Goal: Task Accomplishment & Management: Manage account settings

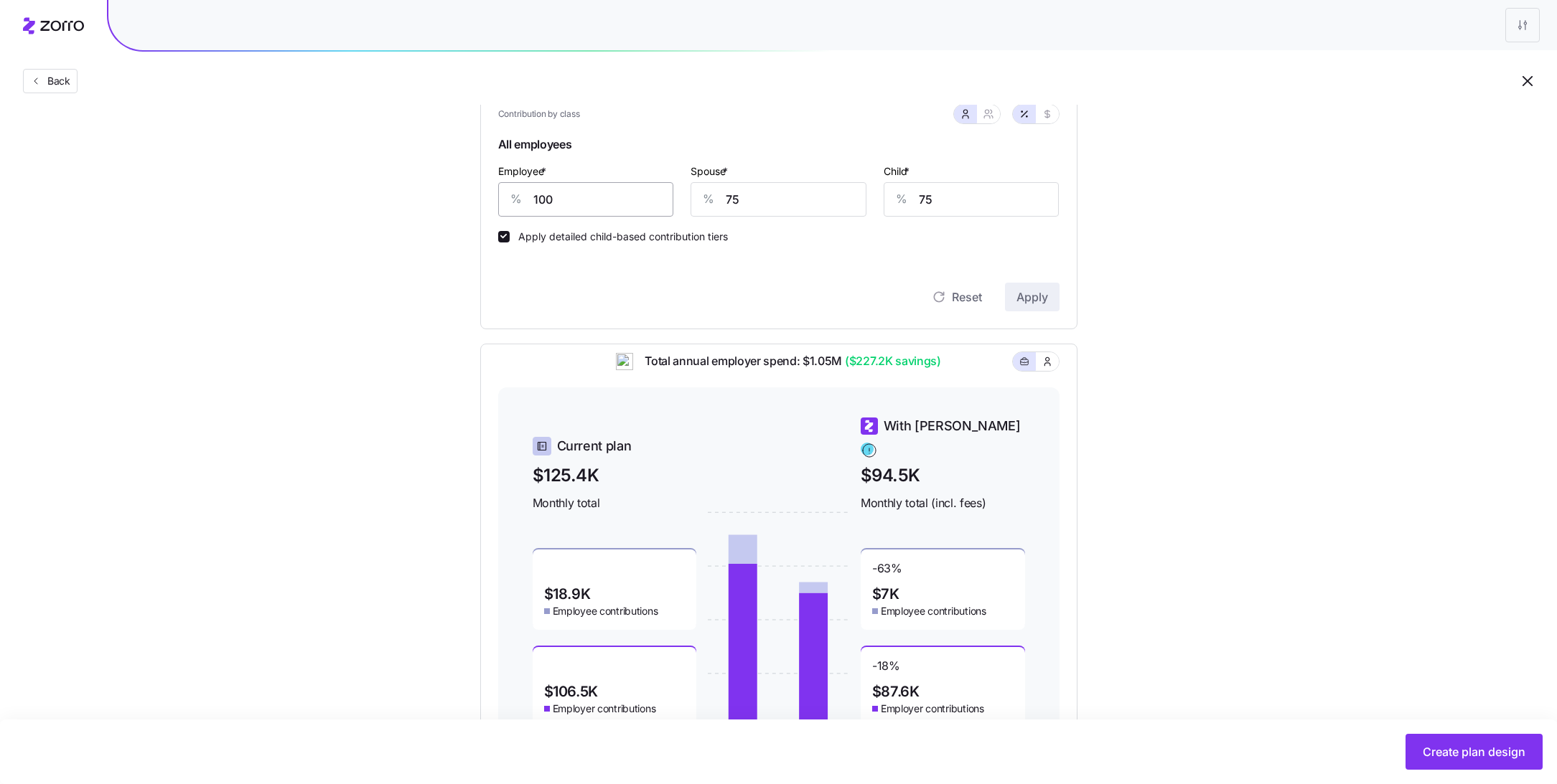
scroll to position [295, 0]
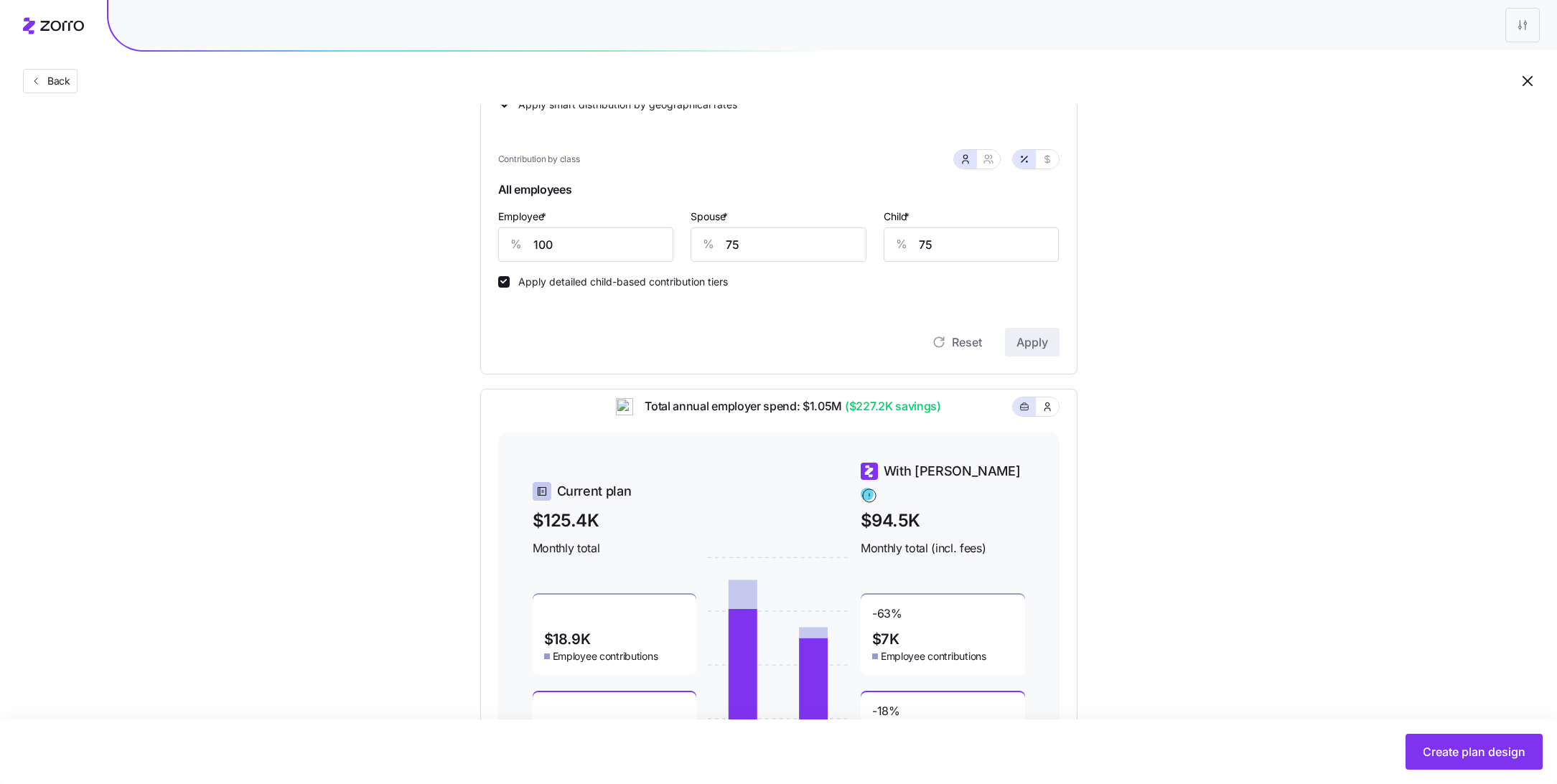
drag, startPoint x: 575, startPoint y: 273, endPoint x: 575, endPoint y: 264, distance: 9.0
click at [575, 273] on div "Apply detailed child-based contribution tiers" at bounding box center [778, 275] width 561 height 26
click at [575, 245] on input "100" at bounding box center [586, 244] width 176 height 34
click at [1023, 348] on span "Apply" at bounding box center [1032, 342] width 31 height 17
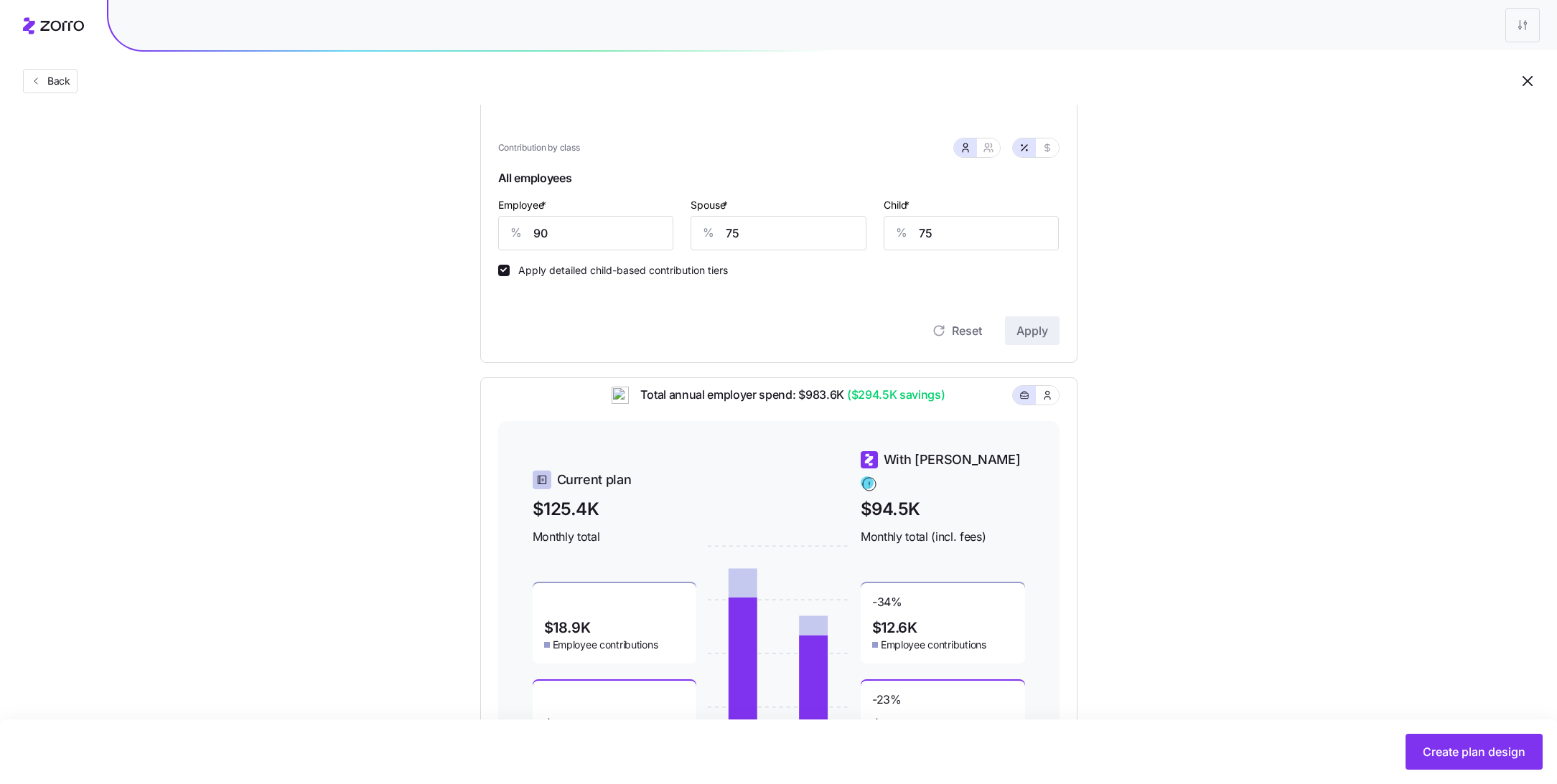
scroll to position [308, 0]
click at [580, 231] on input "90" at bounding box center [586, 231] width 176 height 34
type input "95"
click at [1033, 328] on span "Apply" at bounding box center [1032, 328] width 31 height 17
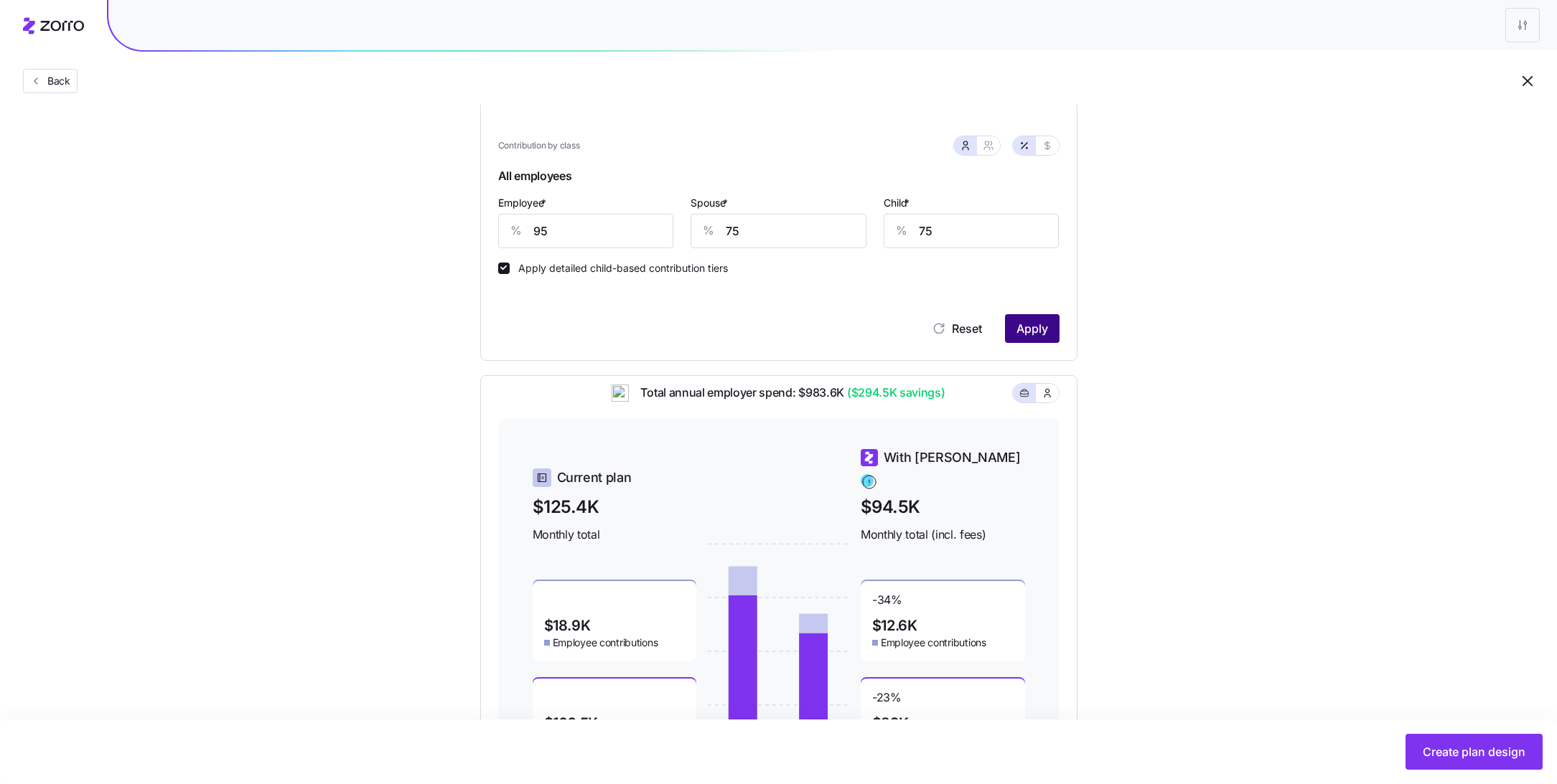
scroll to position [0, 0]
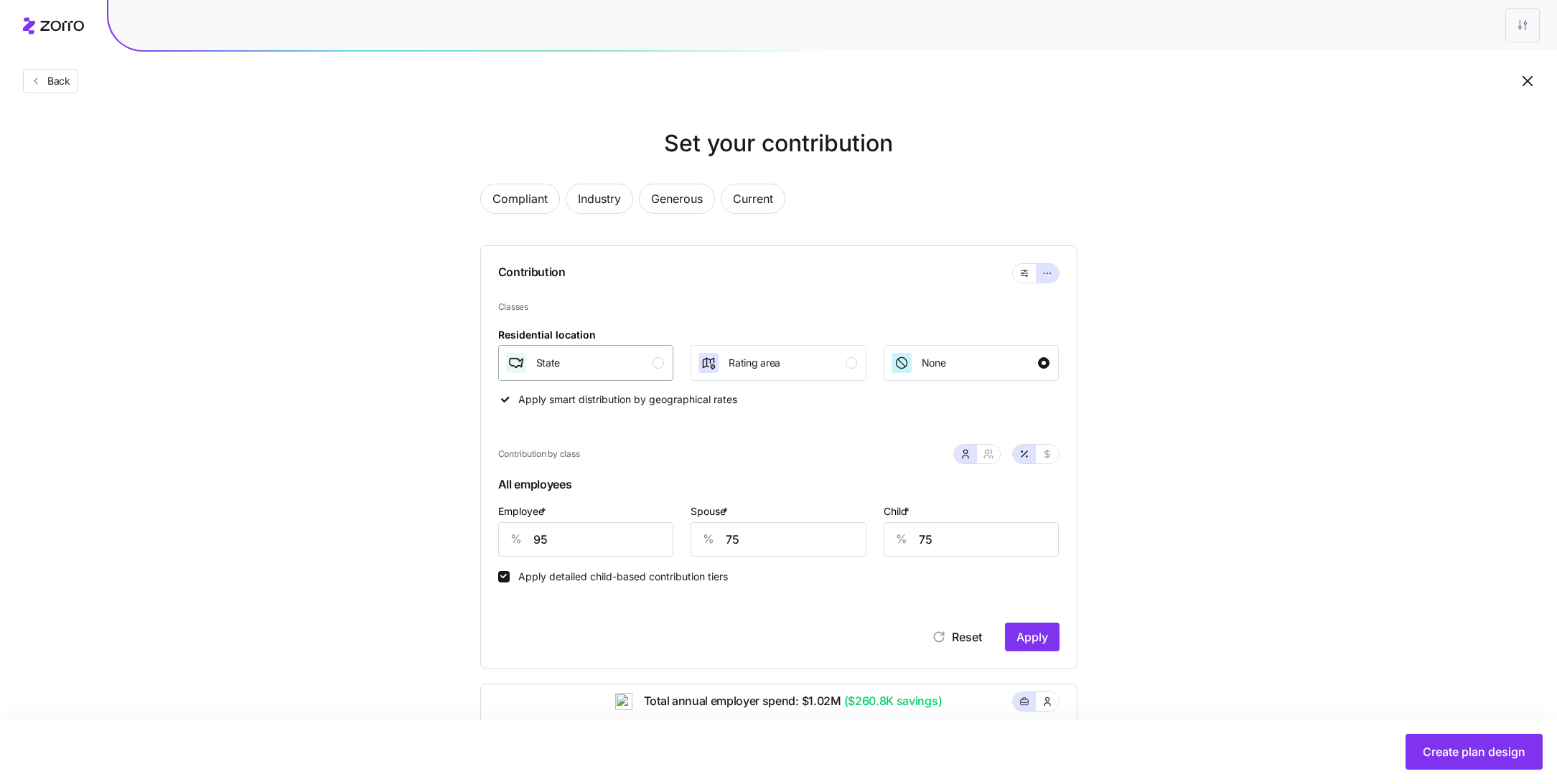
click at [648, 357] on div "State" at bounding box center [584, 363] width 160 height 23
click at [1037, 647] on button "Apply" at bounding box center [1032, 637] width 54 height 29
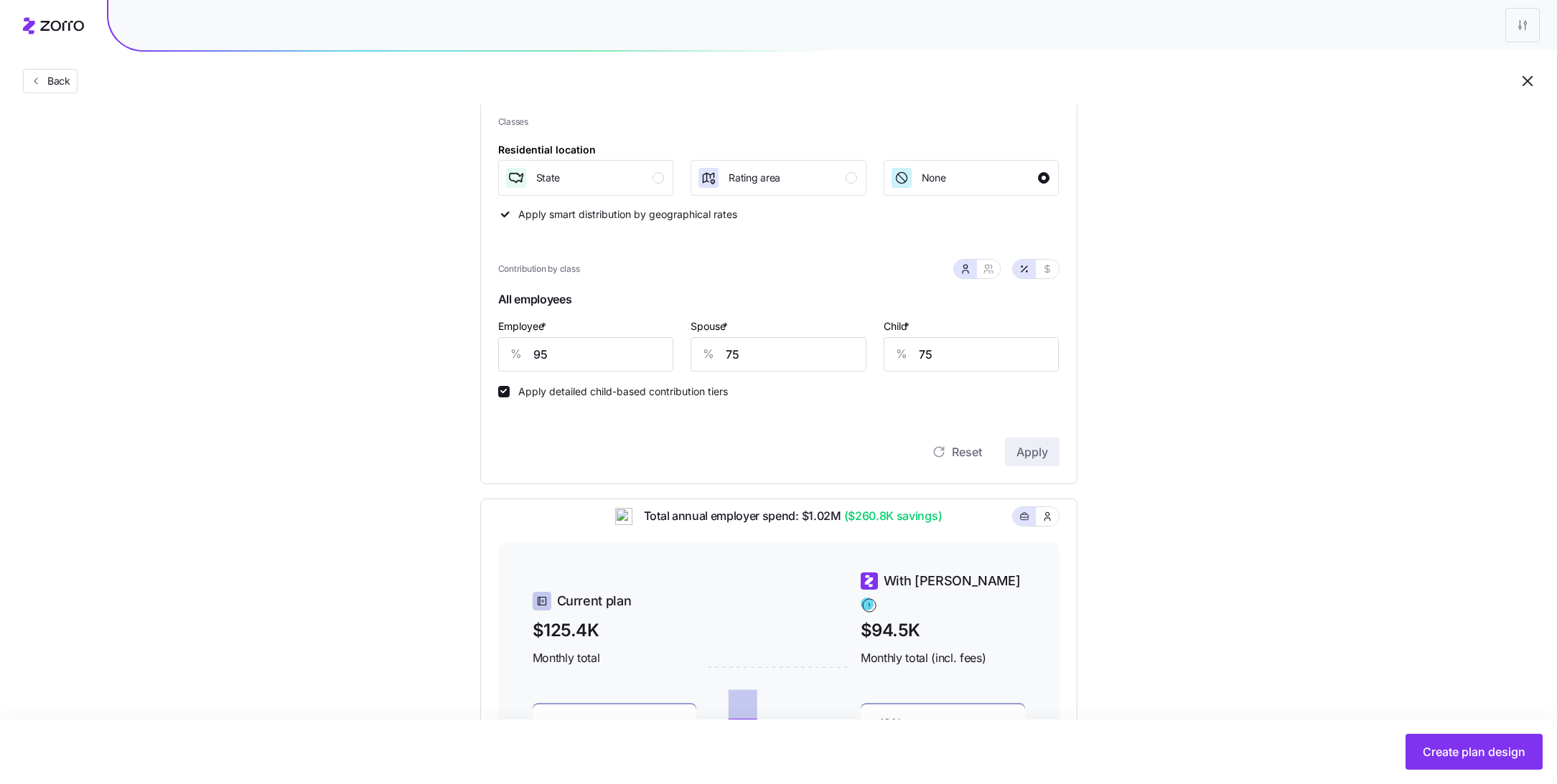
scroll to position [173, 0]
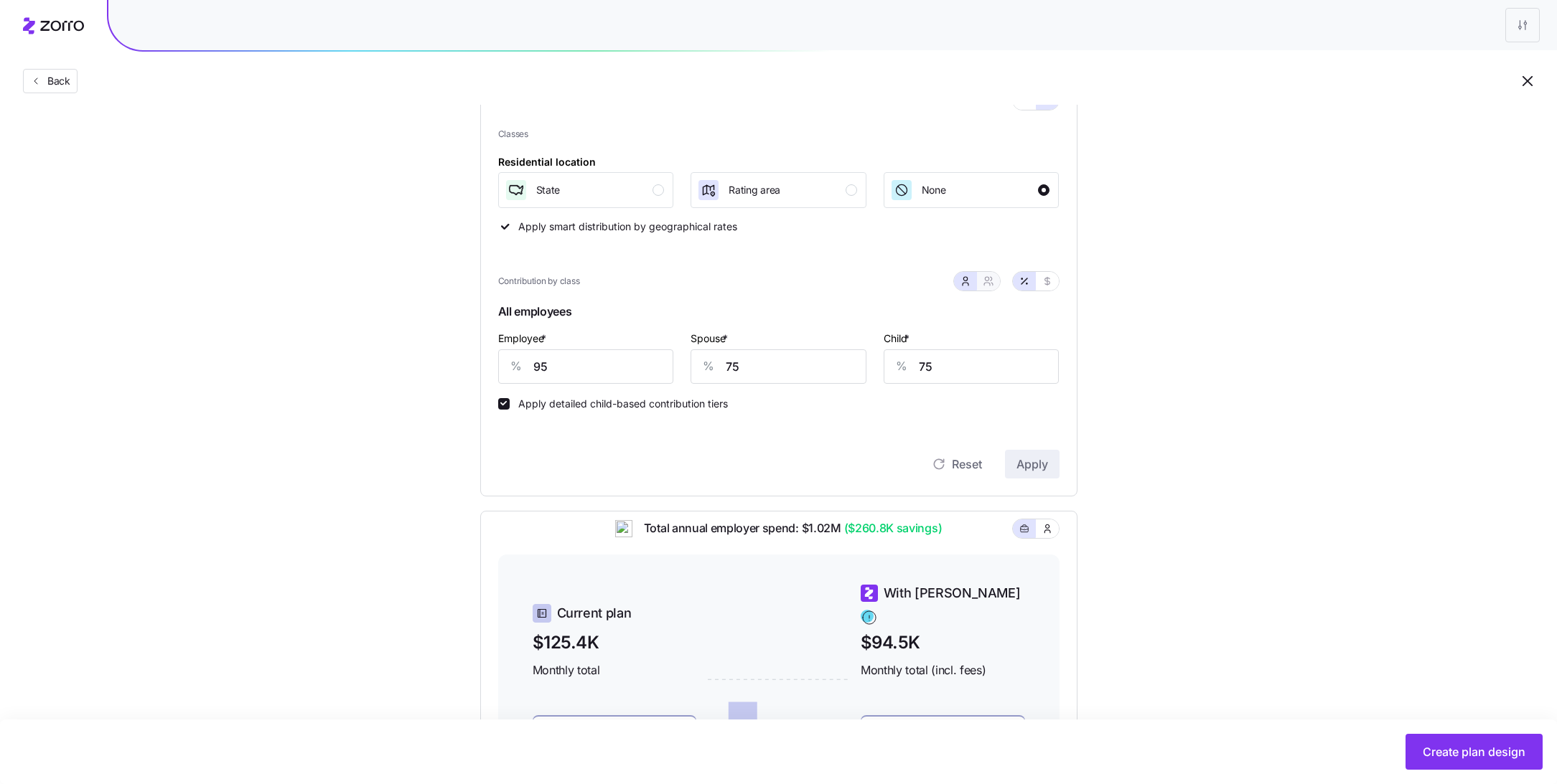
click at [995, 278] on button "button" at bounding box center [988, 281] width 23 height 19
type input "85"
type input "87"
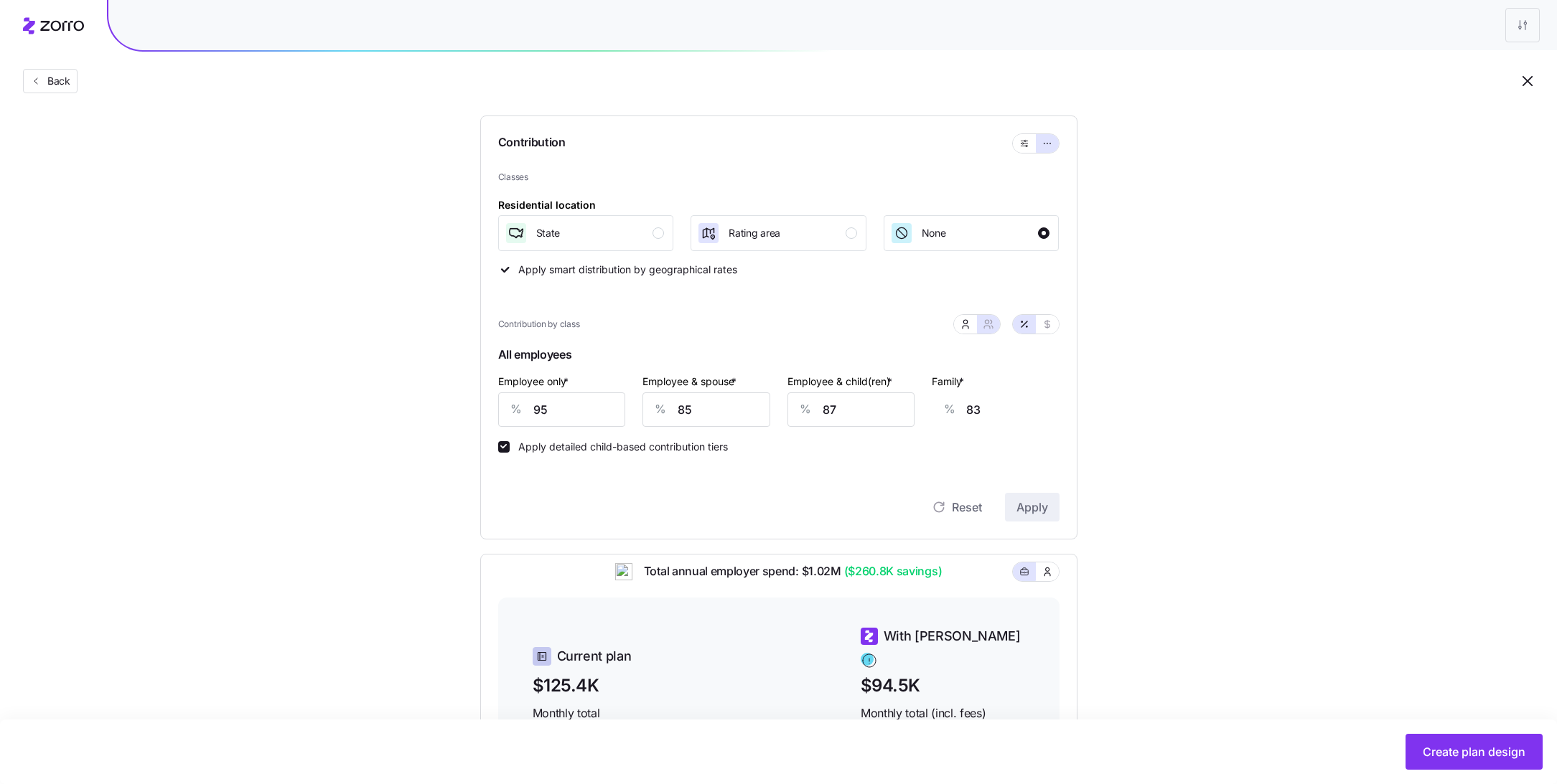
scroll to position [104, 0]
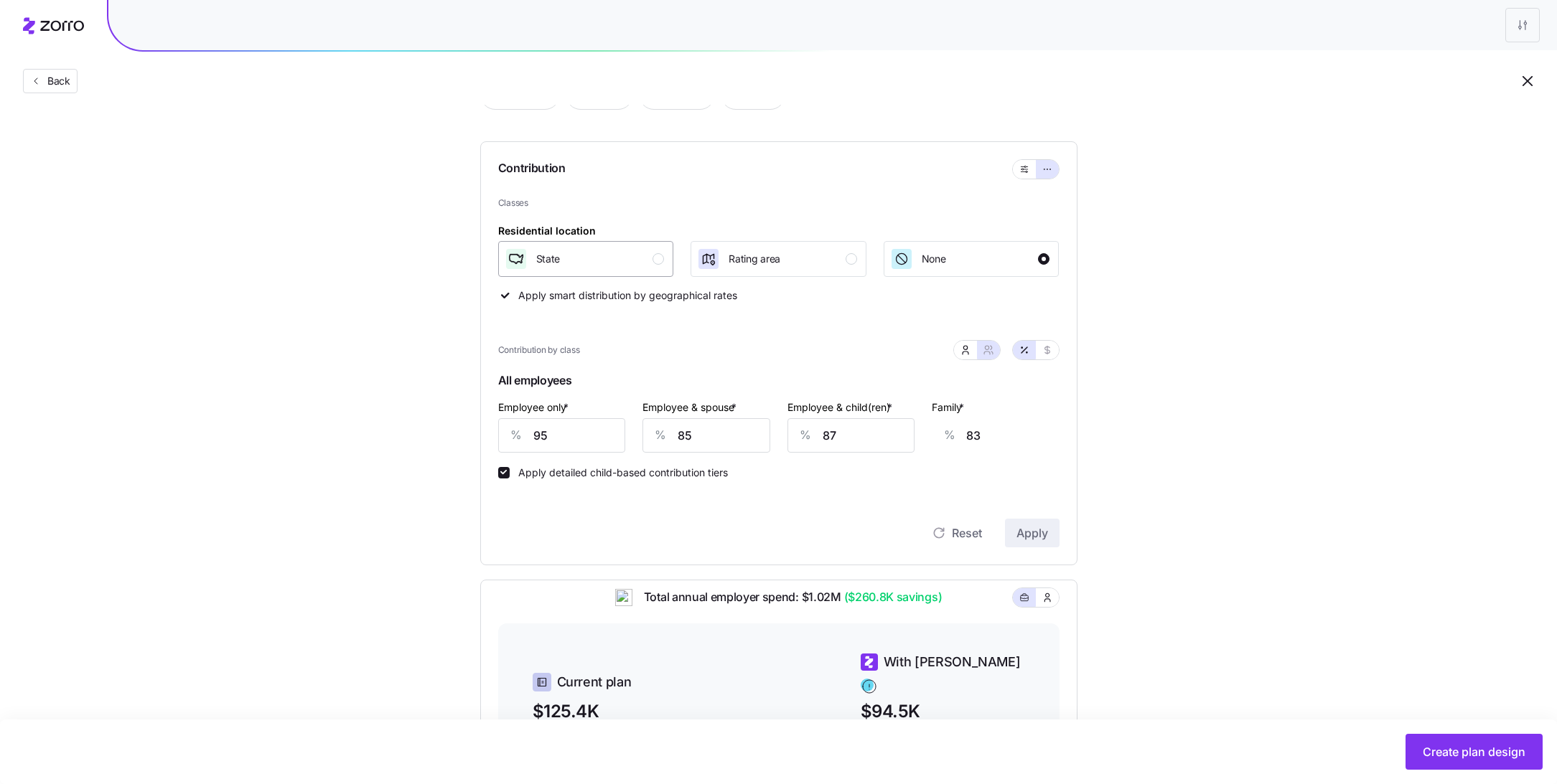
click at [650, 255] on div "State" at bounding box center [584, 258] width 160 height 23
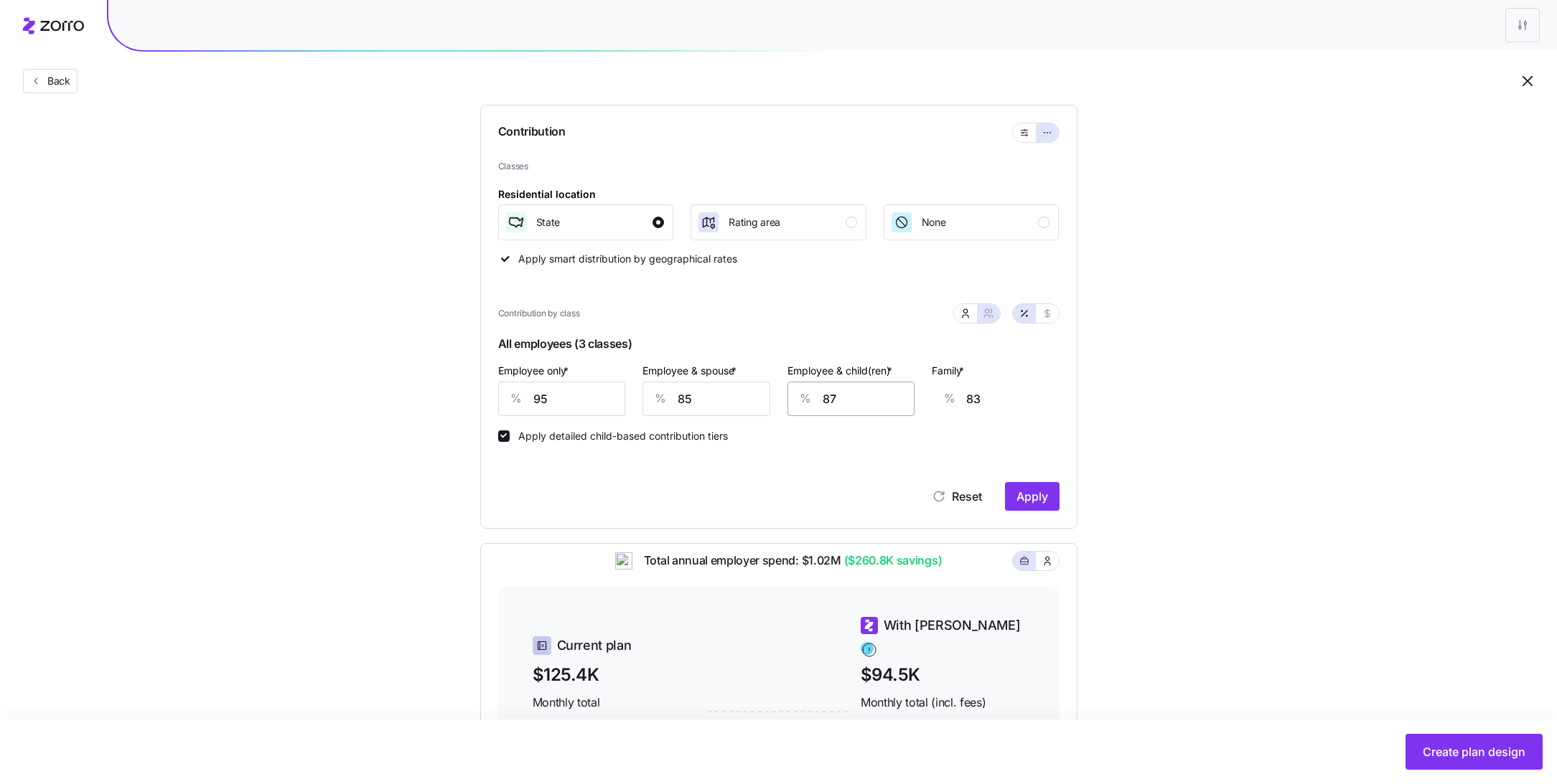
scroll to position [142, 0]
click at [968, 316] on icon "button" at bounding box center [965, 315] width 6 height 3
type input "75"
drag, startPoint x: 764, startPoint y: 404, endPoint x: 635, endPoint y: 404, distance: 129.0
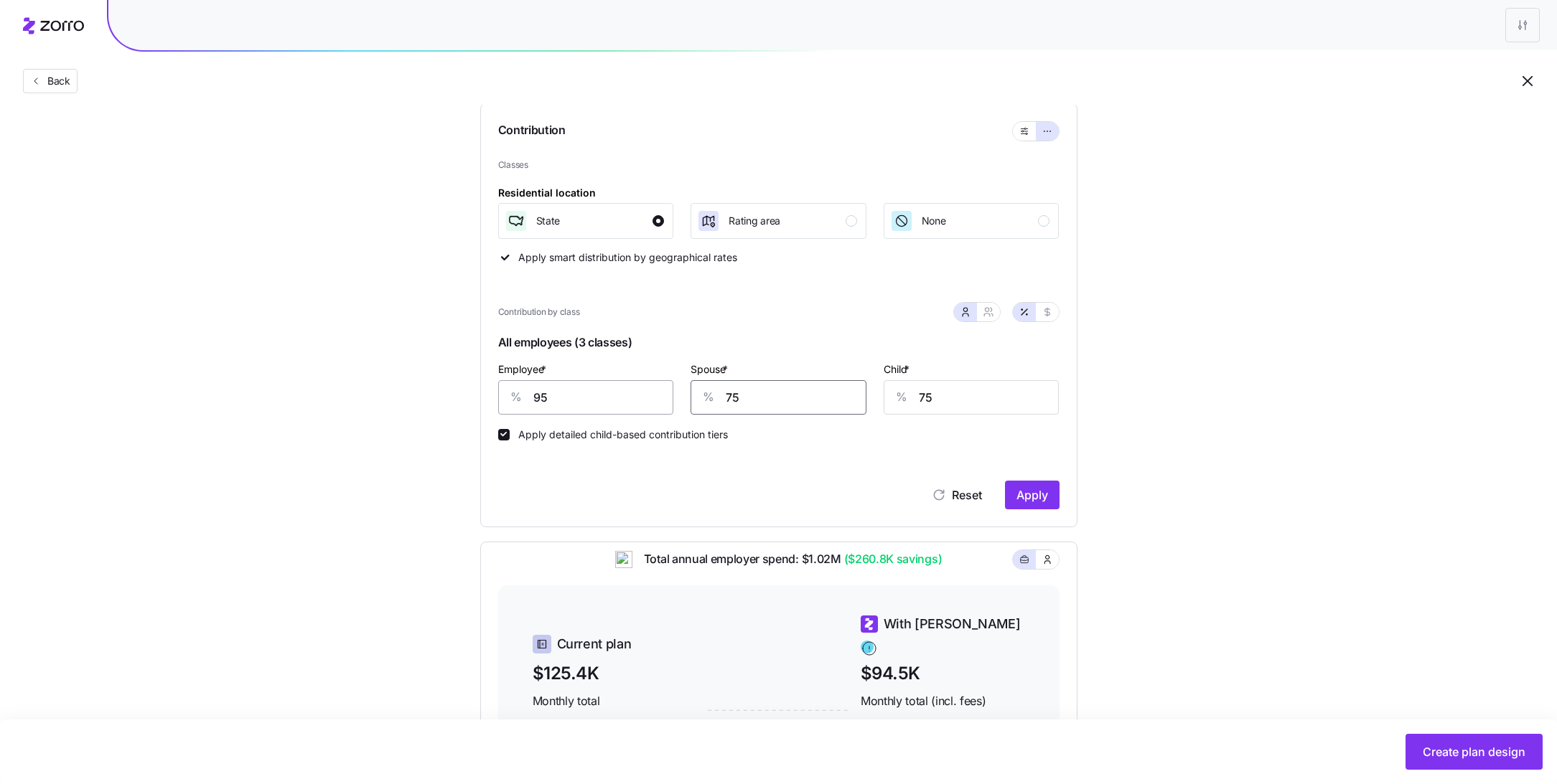
click at [635, 404] on div "Employee * % 95 Spouse * % 75 Child * % 75" at bounding box center [778, 387] width 579 height 71
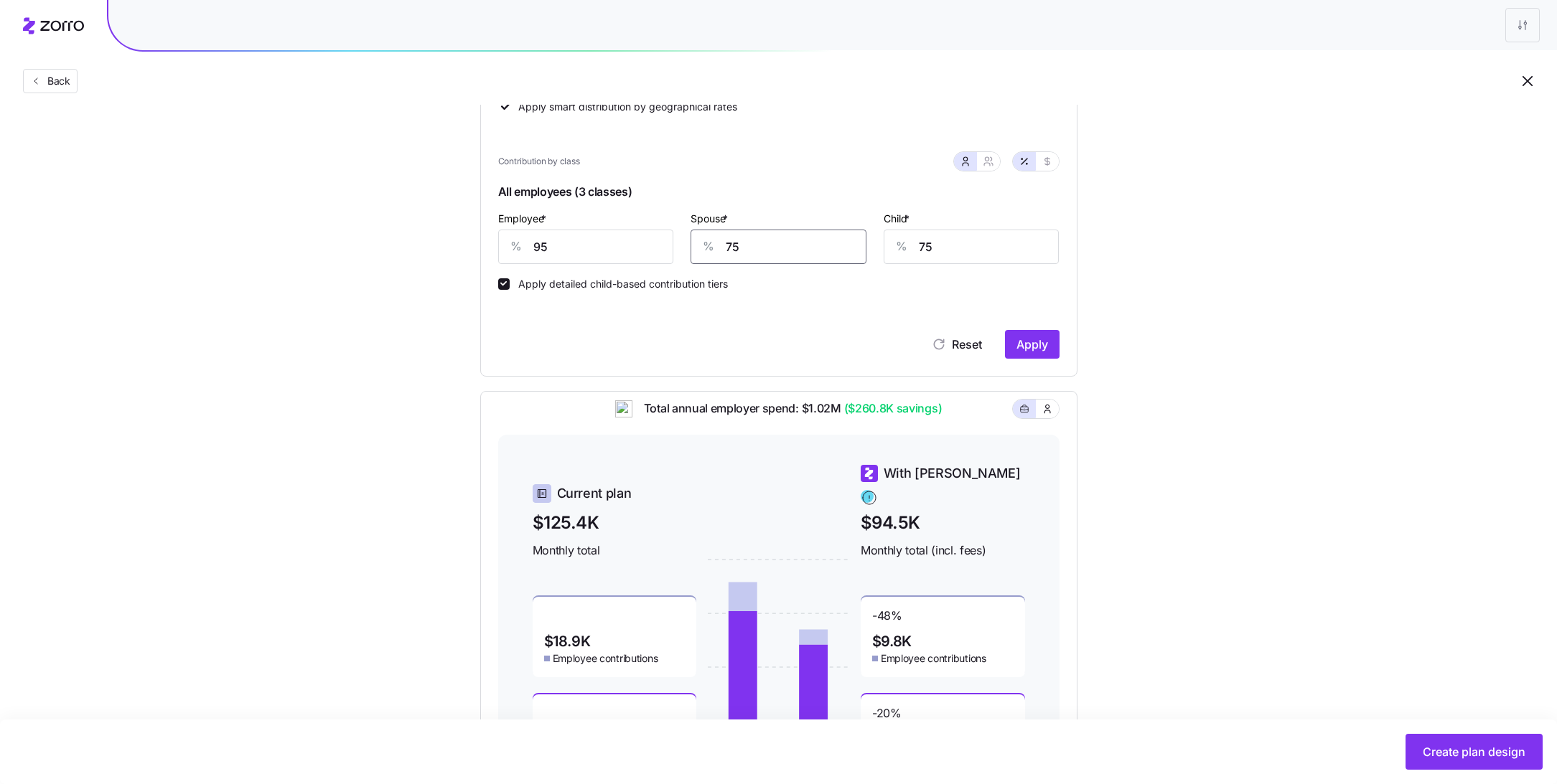
scroll to position [243, 0]
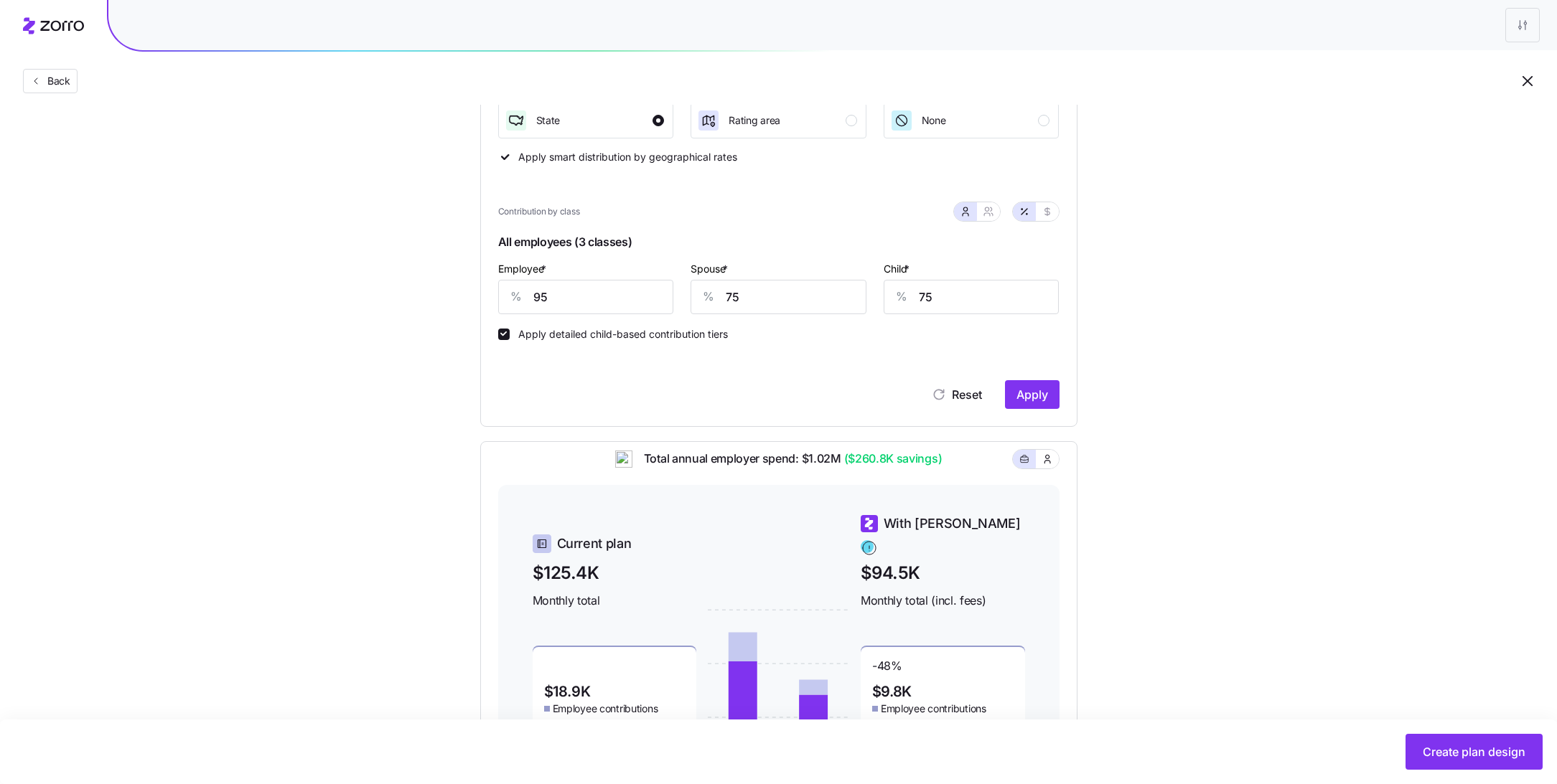
click at [664, 246] on span "All employees (3 classes)" at bounding box center [778, 245] width 561 height 30
click at [585, 287] on input "95" at bounding box center [586, 297] width 176 height 34
click at [1030, 393] on span "Apply" at bounding box center [1032, 394] width 31 height 17
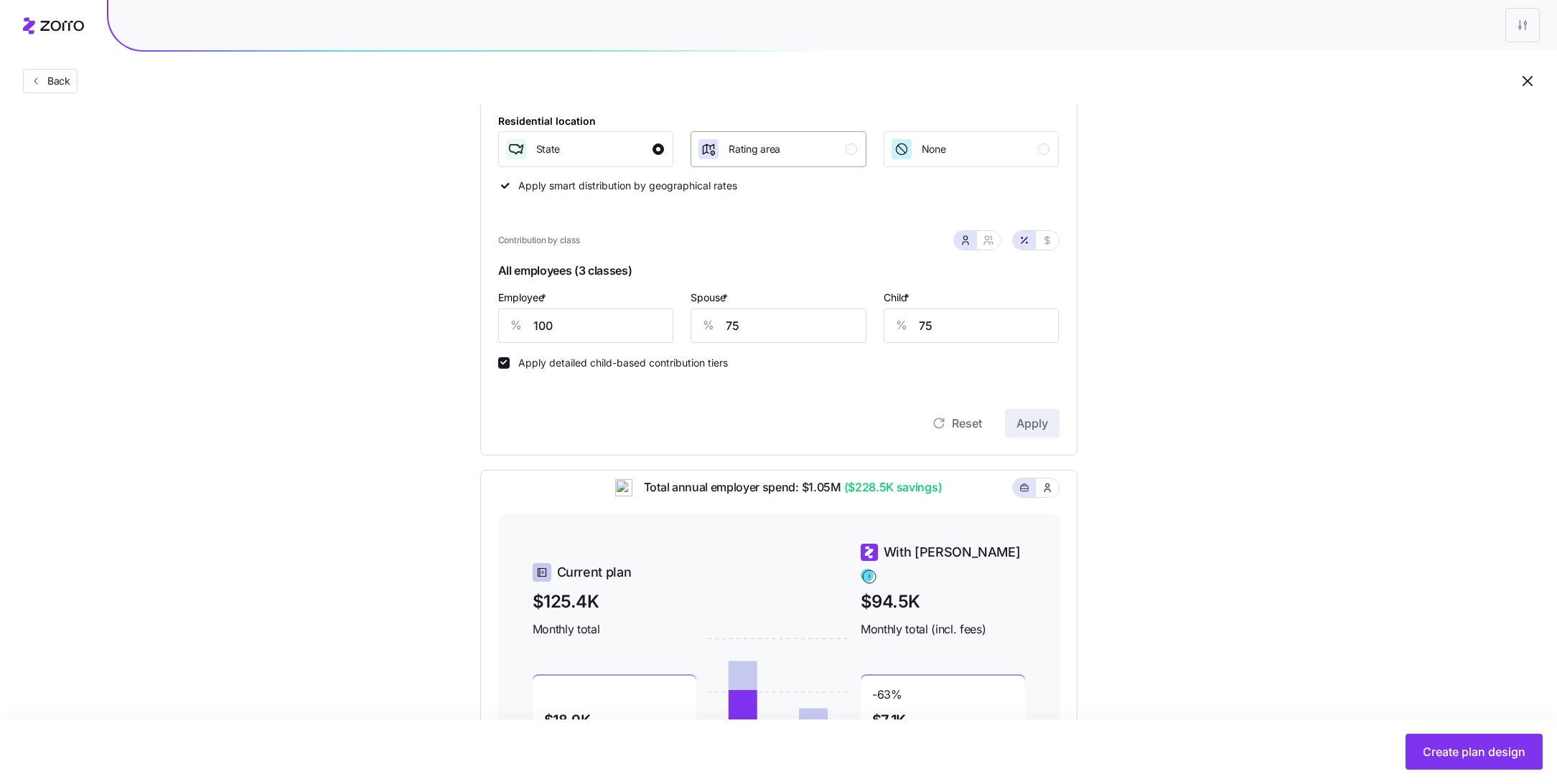
scroll to position [265, 0]
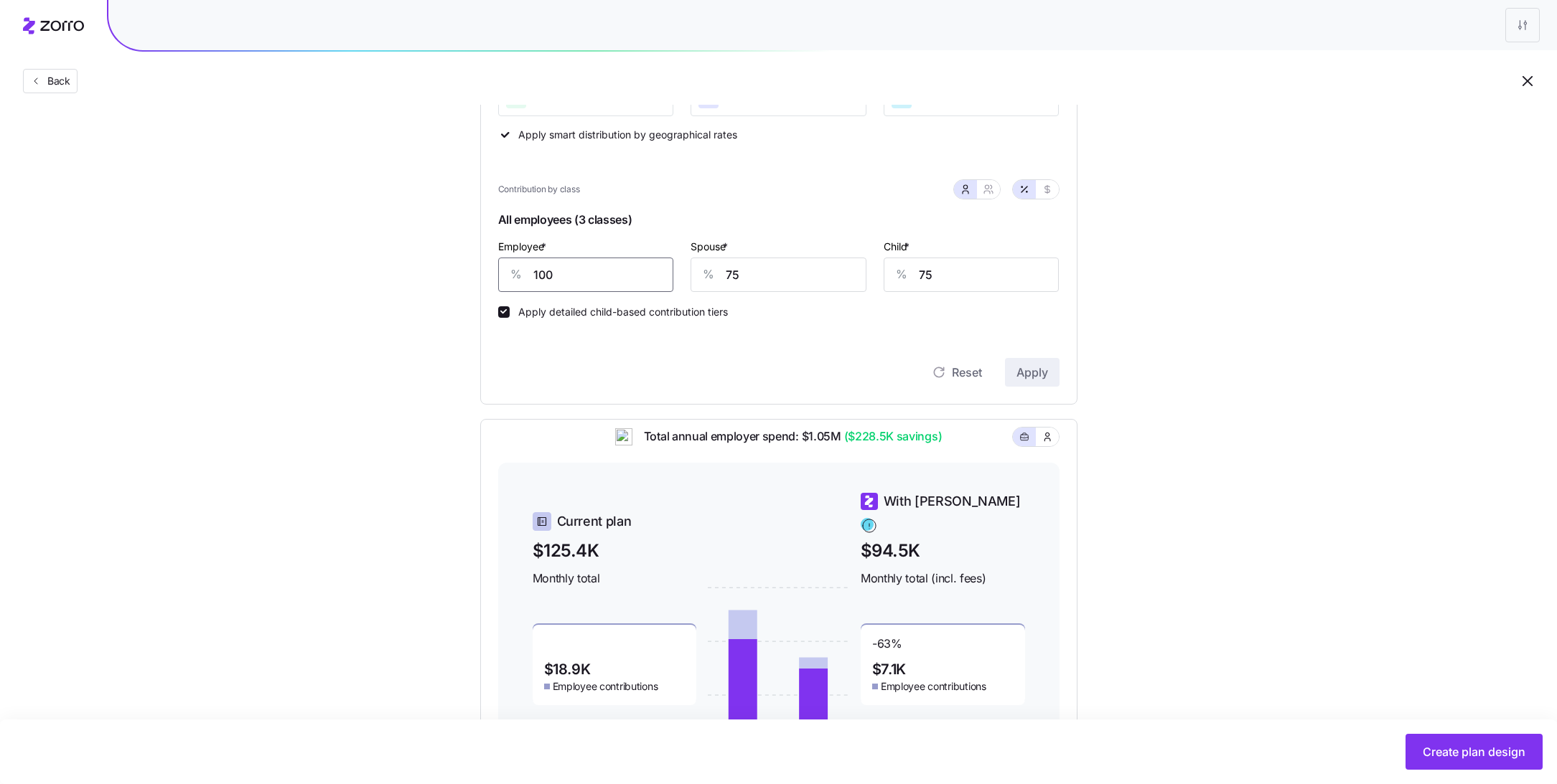
click at [581, 262] on input "100" at bounding box center [586, 275] width 176 height 34
click at [1047, 373] on span "Apply" at bounding box center [1032, 372] width 31 height 17
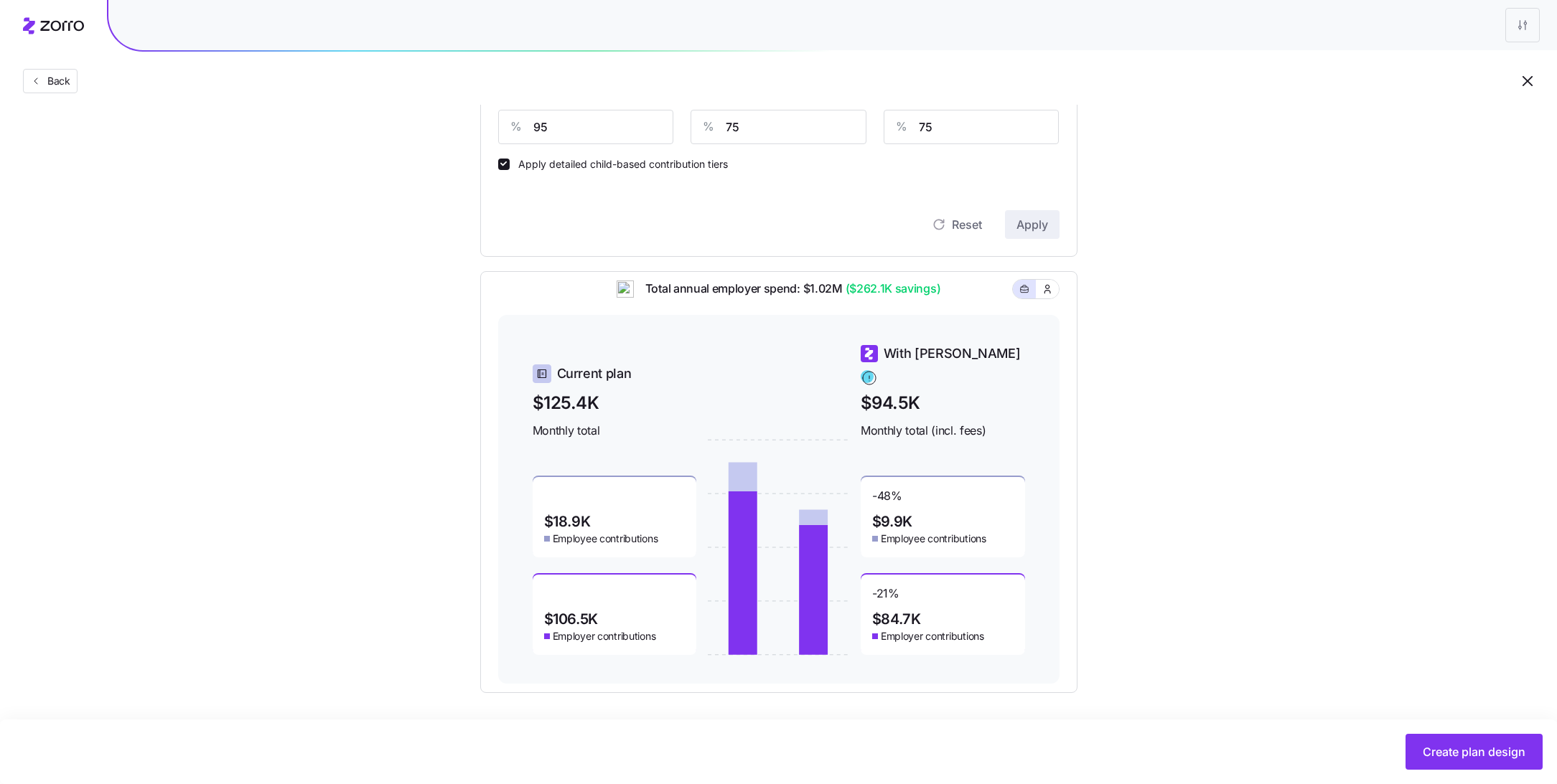
scroll to position [413, 0]
click at [561, 133] on input "95" at bounding box center [586, 126] width 176 height 34
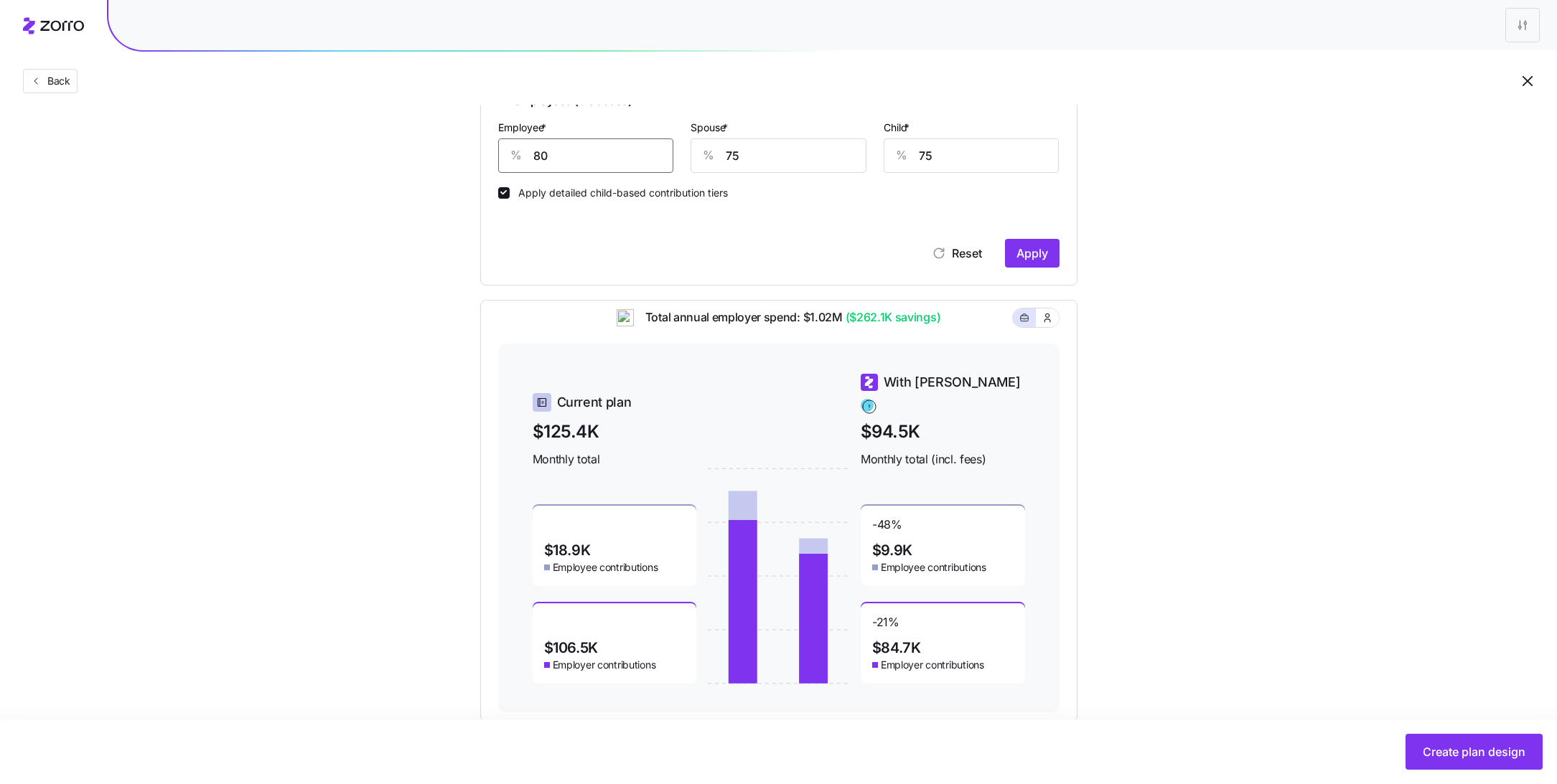
type input "80"
type input "30"
type input "40"
click at [1033, 254] on span "Apply" at bounding box center [1032, 253] width 31 height 17
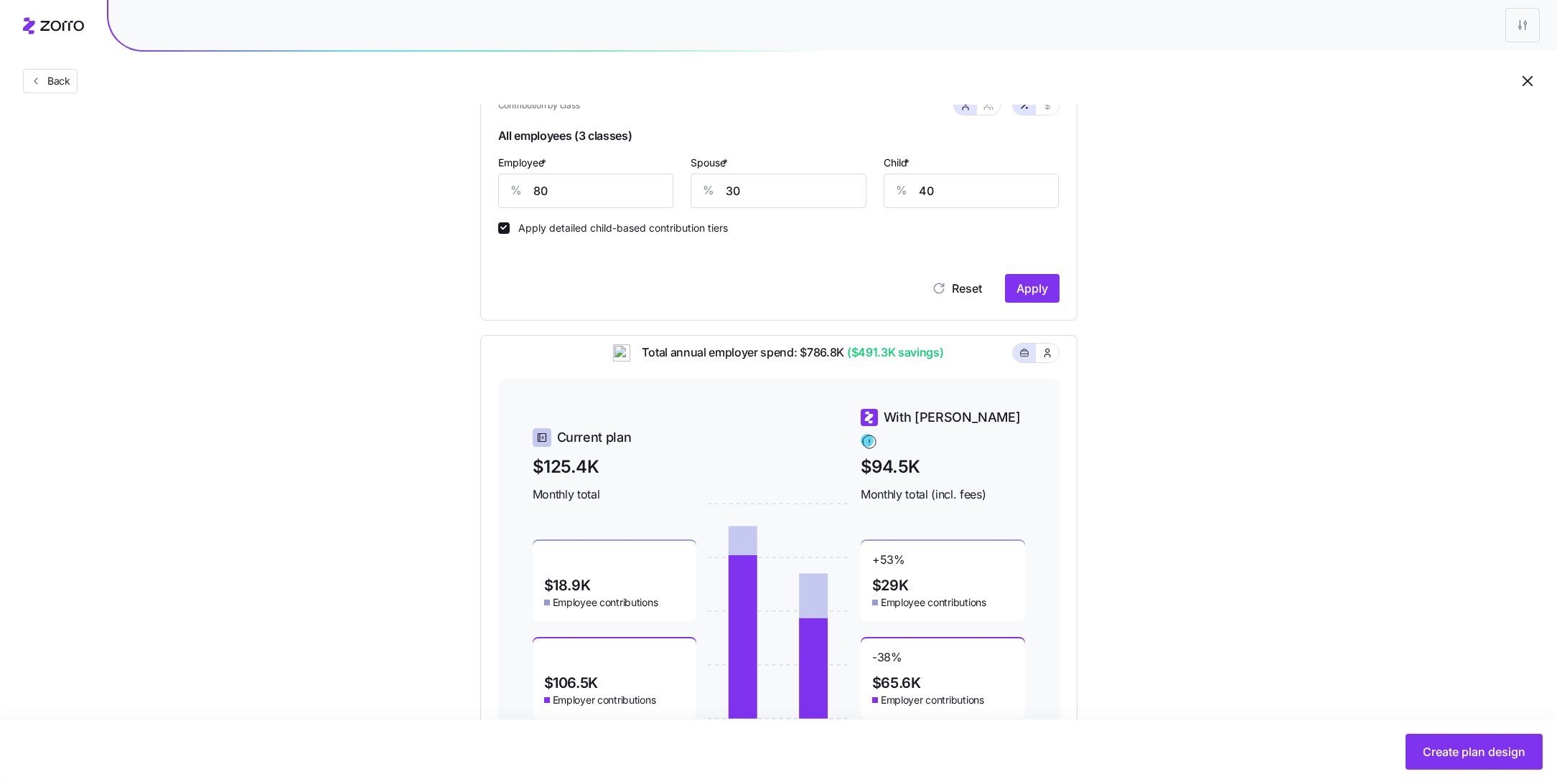
scroll to position [413, 0]
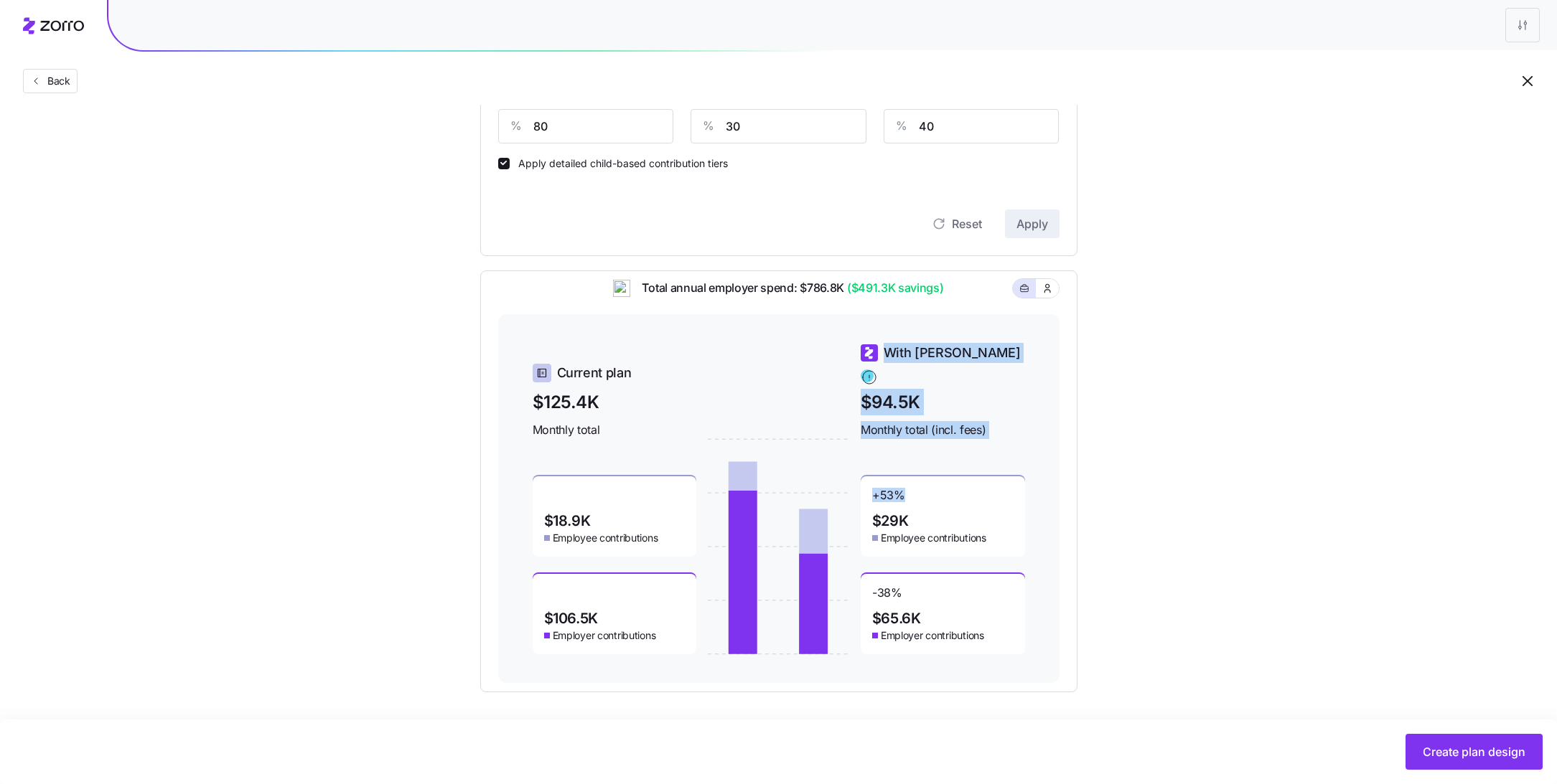
drag, startPoint x: 913, startPoint y: 481, endPoint x: 840, endPoint y: 481, distance: 73.0
click at [840, 481] on div "Current plan $125.4K Monthly total $18.9K Employee contributions $106.5K Employ…" at bounding box center [778, 499] width 492 height 311
click at [948, 485] on div "+ 53 % $29K Employee contributions" at bounding box center [942, 517] width 165 height 80
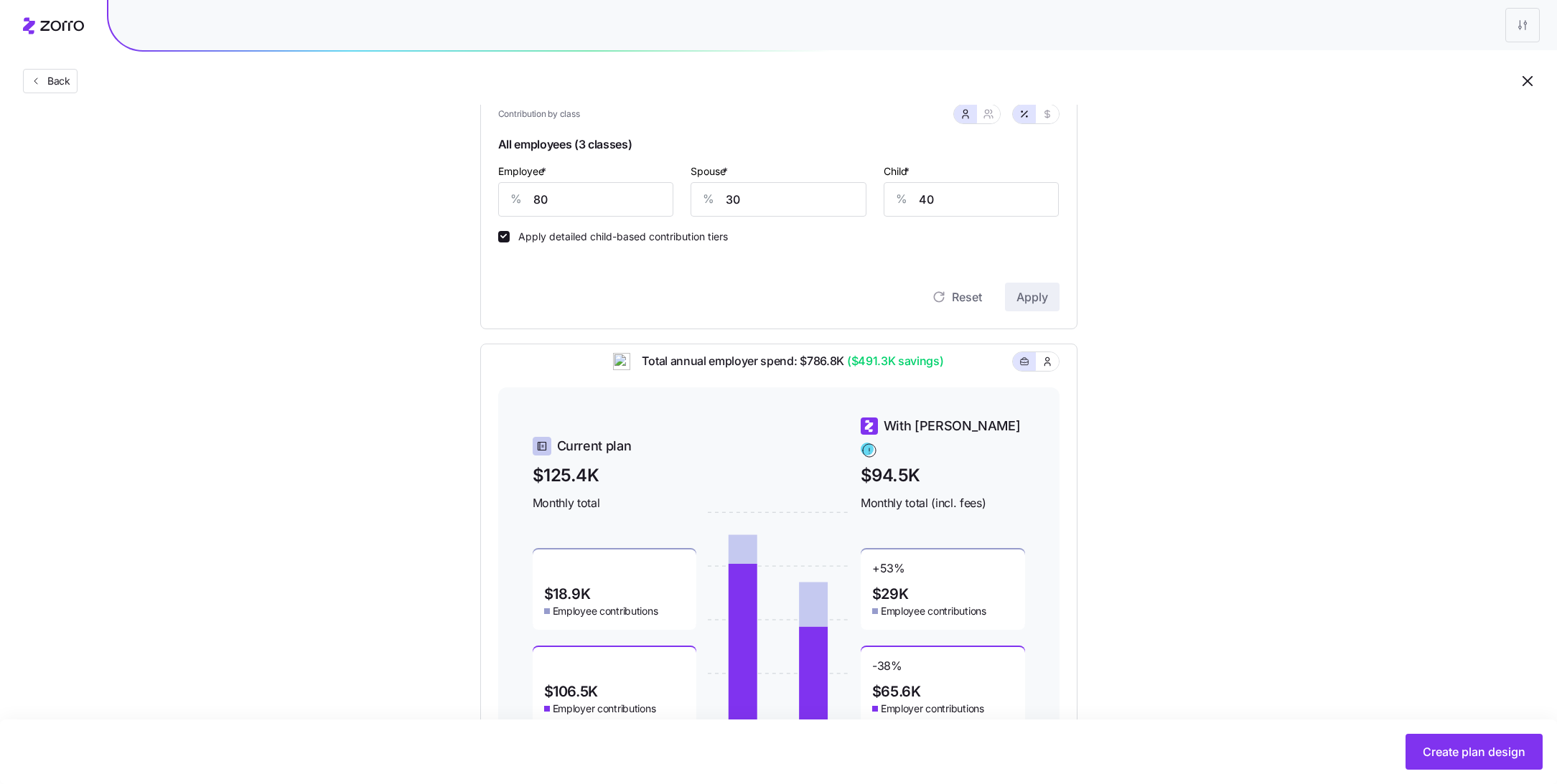
scroll to position [338, 0]
drag, startPoint x: 799, startPoint y: 203, endPoint x: 639, endPoint y: 203, distance: 160.0
click at [639, 203] on div "Employee * % 80 Spouse * % 30 Child * % 40" at bounding box center [778, 191] width 579 height 71
type input "80"
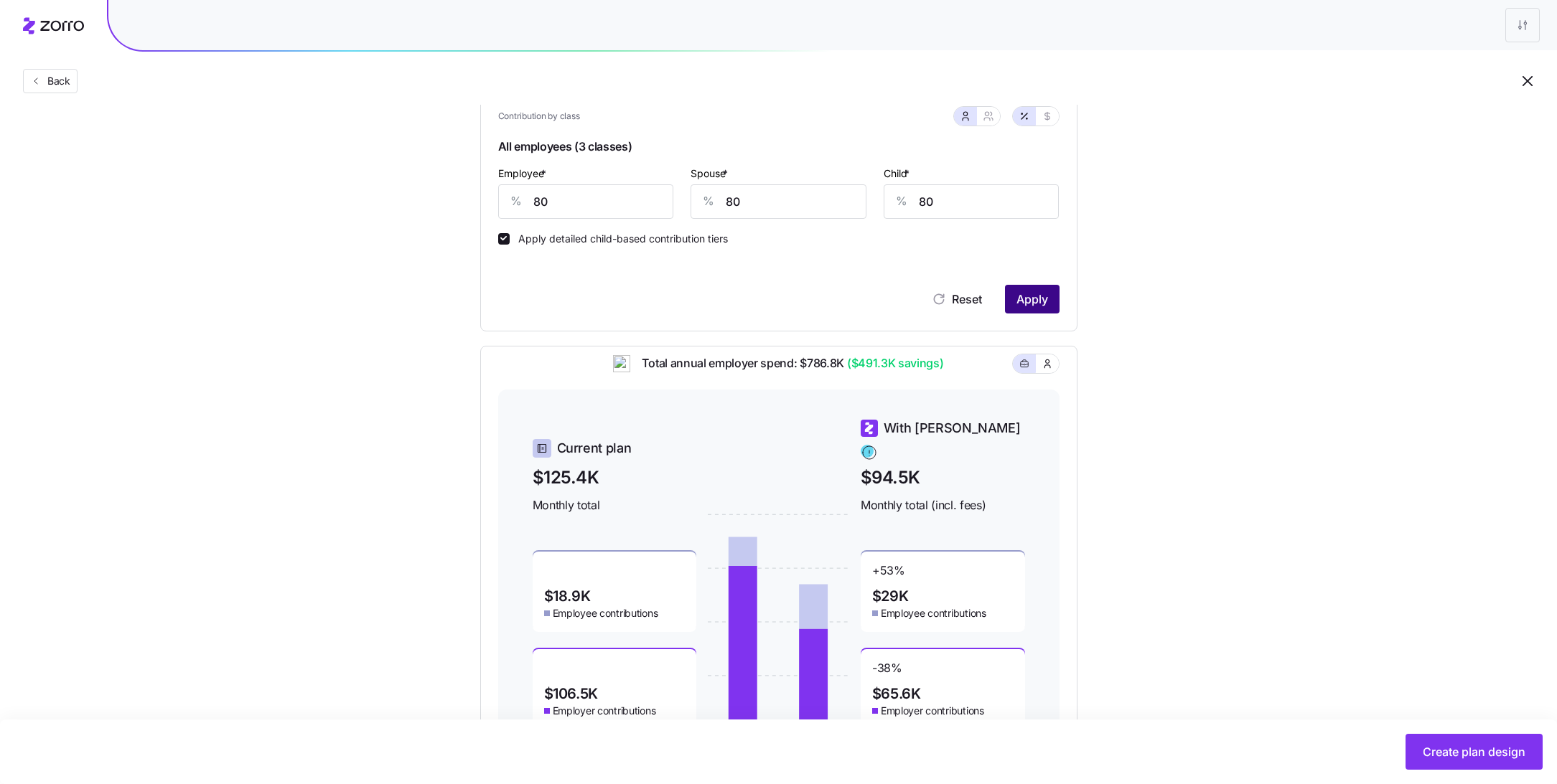
click at [1040, 311] on button "Apply" at bounding box center [1032, 299] width 54 height 29
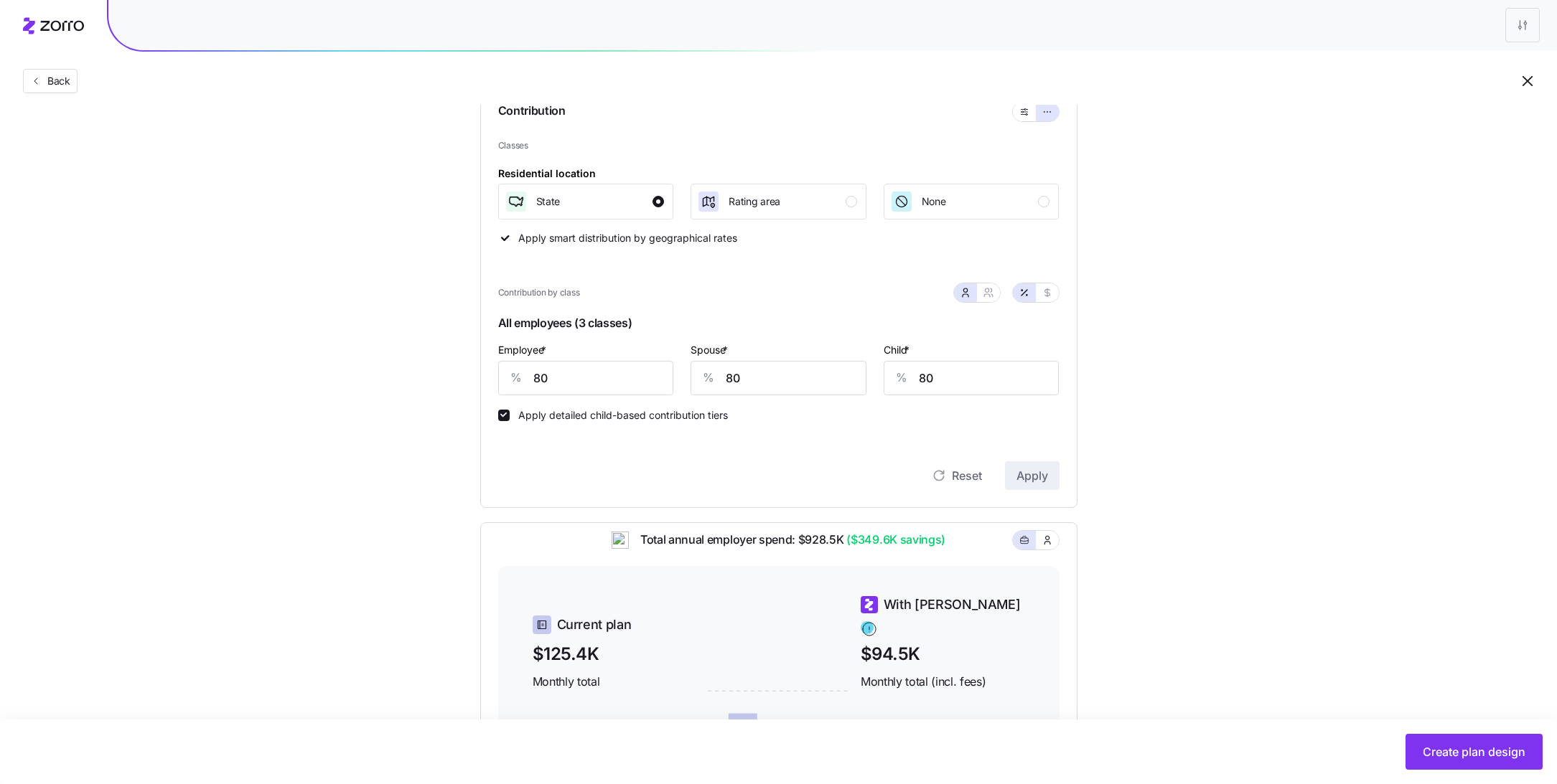
scroll to position [413, 0]
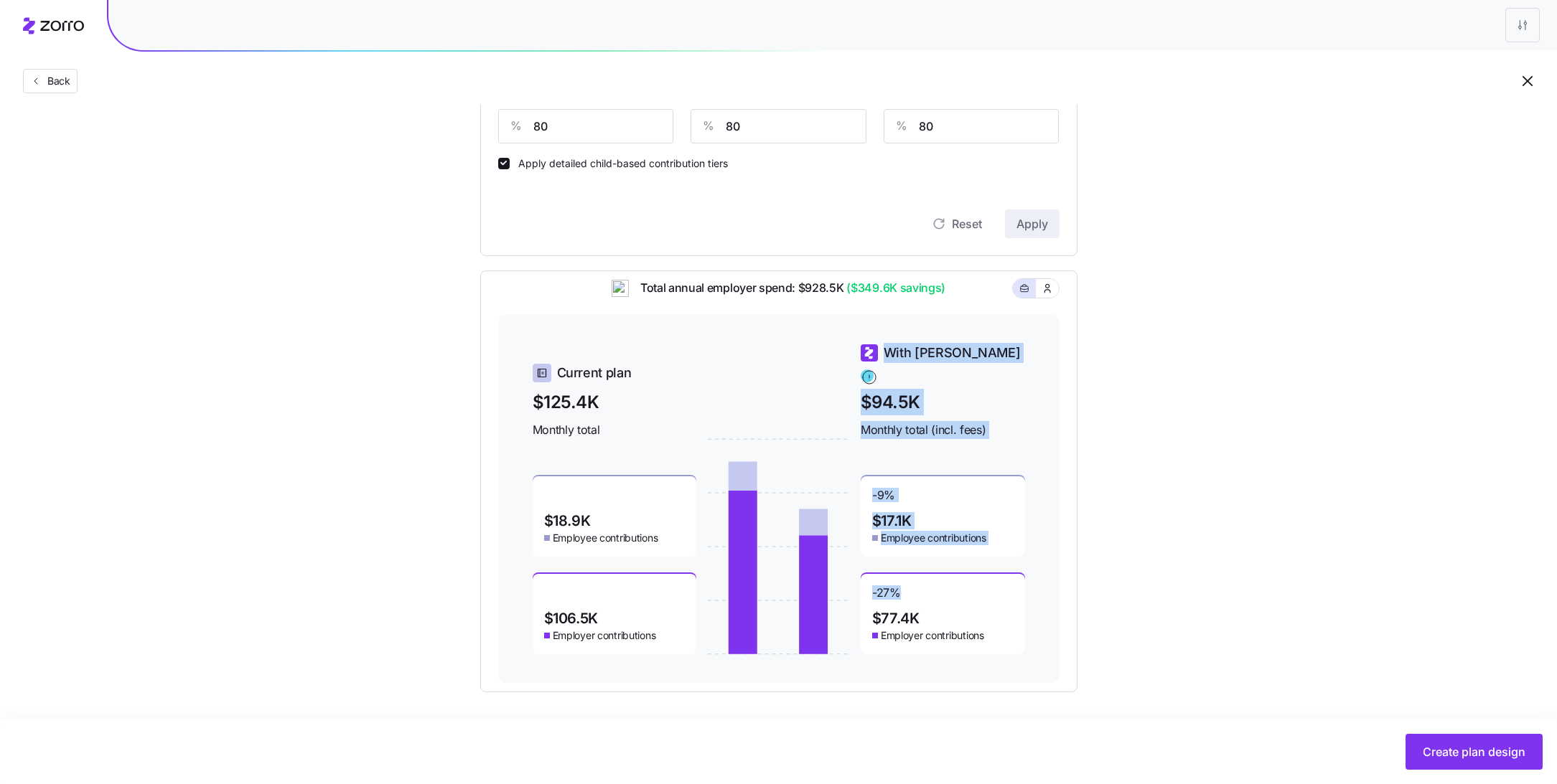
drag, startPoint x: 899, startPoint y: 580, endPoint x: 843, endPoint y: 580, distance: 56.0
click at [847, 580] on div "Current plan $125.4K Monthly total $18.9K Employee contributions $106.5K Employ…" at bounding box center [778, 499] width 492 height 311
click at [919, 574] on div "-27 % $77.4K Employer contributions" at bounding box center [942, 614] width 165 height 80
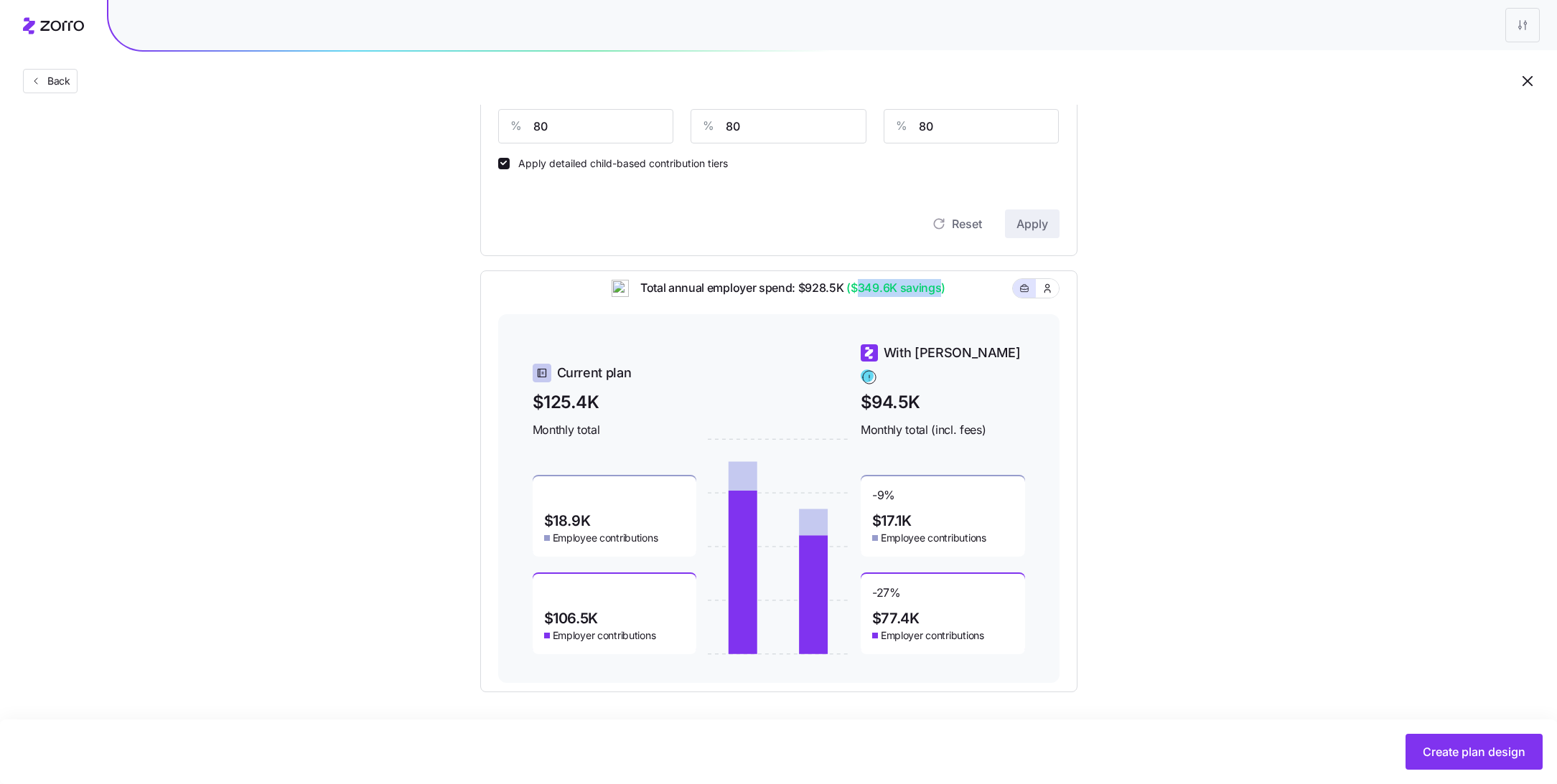
drag, startPoint x: 856, startPoint y: 299, endPoint x: 942, endPoint y: 296, distance: 86.1
click at [942, 296] on span "($349.6K savings)" at bounding box center [894, 288] width 102 height 18
click at [980, 296] on div "Total annual employer spend: $928.5K ($349.6K savings)" at bounding box center [778, 296] width 561 height 35
click at [1448, 754] on span "Create plan design" at bounding box center [1474, 751] width 103 height 17
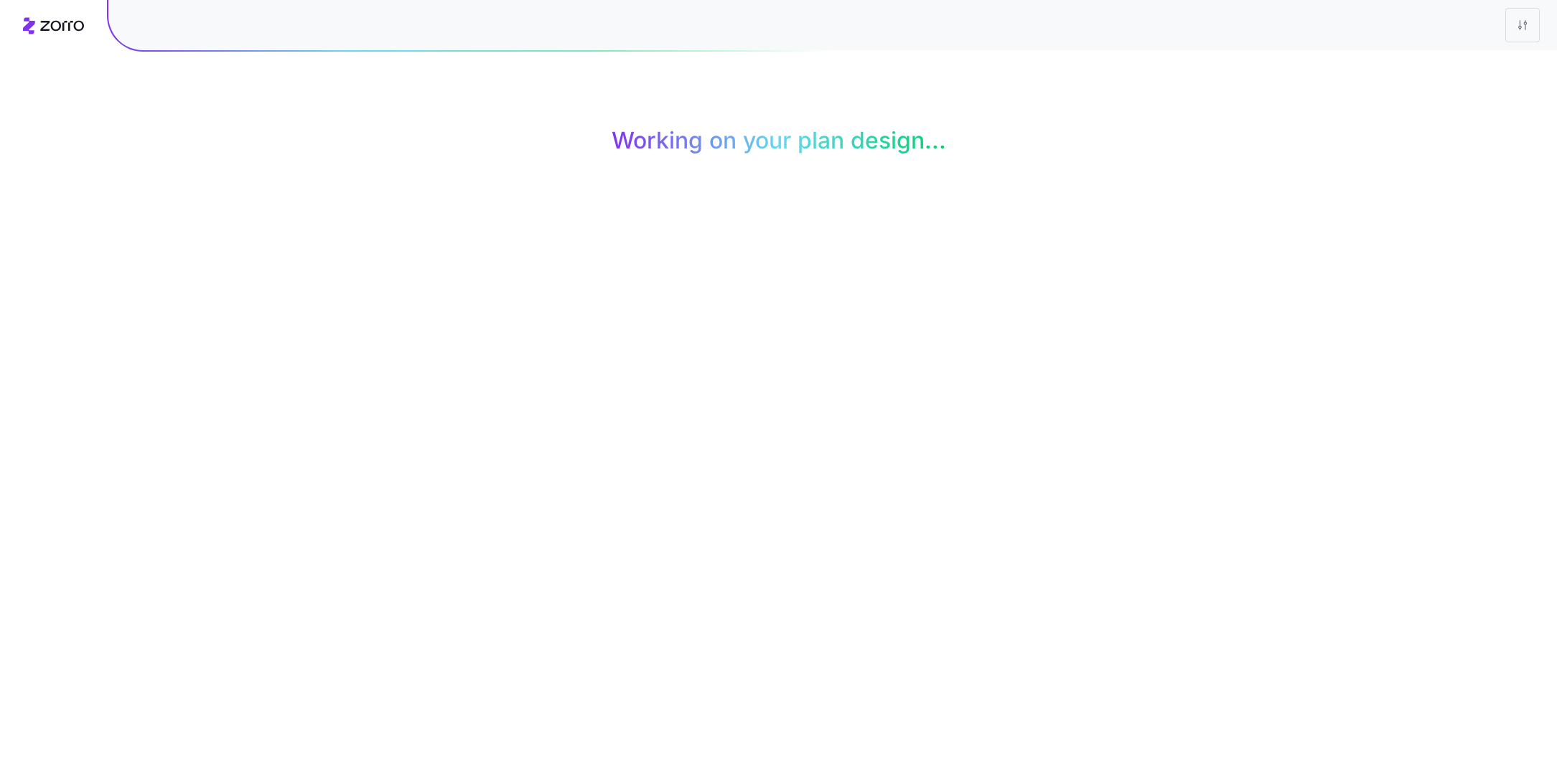
scroll to position [0, 0]
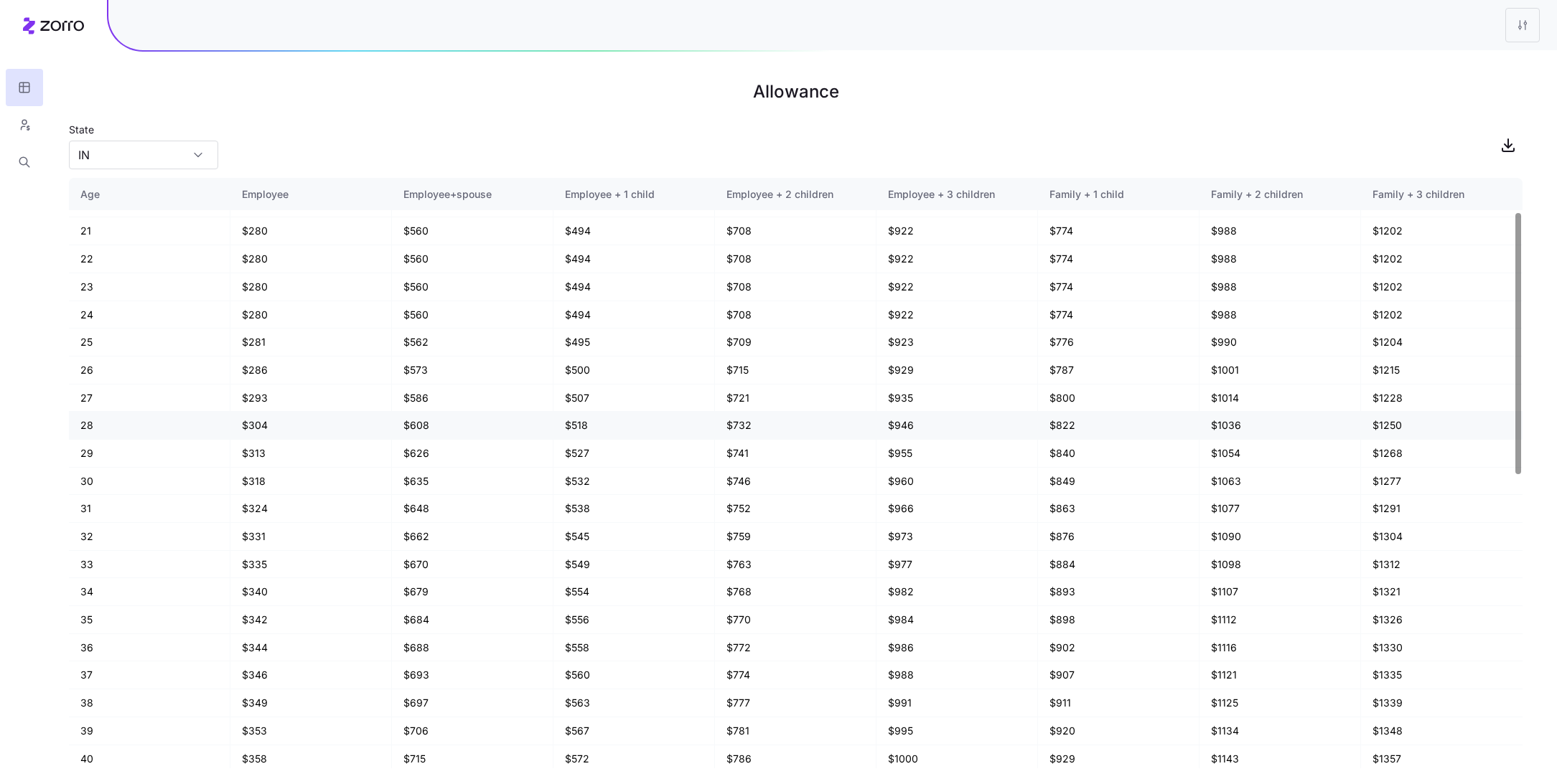
scroll to position [75, 0]
click at [39, 127] on button "button" at bounding box center [25, 125] width 37 height 37
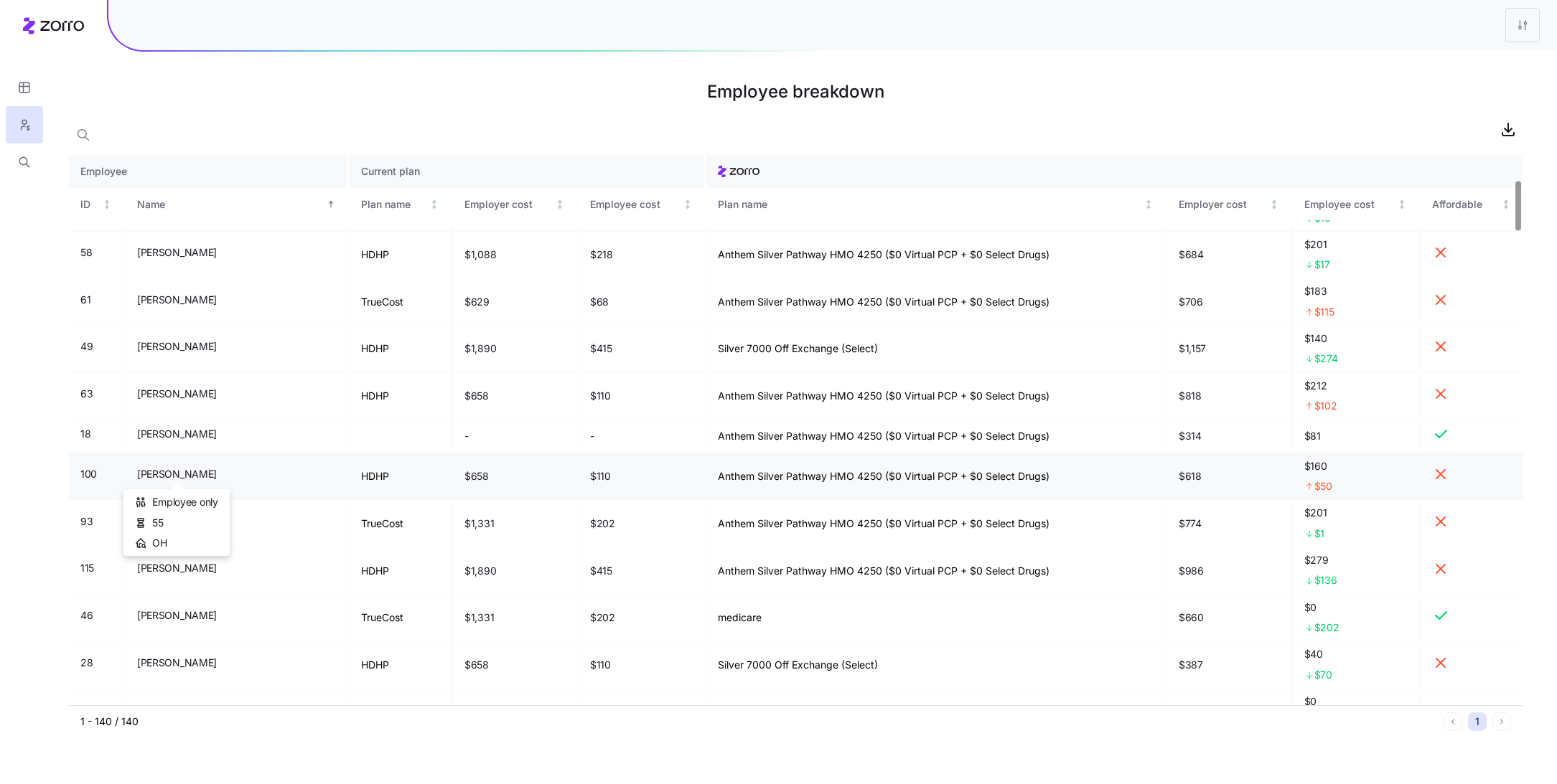
scroll to position [599, 0]
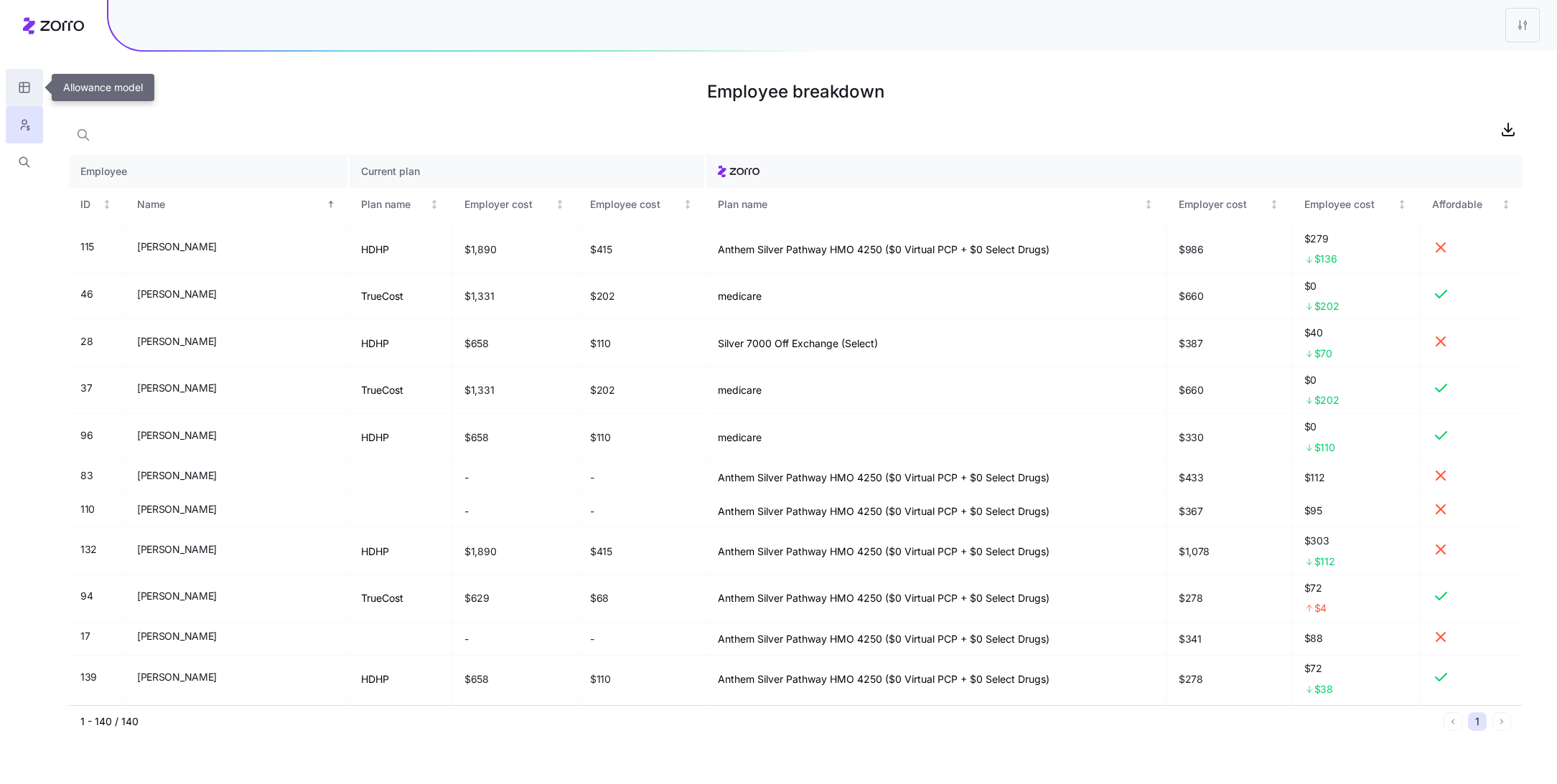
click at [28, 93] on icon "button" at bounding box center [24, 87] width 13 height 14
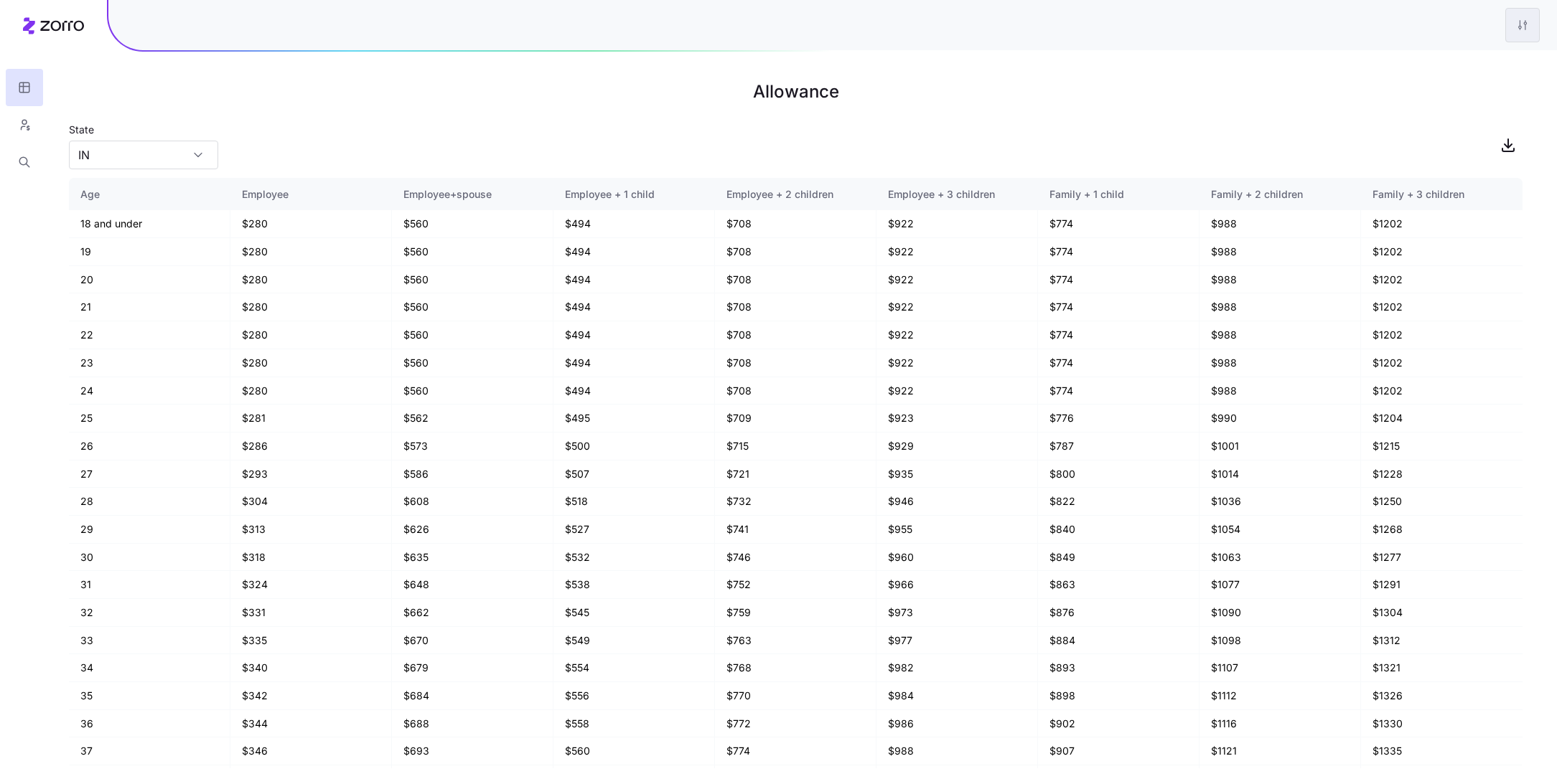
click at [1513, 36] on html "Allowance State IN Age Employee Employee+spouse Employee + 1 child Employee + 2…" at bounding box center [778, 392] width 1557 height 784
click at [1459, 64] on div "Edit plan design" at bounding box center [1436, 63] width 75 height 16
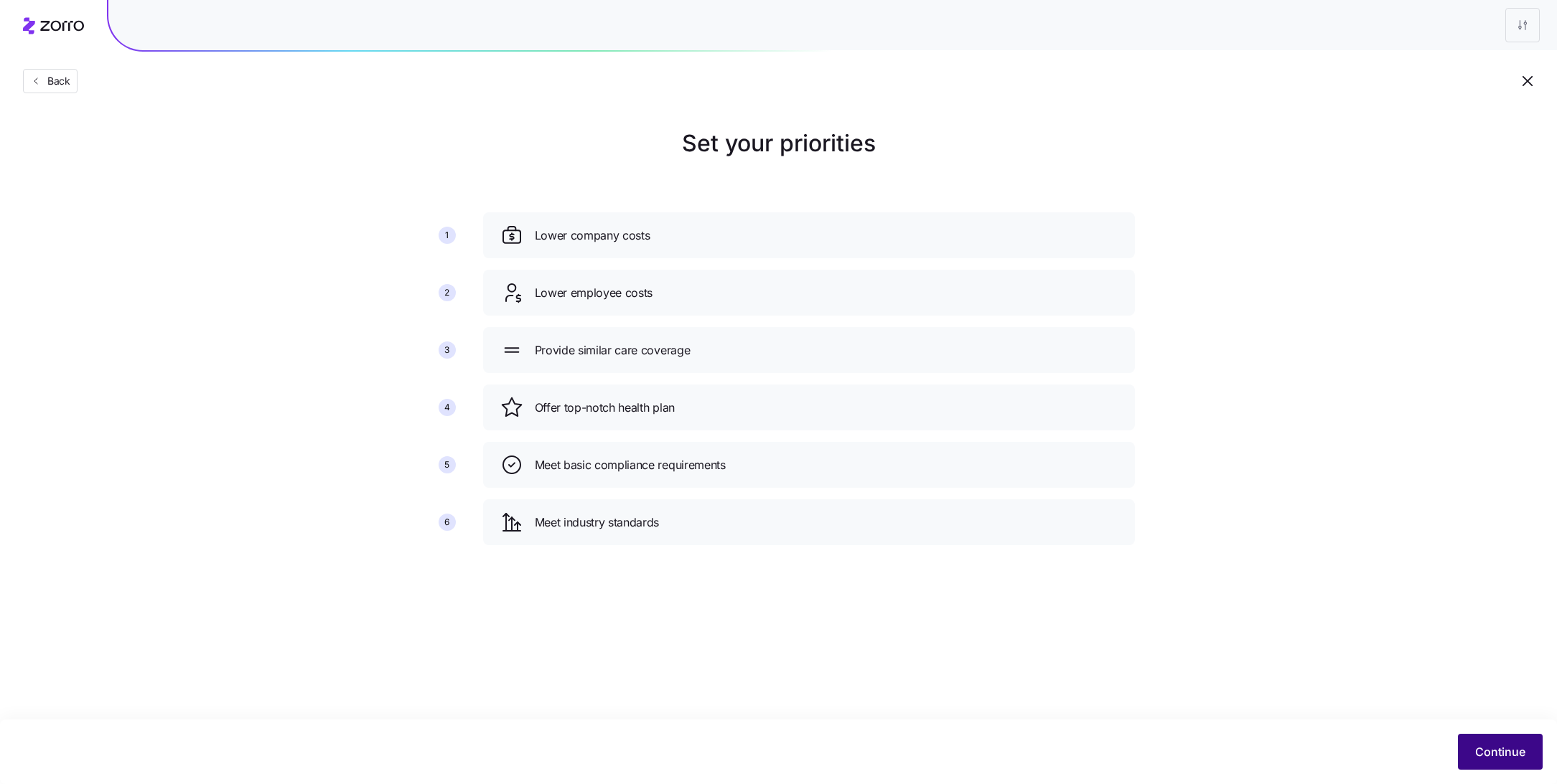
click at [1489, 751] on span "Continue" at bounding box center [1500, 751] width 50 height 17
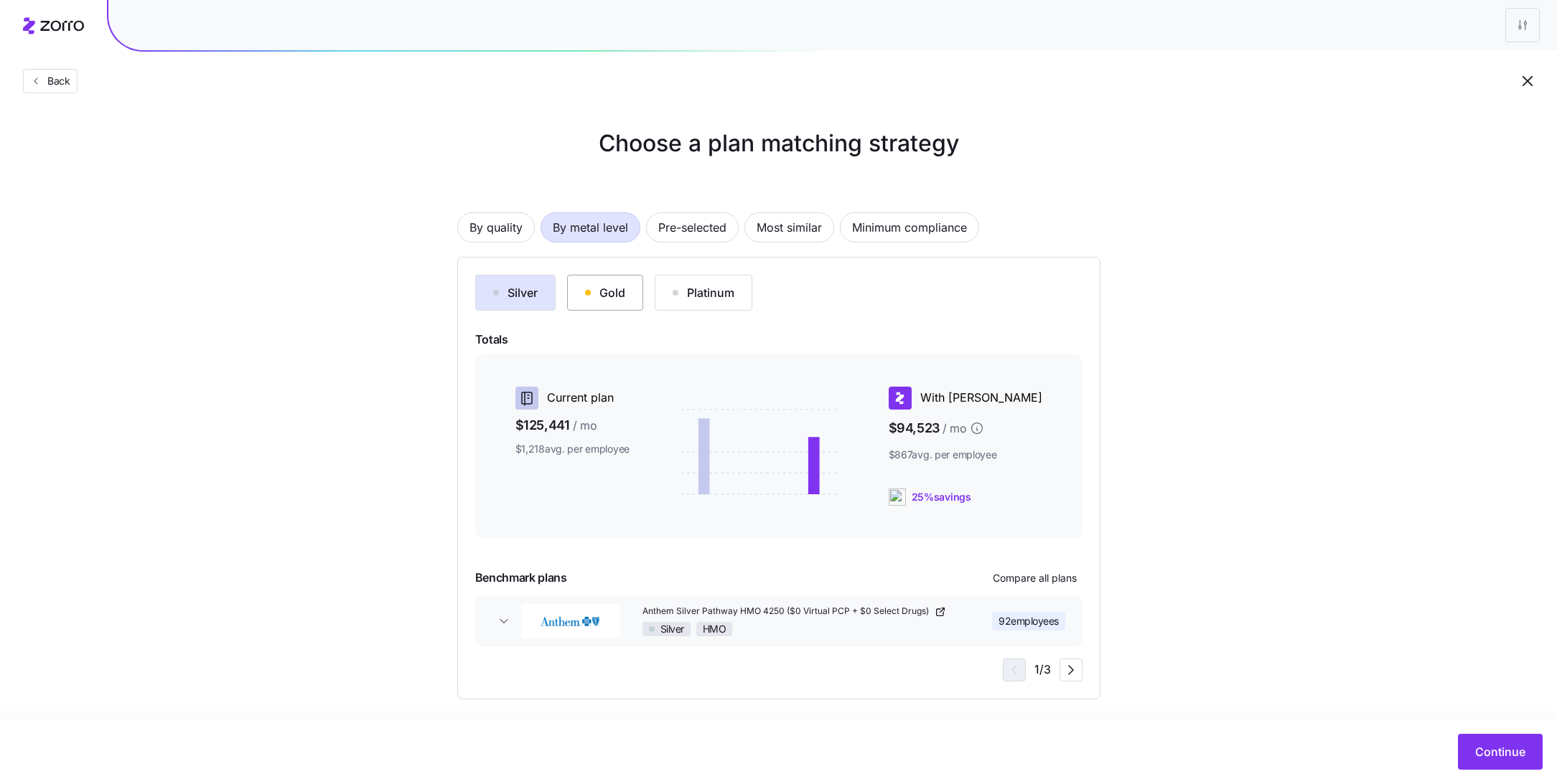
click at [592, 290] on div "Gold" at bounding box center [605, 293] width 40 height 17
click at [524, 293] on div "Silver" at bounding box center [516, 293] width 45 height 17
click at [1485, 753] on span "Continue" at bounding box center [1500, 751] width 50 height 17
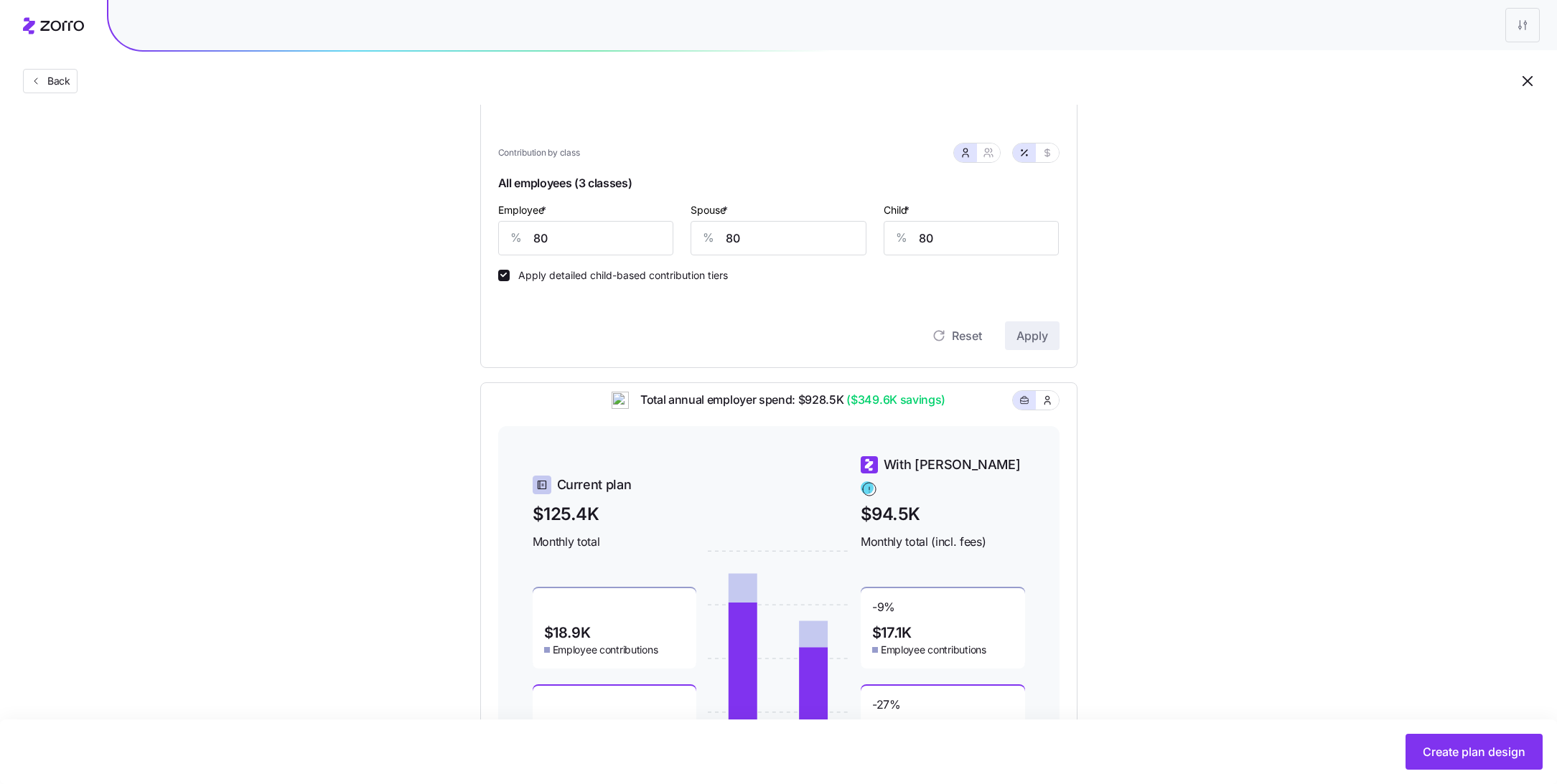
scroll to position [264, 0]
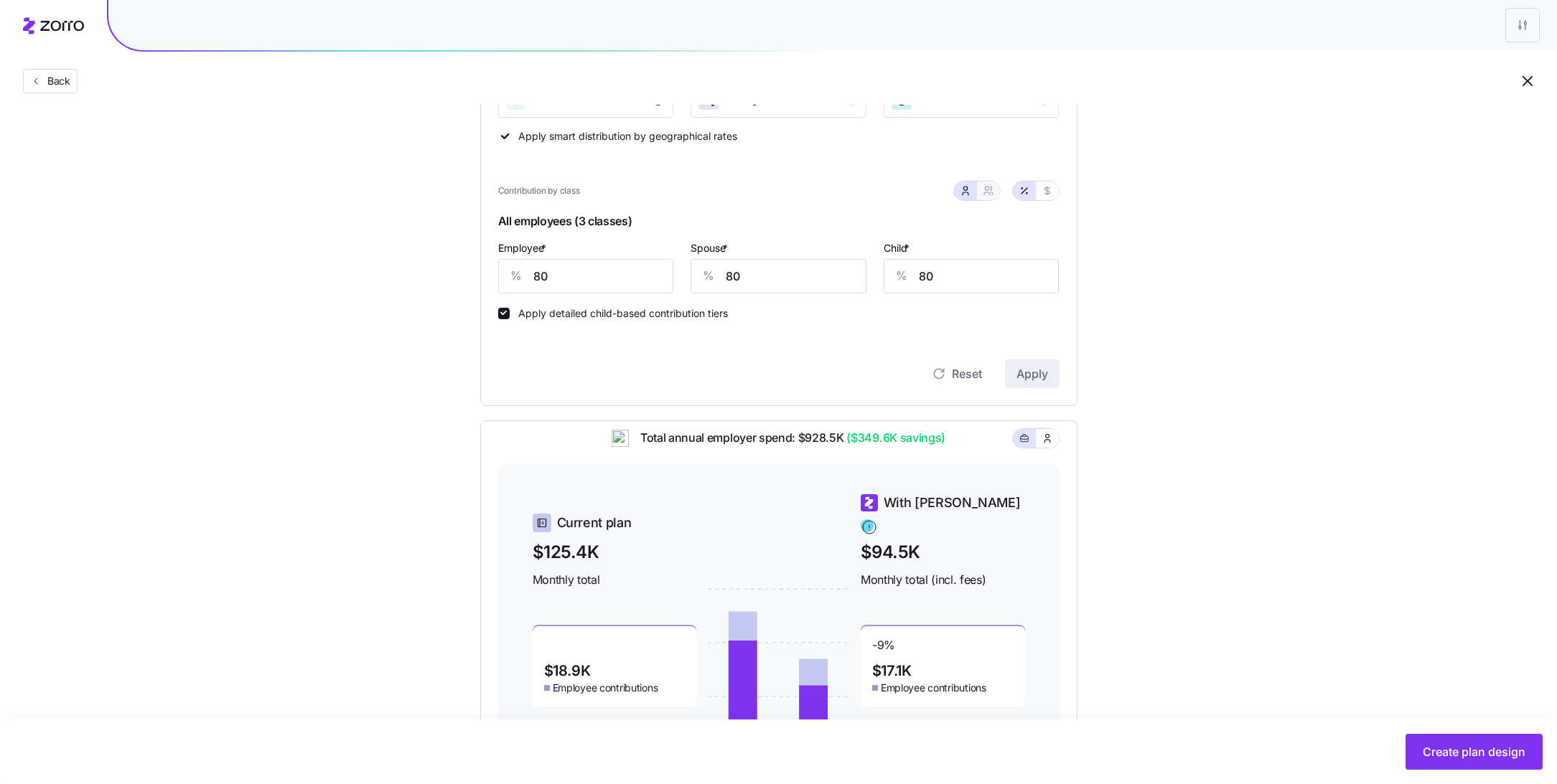
click at [991, 191] on icon "button" at bounding box center [988, 191] width 11 height 11
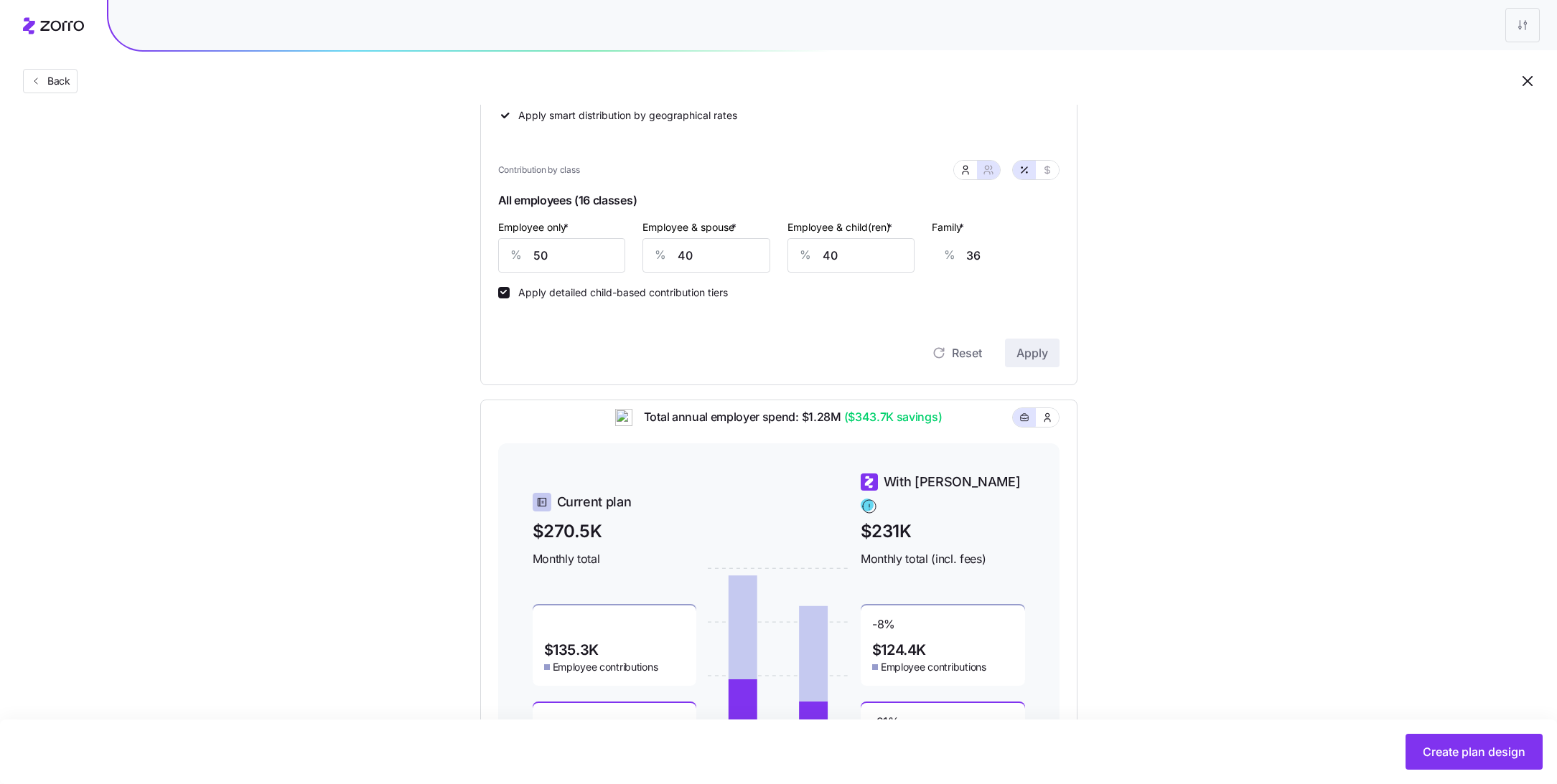
scroll to position [413, 0]
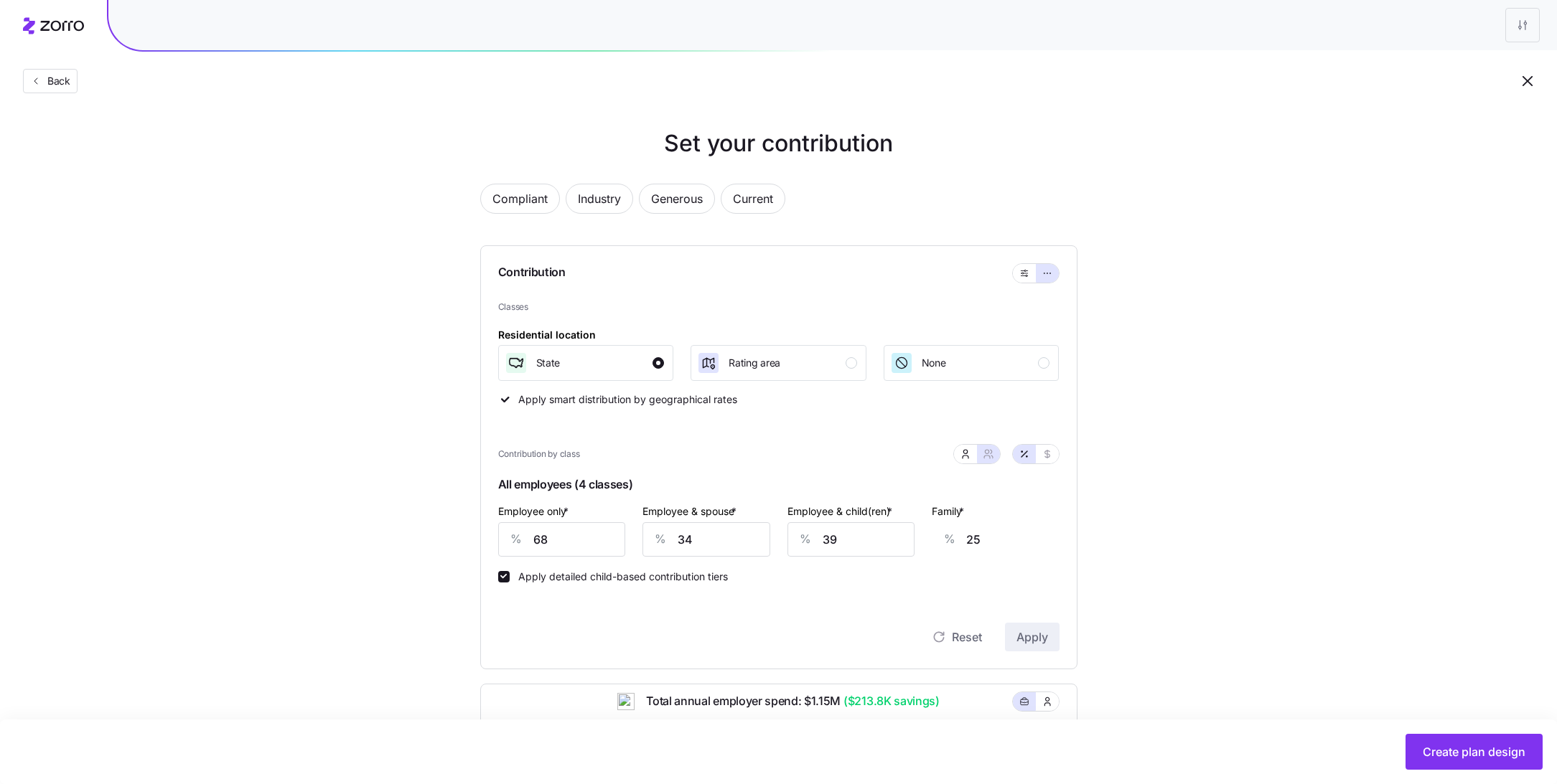
scroll to position [269, 0]
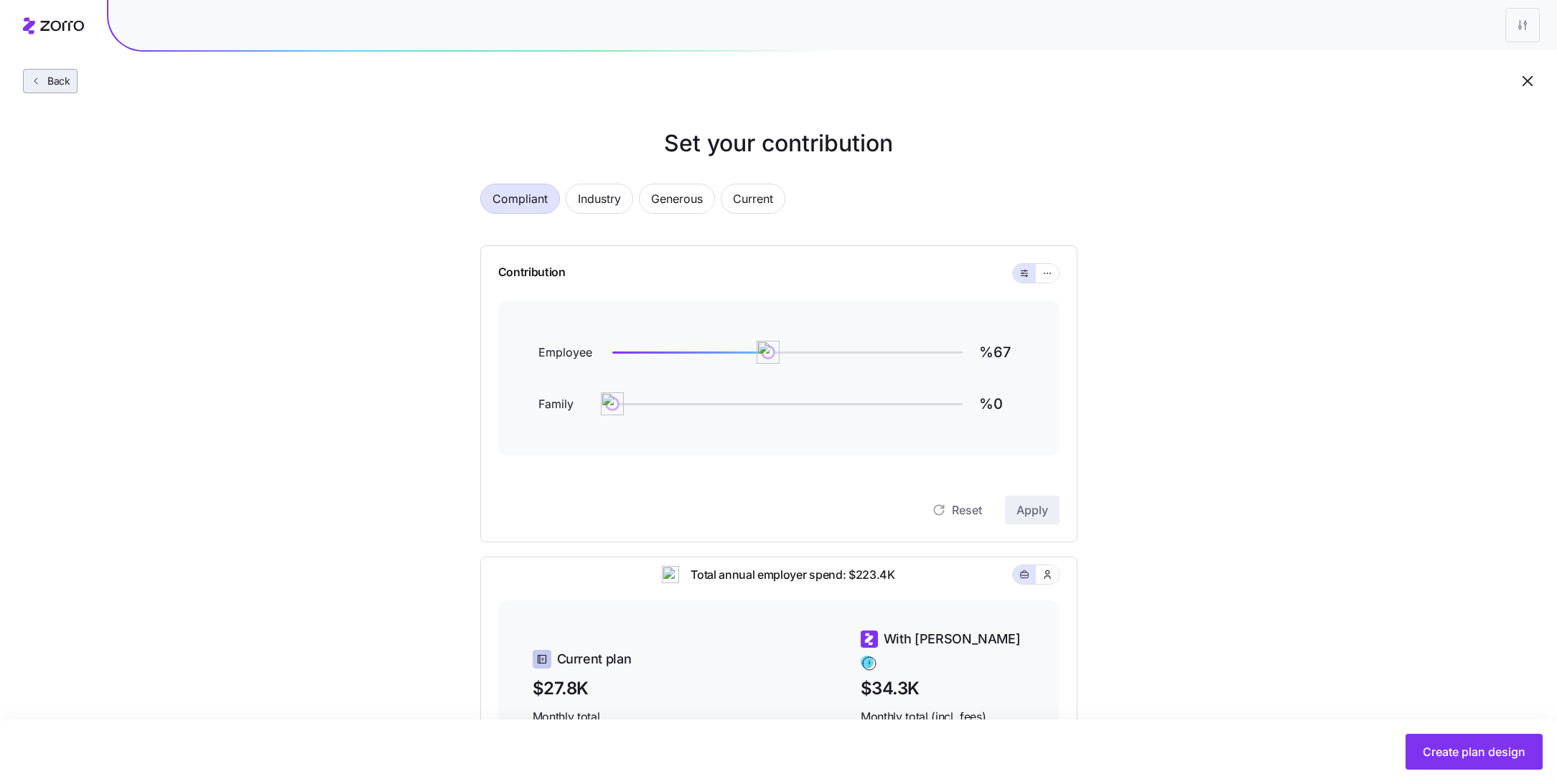
click at [53, 86] on span "Back" at bounding box center [56, 80] width 29 height 14
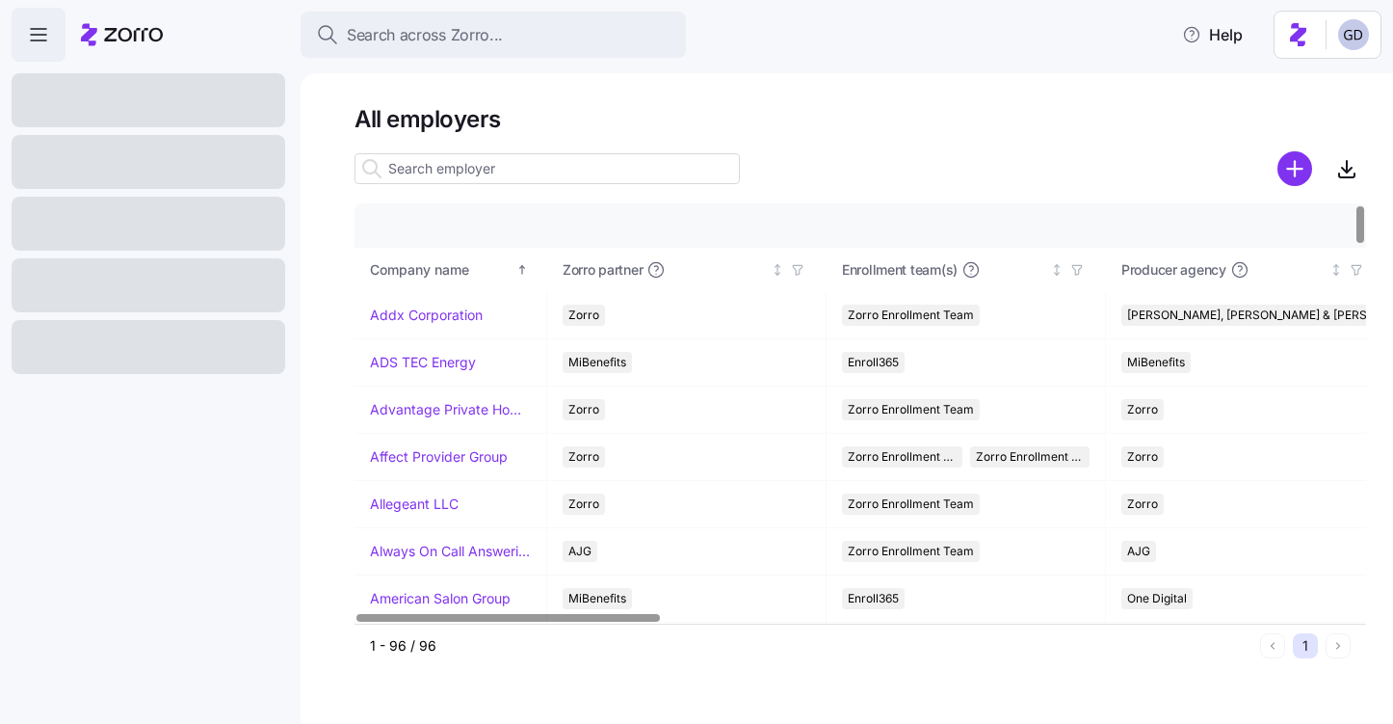
click at [609, 121] on h1 "All employers" at bounding box center [861, 119] width 1012 height 30
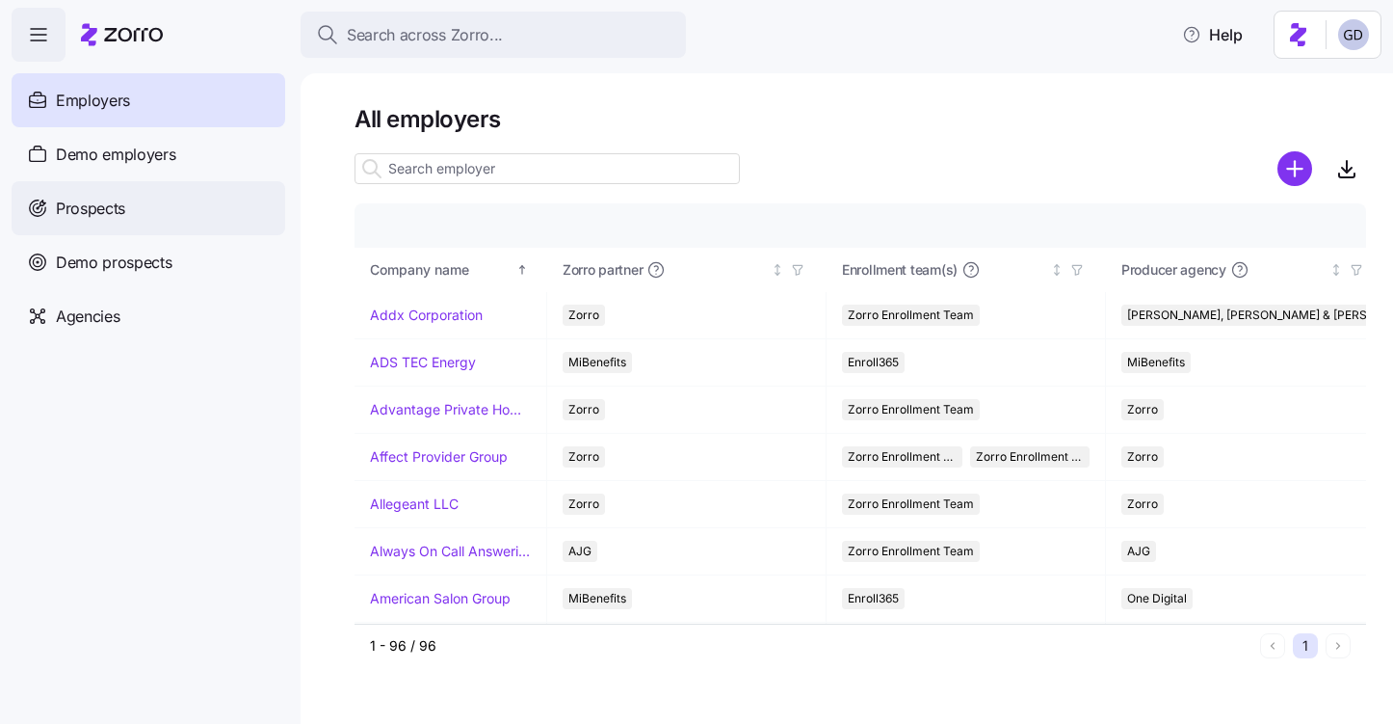
click at [71, 222] on div "Prospects" at bounding box center [149, 208] width 274 height 54
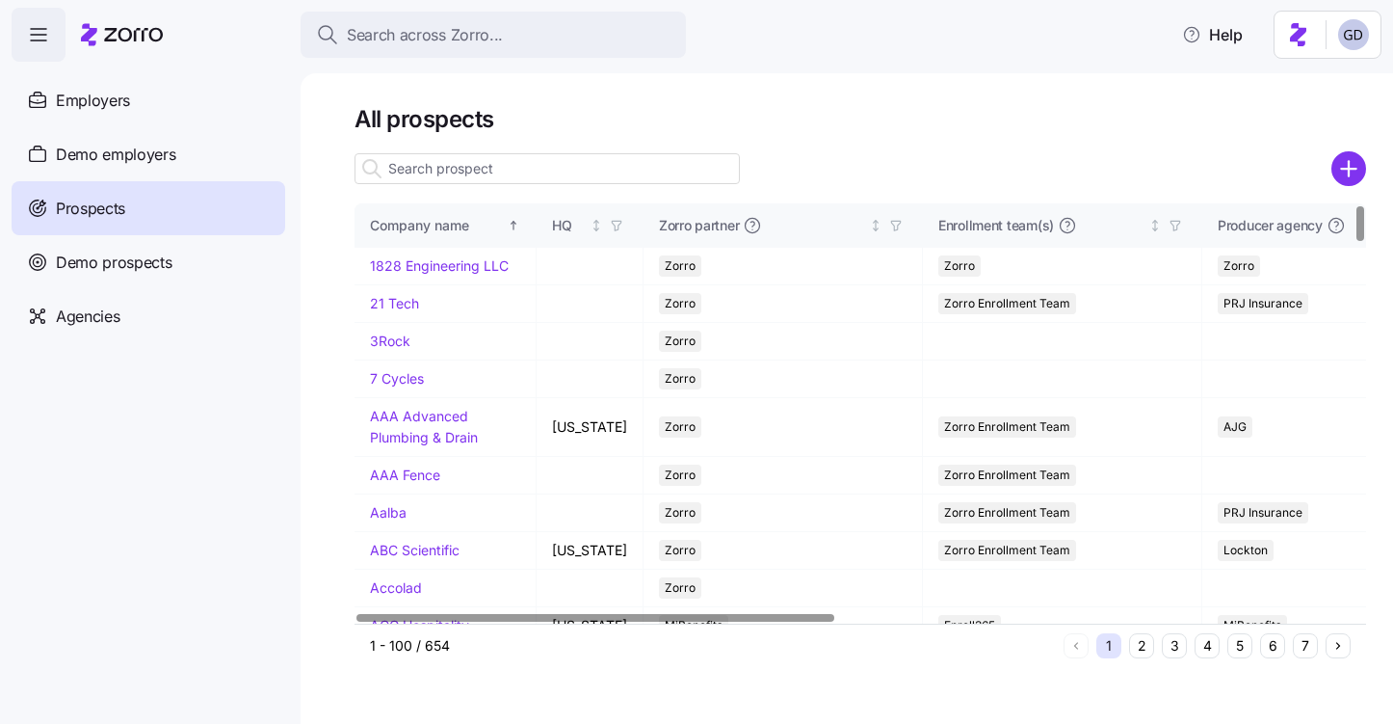
click at [603, 168] on input at bounding box center [547, 168] width 385 height 31
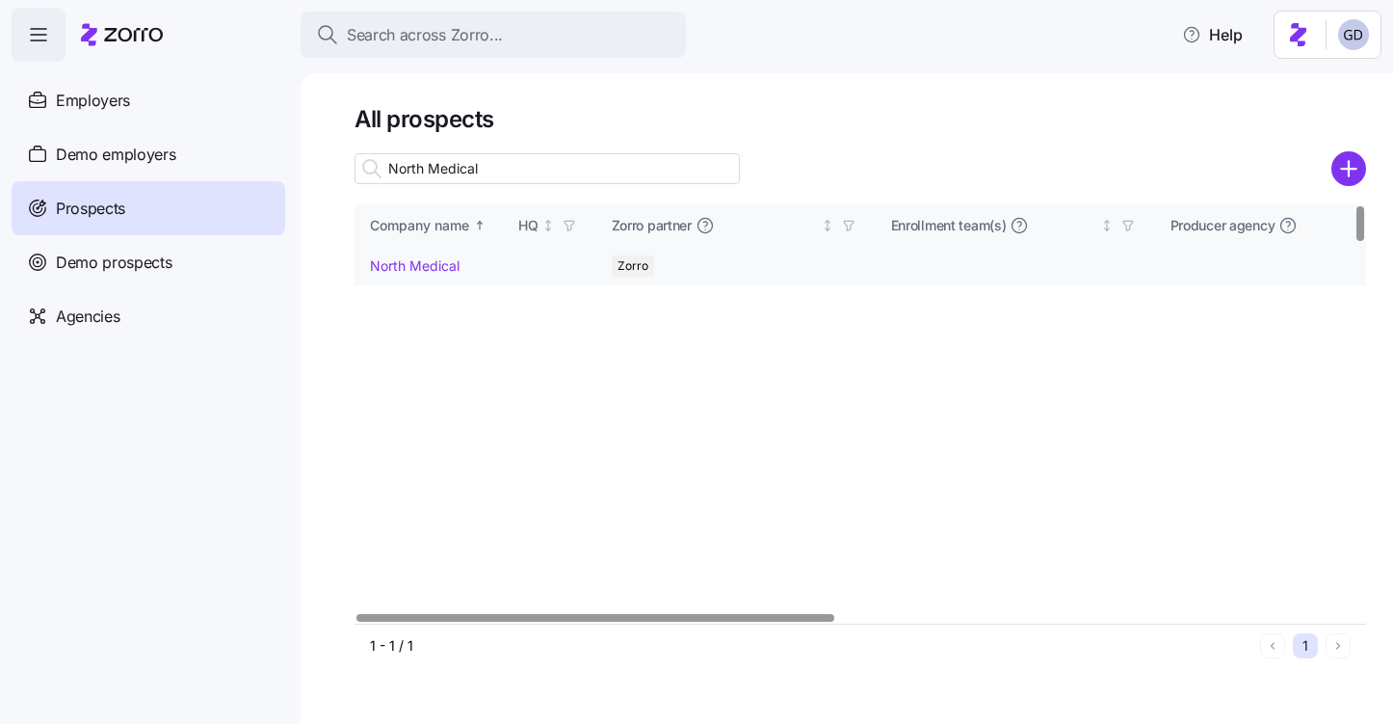
type input "North Medical"
click at [434, 266] on link "North Medical" at bounding box center [415, 265] width 90 height 16
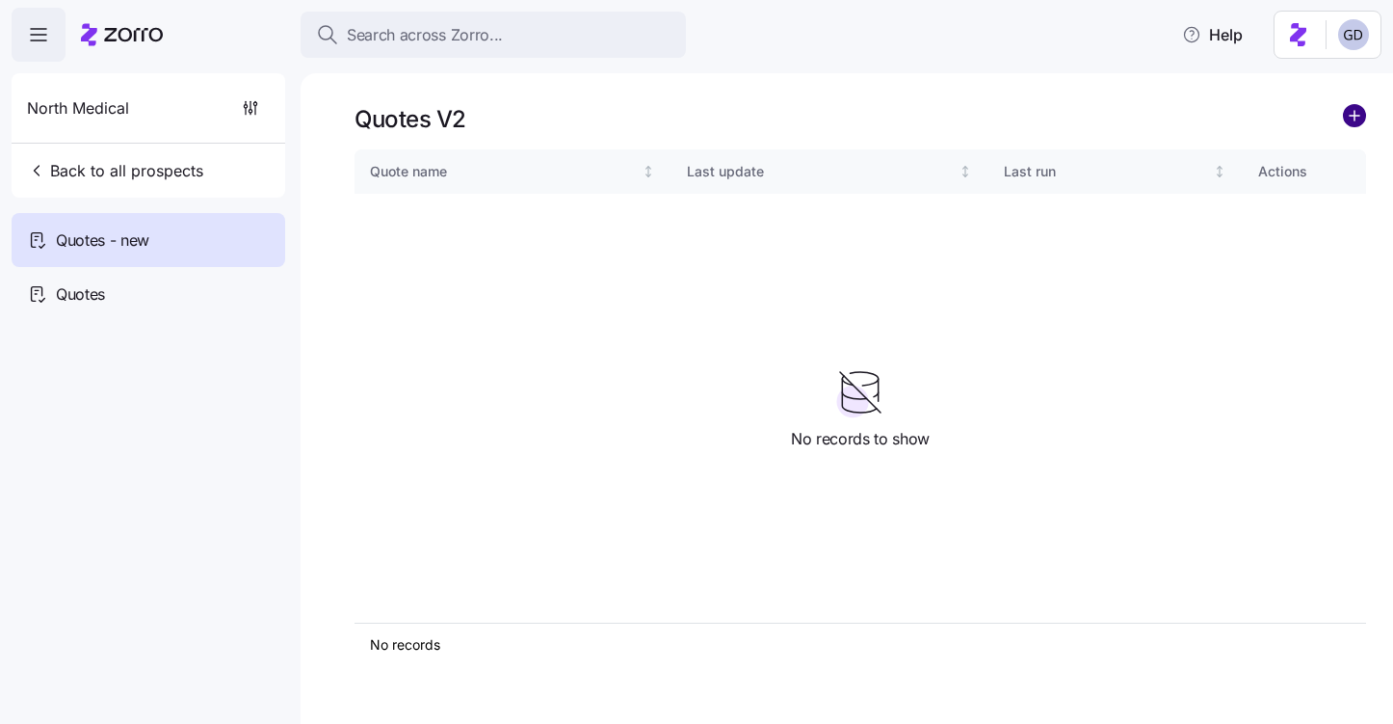
click at [1359, 123] on circle "add icon" at bounding box center [1354, 115] width 21 height 21
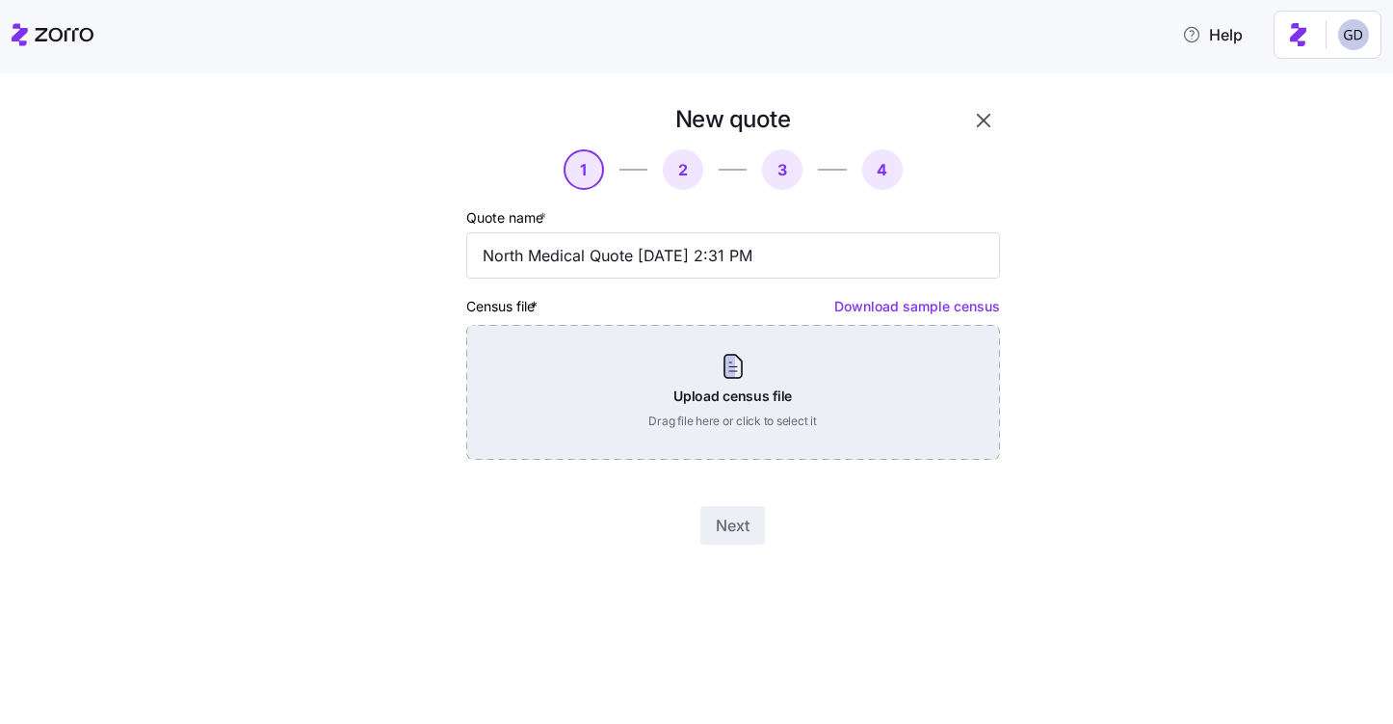
click at [682, 385] on div "Upload census file Drag file here or click to select it" at bounding box center [733, 392] width 534 height 135
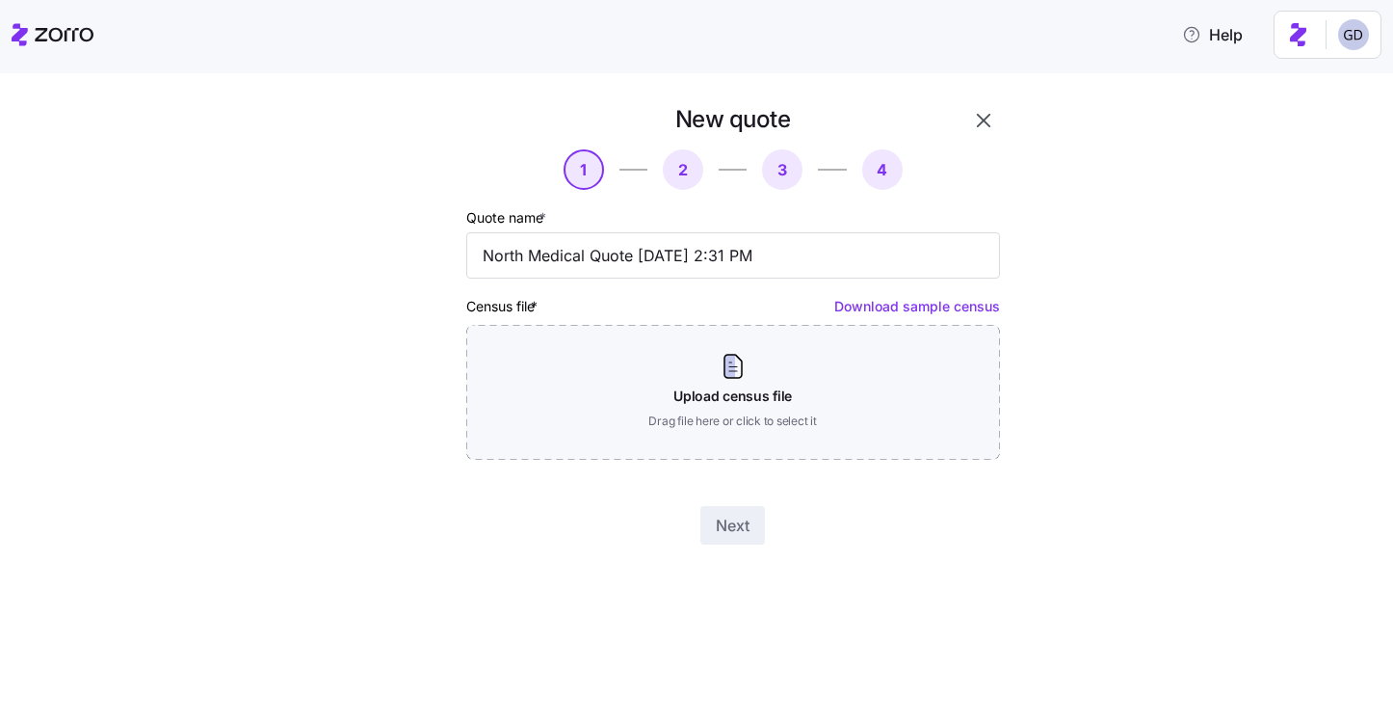
click at [990, 119] on icon "button" at bounding box center [983, 120] width 23 height 23
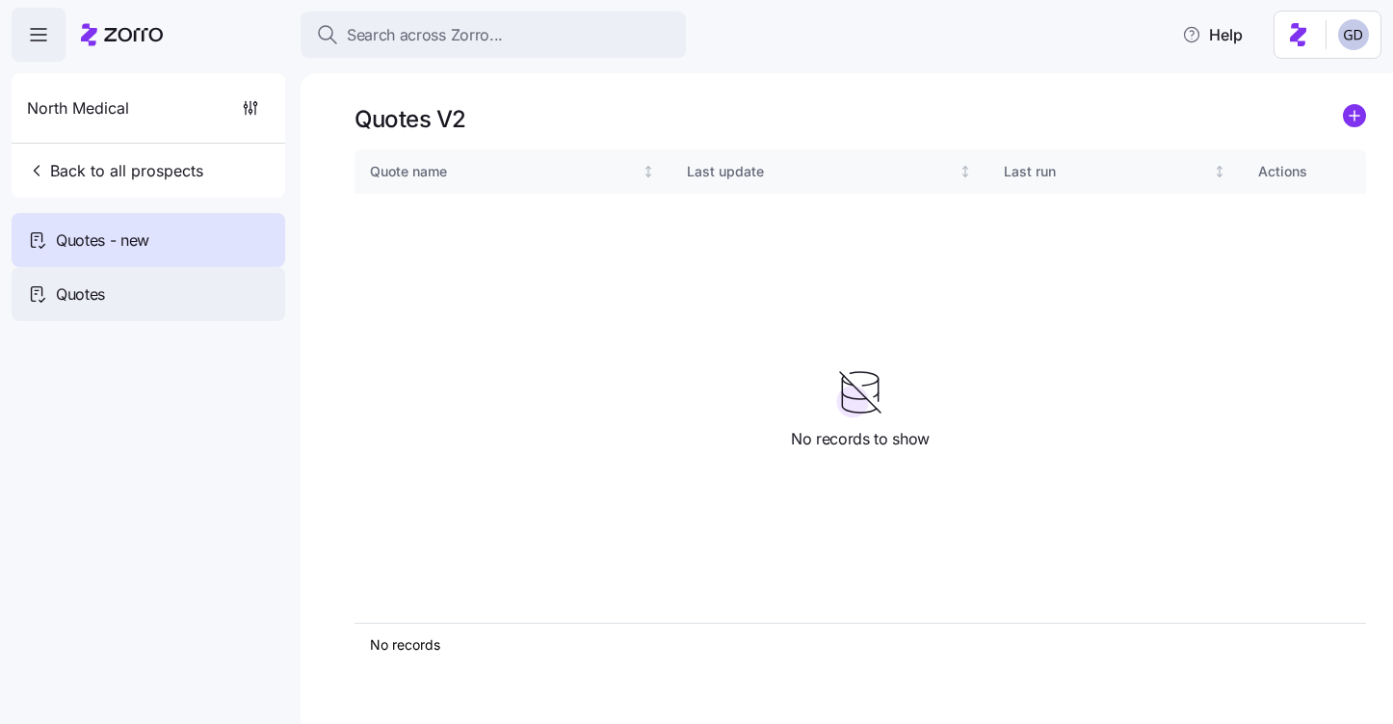
click at [136, 274] on div "Quotes" at bounding box center [149, 294] width 274 height 54
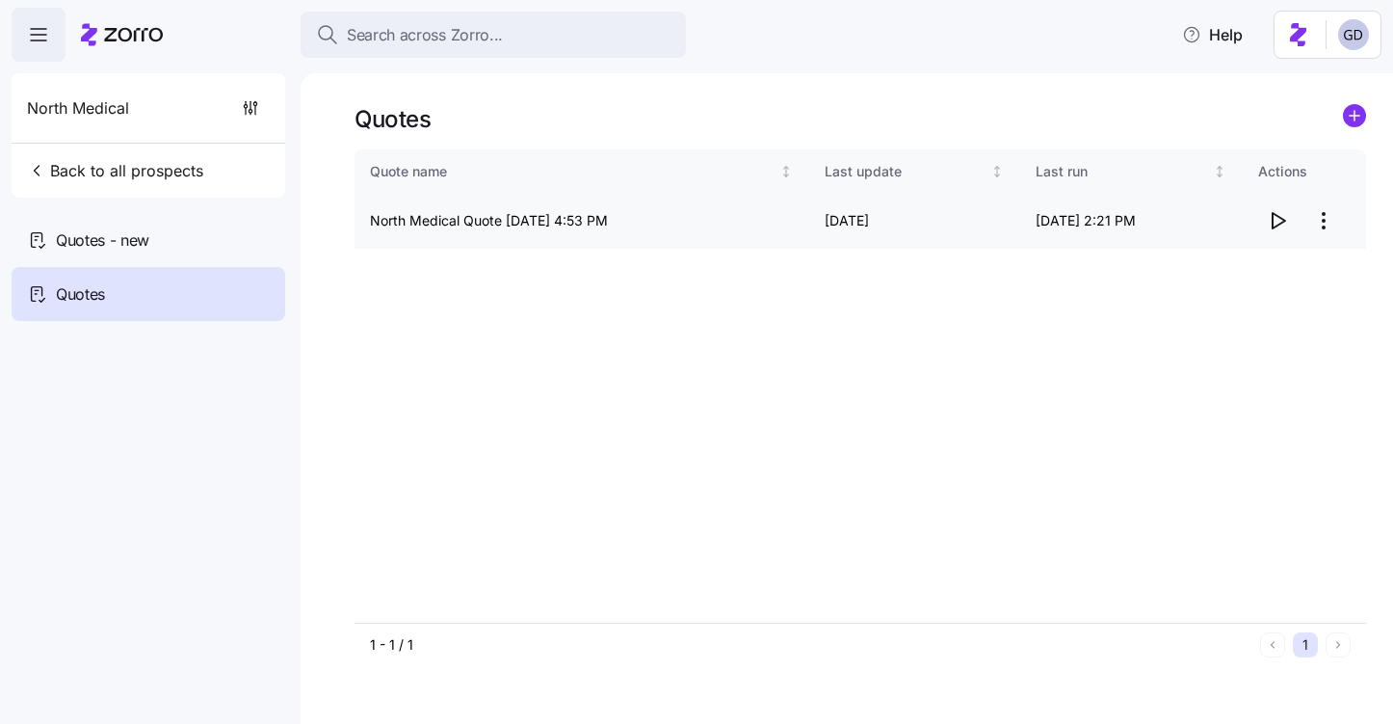
click at [1273, 218] on icon "button" at bounding box center [1279, 220] width 13 height 15
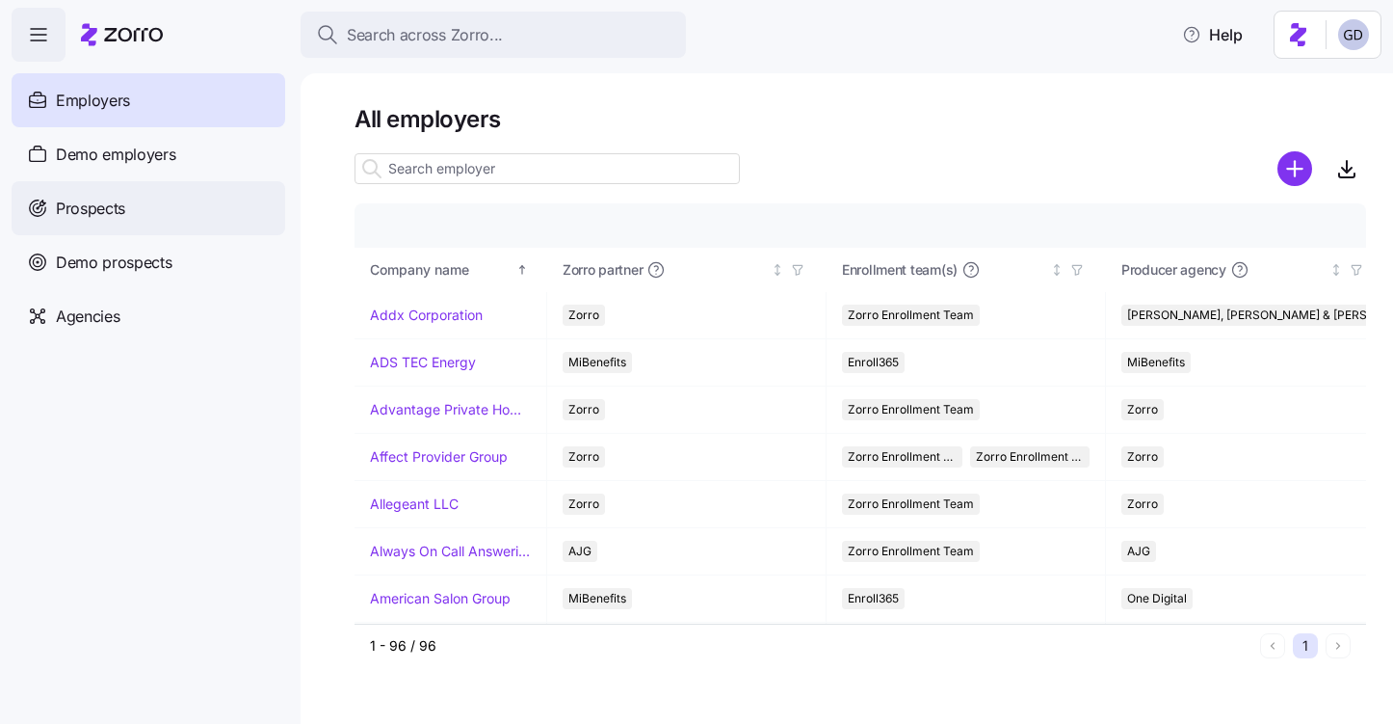
click at [114, 190] on div "Prospects" at bounding box center [149, 208] width 274 height 54
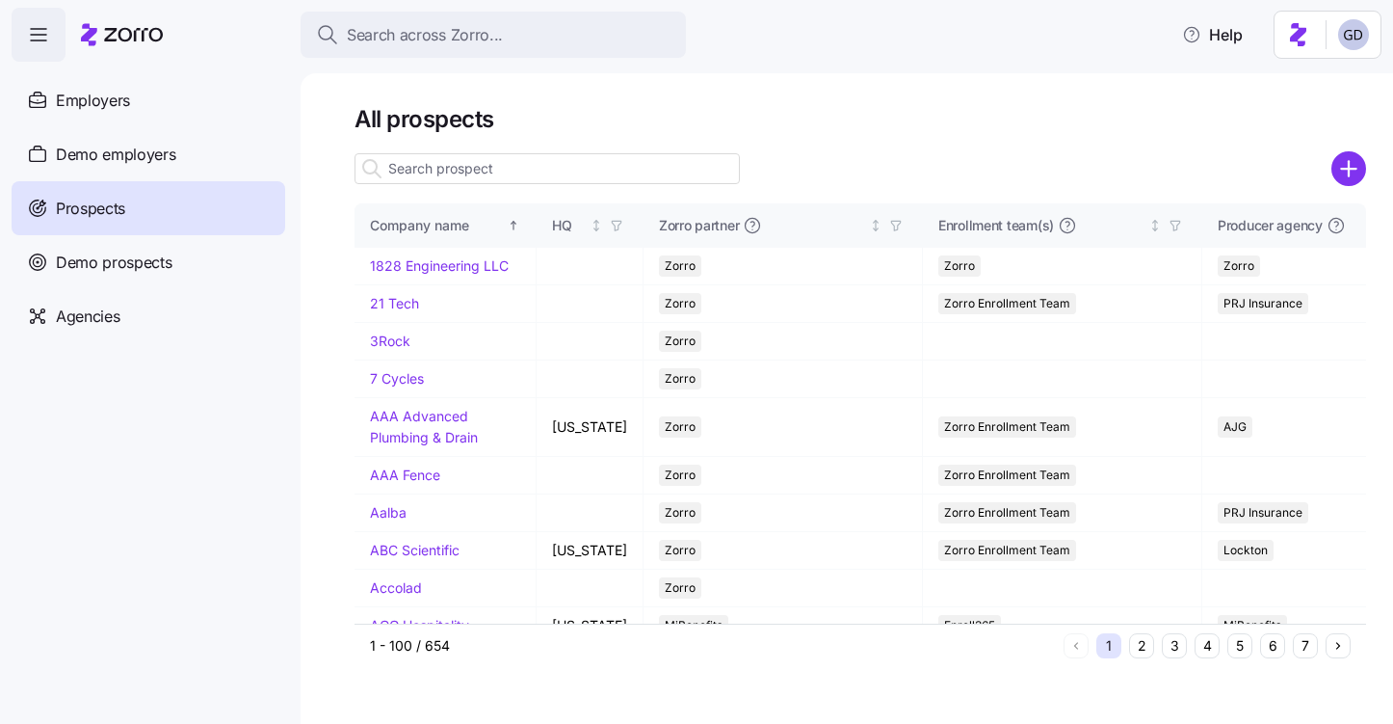
click at [582, 158] on input at bounding box center [547, 168] width 385 height 31
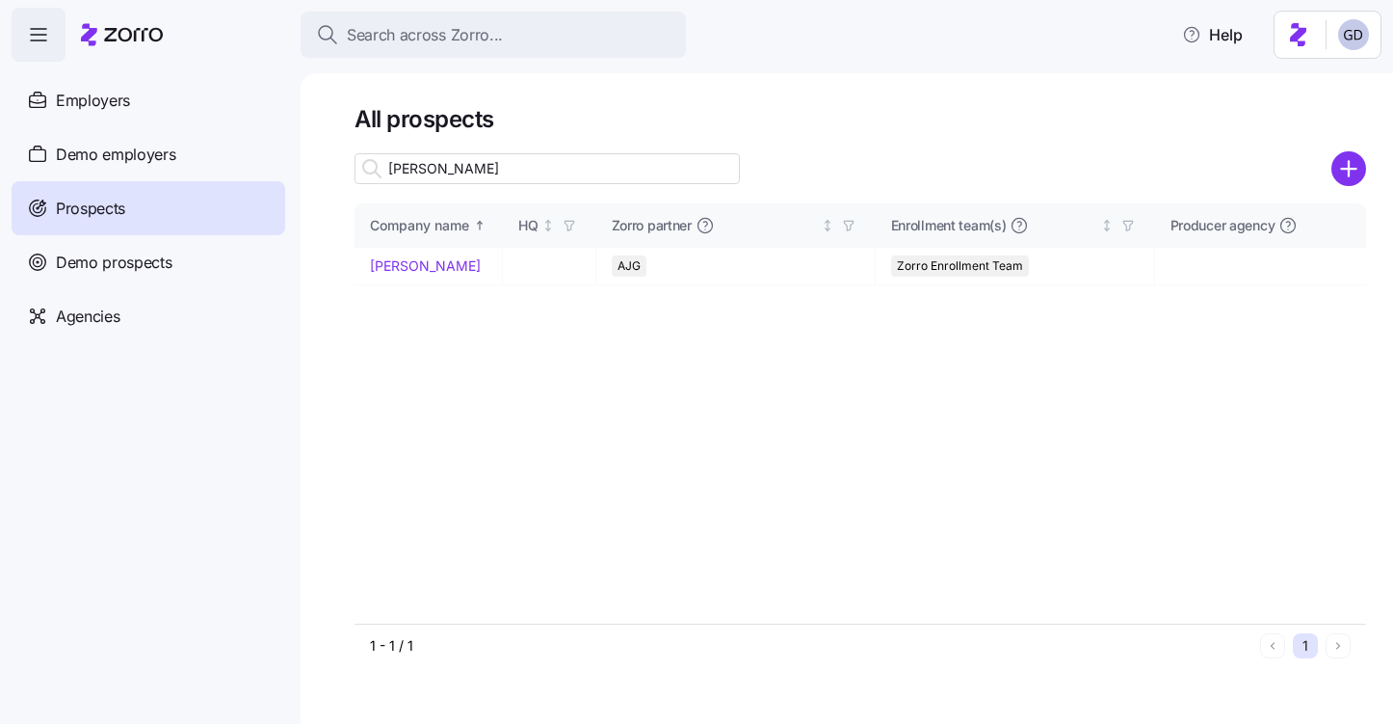
type input "Grace C"
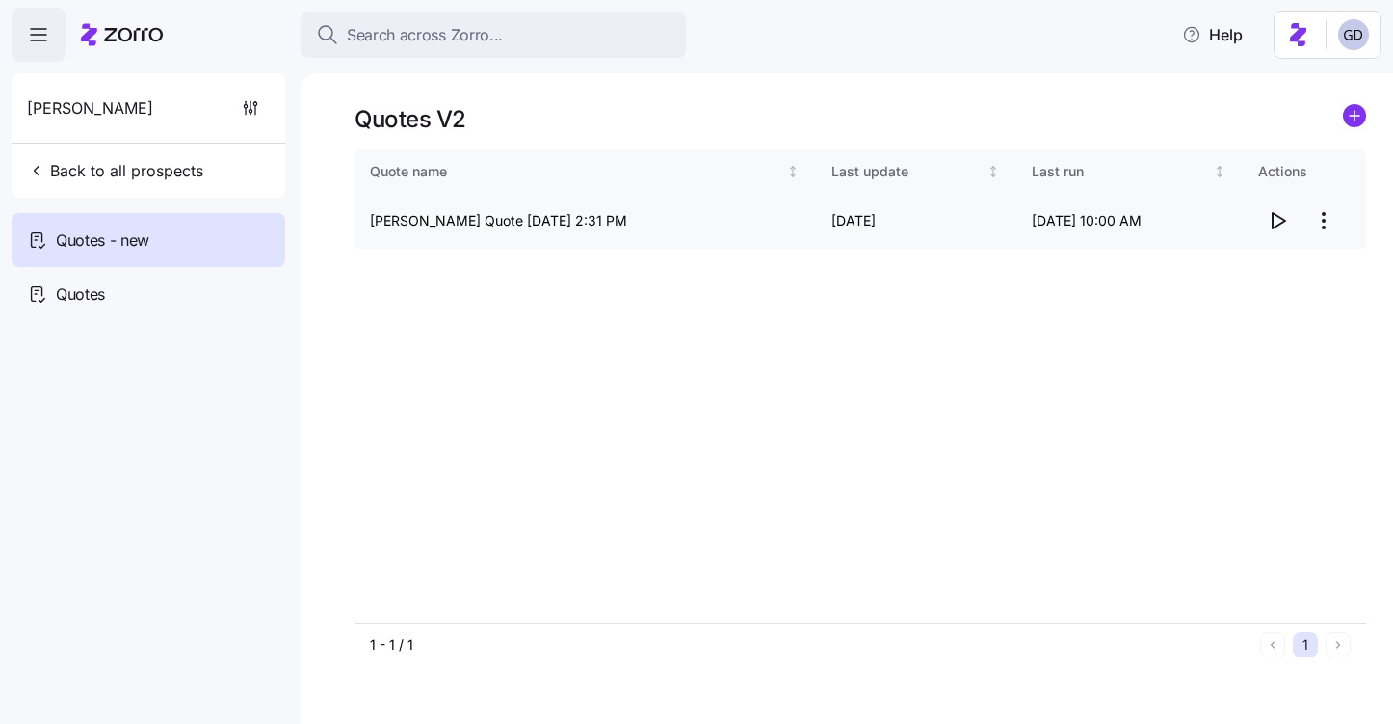
click at [1270, 218] on icon "button" at bounding box center [1277, 220] width 23 height 23
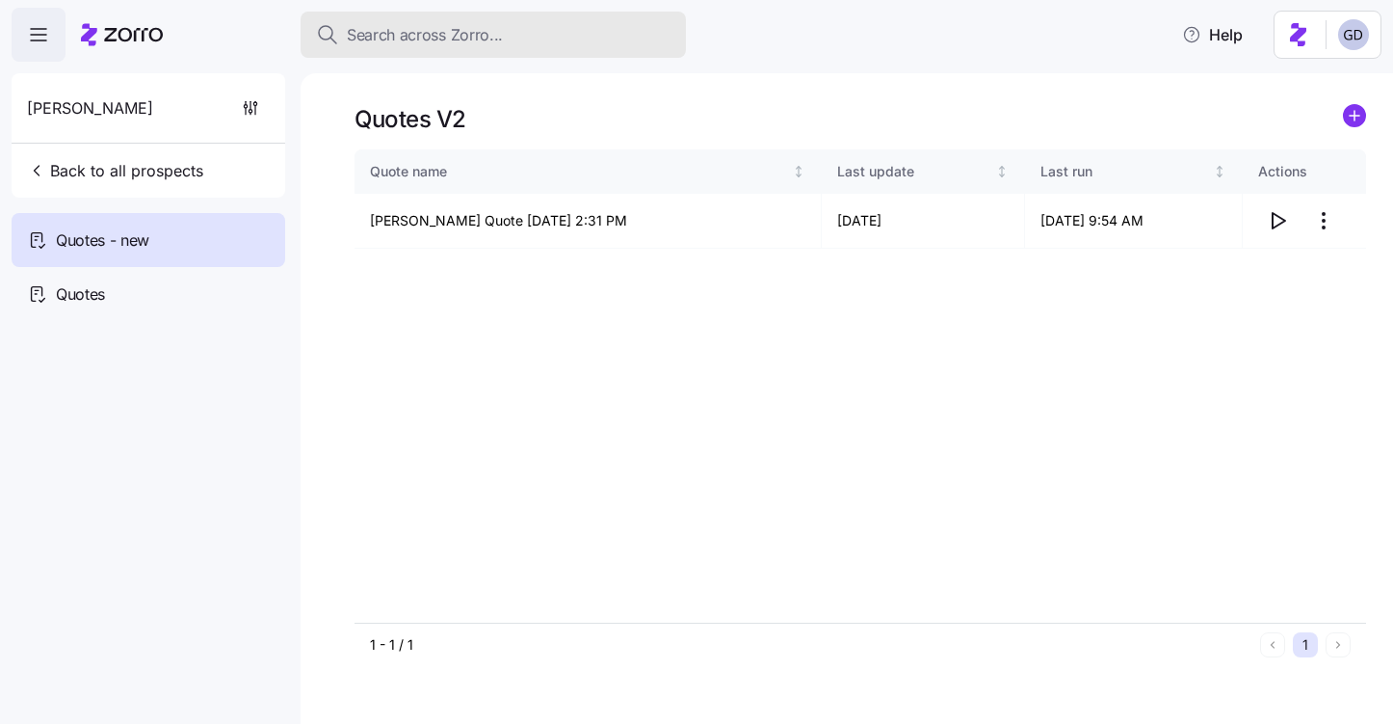
click at [426, 35] on span "Search across Zorro..." at bounding box center [425, 35] width 156 height 24
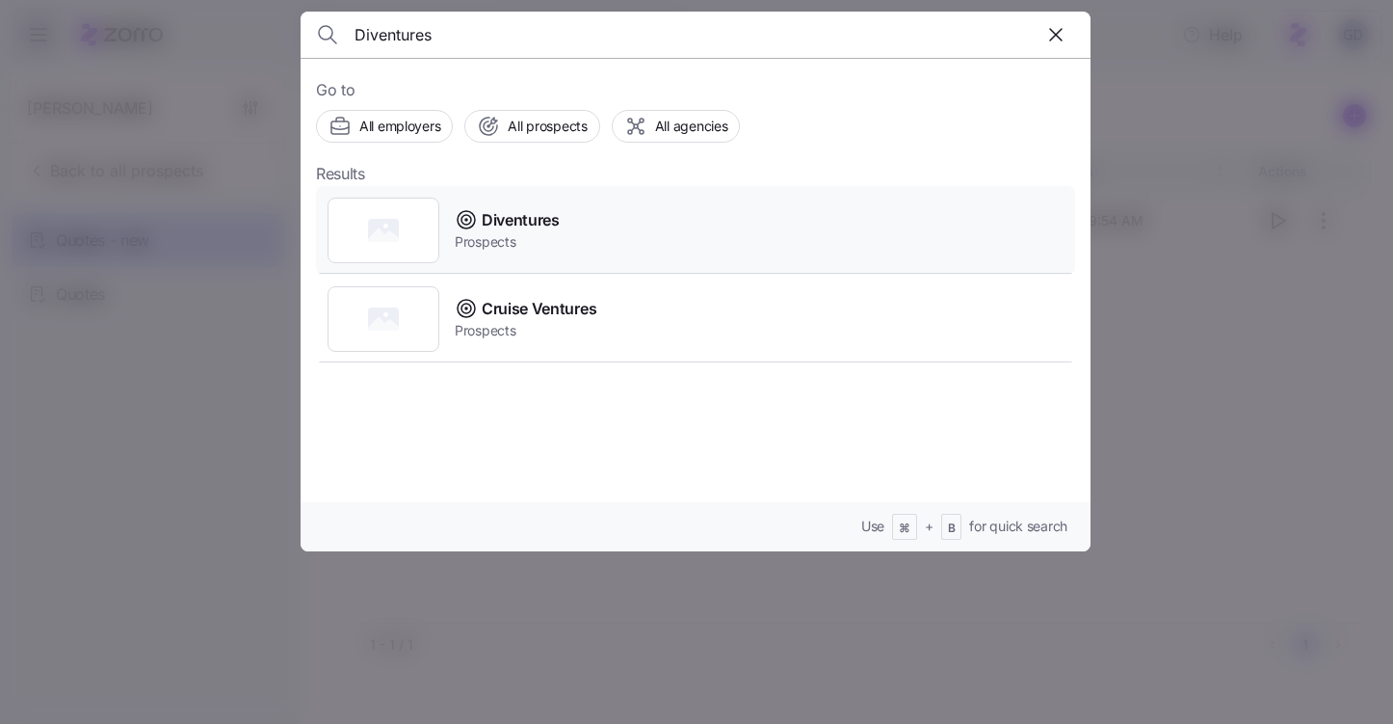
type input "Diventures"
click at [654, 227] on div "Diventures Prospects" at bounding box center [695, 230] width 759 height 89
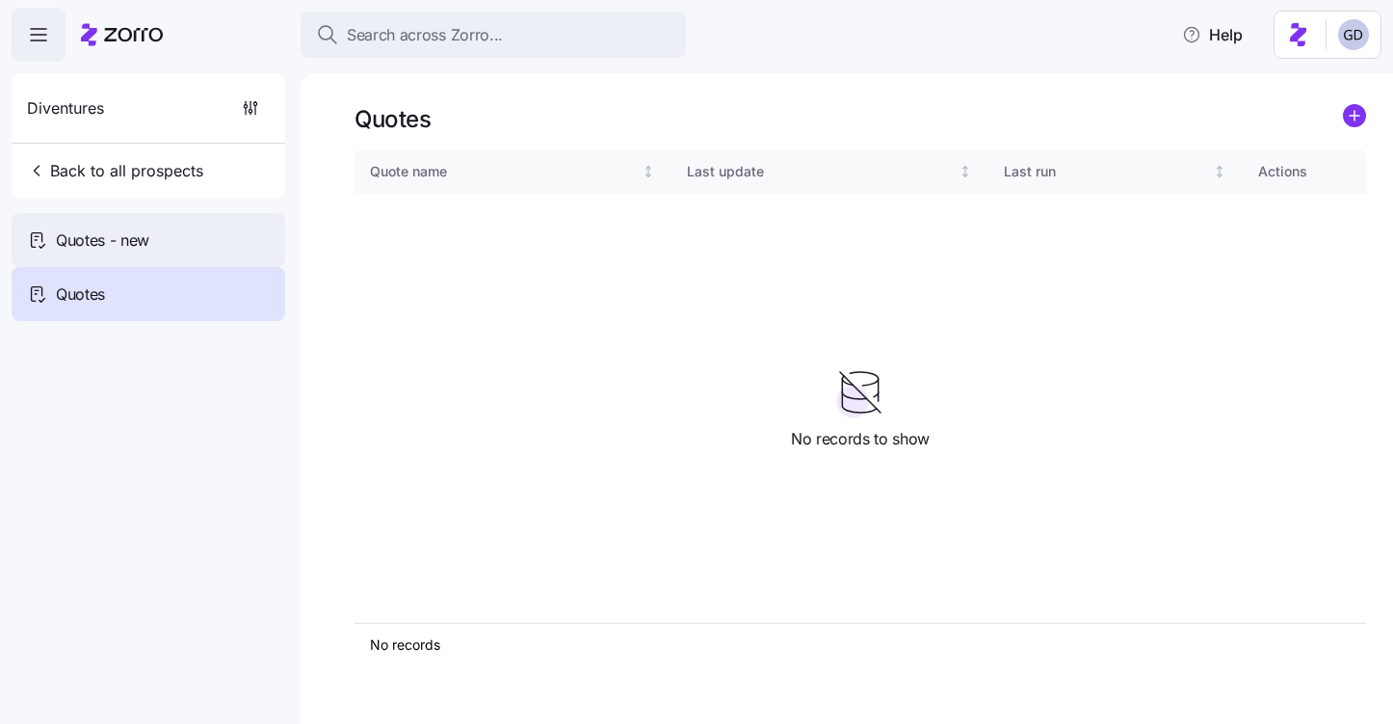
click at [109, 262] on div "Quotes - new" at bounding box center [149, 240] width 274 height 54
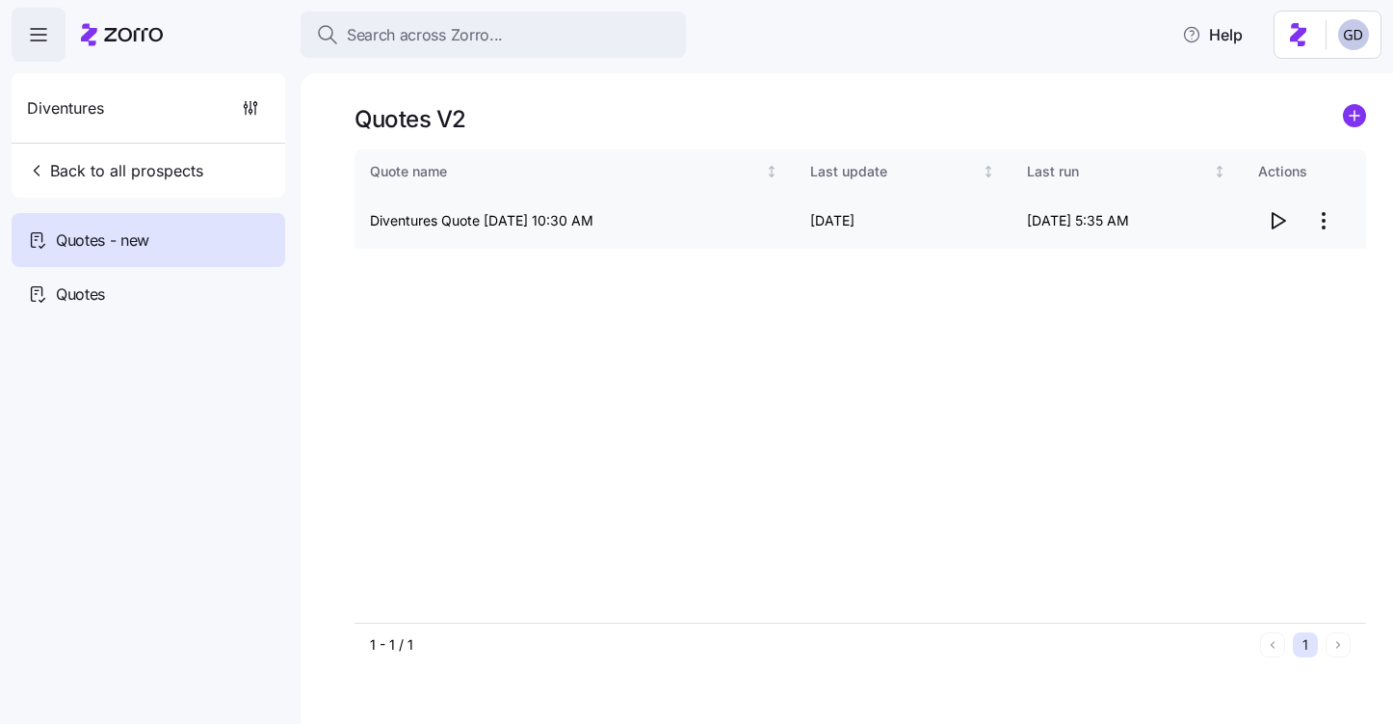
click at [1283, 222] on icon "button" at bounding box center [1279, 220] width 13 height 15
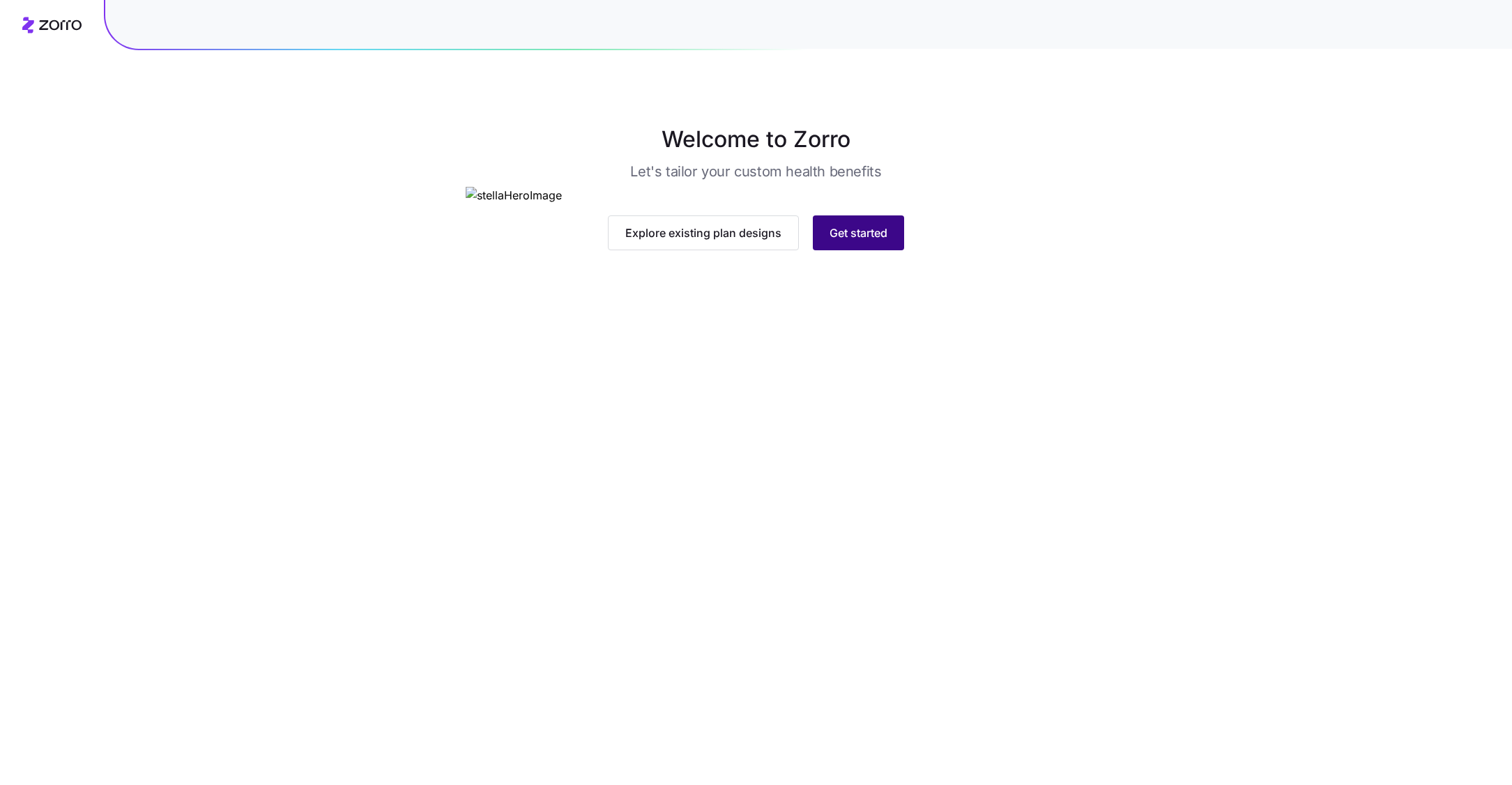
click at [857, 250] on button "Get started" at bounding box center [858, 233] width 91 height 35
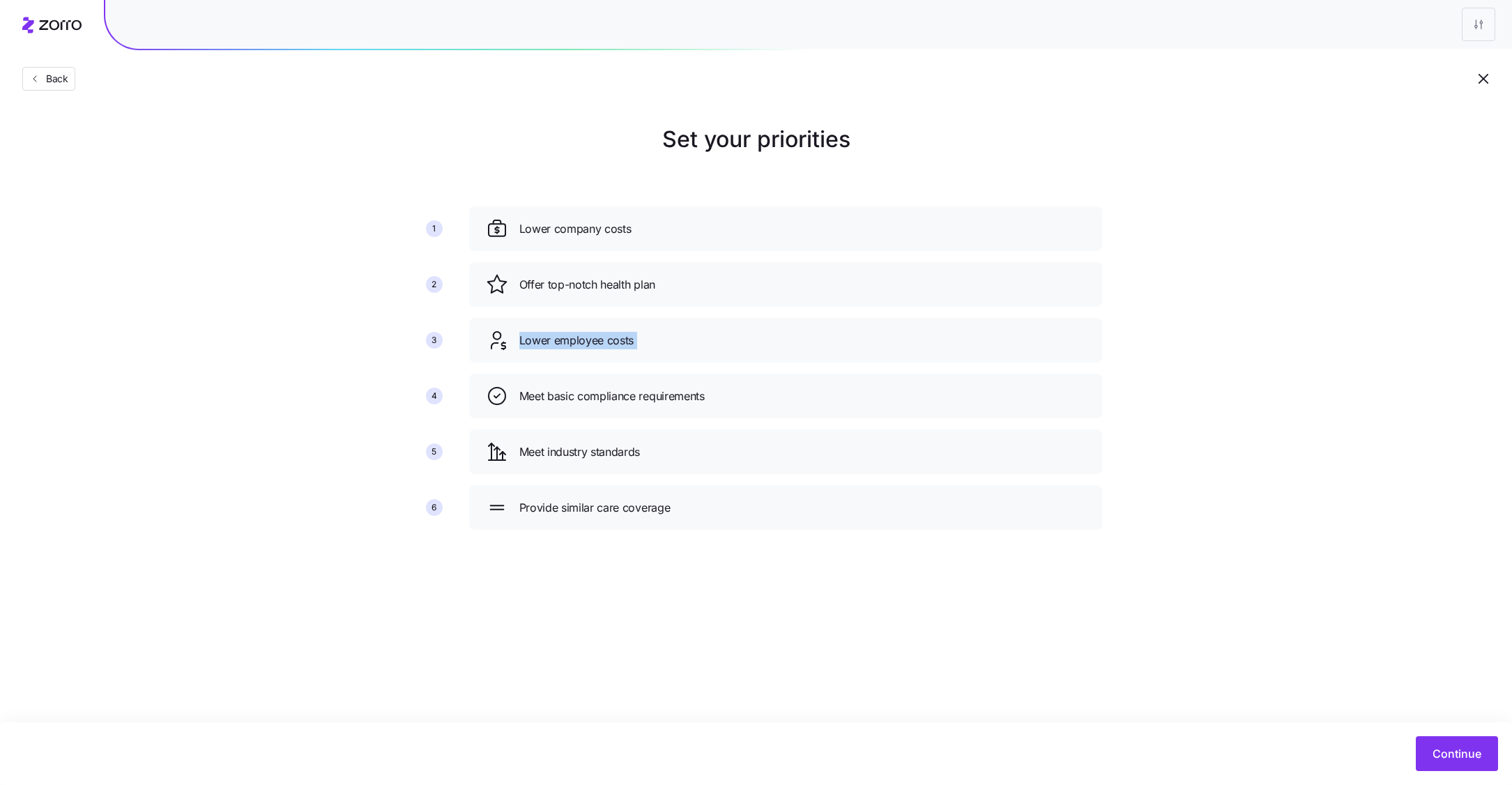
drag, startPoint x: 739, startPoint y: 367, endPoint x: 739, endPoint y: 313, distance: 54.0
click at [739, 313] on div "Lower company costs Offer top-notch health plan Lower employee costs Meet basic…" at bounding box center [786, 373] width 644 height 346
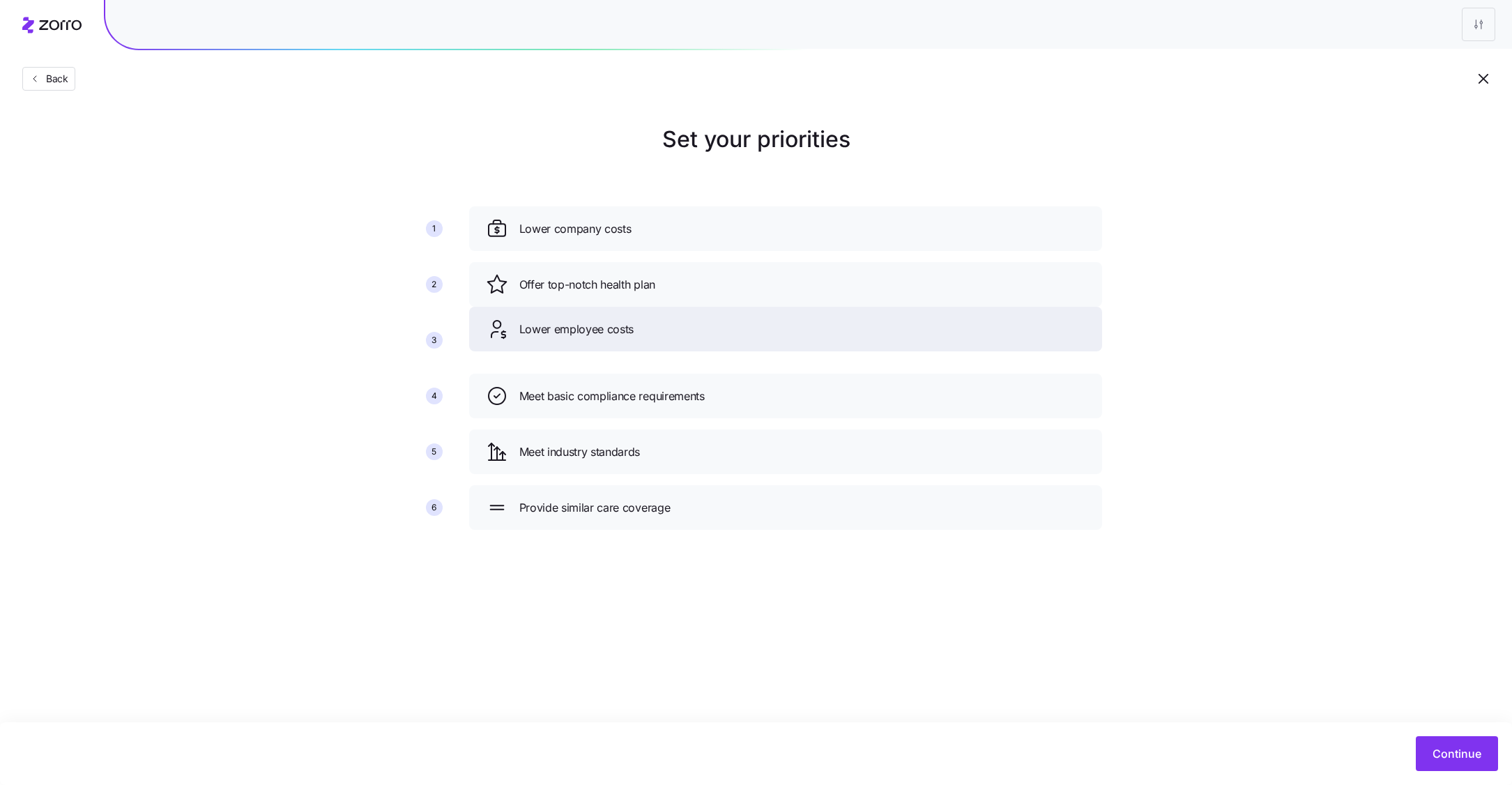
drag, startPoint x: 735, startPoint y: 335, endPoint x: 735, endPoint y: 271, distance: 64.0
click at [735, 318] on div "Lower employee costs" at bounding box center [786, 328] width 600 height 22
drag, startPoint x: 678, startPoint y: 507, endPoint x: 681, endPoint y: 331, distance: 176.0
click at [681, 330] on div "Provide similar care coverage" at bounding box center [787, 334] width 600 height 22
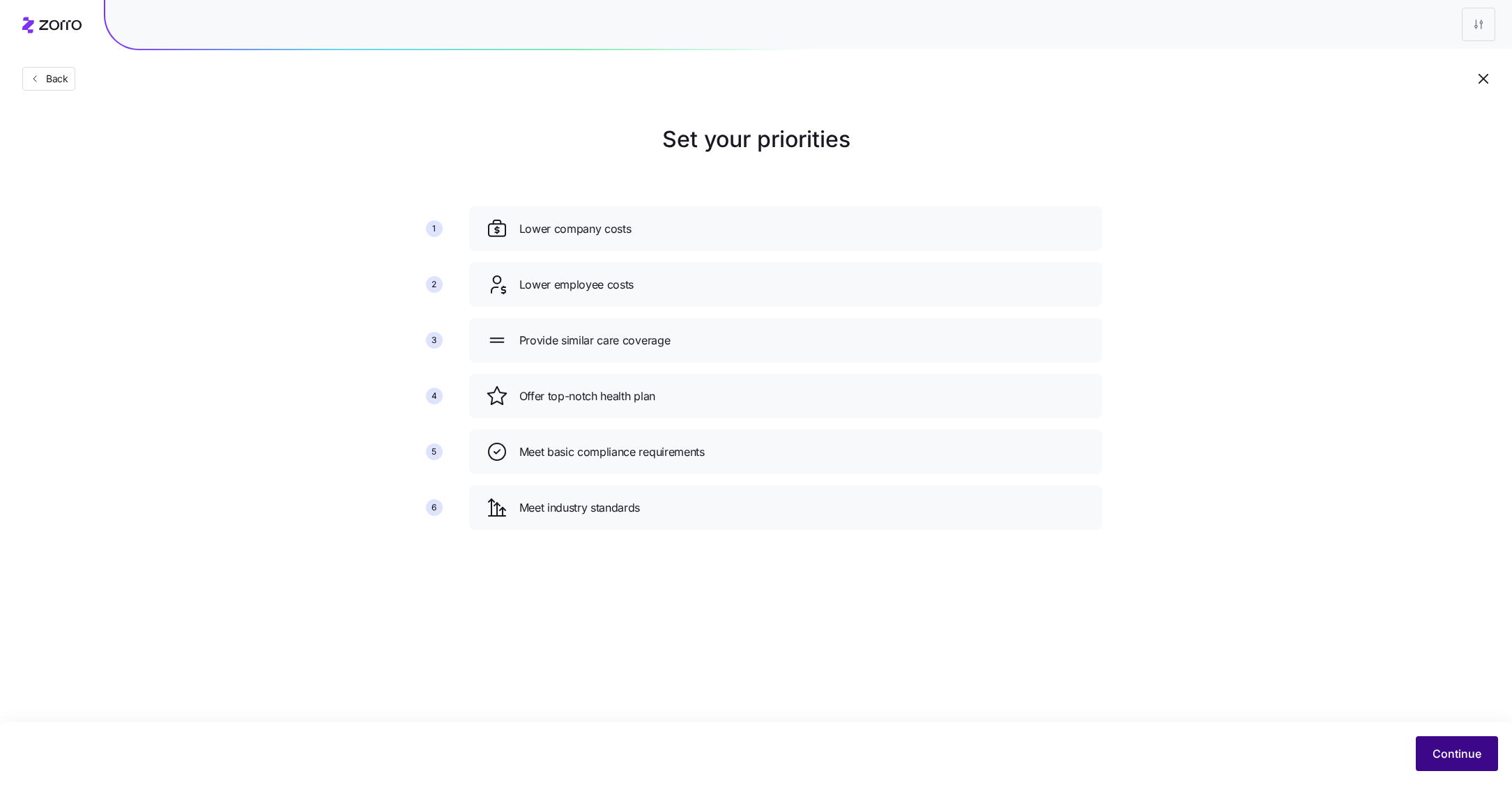
click at [1454, 758] on span "Continue" at bounding box center [1456, 753] width 48 height 17
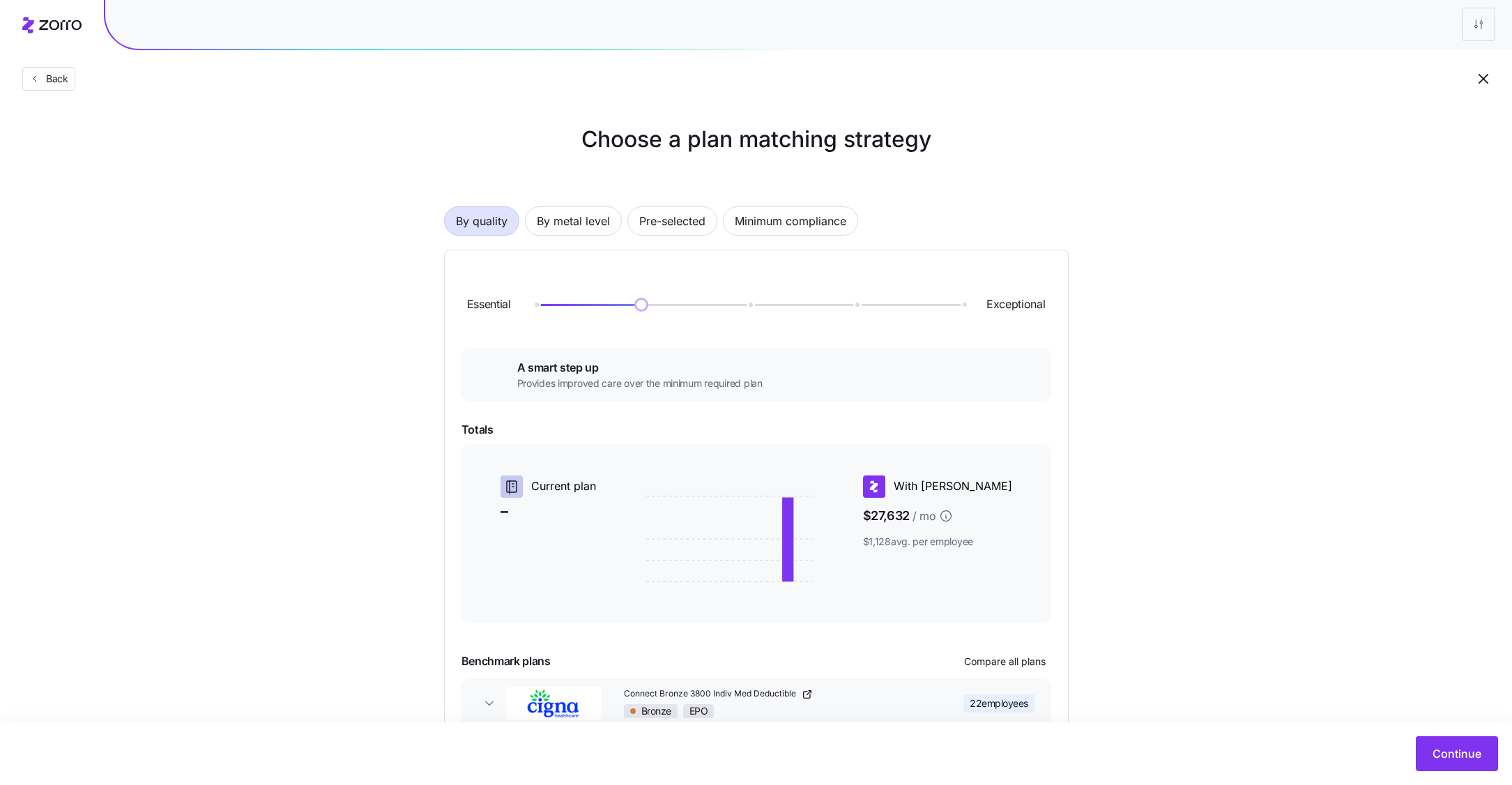
scroll to position [82, 0]
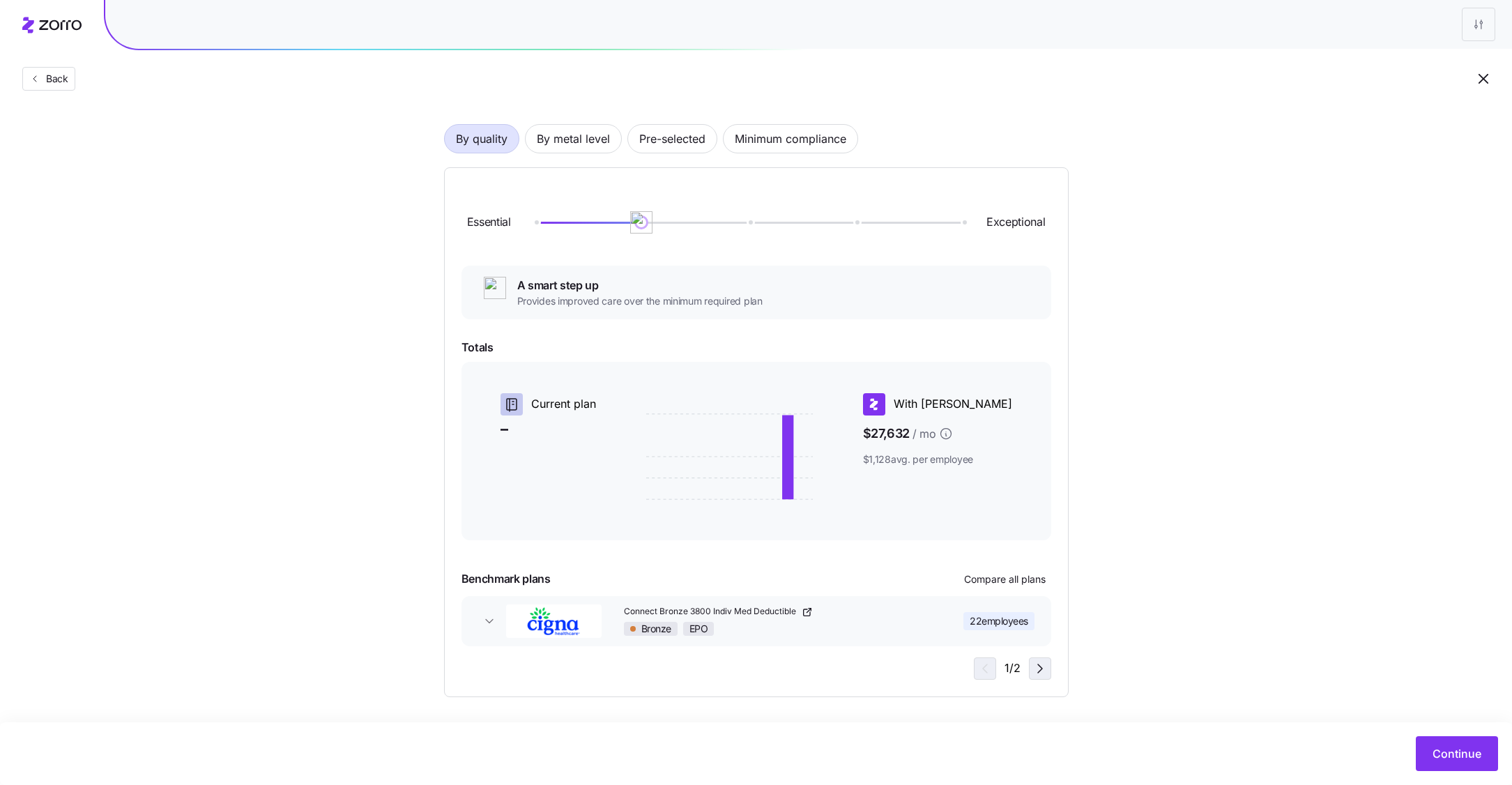
click at [1035, 672] on icon "button" at bounding box center [1040, 668] width 17 height 17
click at [980, 661] on icon "button" at bounding box center [982, 668] width 17 height 17
click at [676, 150] on span "Pre-selected" at bounding box center [673, 138] width 67 height 28
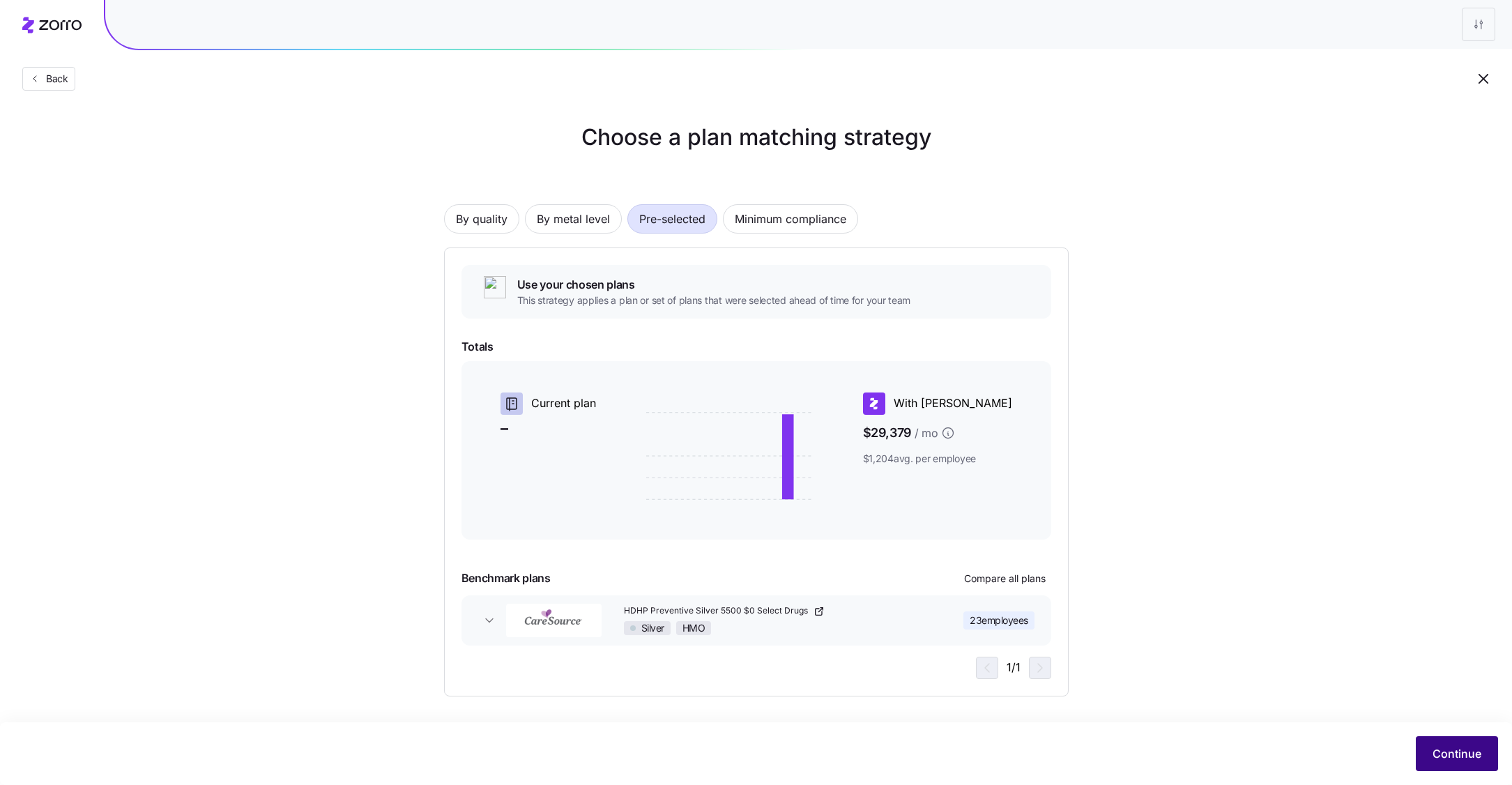
click at [1464, 752] on span "Continue" at bounding box center [1456, 753] width 48 height 17
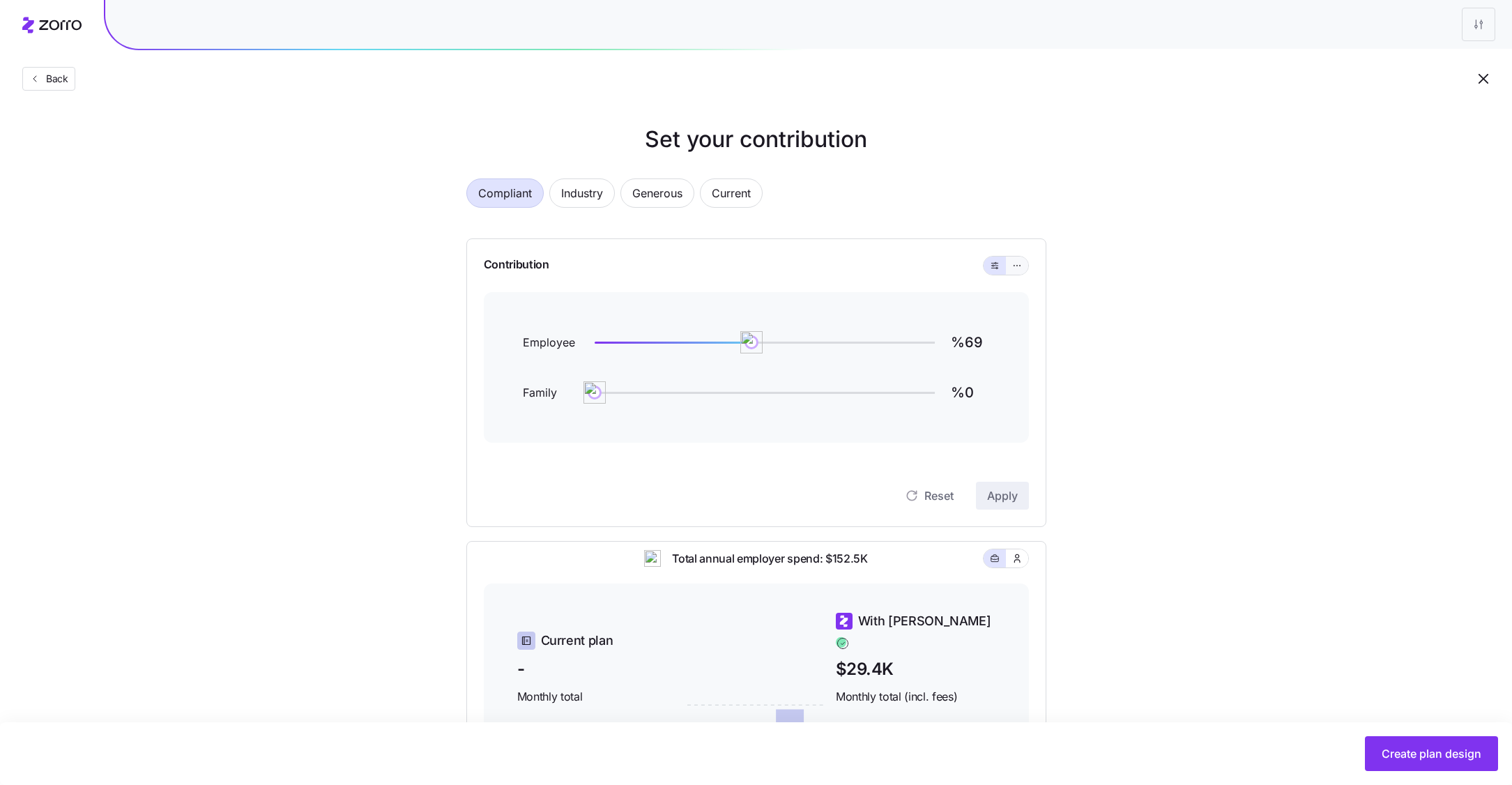
click at [1013, 270] on icon "button" at bounding box center [1016, 266] width 9 height 17
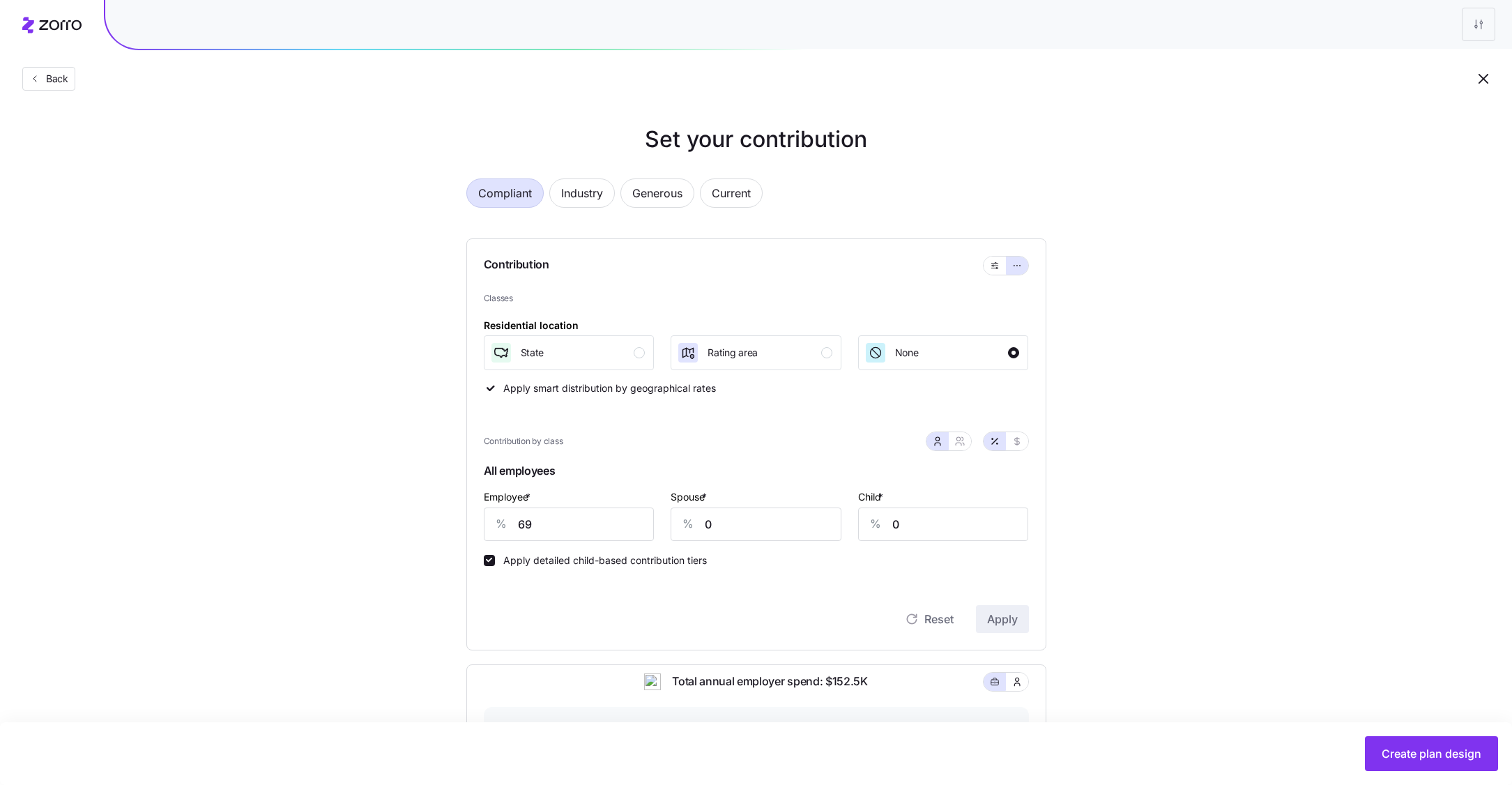
scroll to position [111, 0]
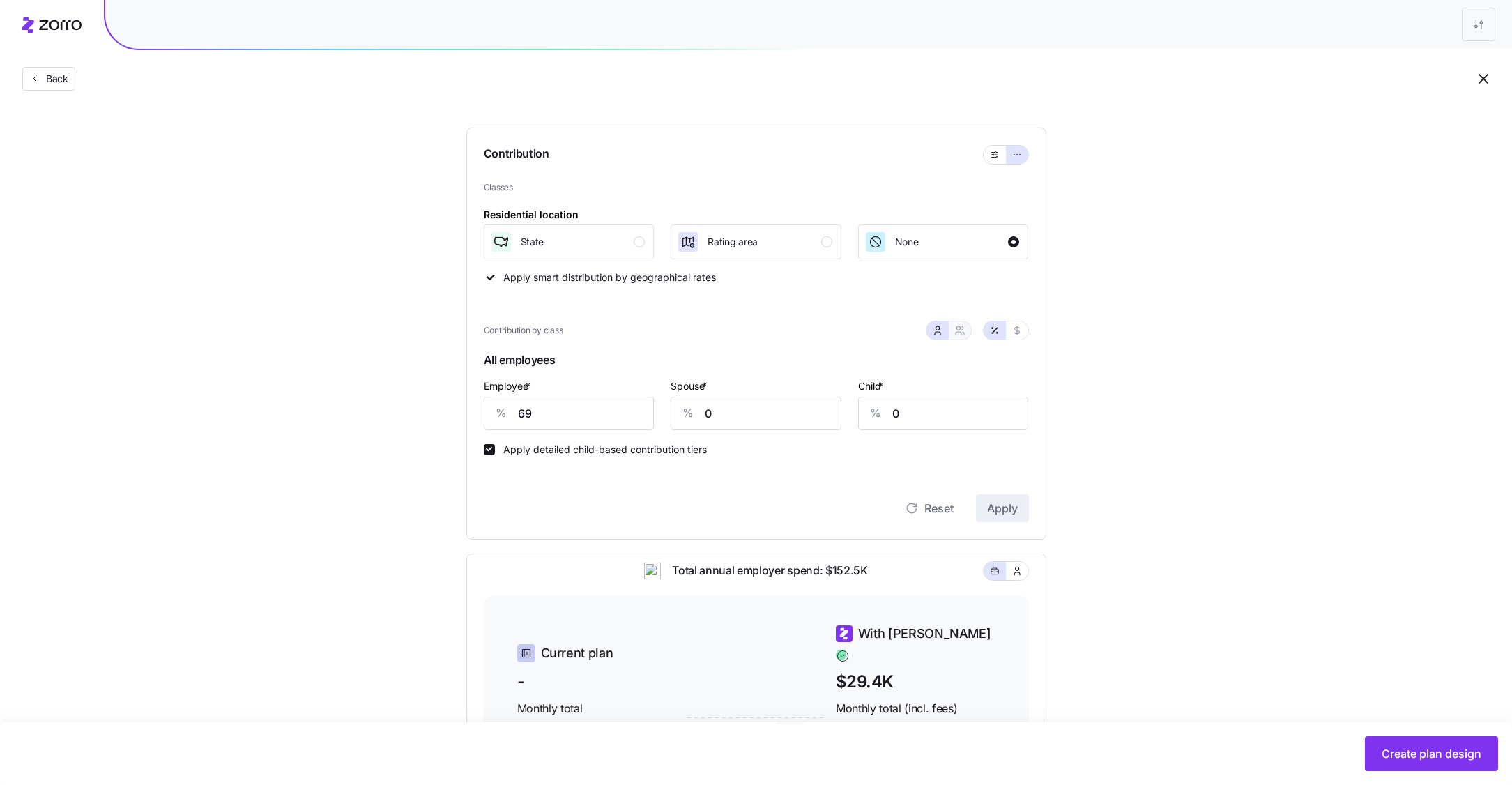
click at [967, 330] on button "button" at bounding box center [959, 330] width 22 height 18
type input "35"
type input "39"
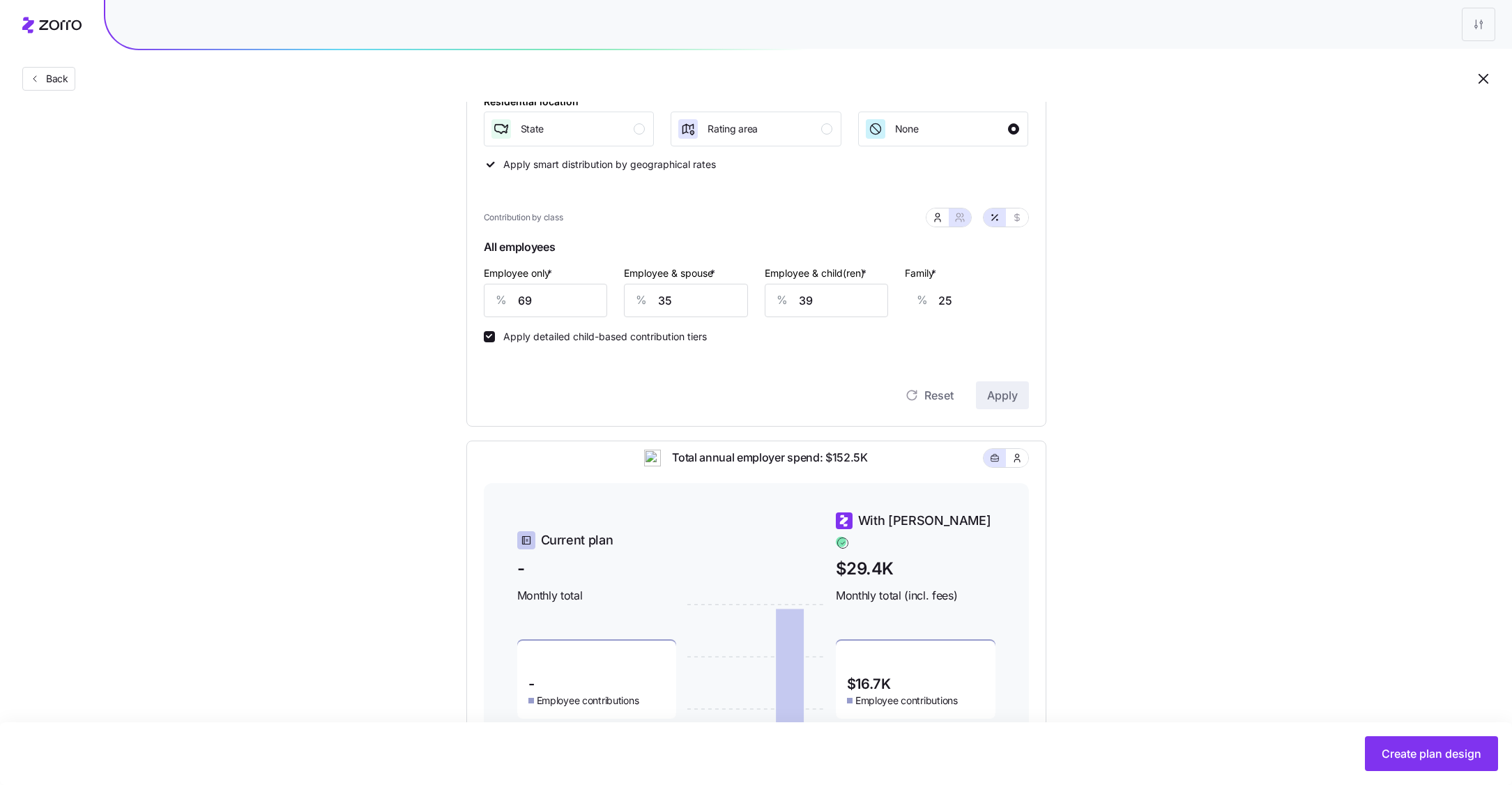
scroll to position [378, 0]
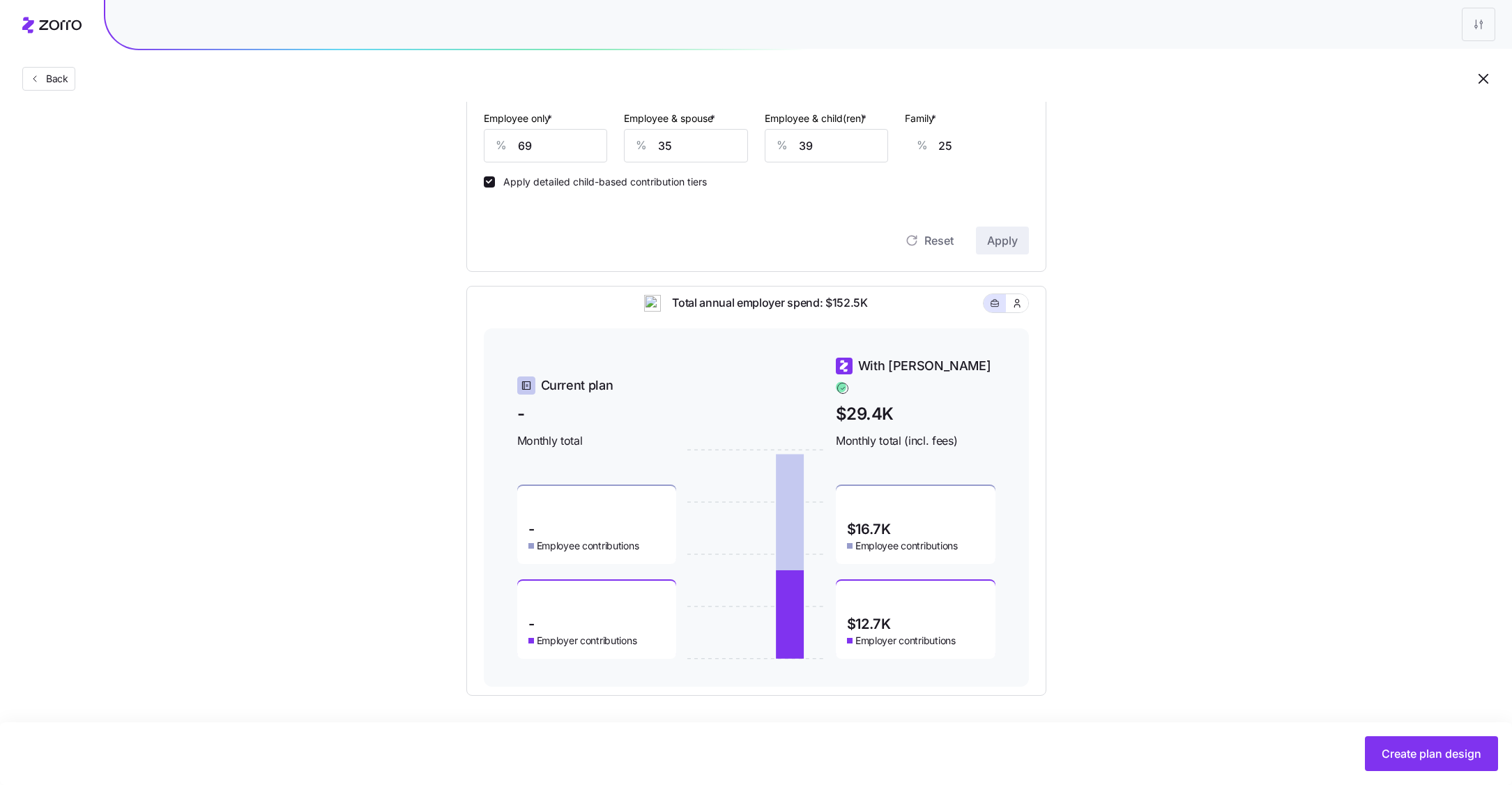
click at [1113, 532] on div "Set your contribution Compliant Industry Generous Current Contribution Classes …" at bounding box center [756, 219] width 1512 height 951
click at [1399, 747] on span "Create plan design" at bounding box center [1432, 753] width 100 height 17
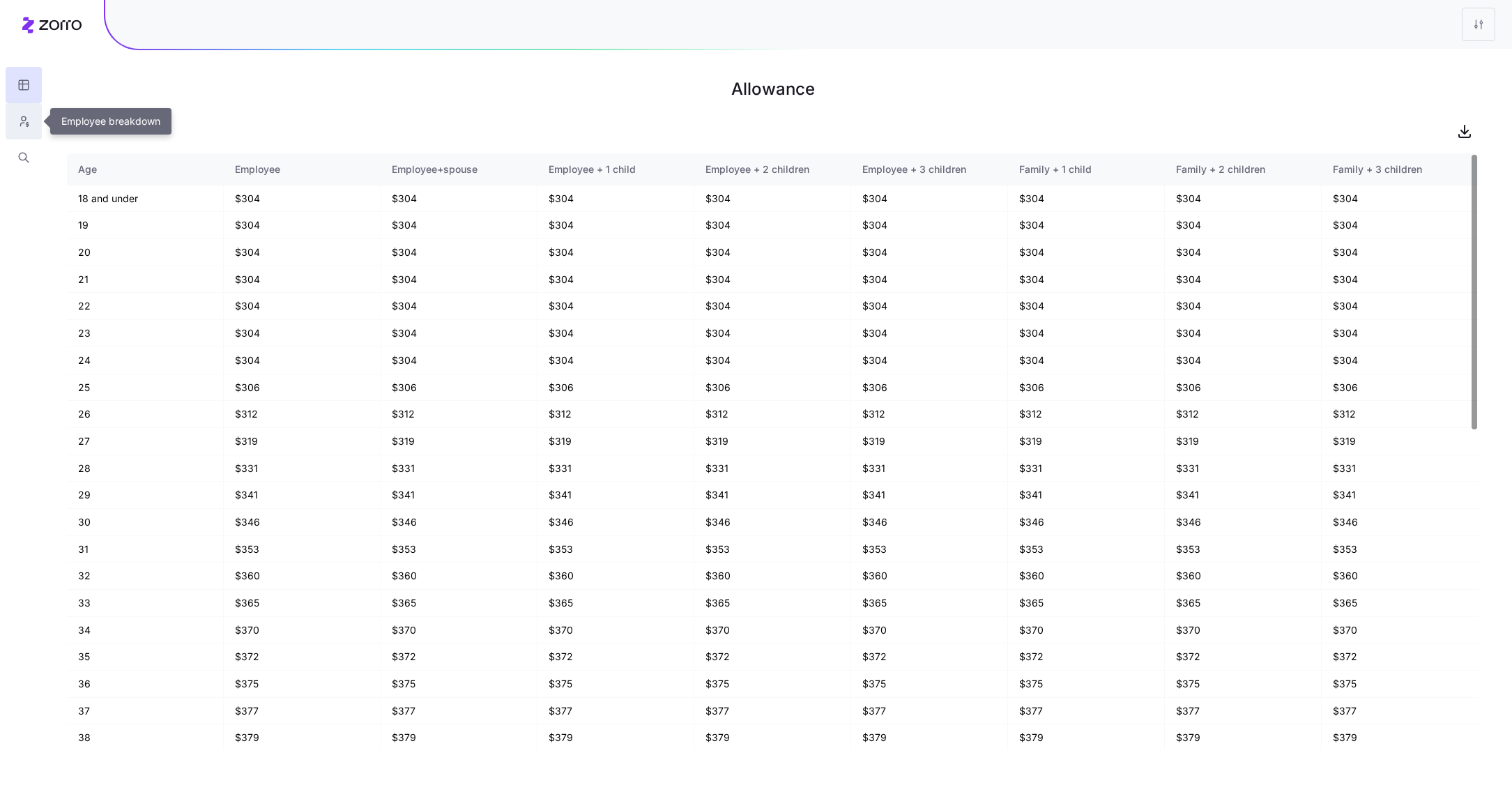
click at [21, 117] on icon "button" at bounding box center [23, 121] width 12 height 14
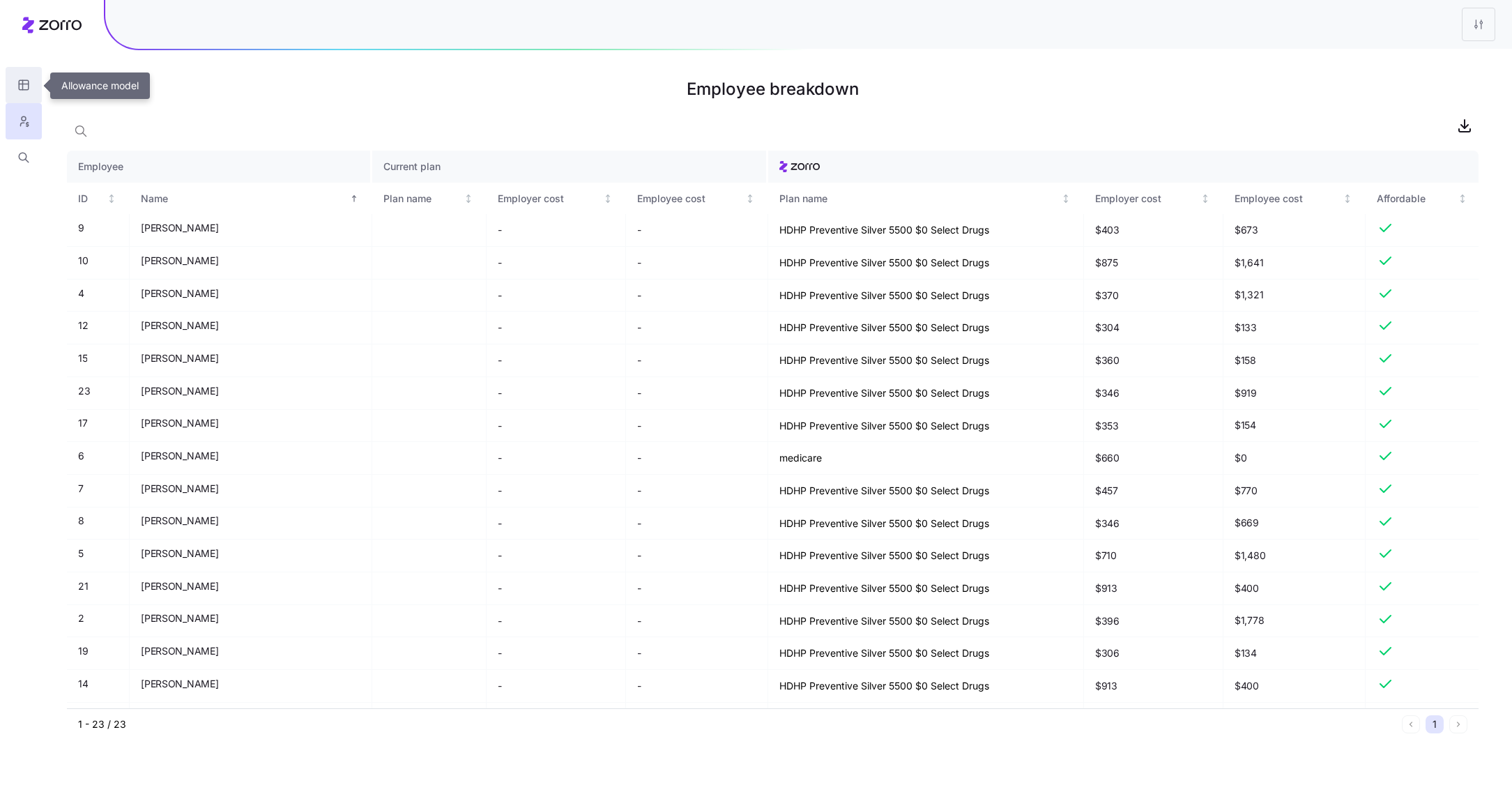
click at [14, 81] on button "button" at bounding box center [24, 85] width 36 height 36
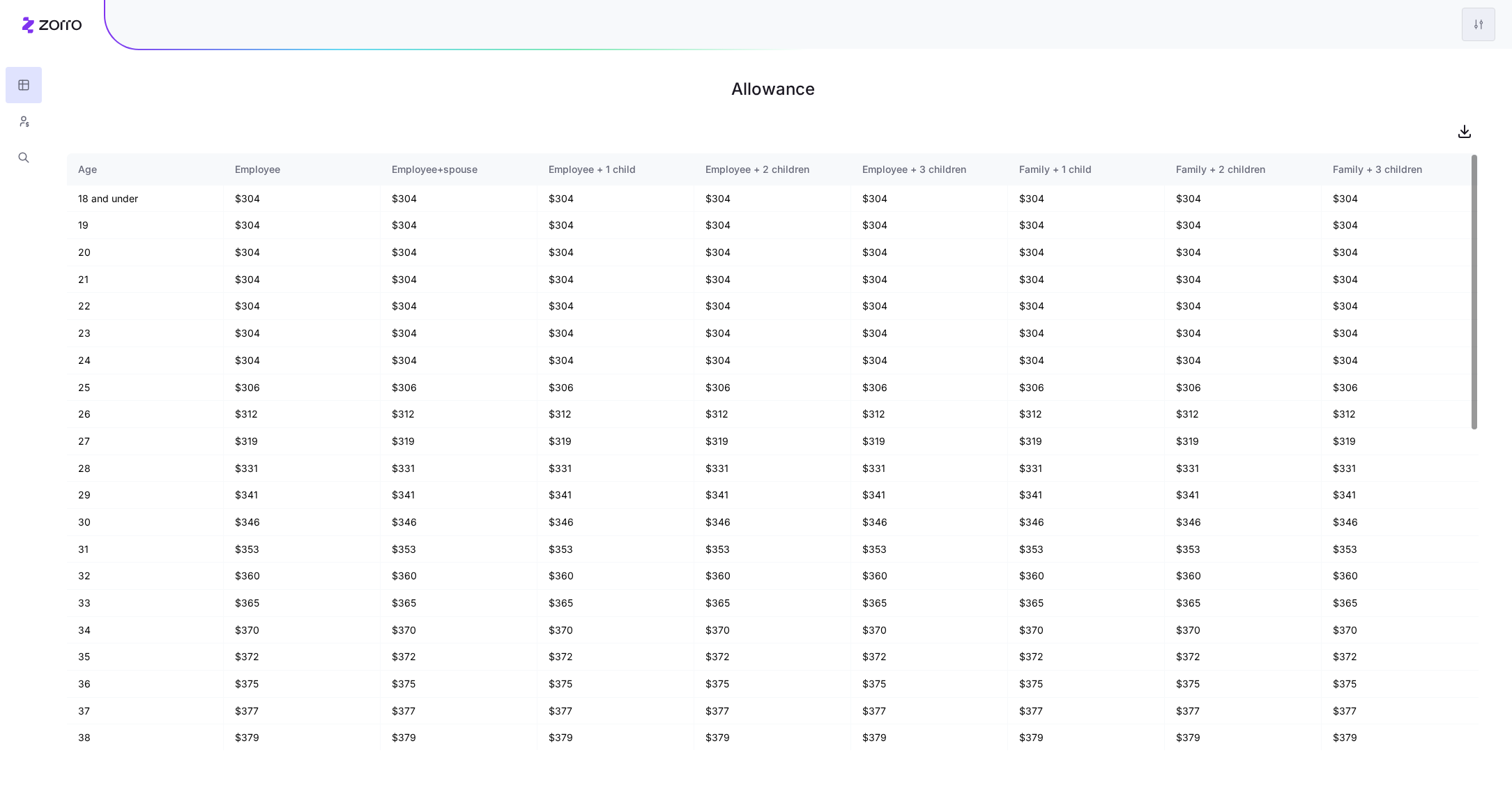
click at [1480, 30] on html "Allowance Age Employee Employee+spouse Employee + 1 child Employee + 2 children…" at bounding box center [756, 392] width 1512 height 785
click at [1431, 63] on div "Edit plan design" at bounding box center [1422, 61] width 139 height 22
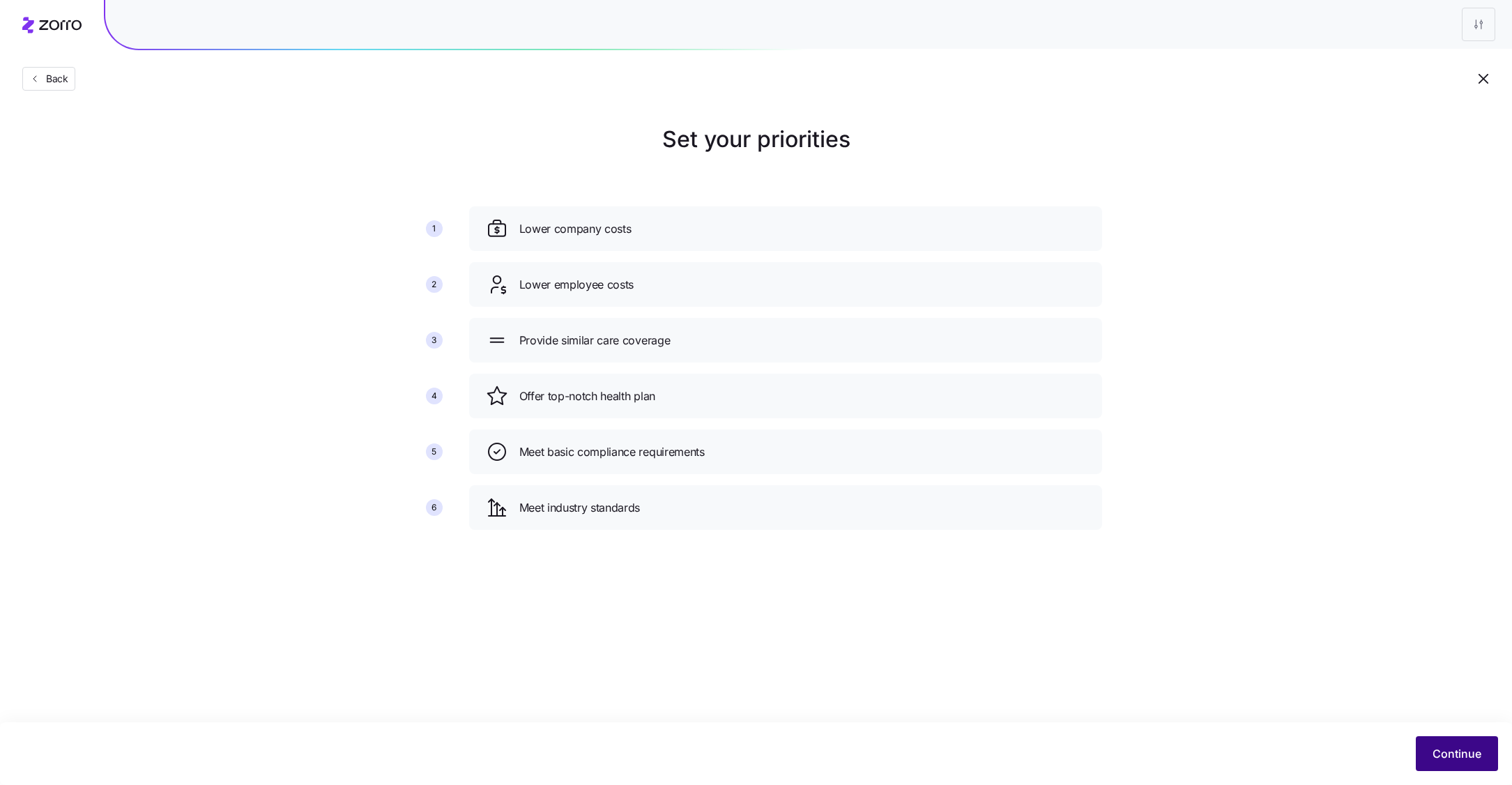
click at [1422, 746] on button "Continue" at bounding box center [1457, 753] width 82 height 35
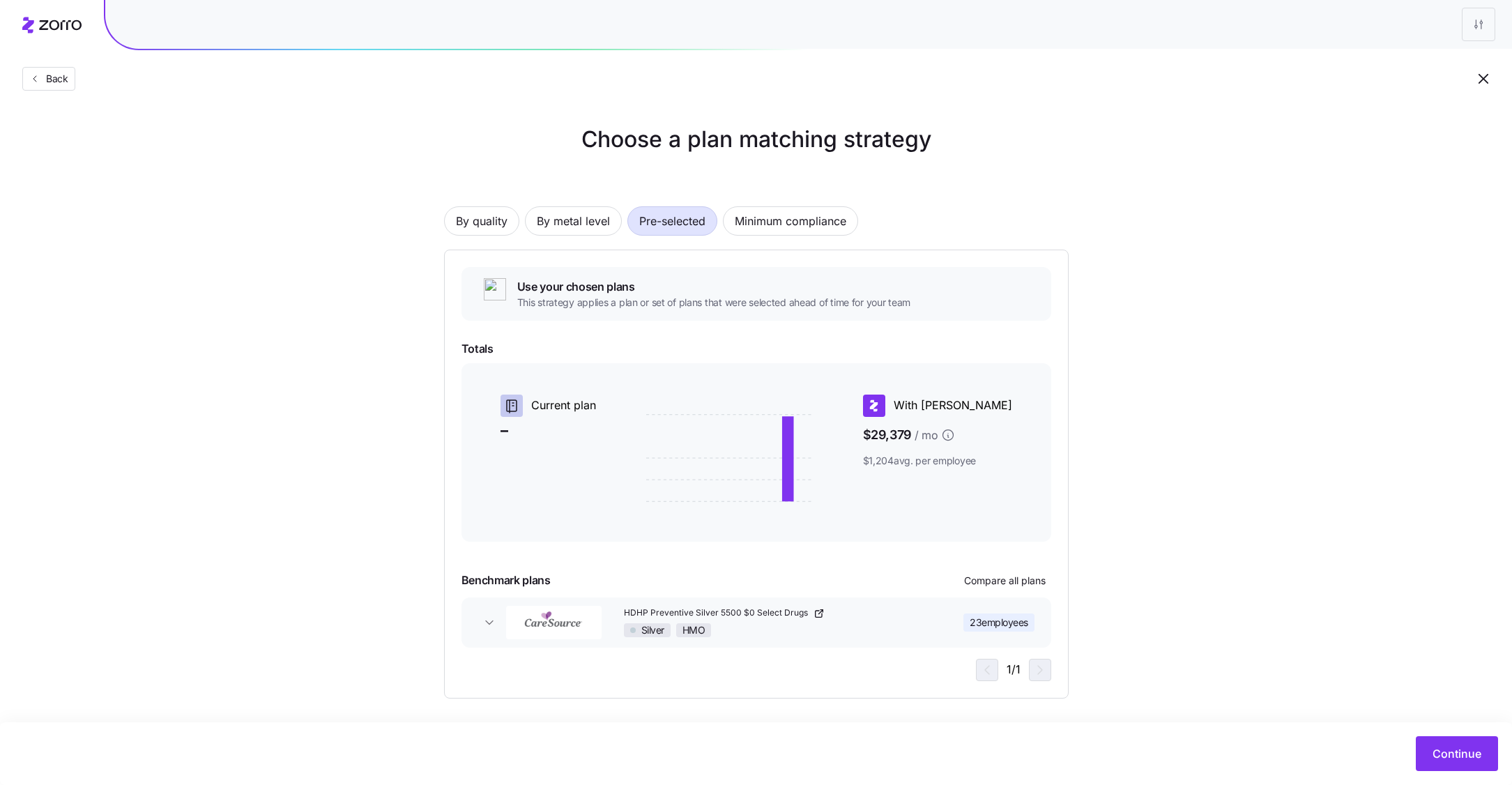
scroll to position [2, 0]
click at [1451, 756] on span "Continue" at bounding box center [1456, 753] width 48 height 17
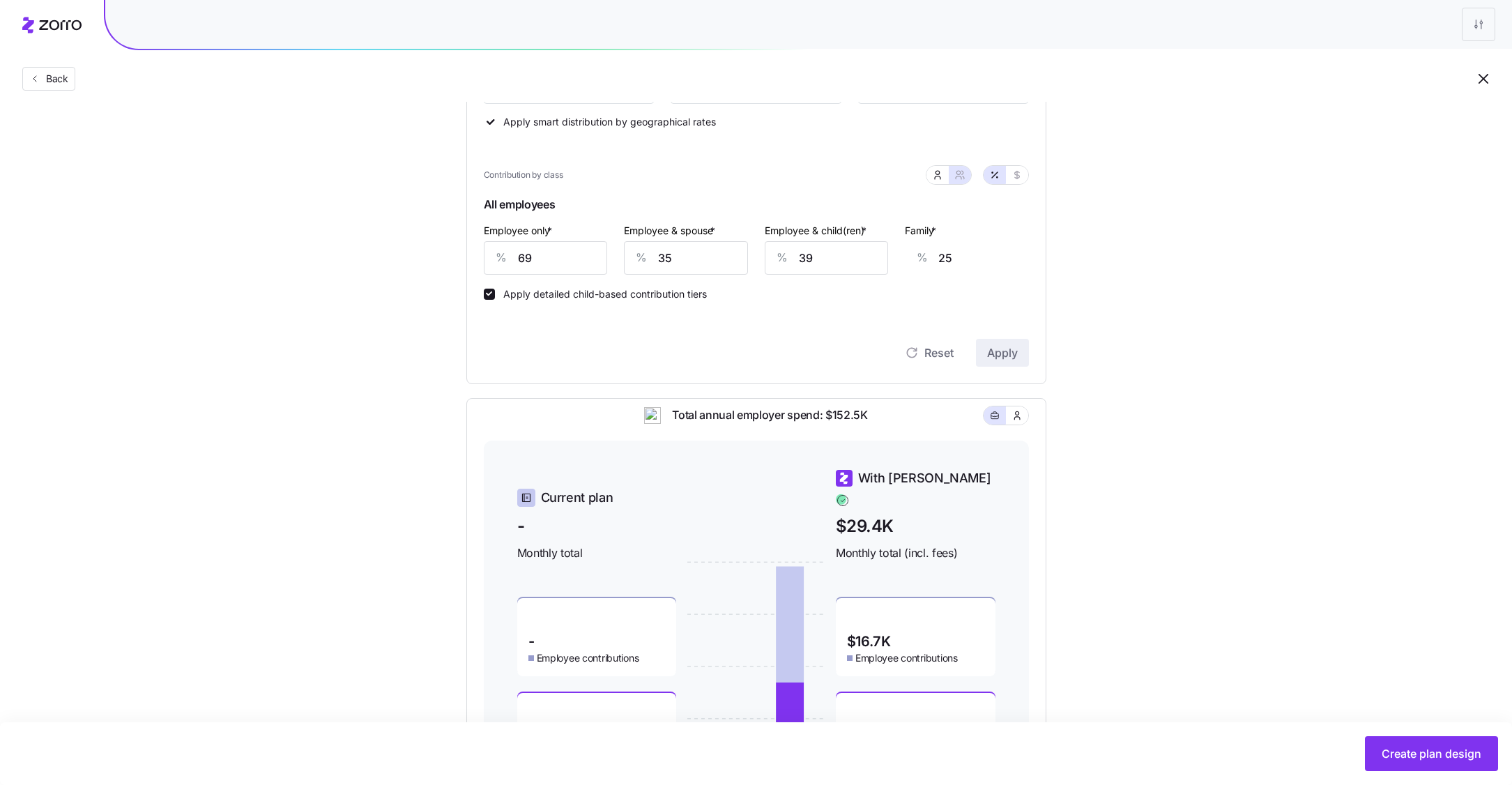
scroll to position [378, 0]
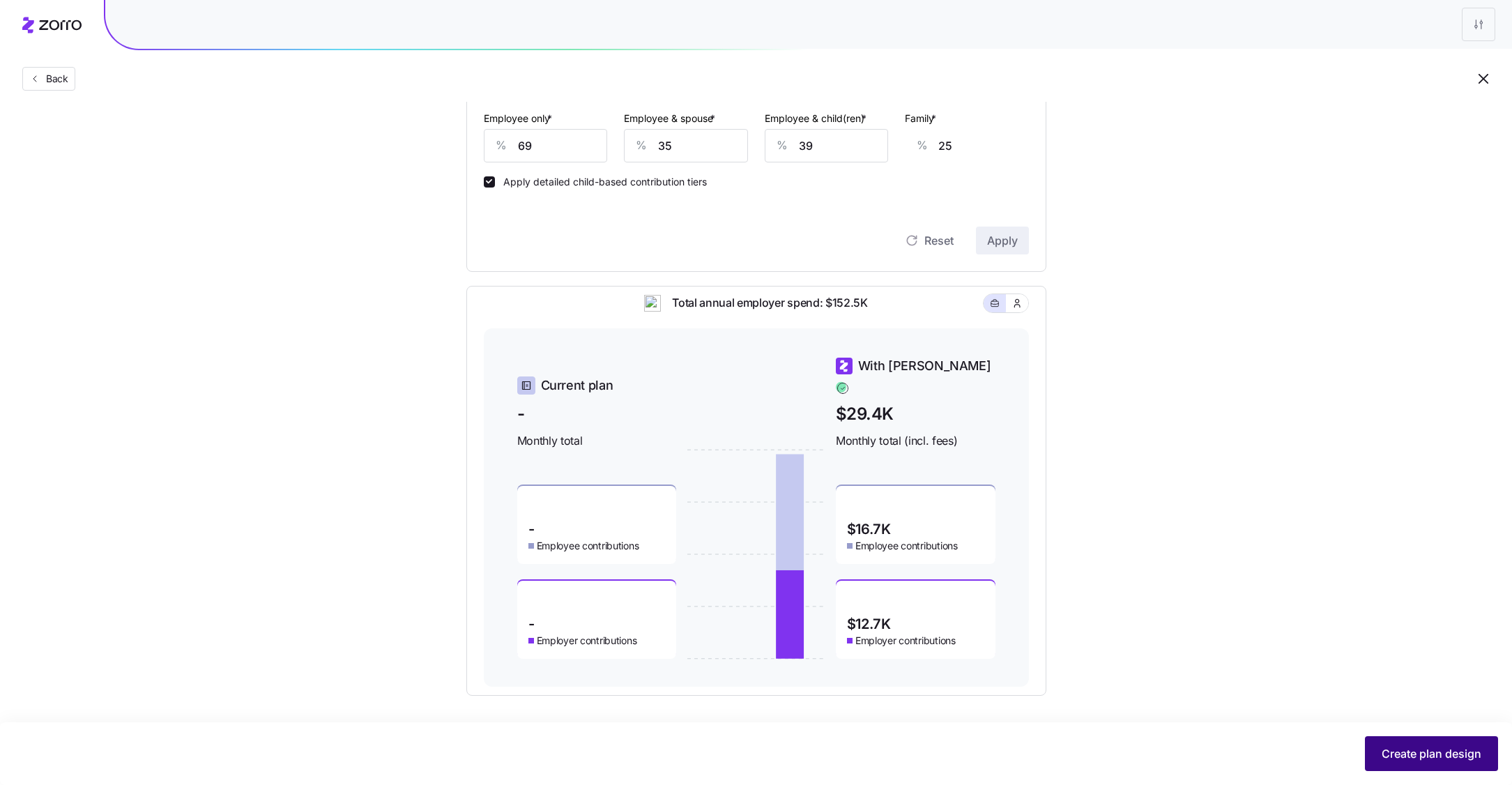
click at [1397, 737] on button "Create plan design" at bounding box center [1432, 753] width 133 height 35
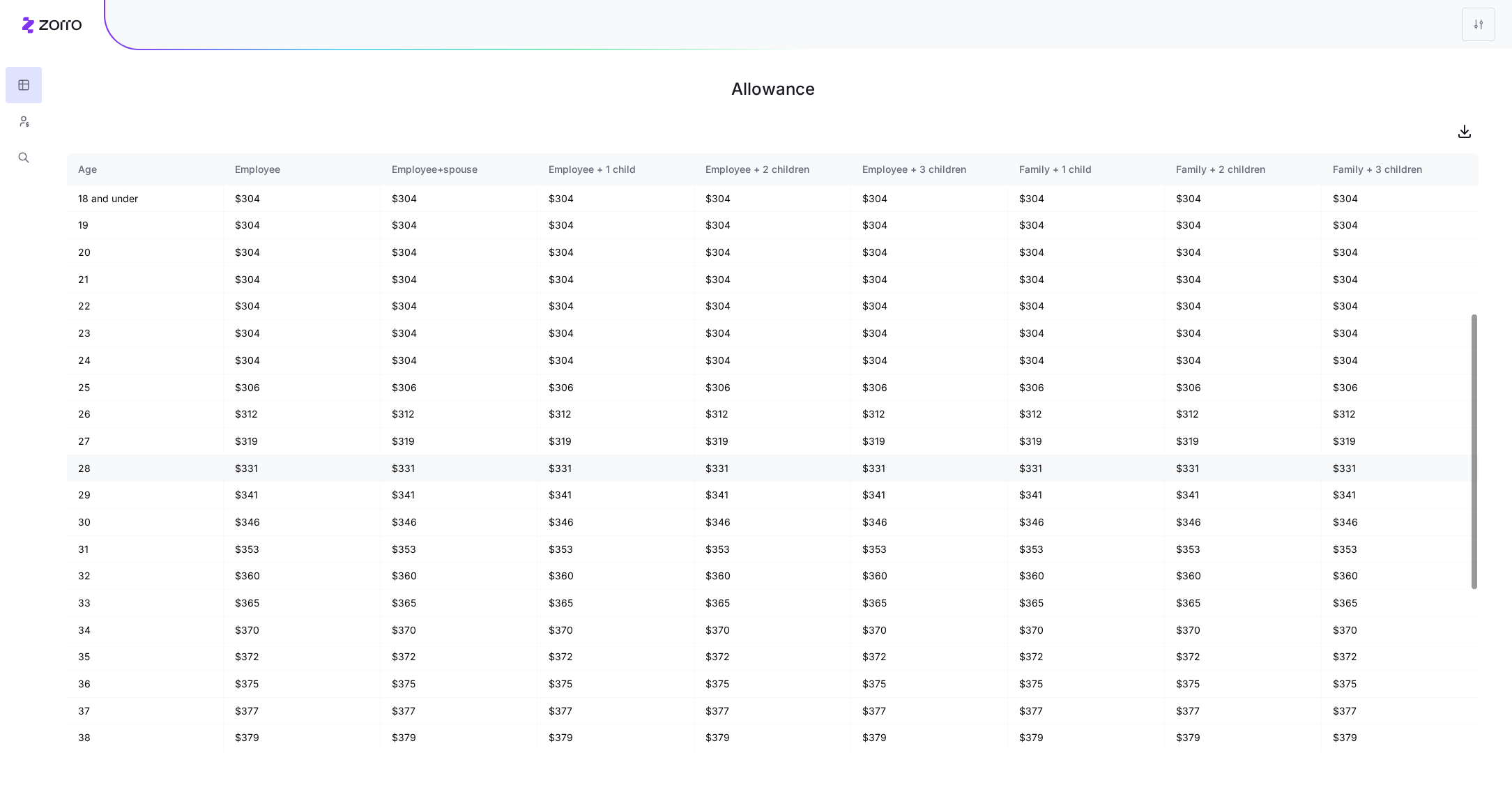
scroll to position [694, 0]
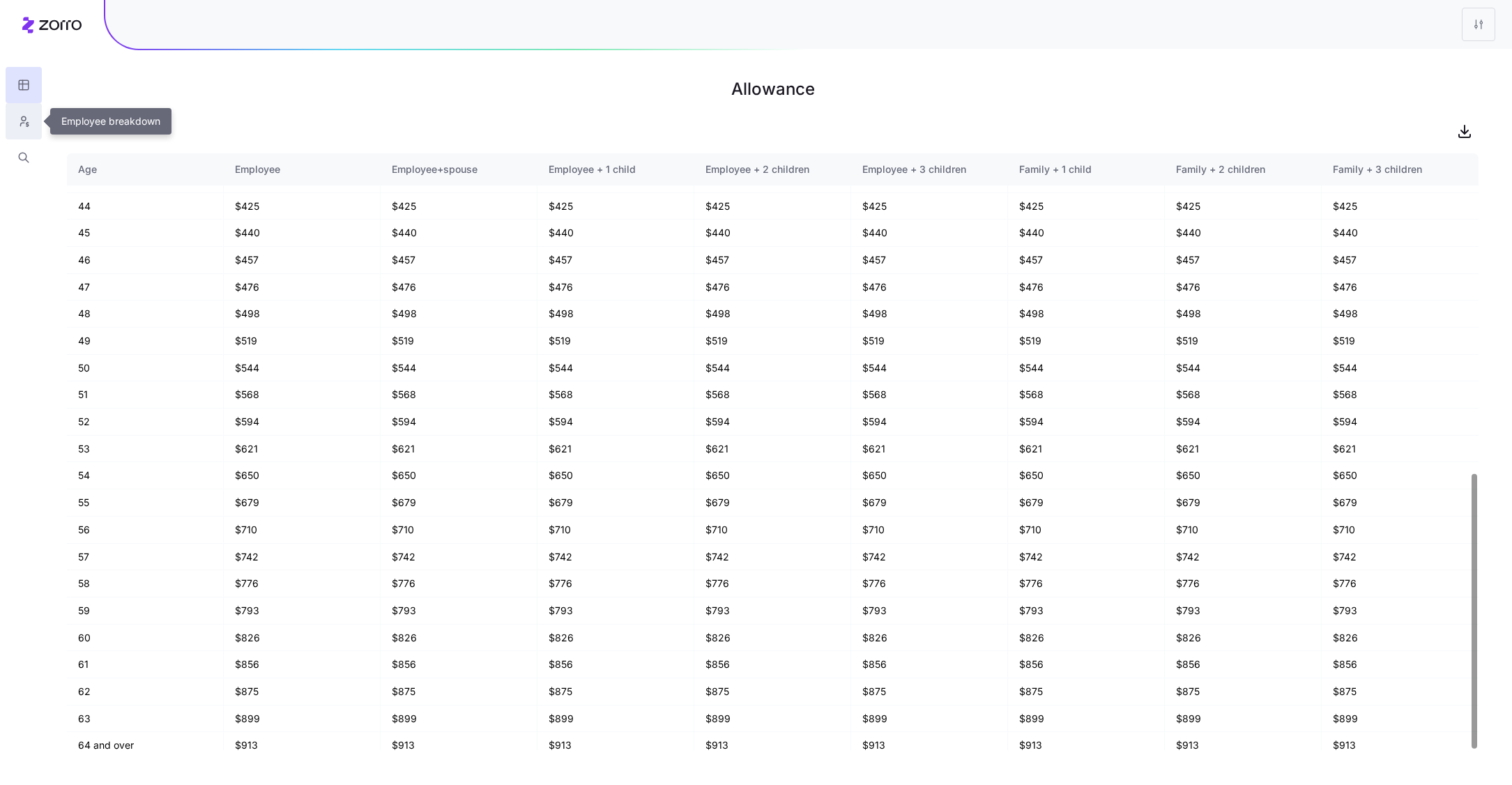
click at [14, 112] on button "button" at bounding box center [24, 122] width 36 height 36
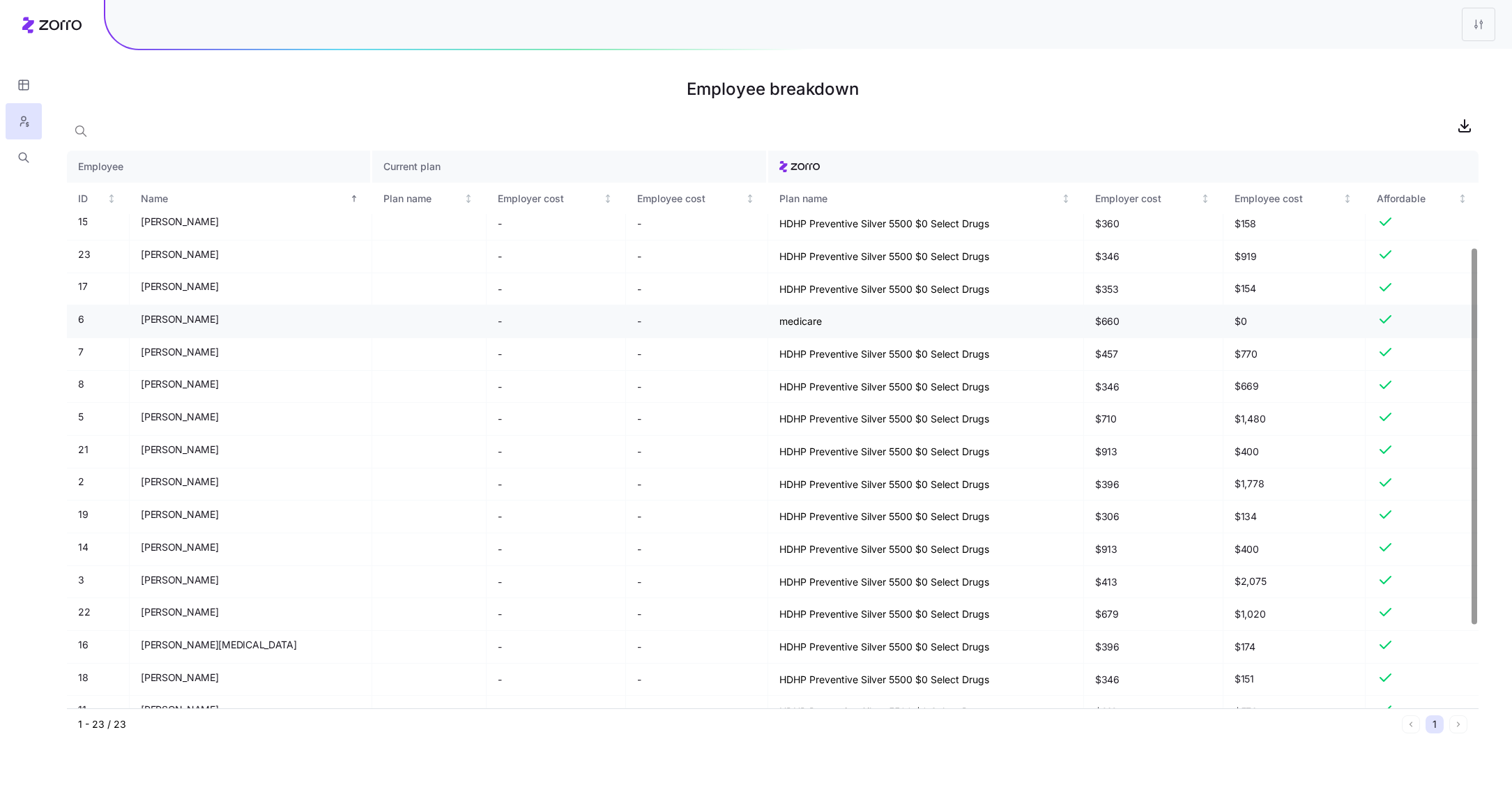
scroll to position [145, 0]
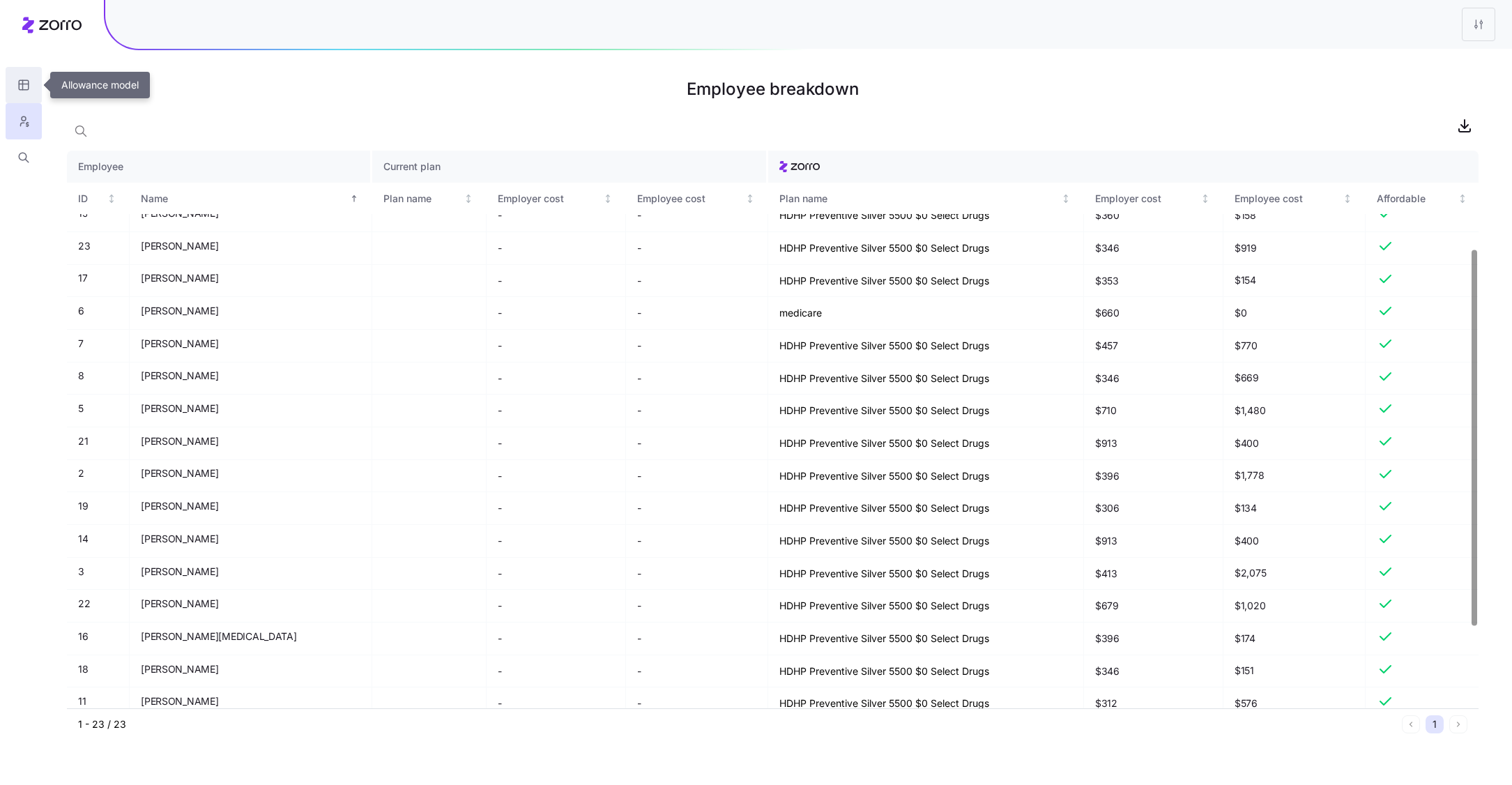
click at [23, 91] on icon "button" at bounding box center [23, 85] width 12 height 14
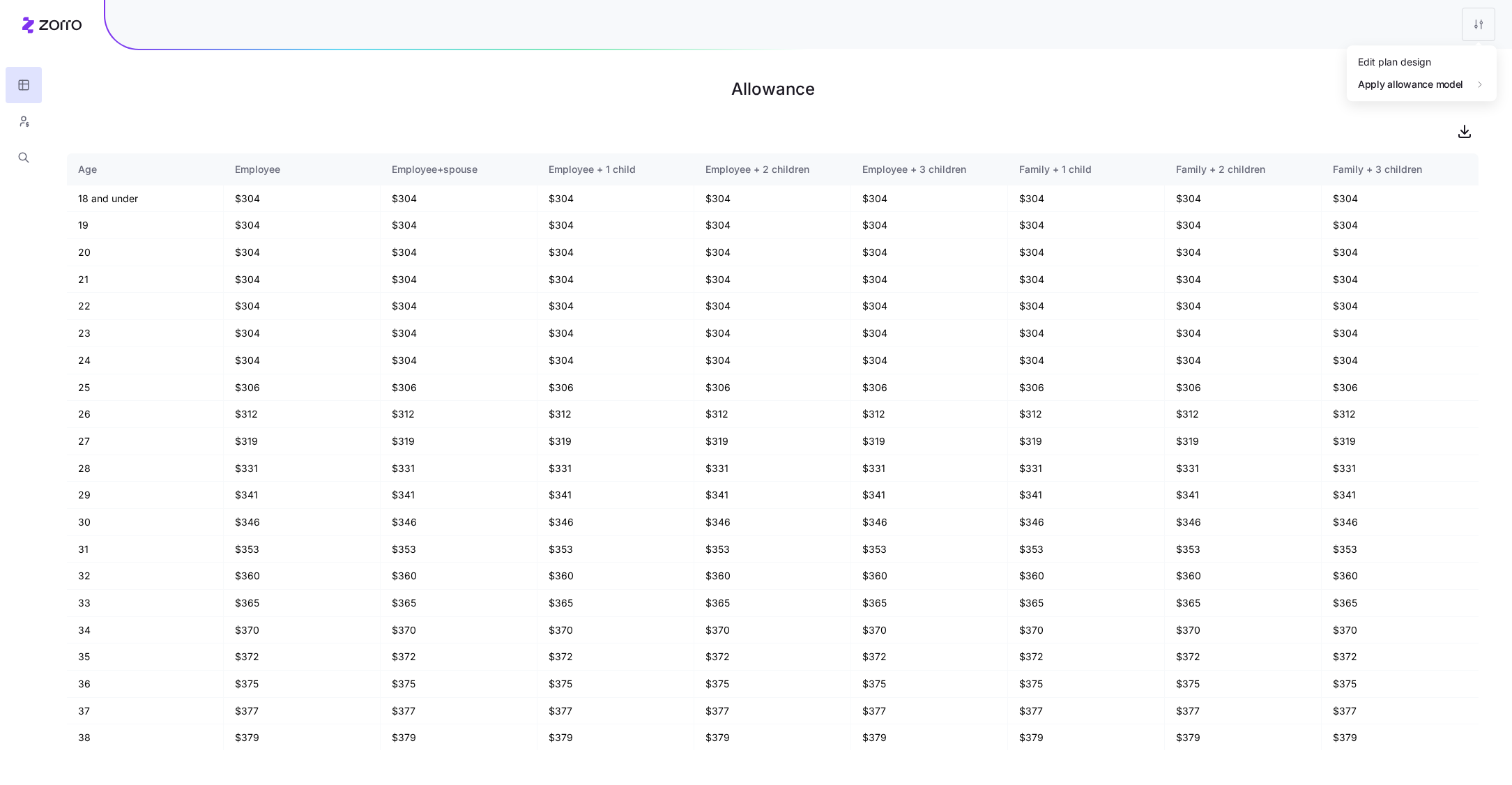
click at [1474, 22] on html "Allowance Age Employee Employee+spouse Employee + 1 child Employee + 2 children…" at bounding box center [756, 392] width 1512 height 785
click at [1411, 59] on div "Edit plan design" at bounding box center [1394, 61] width 73 height 15
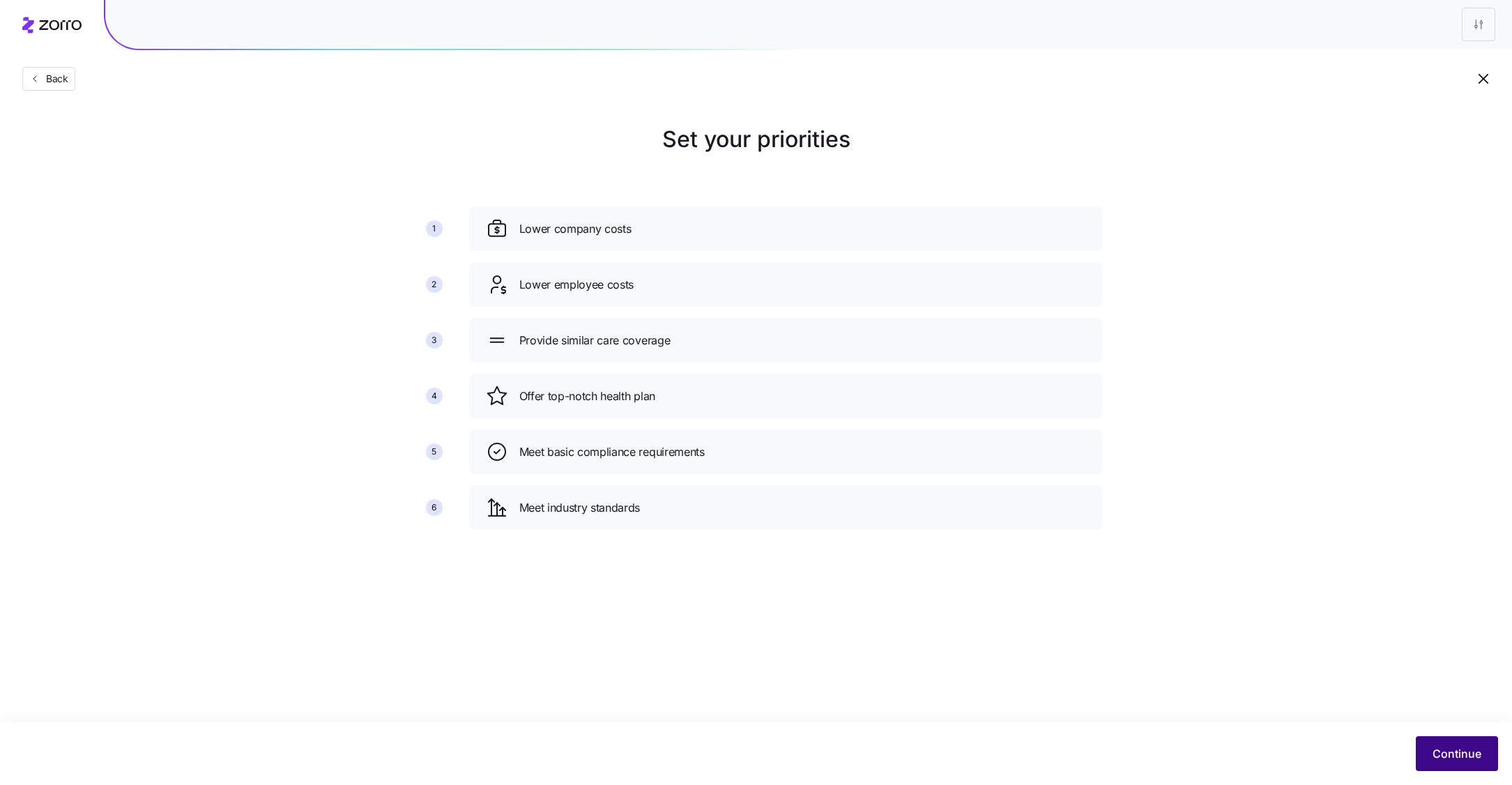
click at [1456, 745] on button "Continue" at bounding box center [1457, 753] width 82 height 35
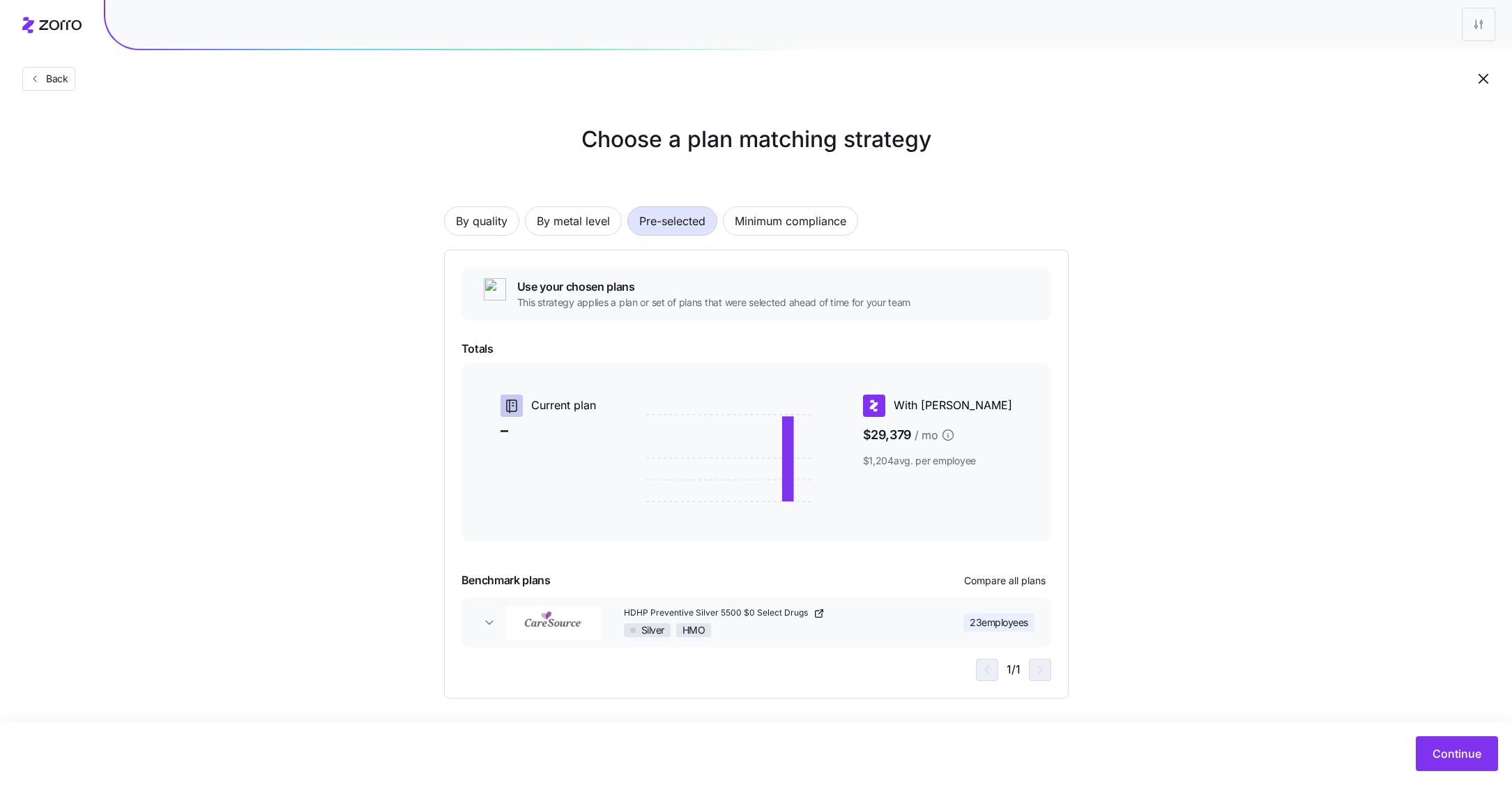
scroll to position [2, 0]
click at [1445, 752] on span "Continue" at bounding box center [1456, 753] width 48 height 17
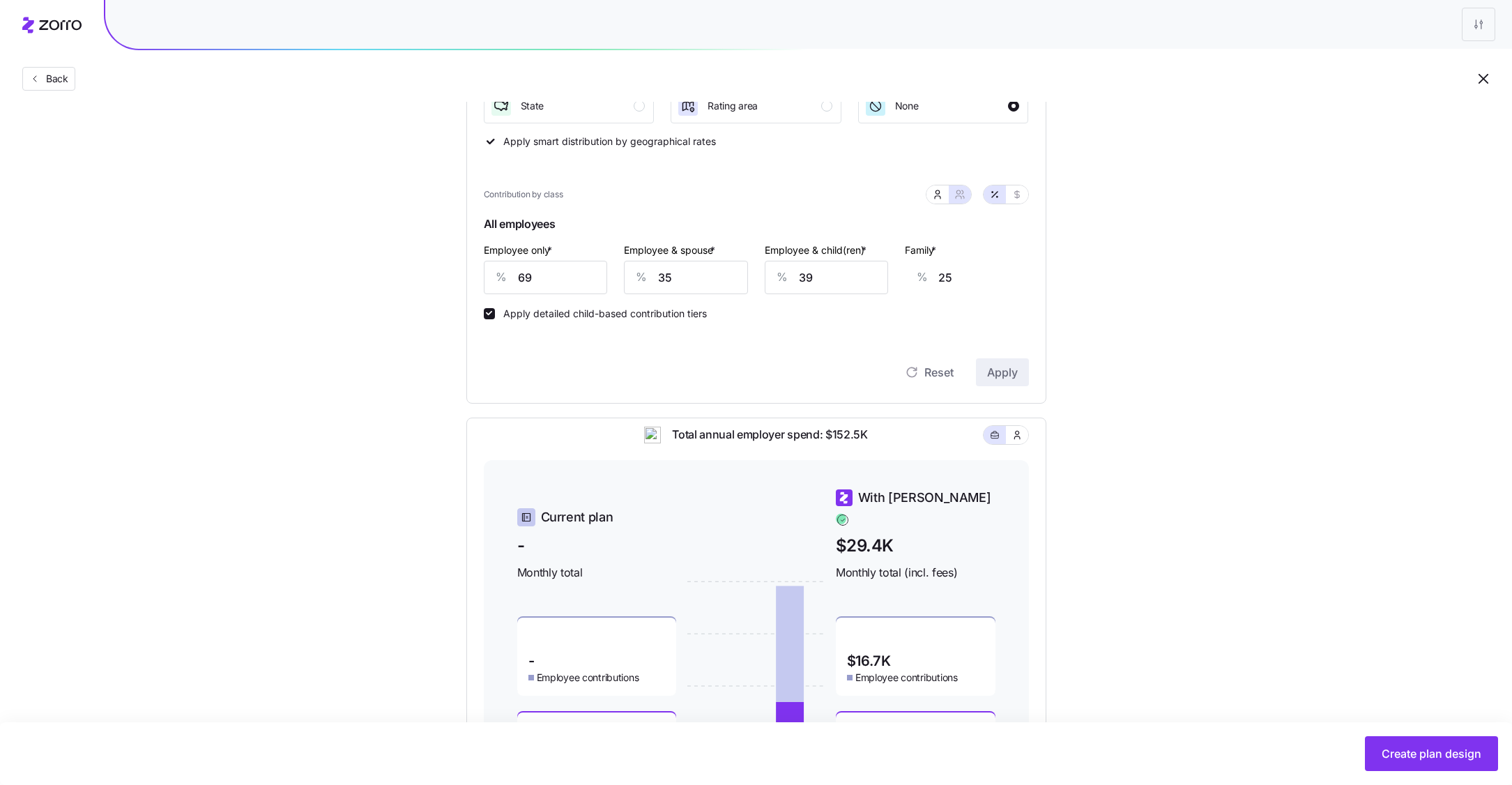
scroll to position [210, 0]
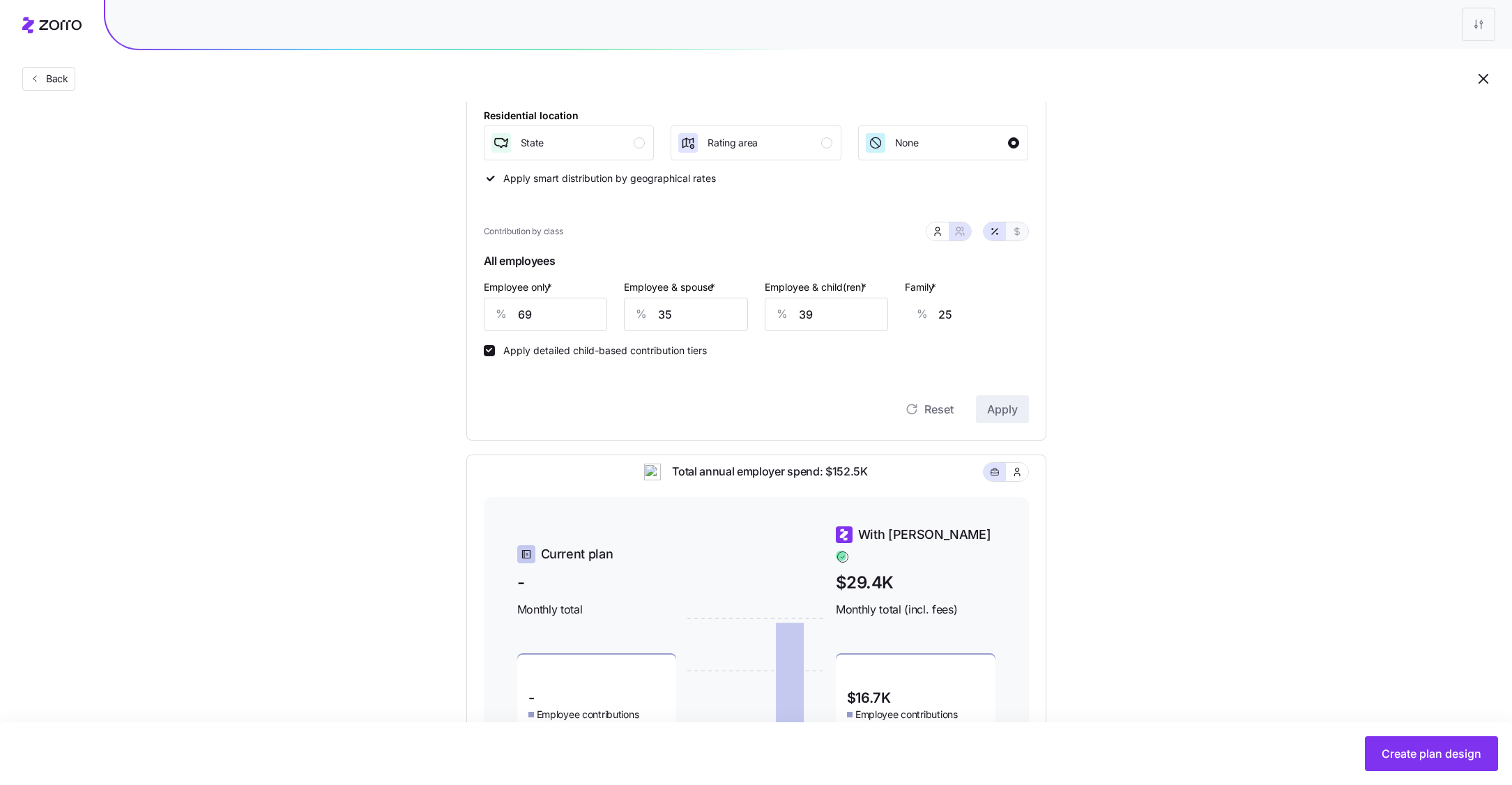
click at [1016, 235] on icon "button" at bounding box center [1016, 231] width 11 height 11
type input "490"
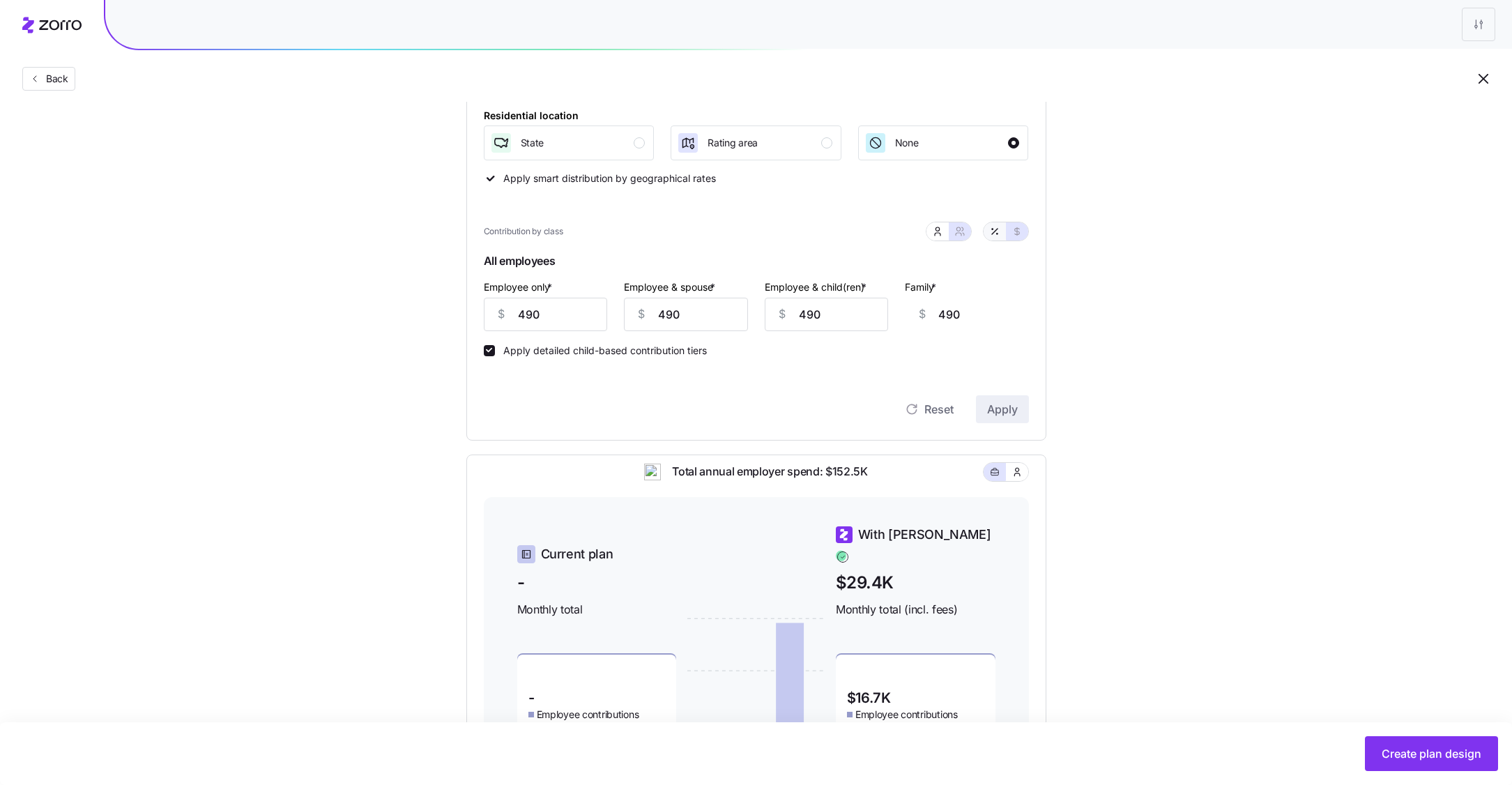
click at [990, 232] on icon "button" at bounding box center [994, 231] width 11 height 11
type input "69"
type input "35"
type input "39"
type input "25"
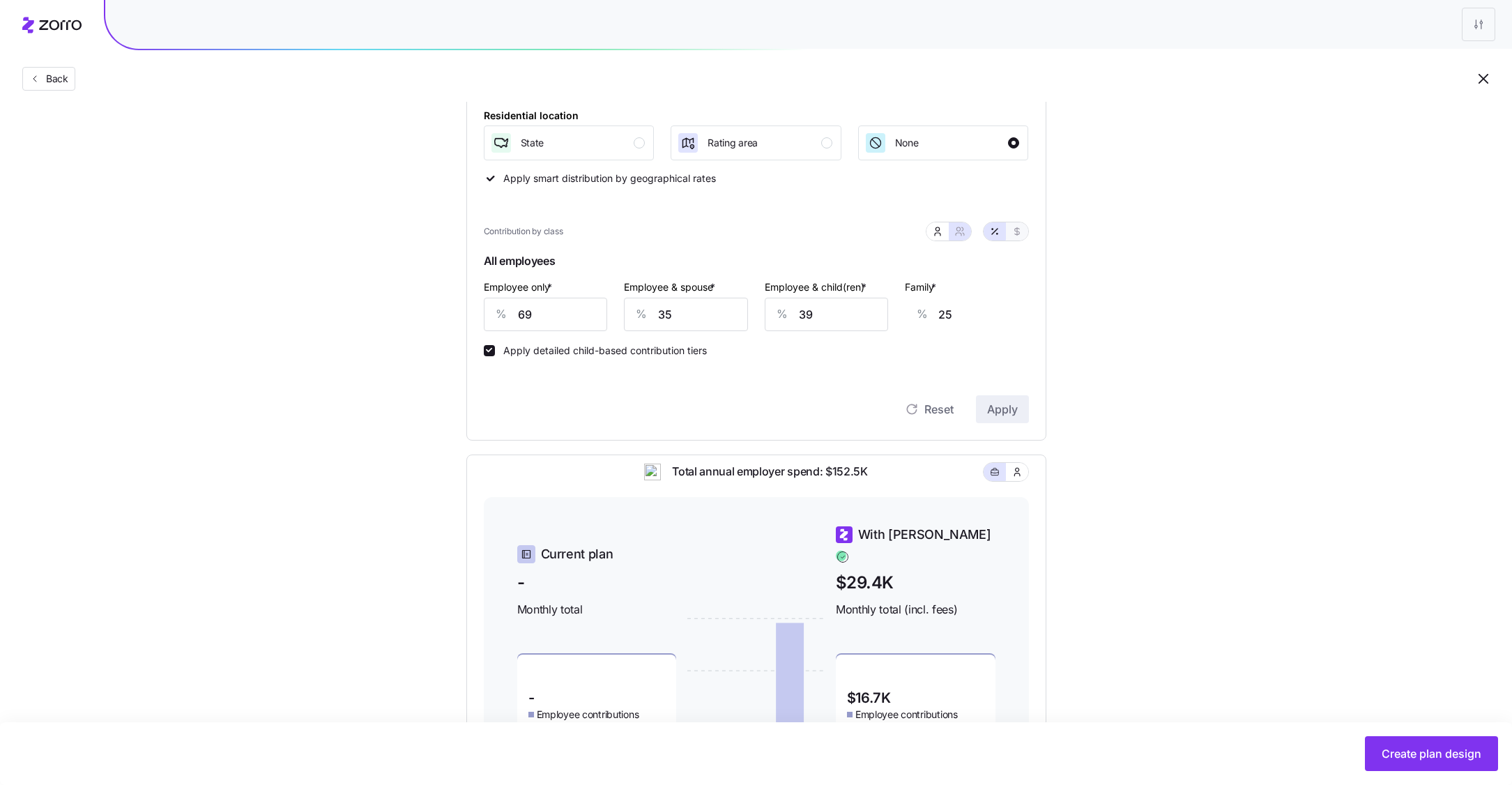
click at [1022, 231] on icon "button" at bounding box center [1016, 231] width 11 height 11
type input "490"
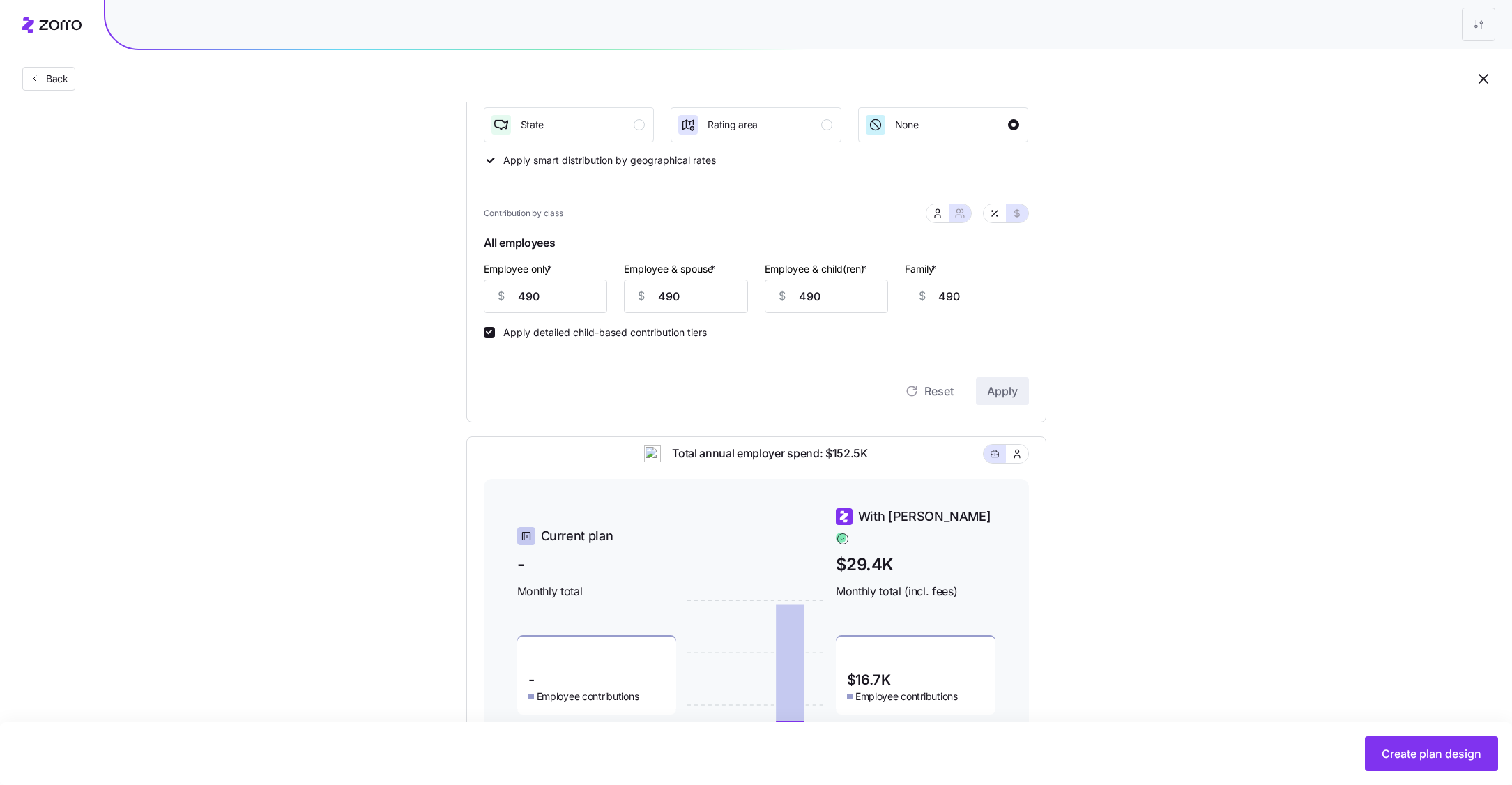
scroll to position [221, 0]
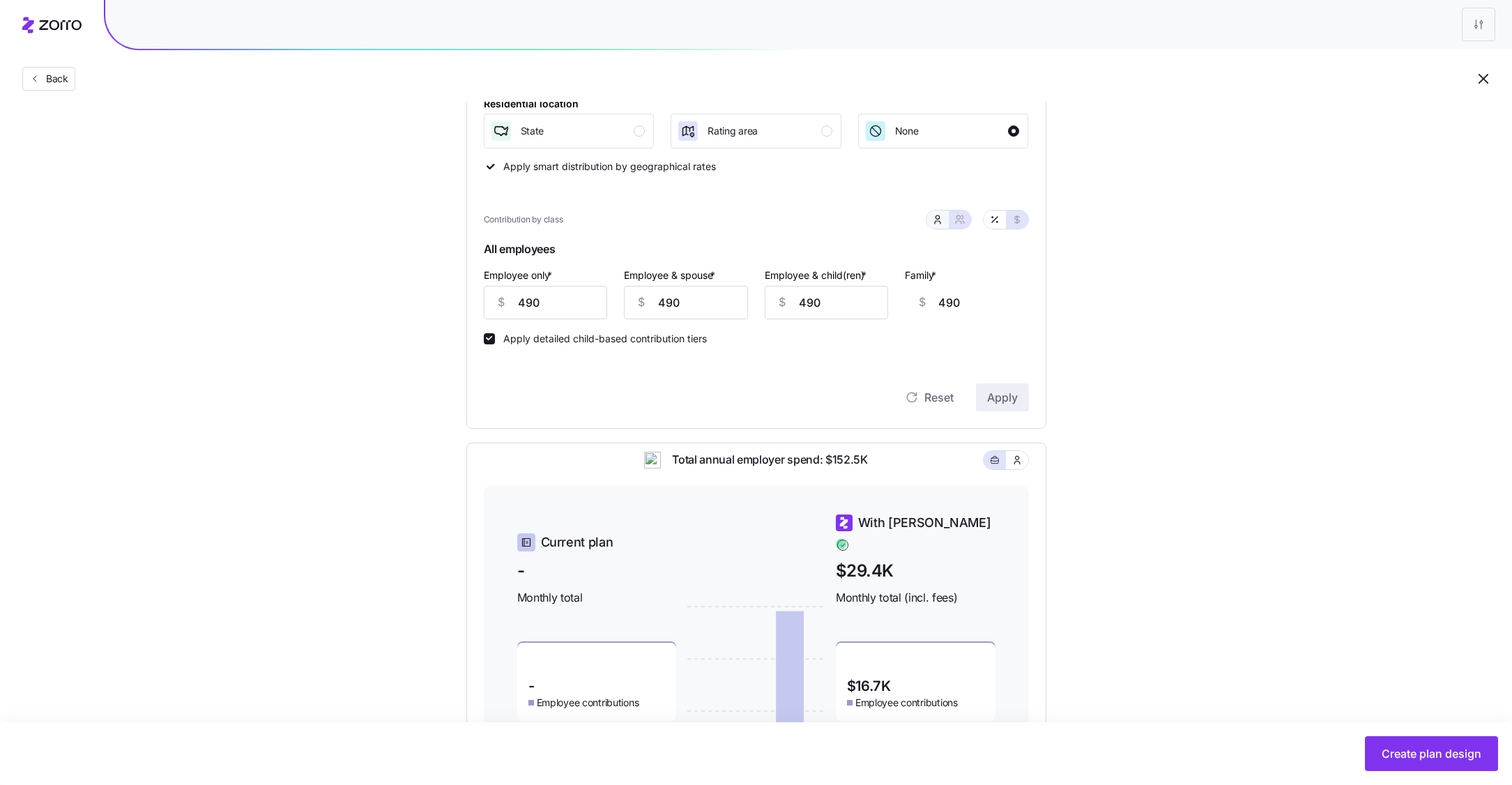
click at [943, 222] on button "button" at bounding box center [938, 219] width 22 height 18
type input "0"
click at [546, 306] on input "490" at bounding box center [569, 302] width 171 height 33
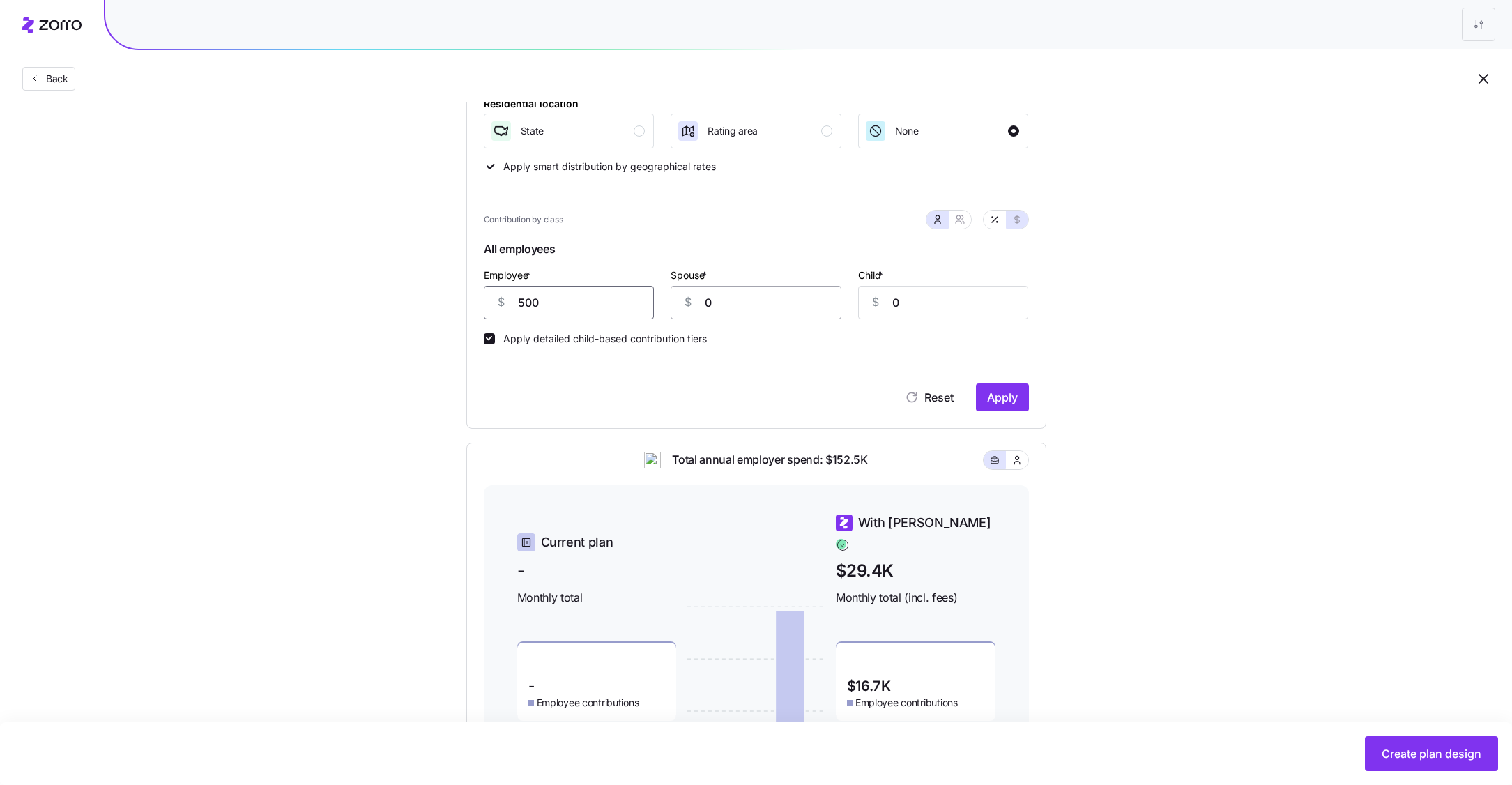
type input "500"
click at [760, 288] on input "0" at bounding box center [756, 302] width 171 height 33
type input "250"
type input "300"
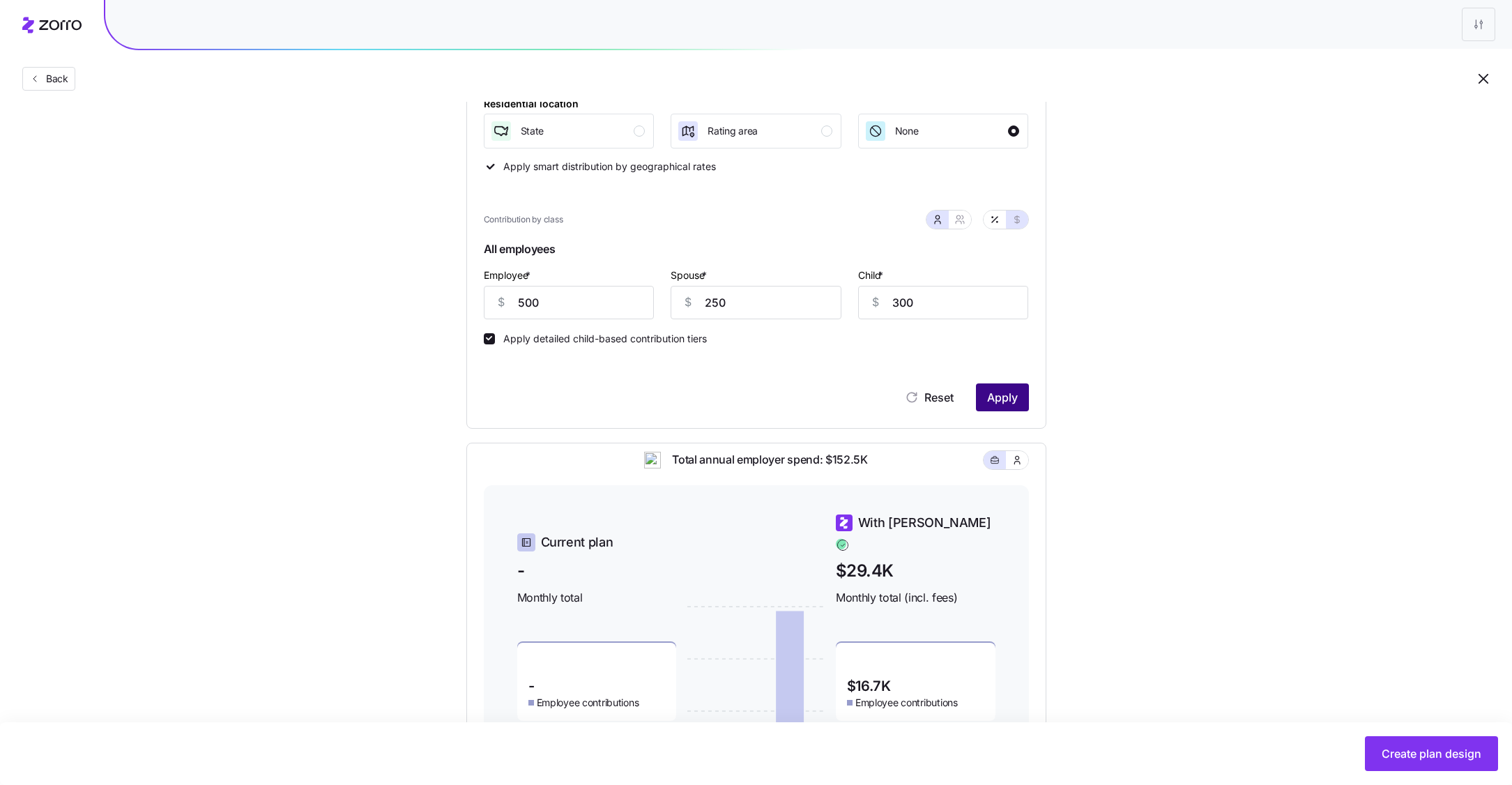
click at [995, 394] on span "Apply" at bounding box center [1002, 397] width 30 height 17
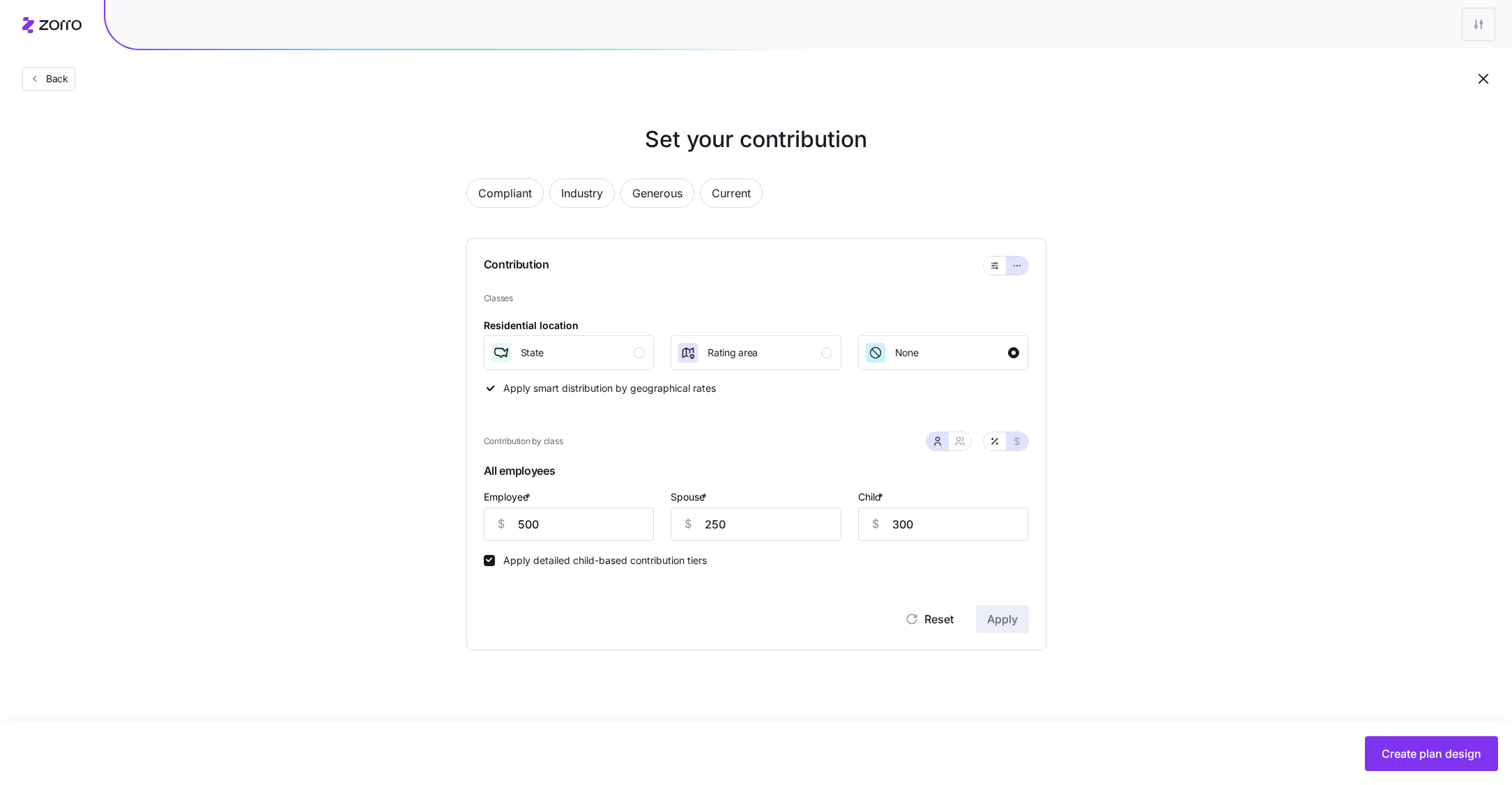
scroll to position [0, 0]
click at [640, 357] on div "button" at bounding box center [639, 352] width 11 height 11
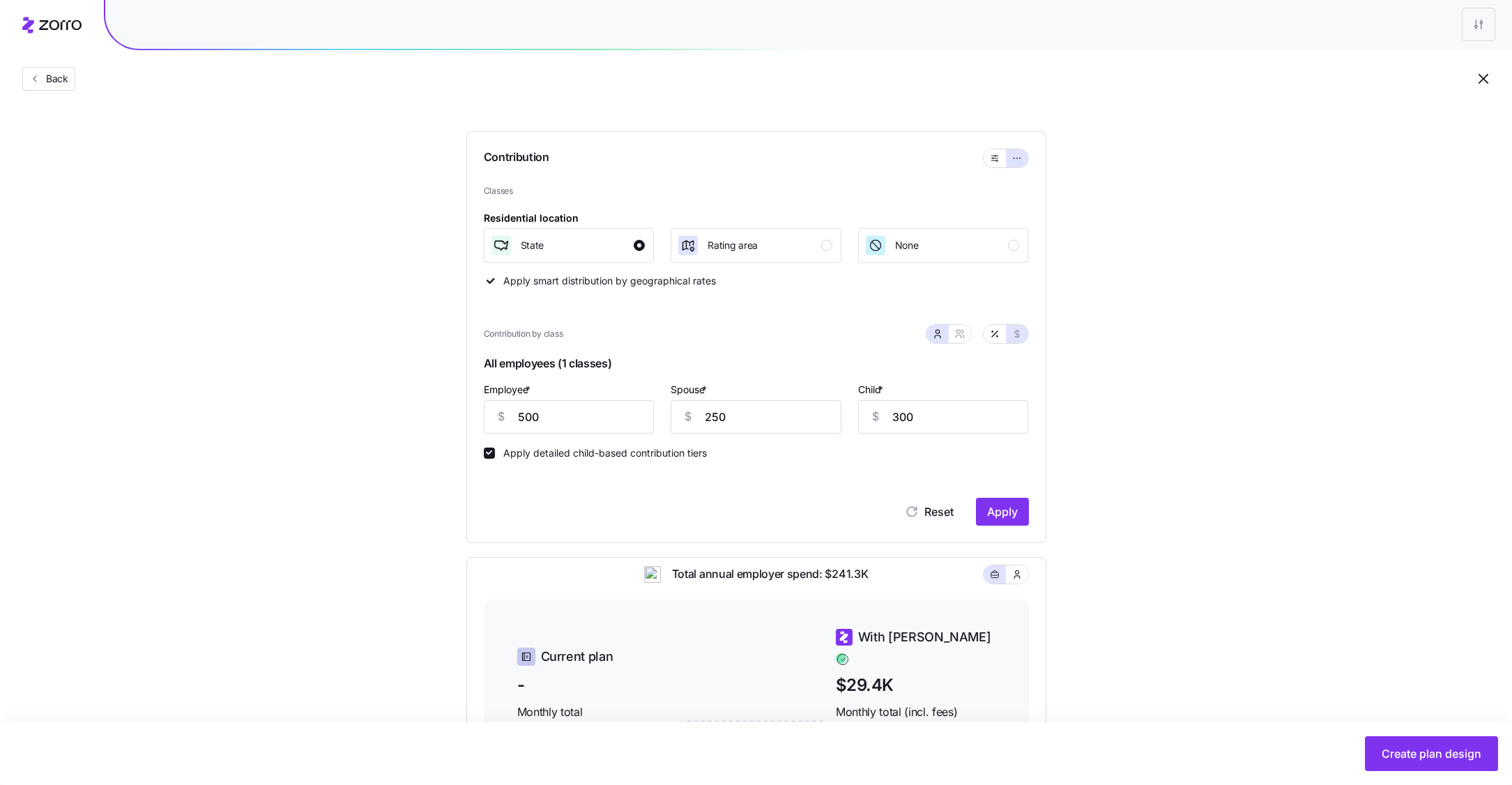
scroll to position [378, 0]
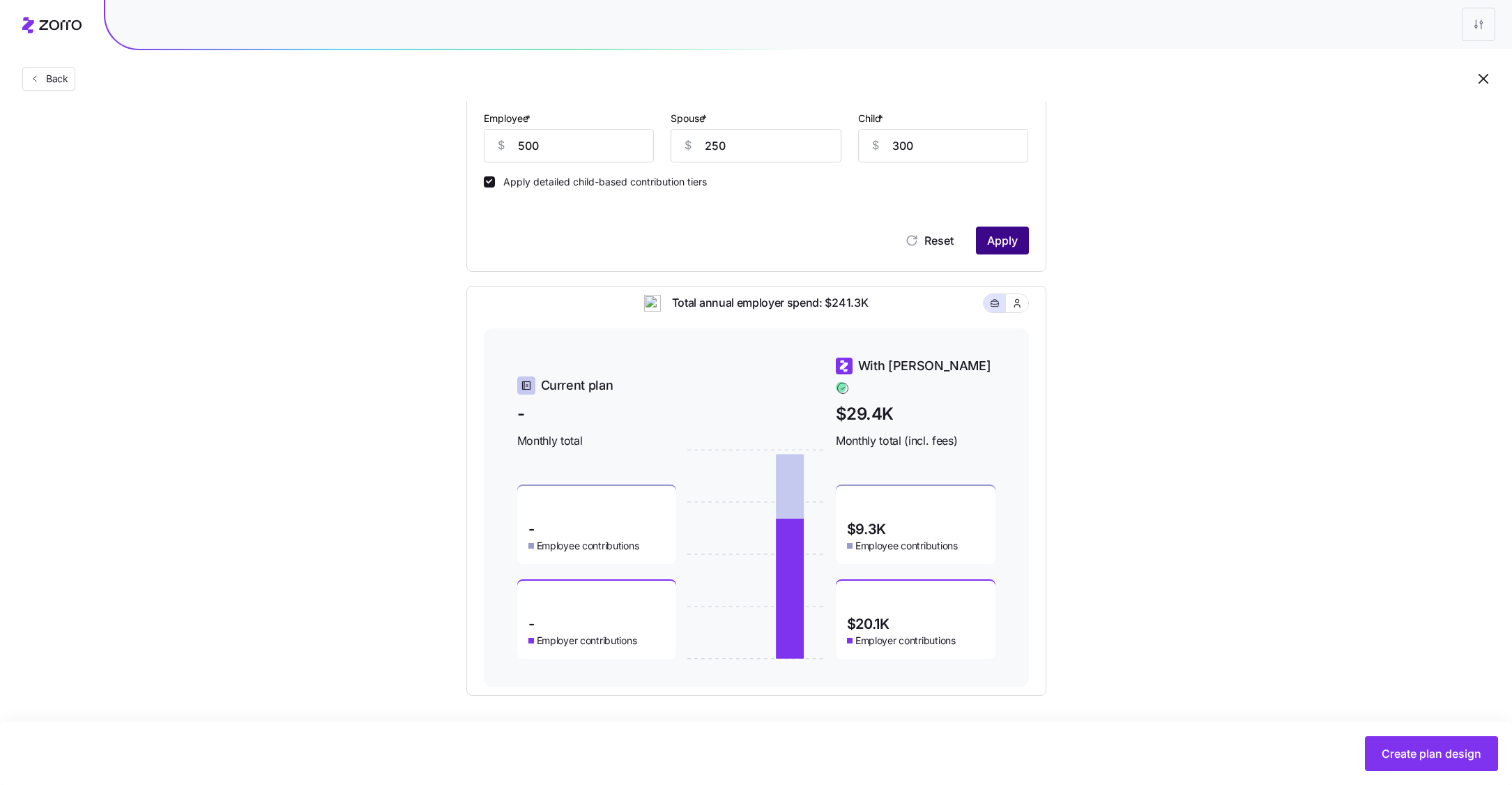
click at [1003, 233] on span "Apply" at bounding box center [1002, 240] width 30 height 17
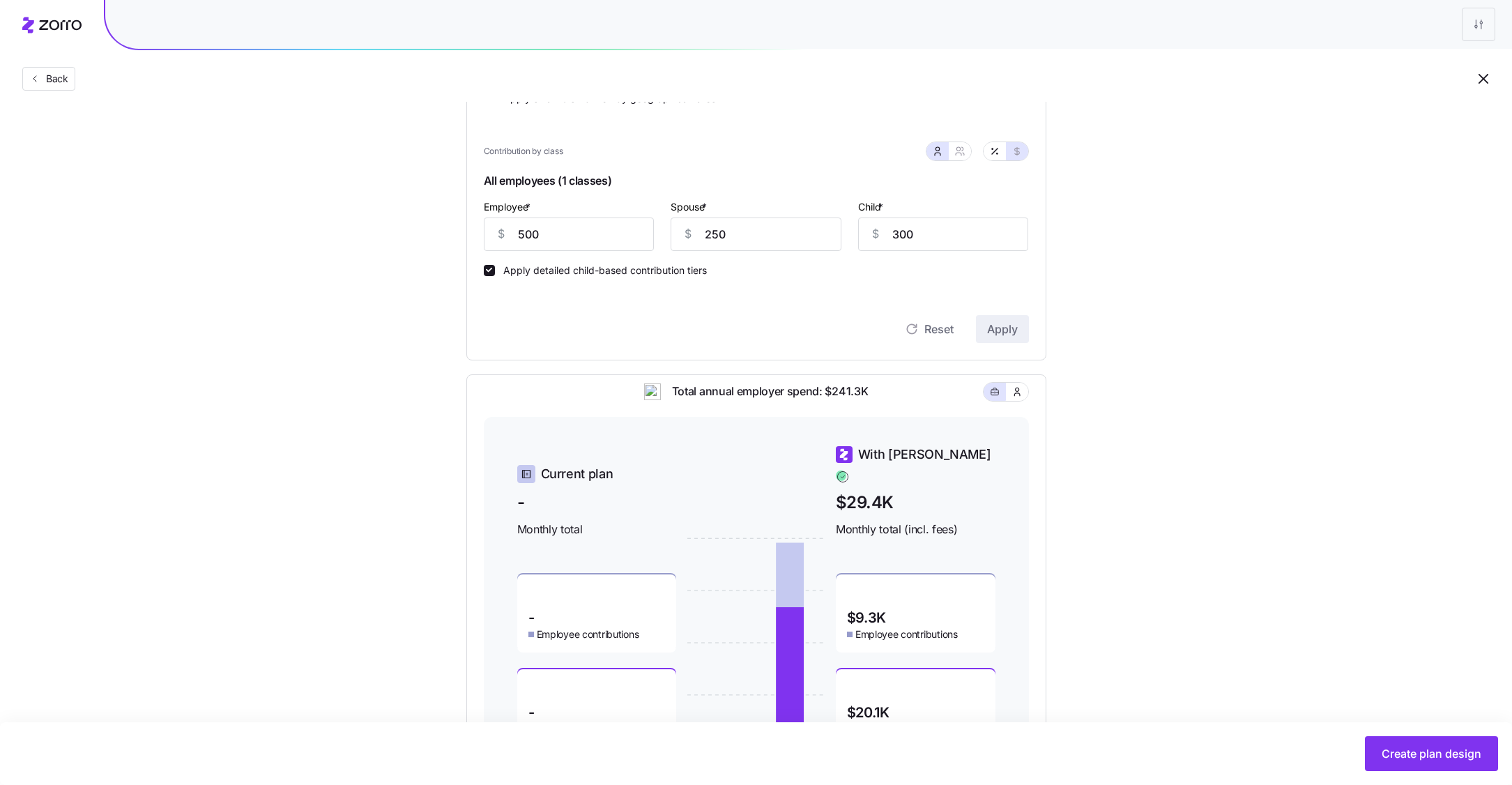
scroll to position [288, 0]
click at [963, 161] on button "button" at bounding box center [959, 153] width 22 height 18
type input "750"
type input "980"
drag, startPoint x: 697, startPoint y: 235, endPoint x: 612, endPoint y: 235, distance: 85.0
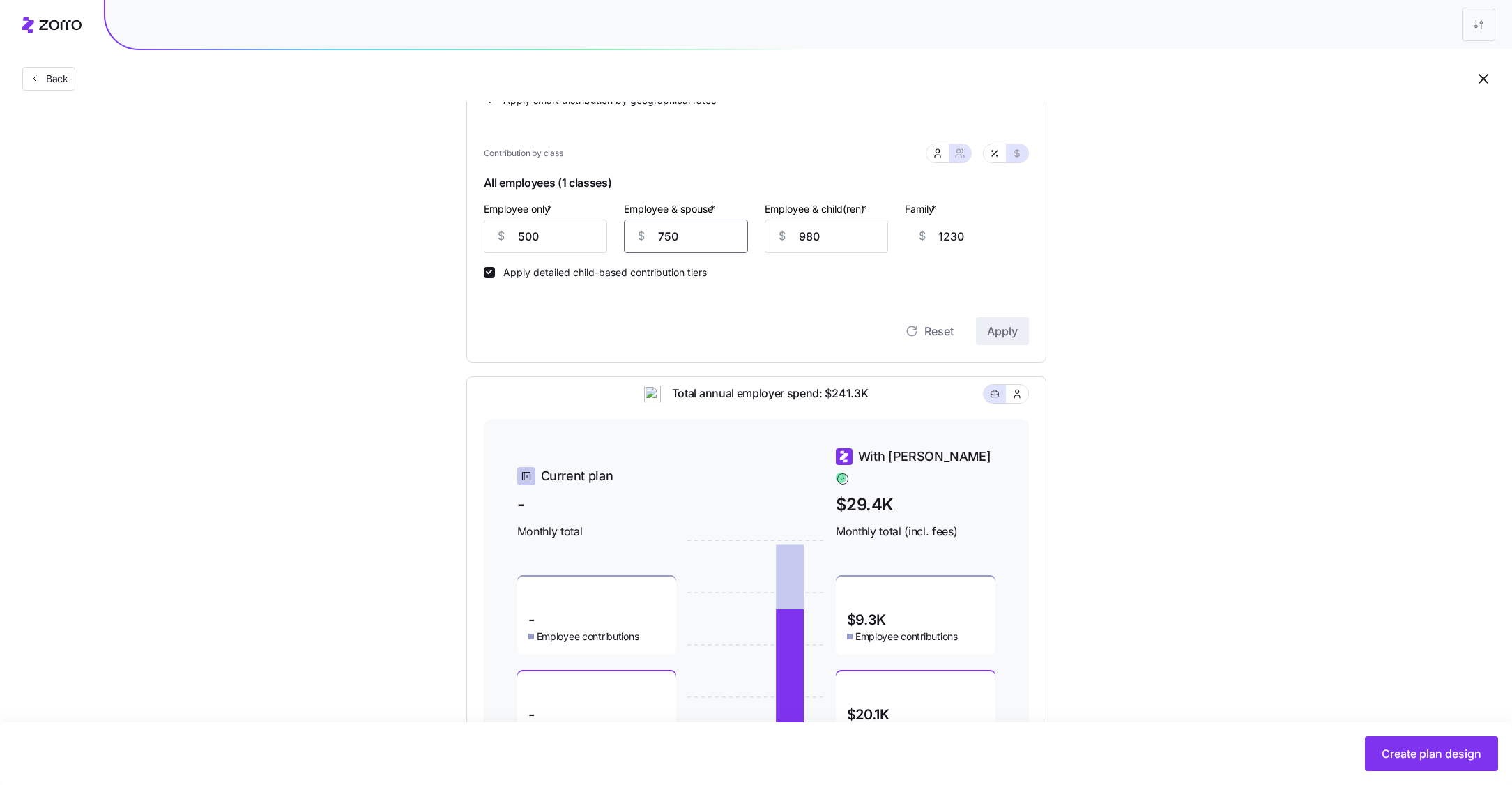
click at [612, 235] on div "Employee only * $ 500 Employee & spouse * $ 750 Employee & child(ren) * $ 980 F…" at bounding box center [756, 226] width 562 height 69
type input "1"
type input "481"
type input "10"
type input "490"
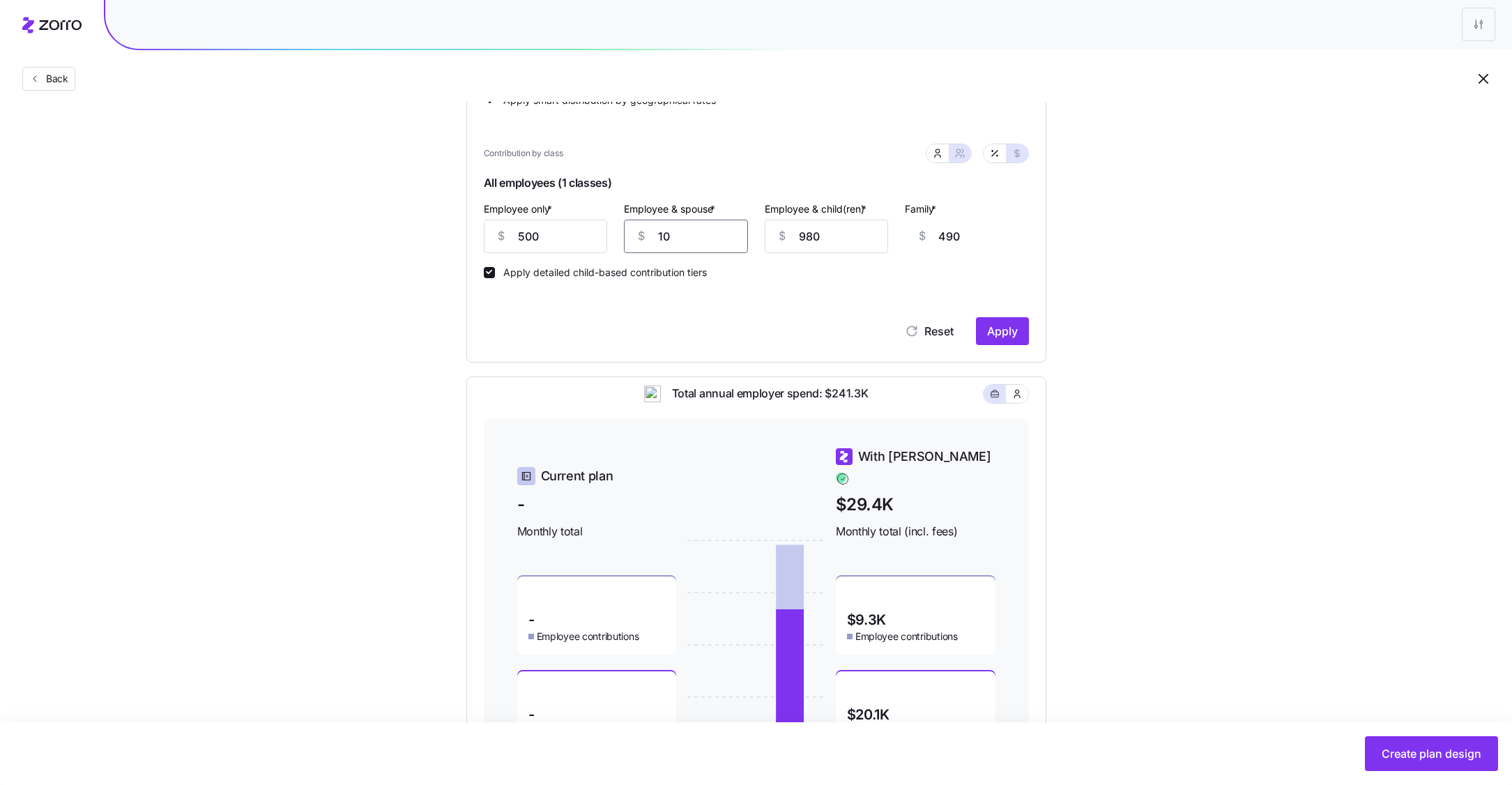
type input "100"
type input "580"
type input "1000"
type input "1480"
type input "1000"
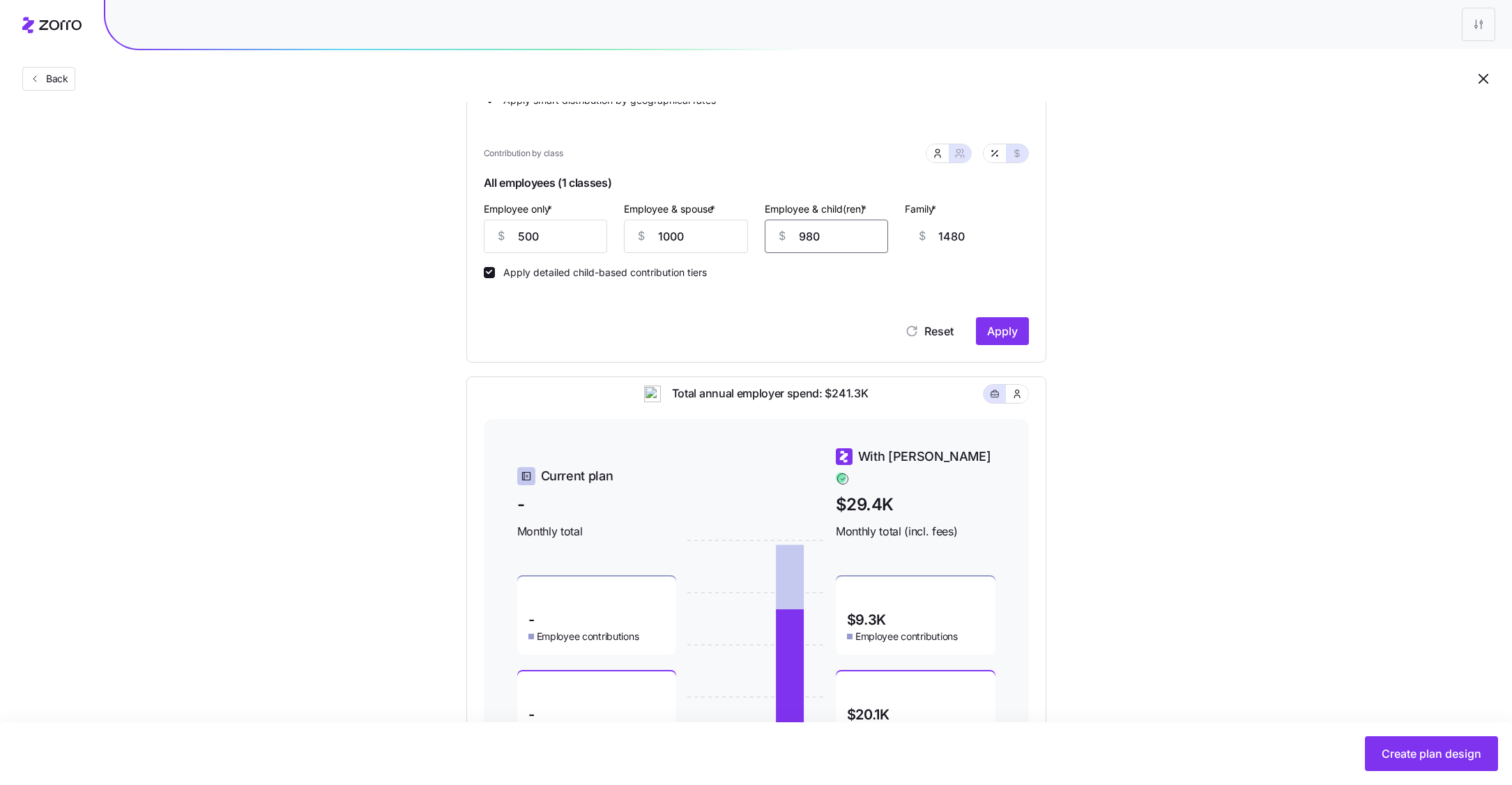
click at [838, 235] on input "980" at bounding box center [827, 237] width 124 height 33
type input "7"
type input "507"
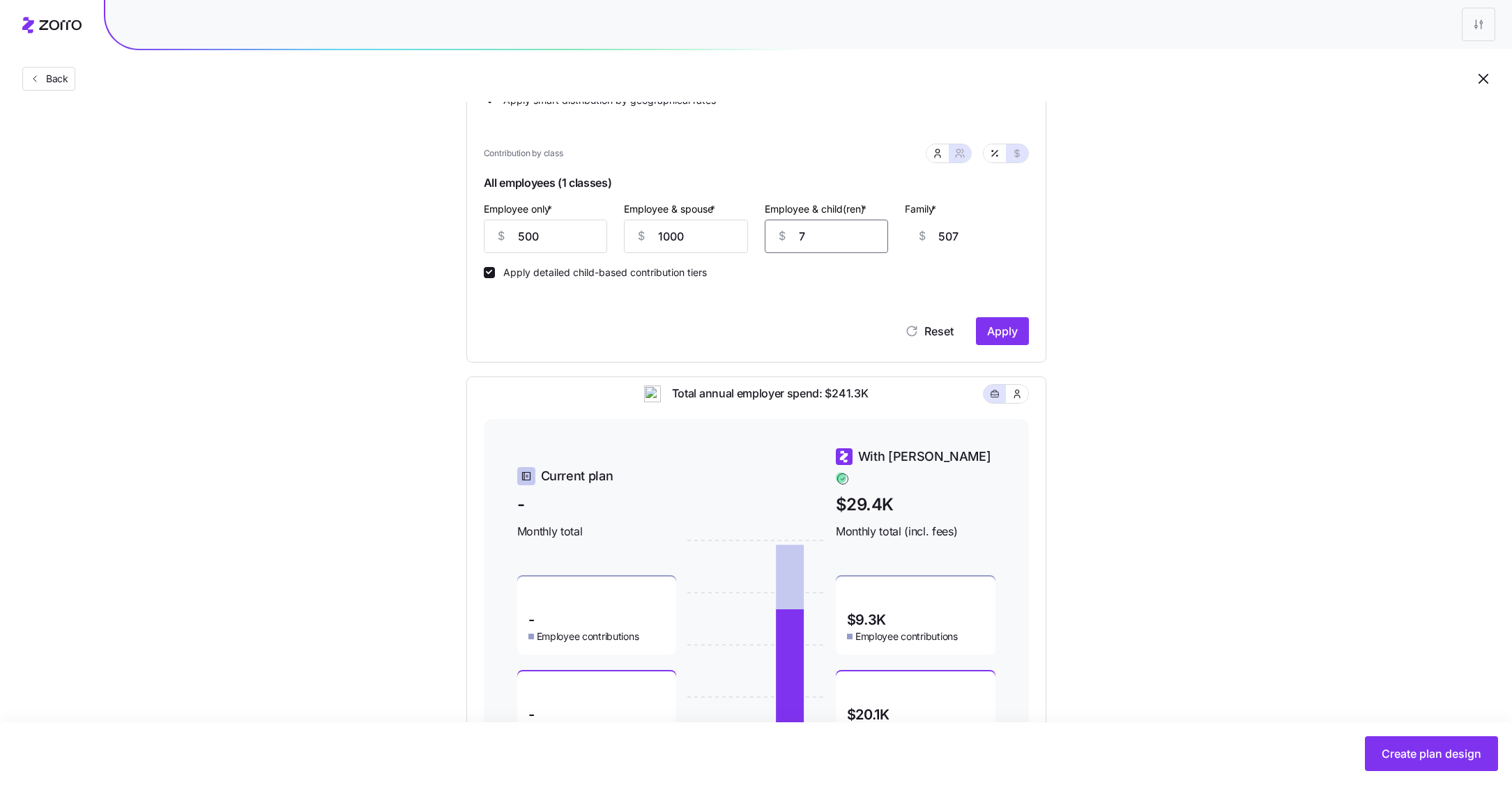
type input "75"
type input "575"
type input "750"
type input "1250"
click at [1008, 335] on span "Apply" at bounding box center [1002, 331] width 30 height 17
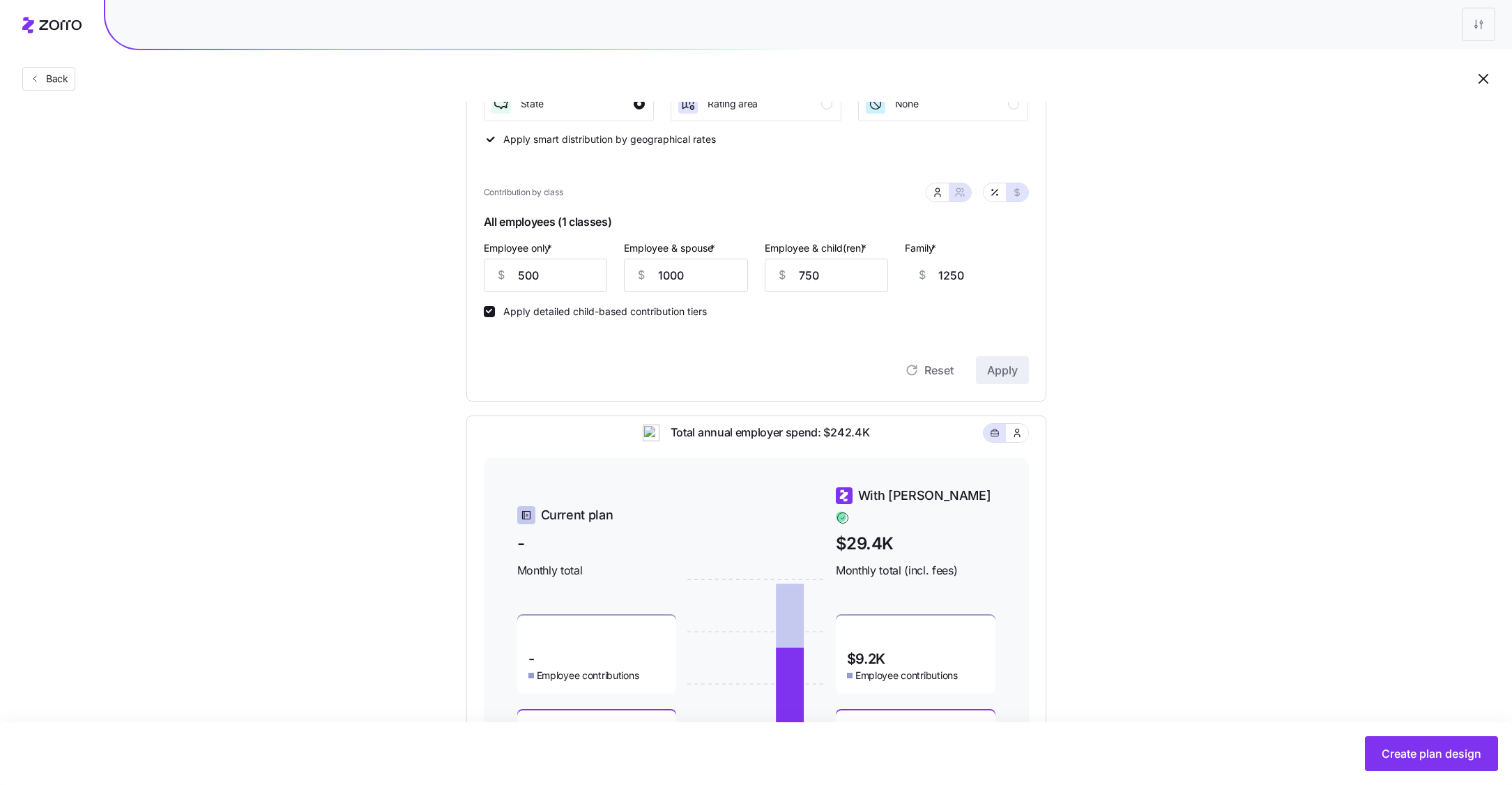
scroll to position [247, 0]
drag, startPoint x: 820, startPoint y: 281, endPoint x: 723, endPoint y: 281, distance: 97.0
click at [723, 281] on div "Employee only * $ 500 Employee & spouse * $ 1000 Employee & child(ren) * $ 750 …" at bounding box center [756, 267] width 562 height 69
type input "6"
type input "506"
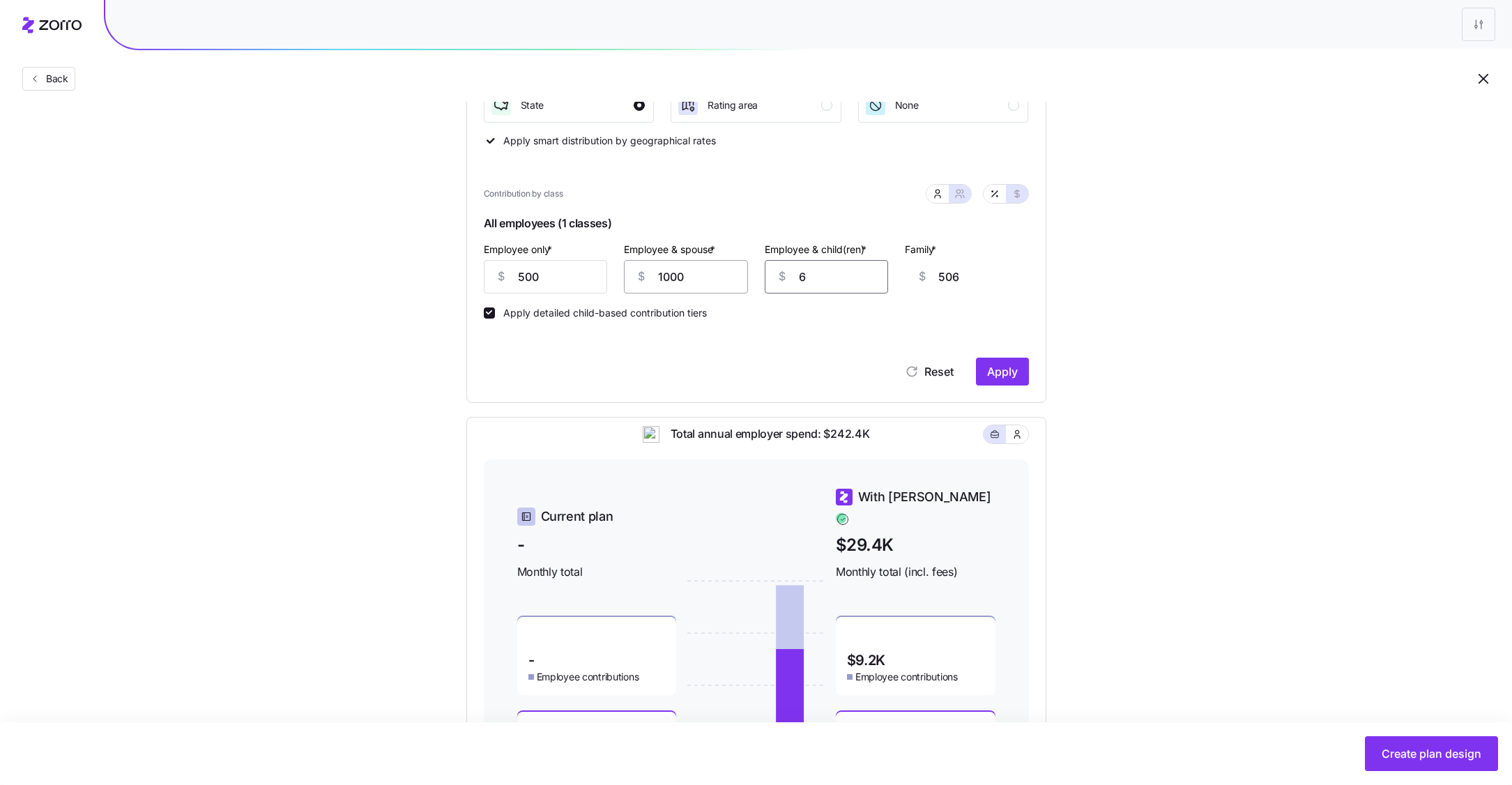
type input "60"
type input "560"
type input "600"
type input "1100"
type input "600"
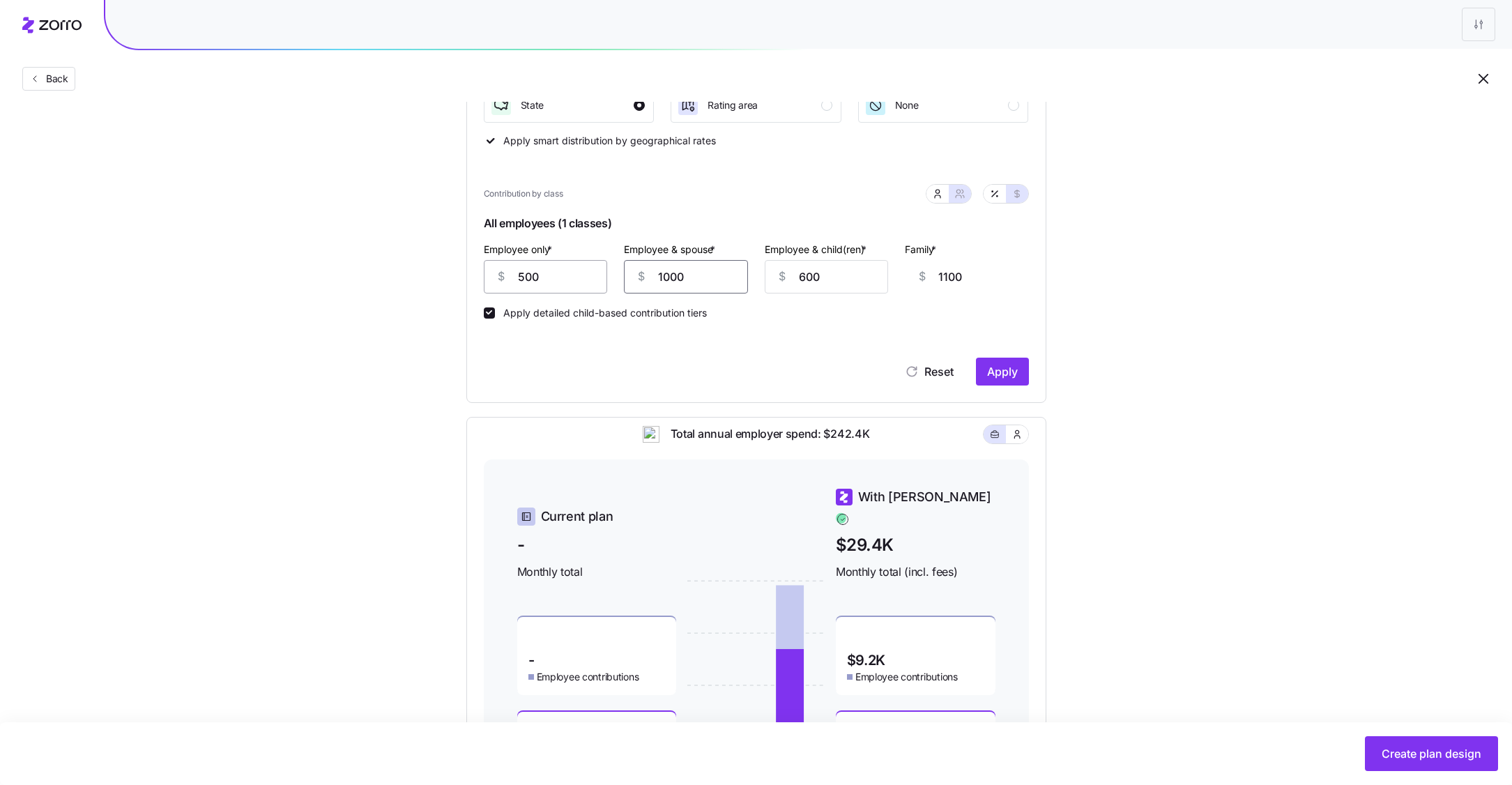
drag, startPoint x: 710, startPoint y: 276, endPoint x: 542, endPoint y: 276, distance: 168.0
click at [542, 276] on div "Employee only * $ 500 Employee & spouse * $ 1000 Employee & child(ren) * $ 600 …" at bounding box center [756, 267] width 562 height 69
type input "7"
type input "107"
type input "75"
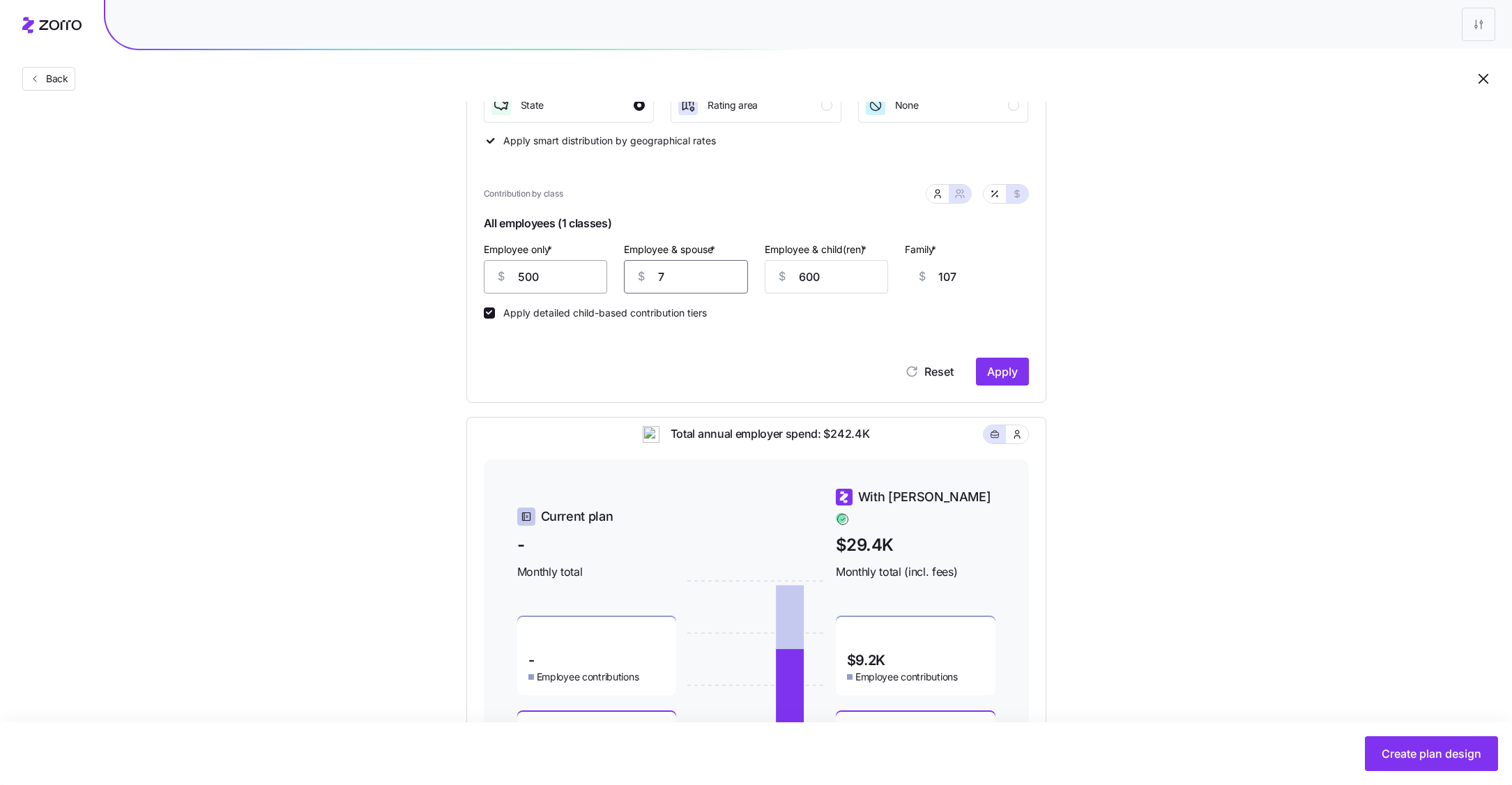
type input "175"
type input "750"
type input "850"
type input "750"
click at [1015, 377] on span "Apply" at bounding box center [1002, 371] width 30 height 17
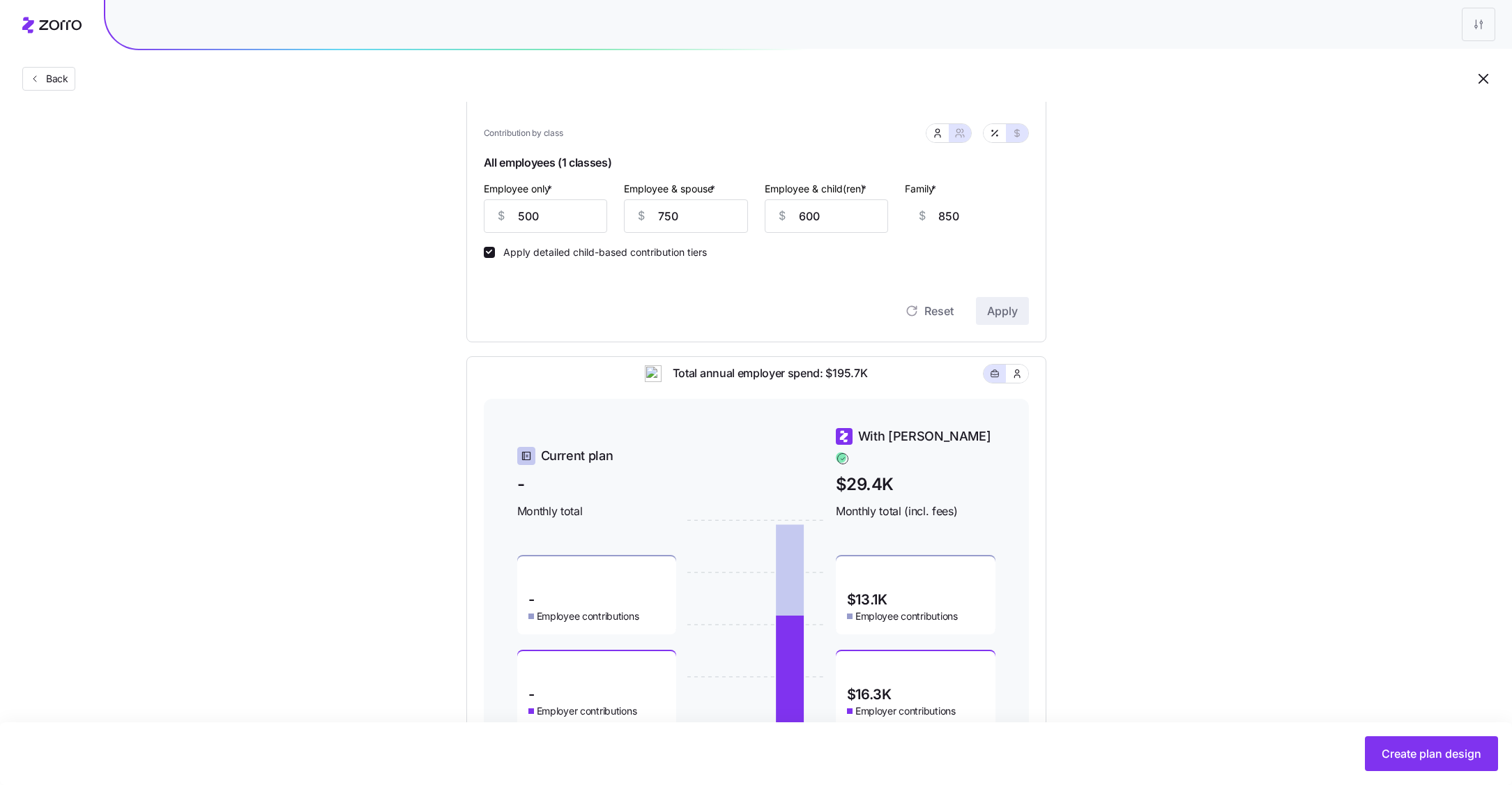
scroll to position [378, 0]
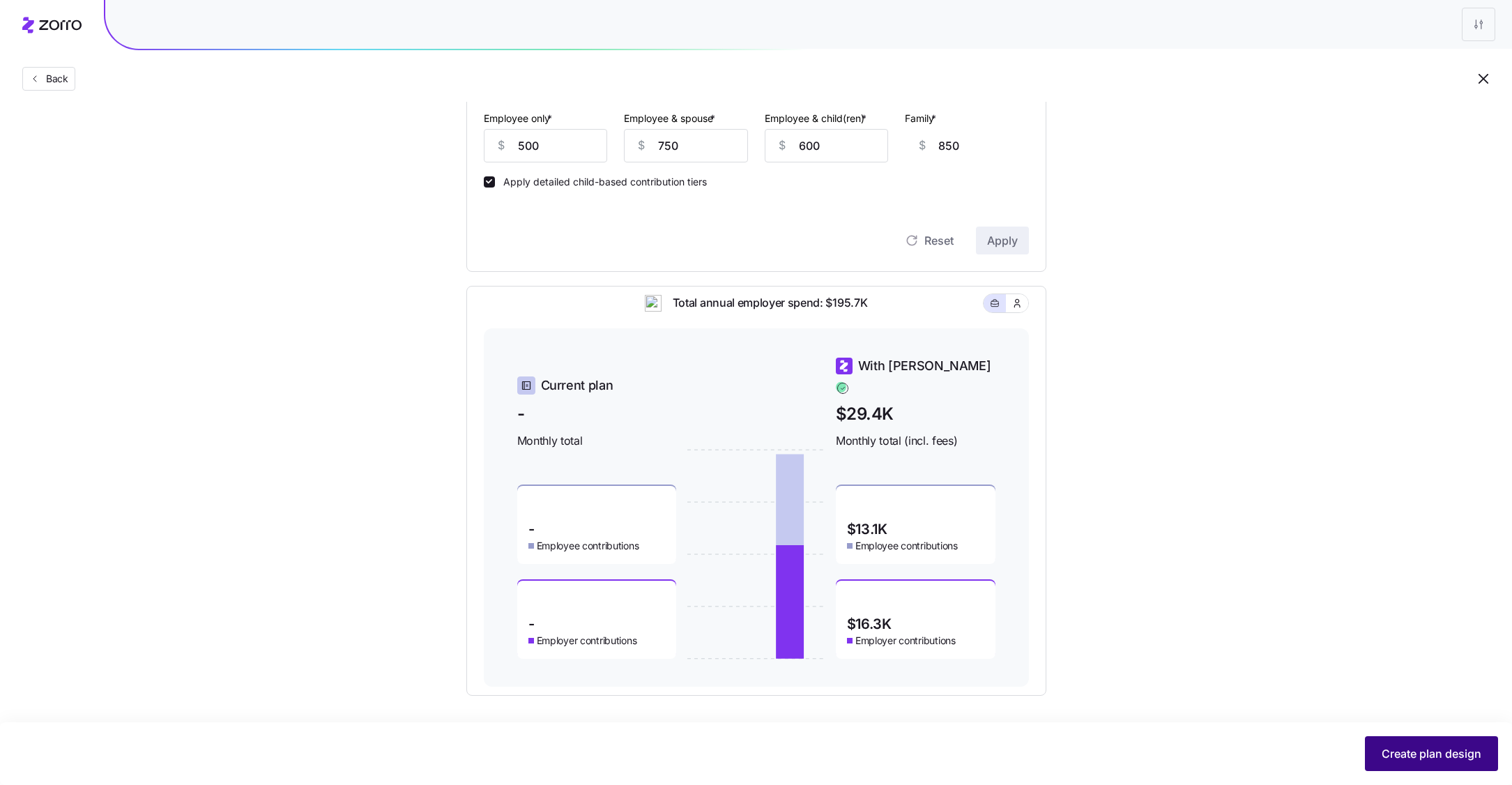
click at [1419, 750] on span "Create plan design" at bounding box center [1432, 753] width 100 height 17
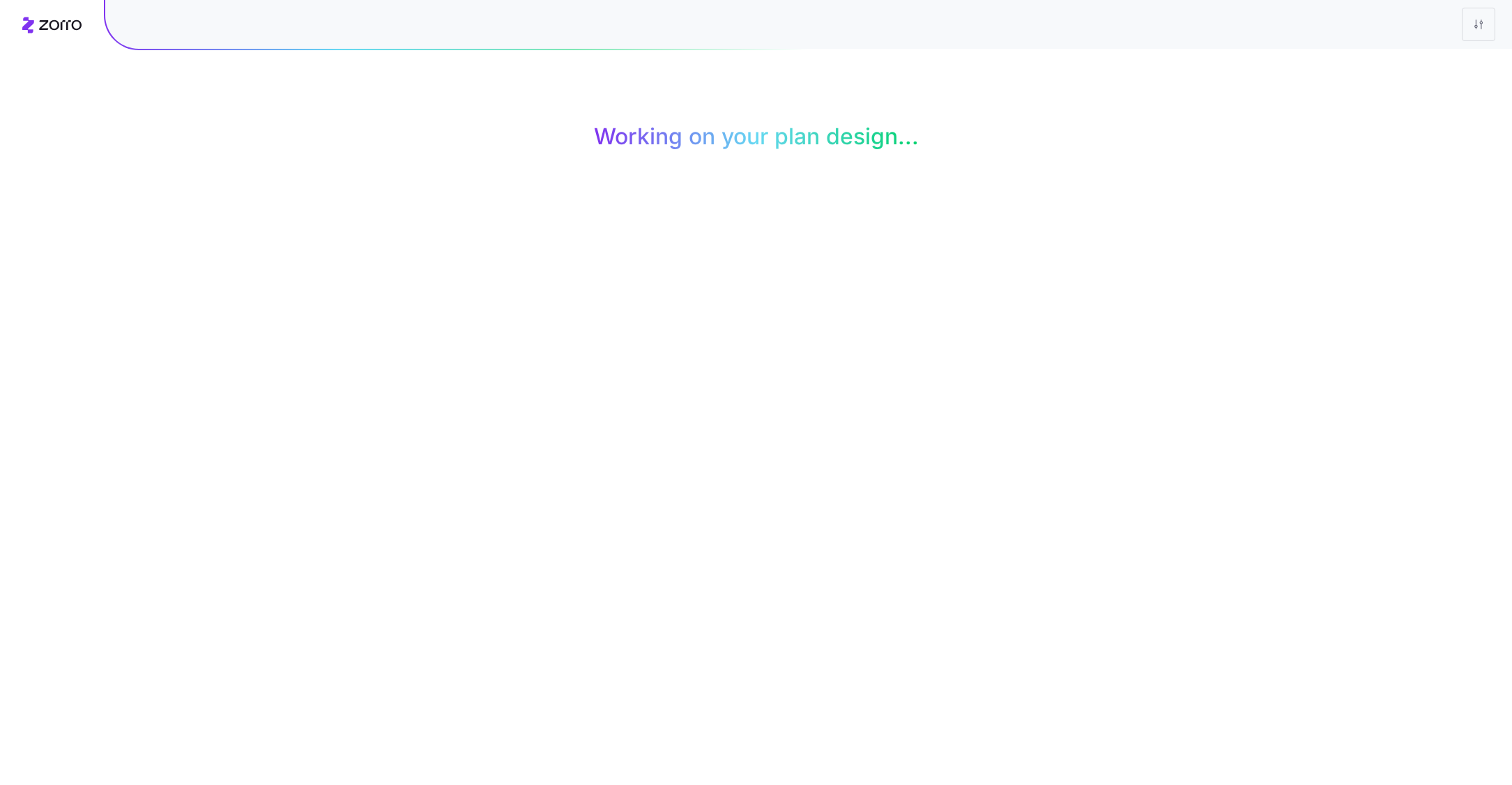
scroll to position [0, 0]
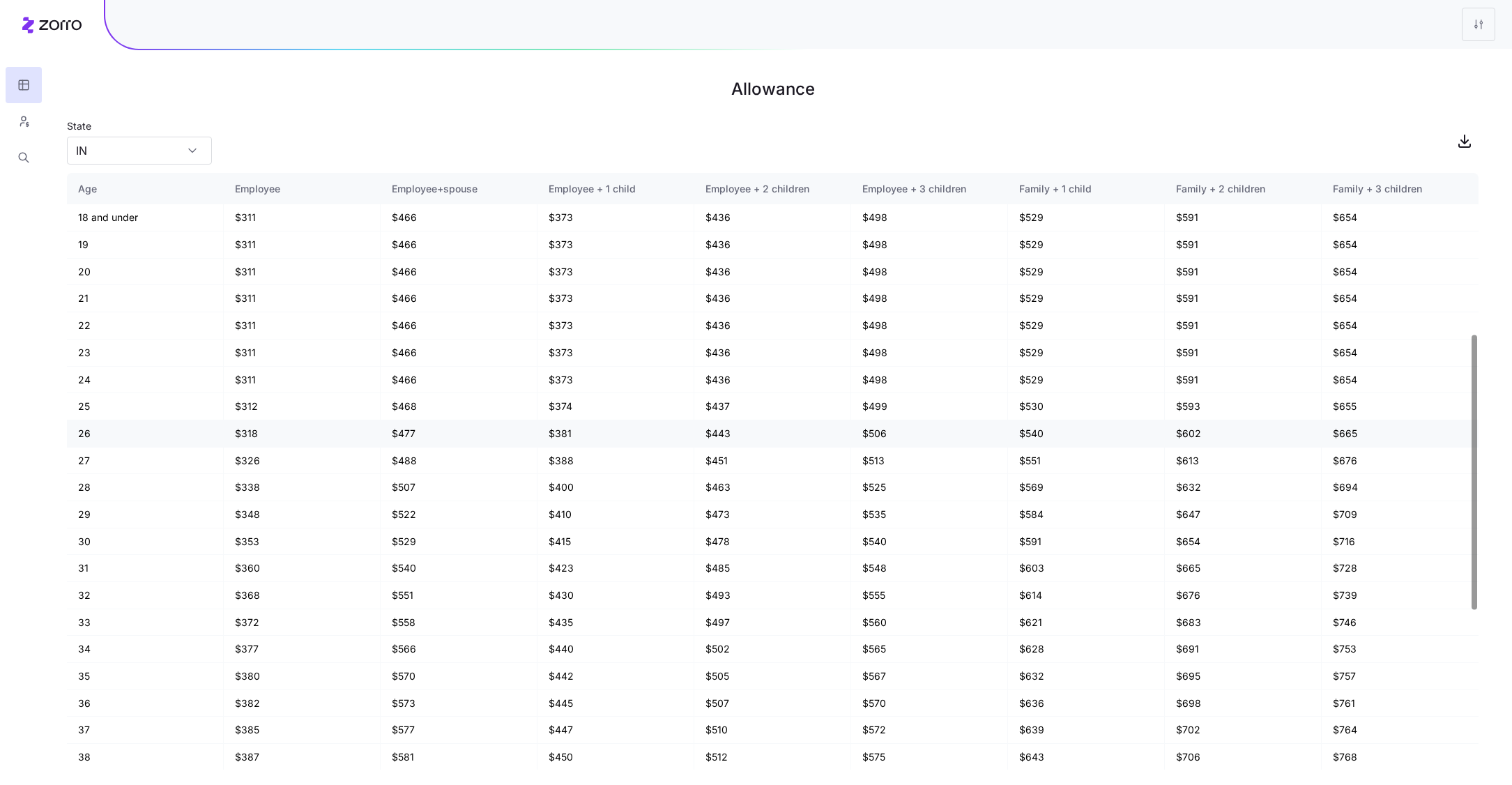
scroll to position [694, 0]
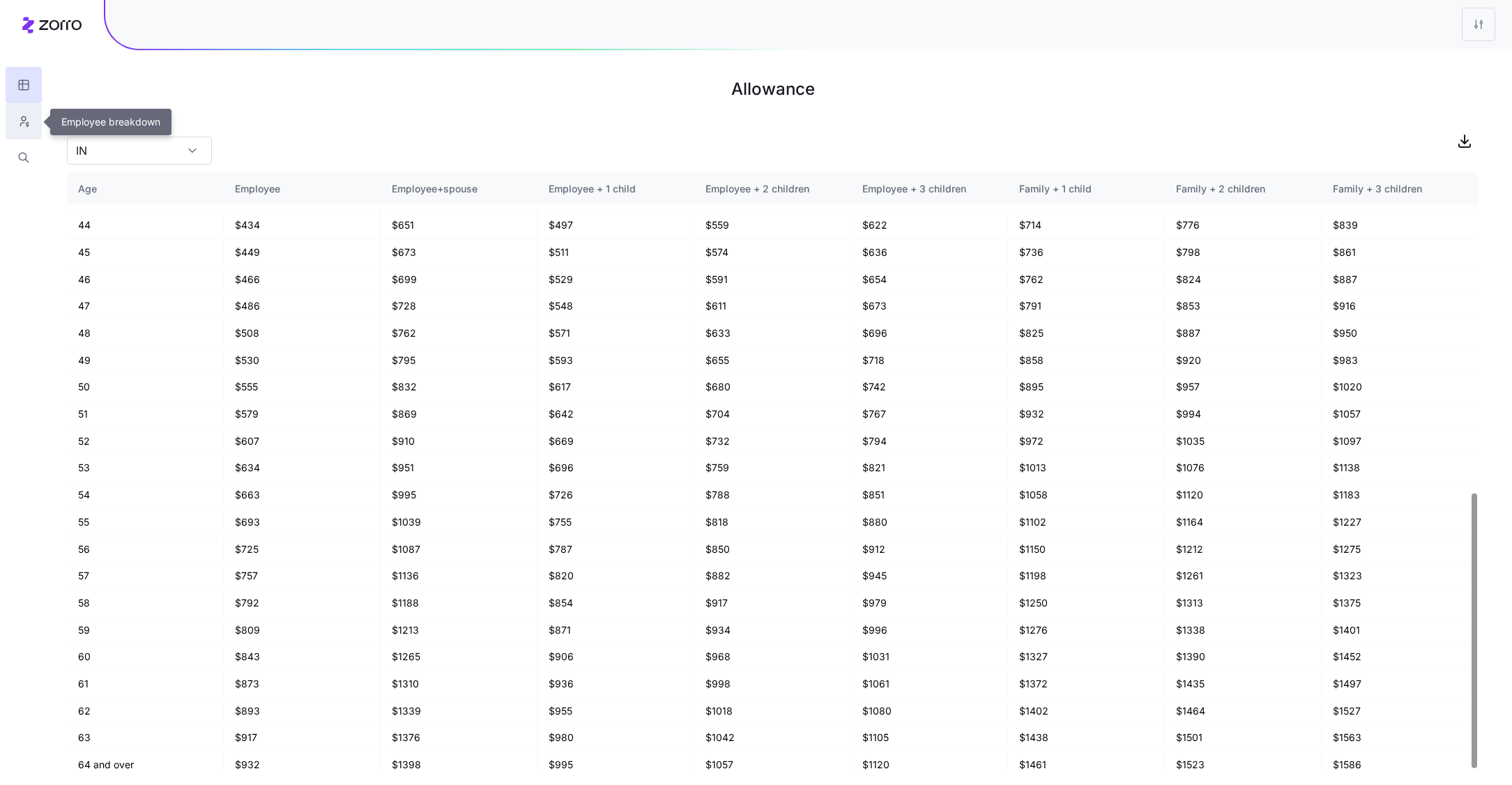
click at [27, 122] on icon "button" at bounding box center [23, 121] width 12 height 14
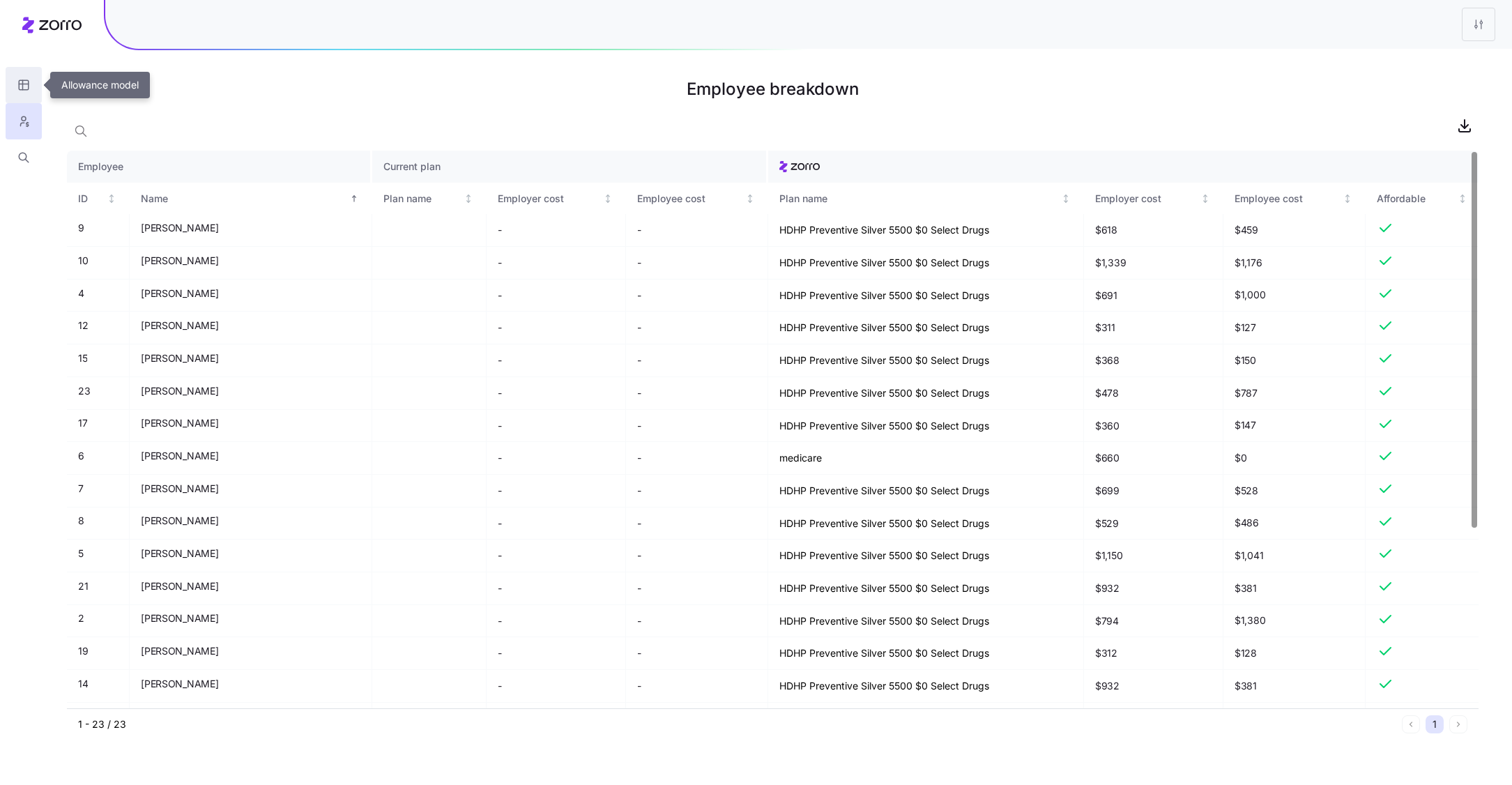
click at [22, 72] on button "button" at bounding box center [24, 85] width 36 height 36
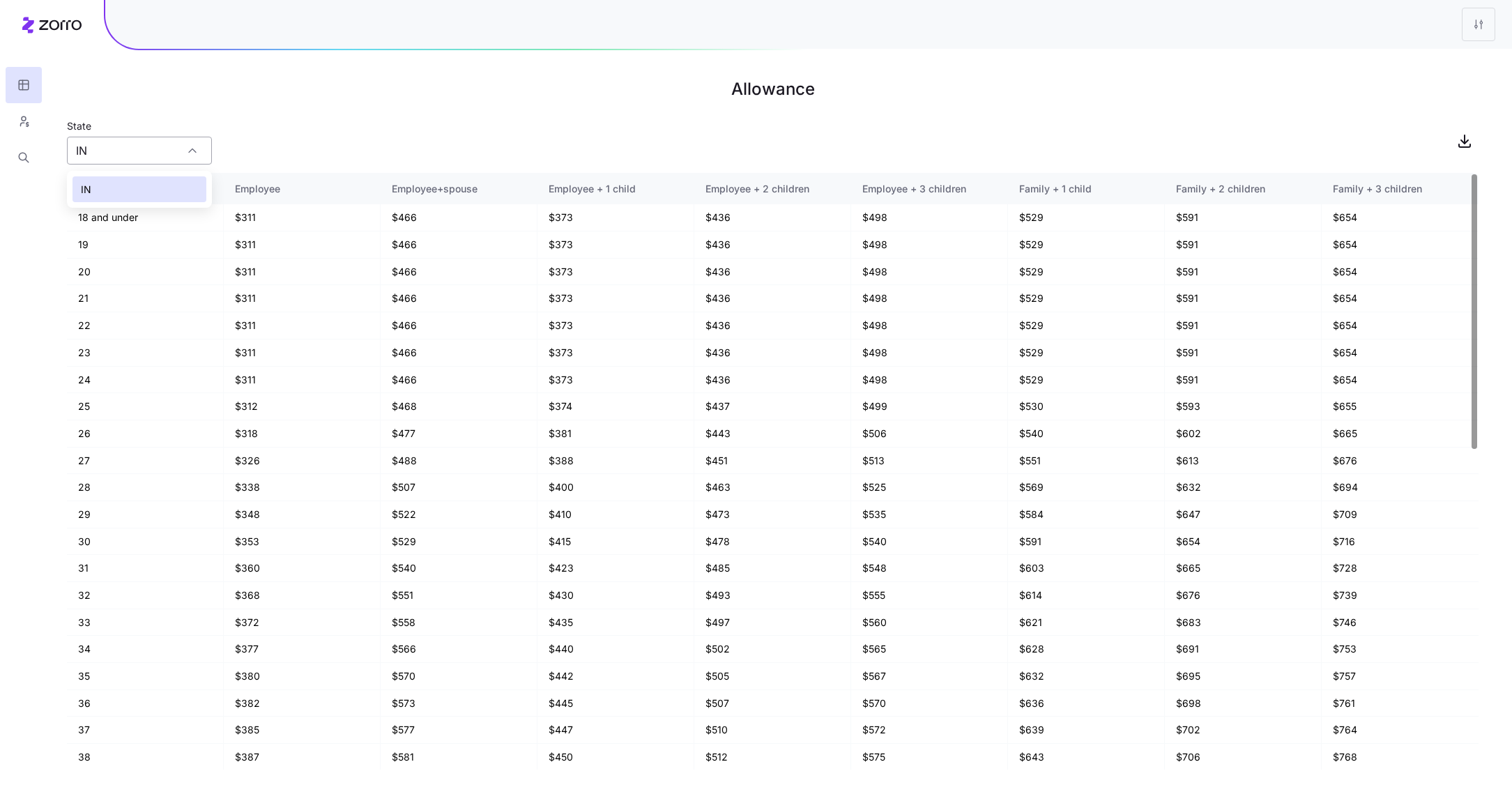
click at [152, 153] on input "IN" at bounding box center [139, 150] width 145 height 28
click at [276, 153] on div "State IN" at bounding box center [772, 141] width 1411 height 48
click at [22, 119] on icon "button" at bounding box center [24, 119] width 4 height 4
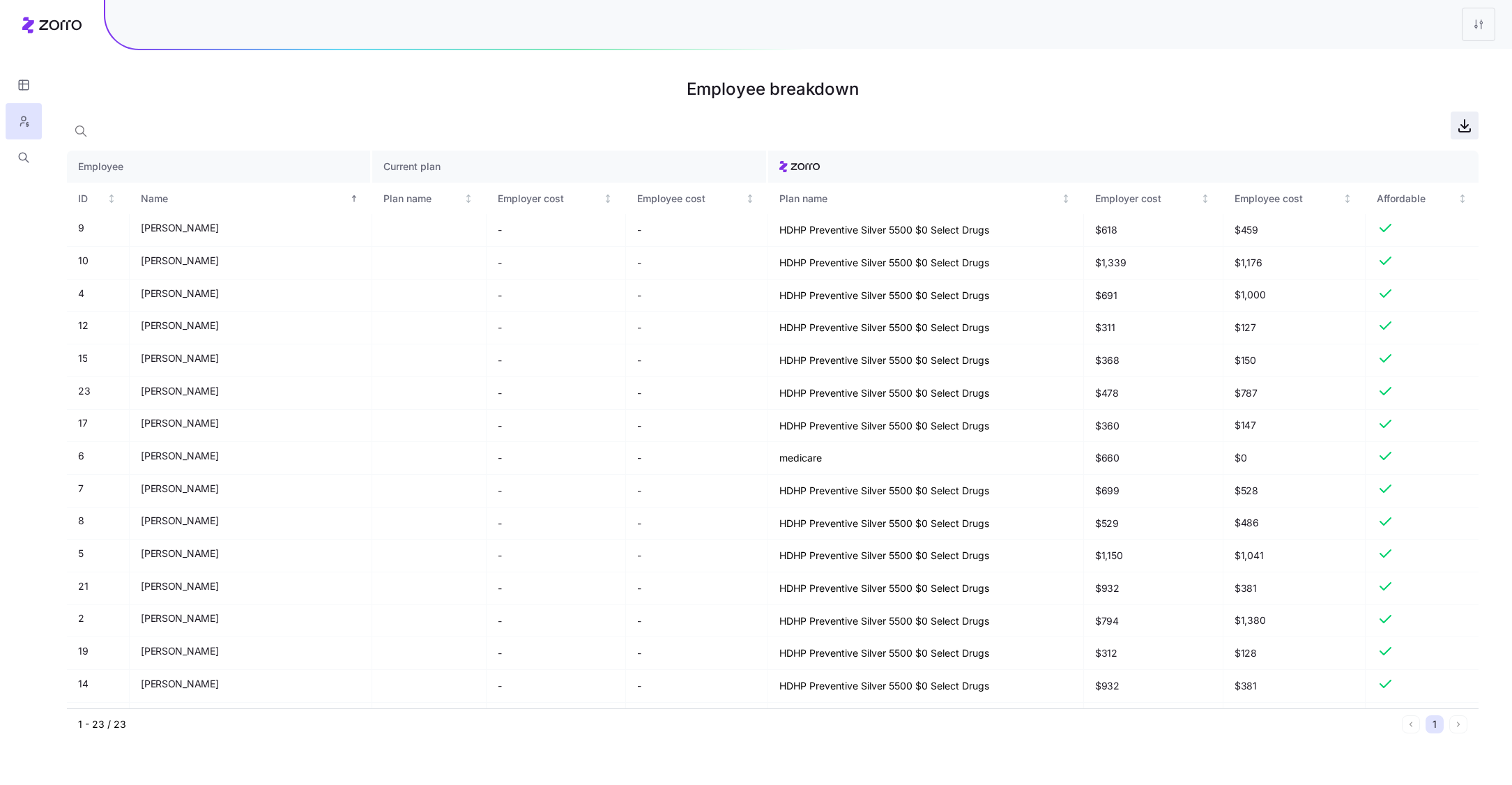
click at [1463, 122] on icon "button" at bounding box center [1464, 125] width 17 height 17
click at [27, 85] on icon "button" at bounding box center [23, 85] width 9 height 0
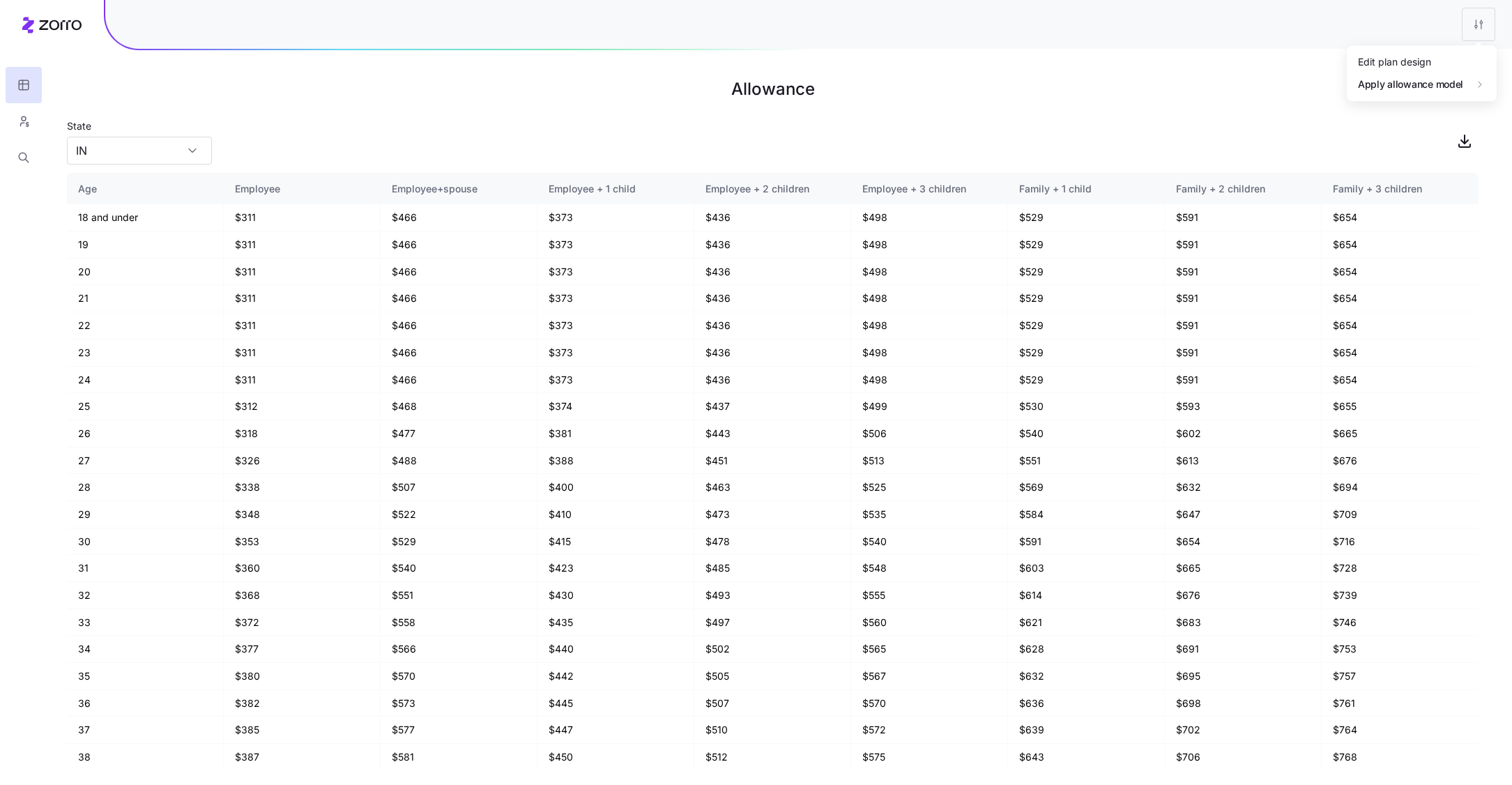
click at [1464, 22] on html "Allowance State IN Age Employee Employee+spouse Employee + 1 child Employee + 2…" at bounding box center [756, 392] width 1512 height 785
click at [1437, 62] on div "Edit plan design" at bounding box center [1422, 61] width 139 height 22
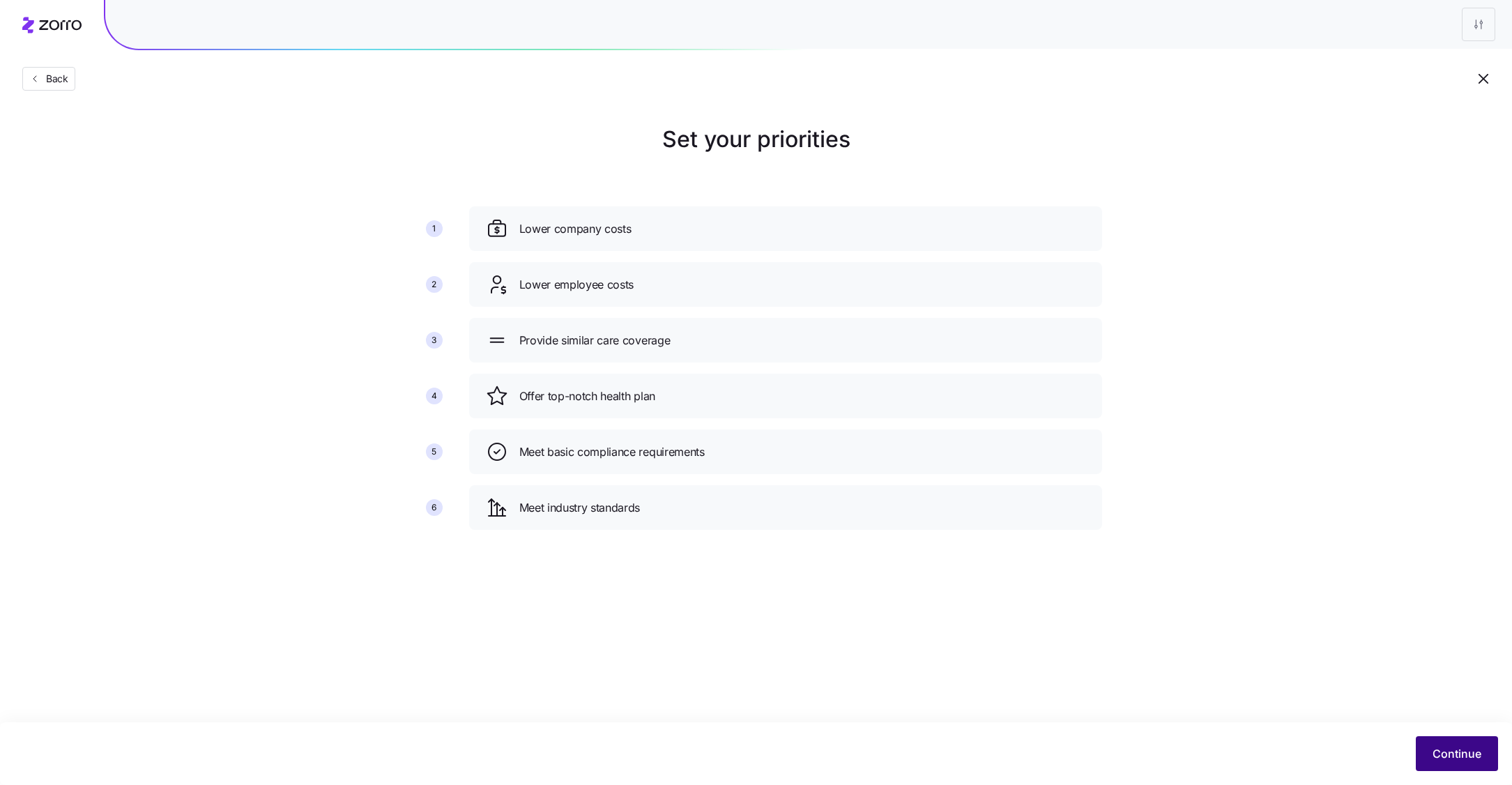
click at [1470, 764] on button "Continue" at bounding box center [1457, 753] width 82 height 35
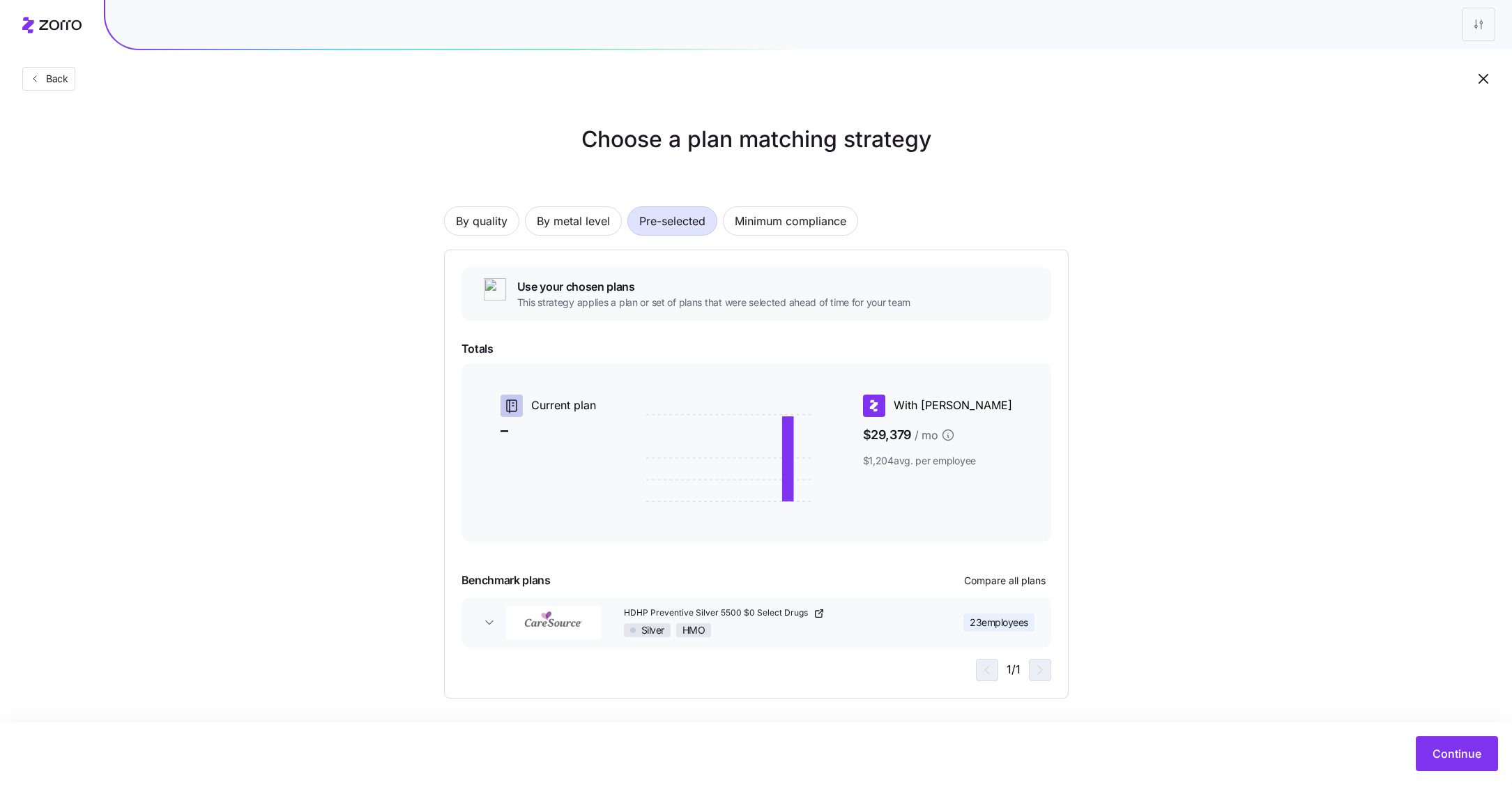
scroll to position [2, 0]
click at [1431, 745] on button "Continue" at bounding box center [1457, 753] width 82 height 35
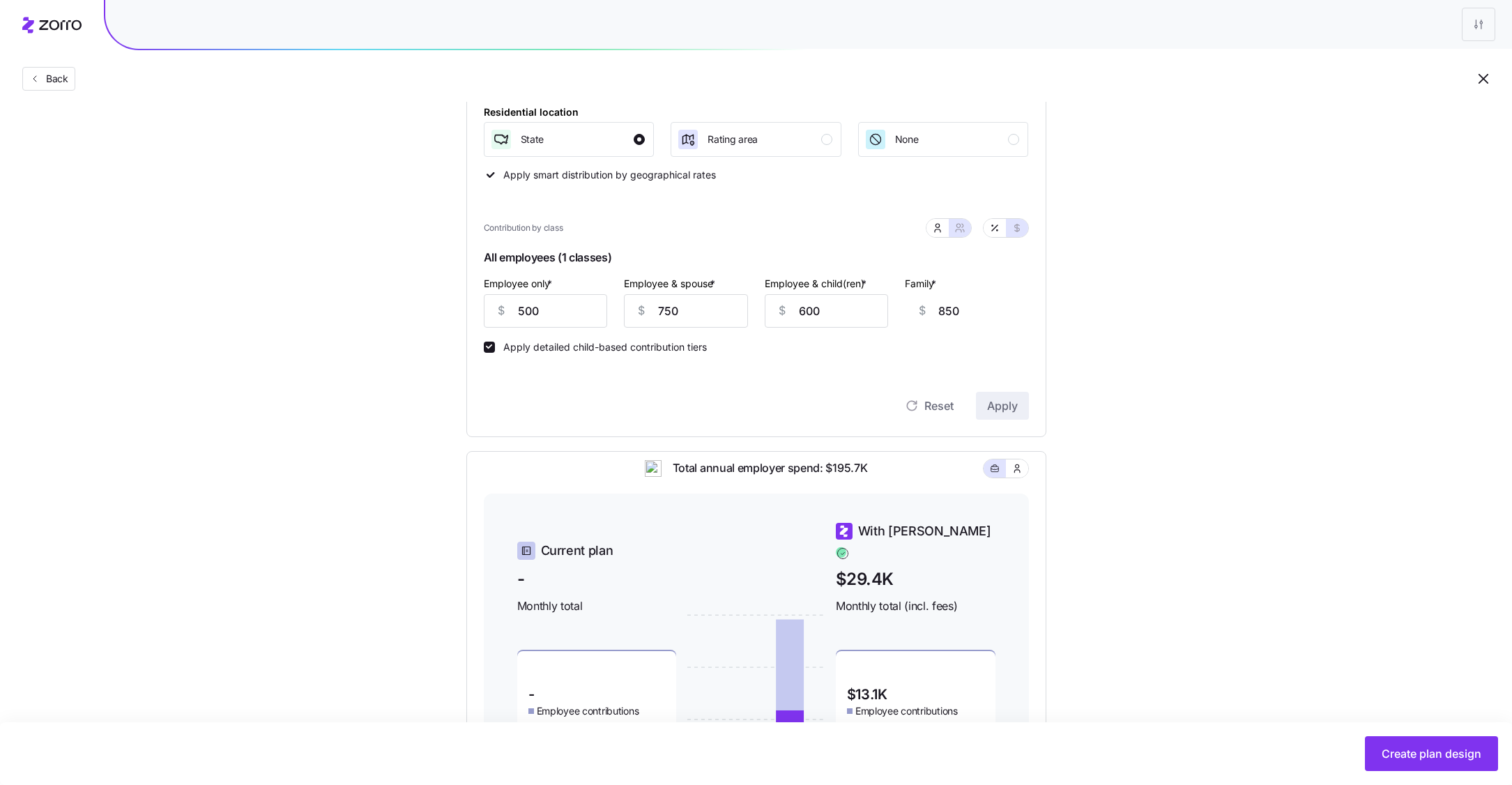
scroll to position [218, 0]
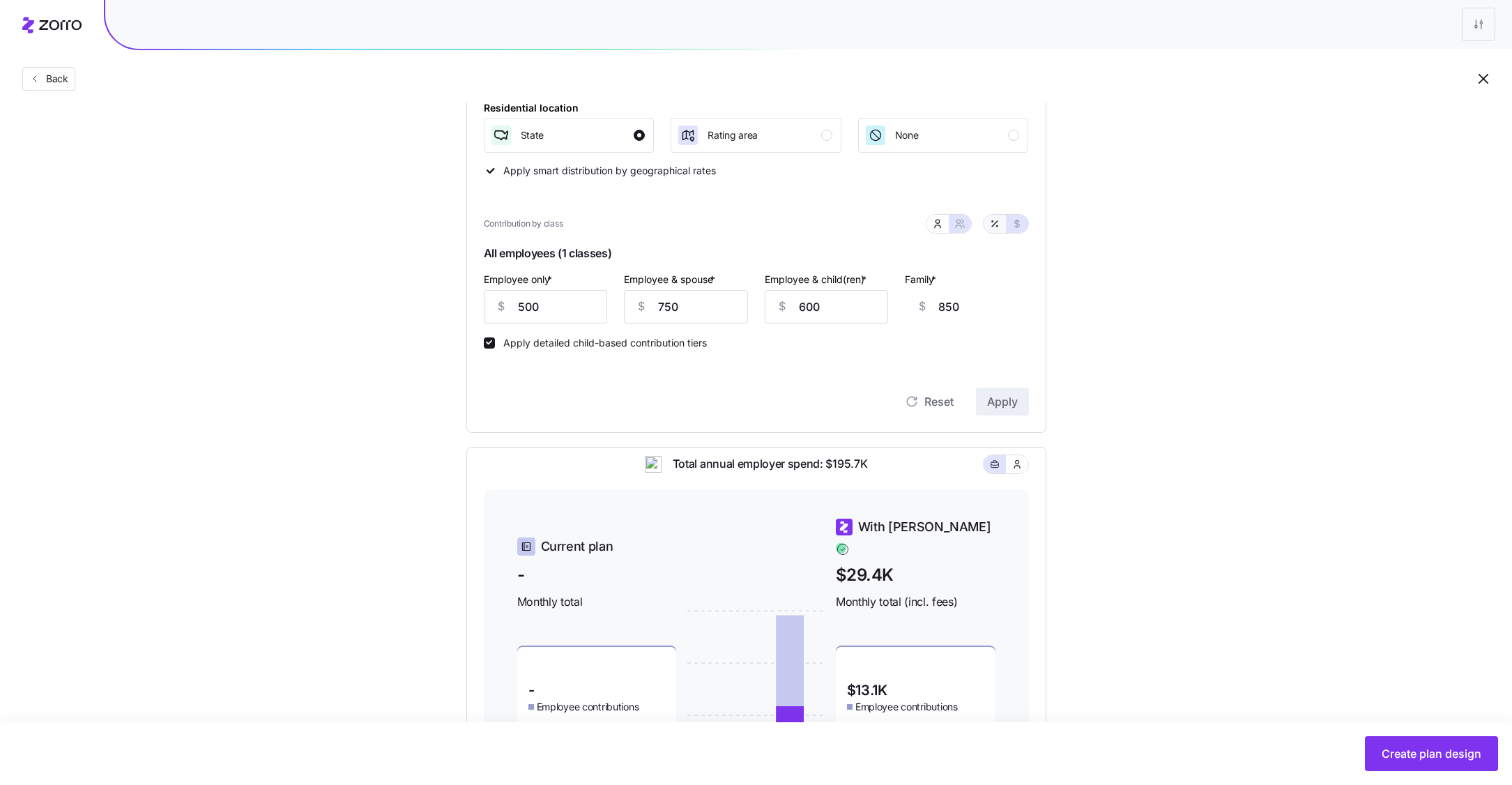
click at [991, 225] on icon "button" at bounding box center [994, 224] width 11 height 11
type input "71"
type input "53"
type input "48"
type input "44"
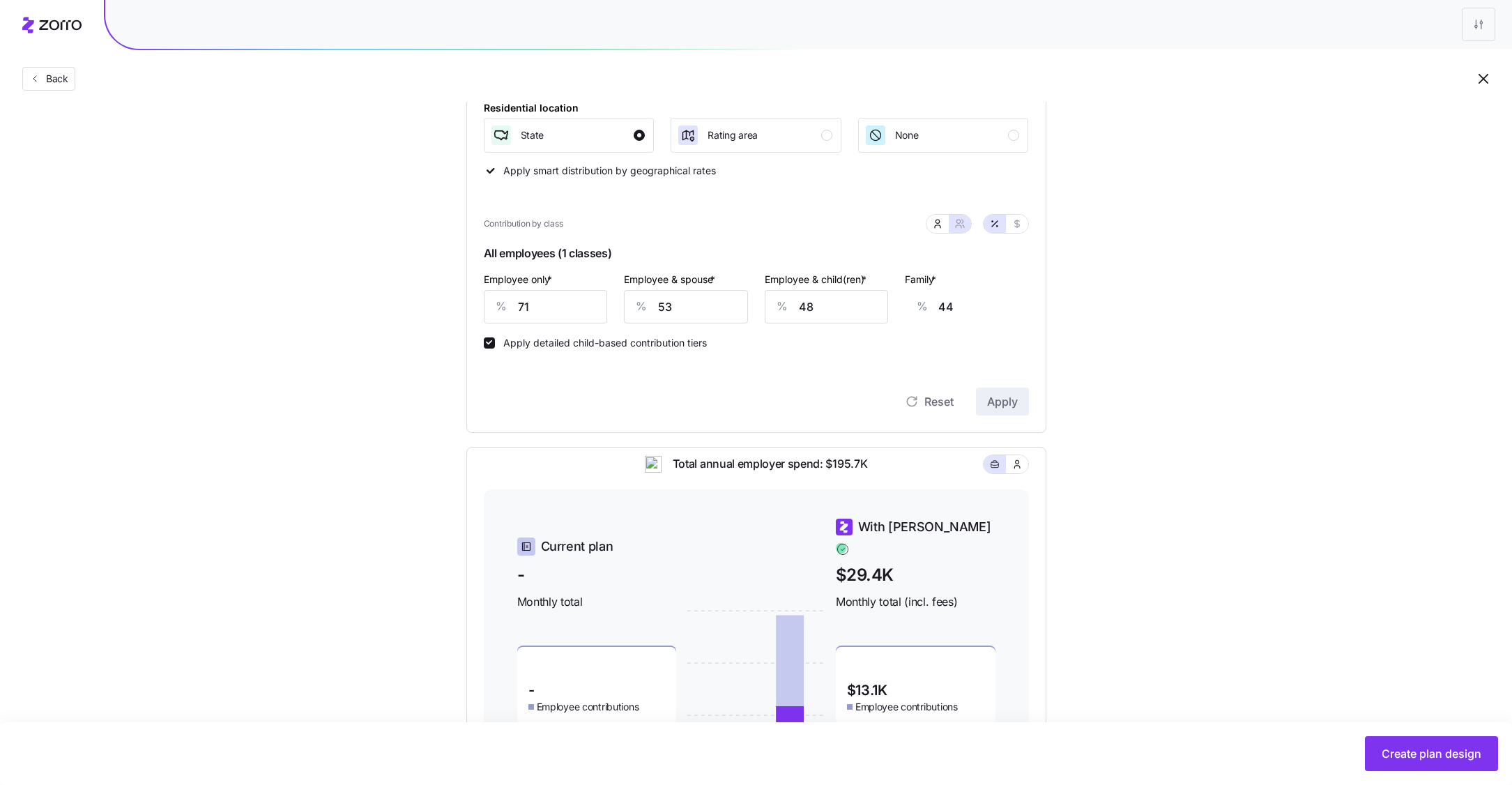
scroll to position [378, 0]
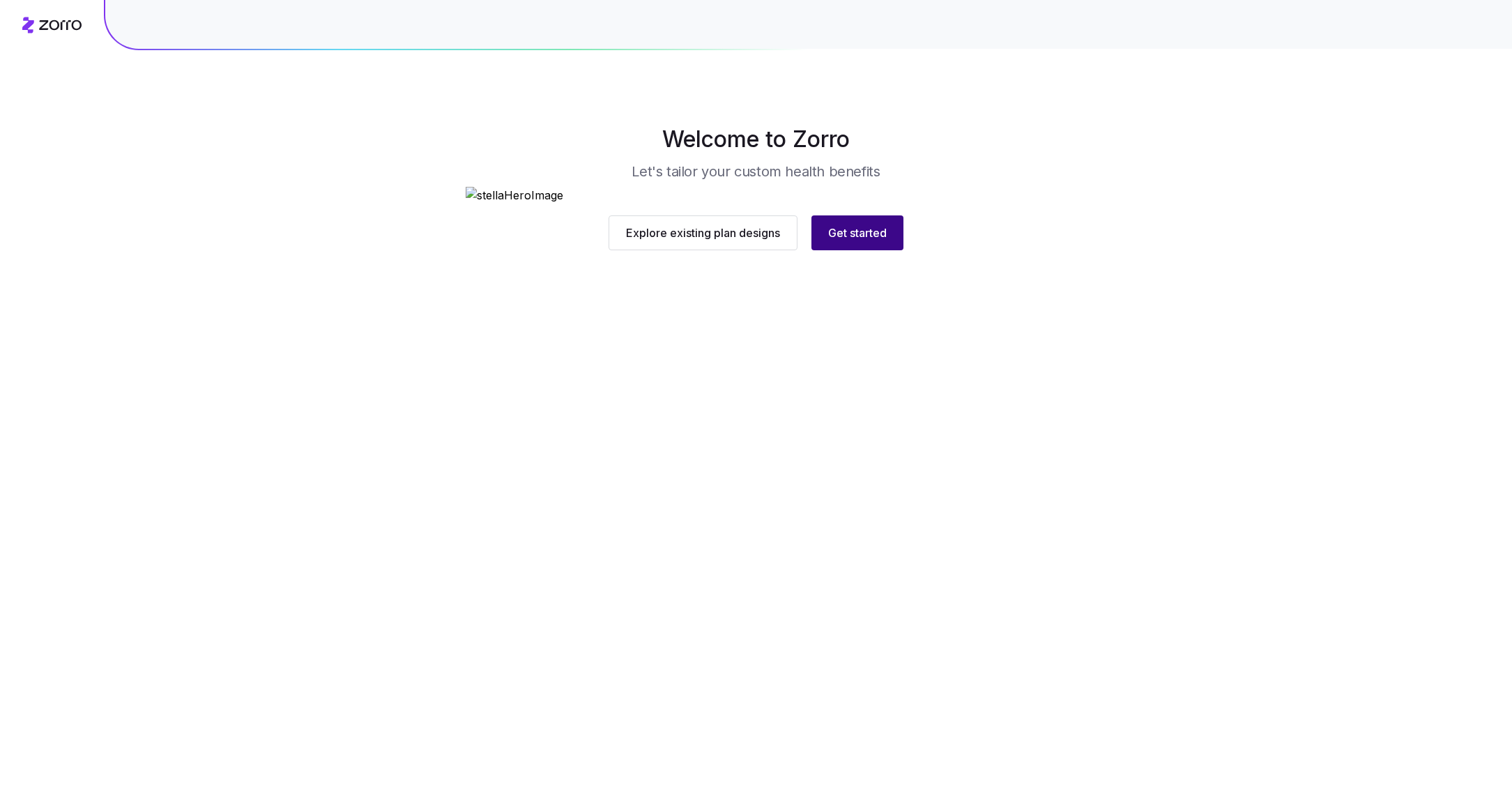
click at [831, 241] on span "Get started" at bounding box center [857, 232] width 59 height 17
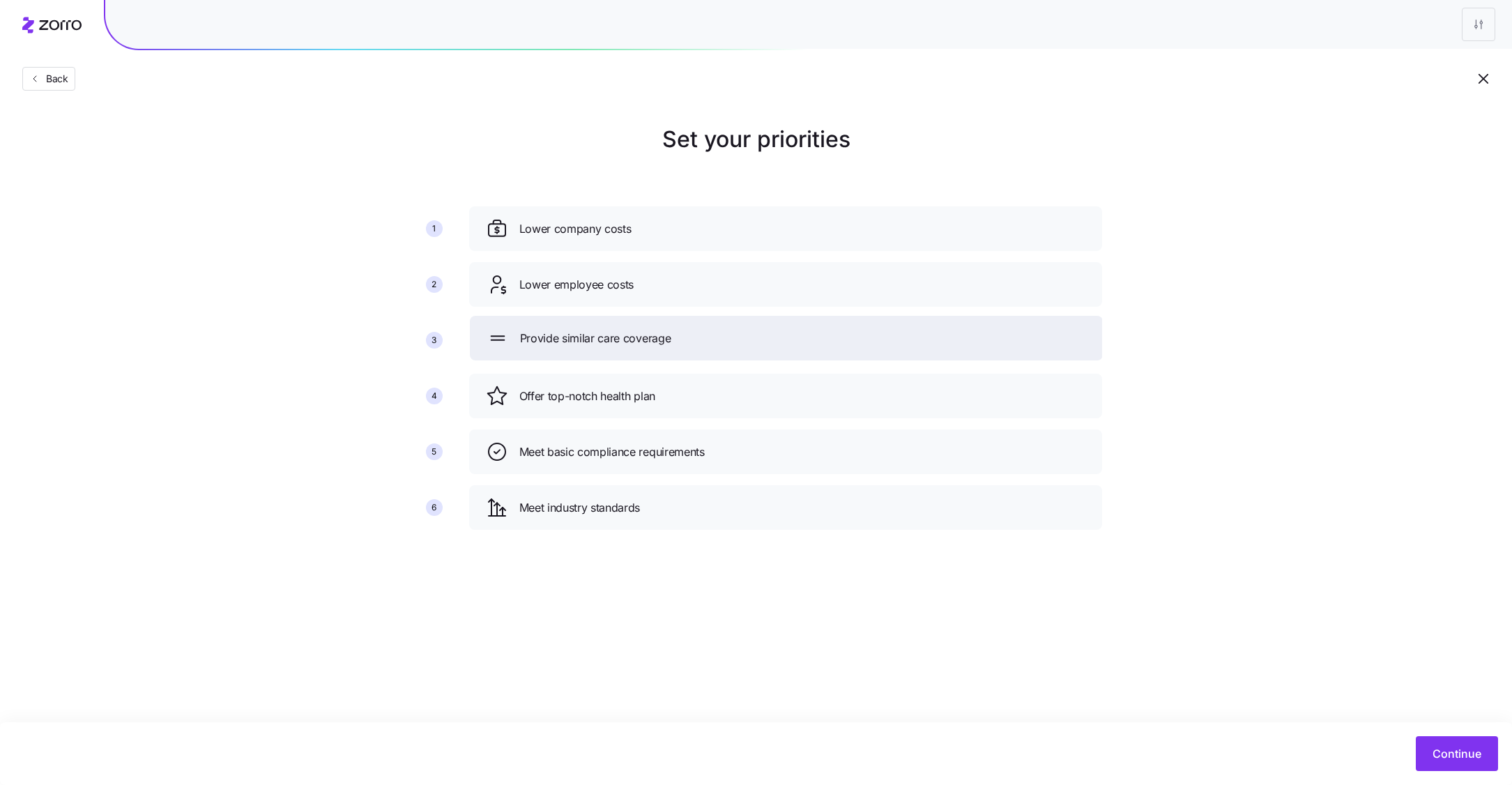
drag, startPoint x: 632, startPoint y: 506, endPoint x: 633, endPoint y: 333, distance: 173.0
click at [633, 333] on span "Provide similar care coverage" at bounding box center [595, 339] width 151 height 17
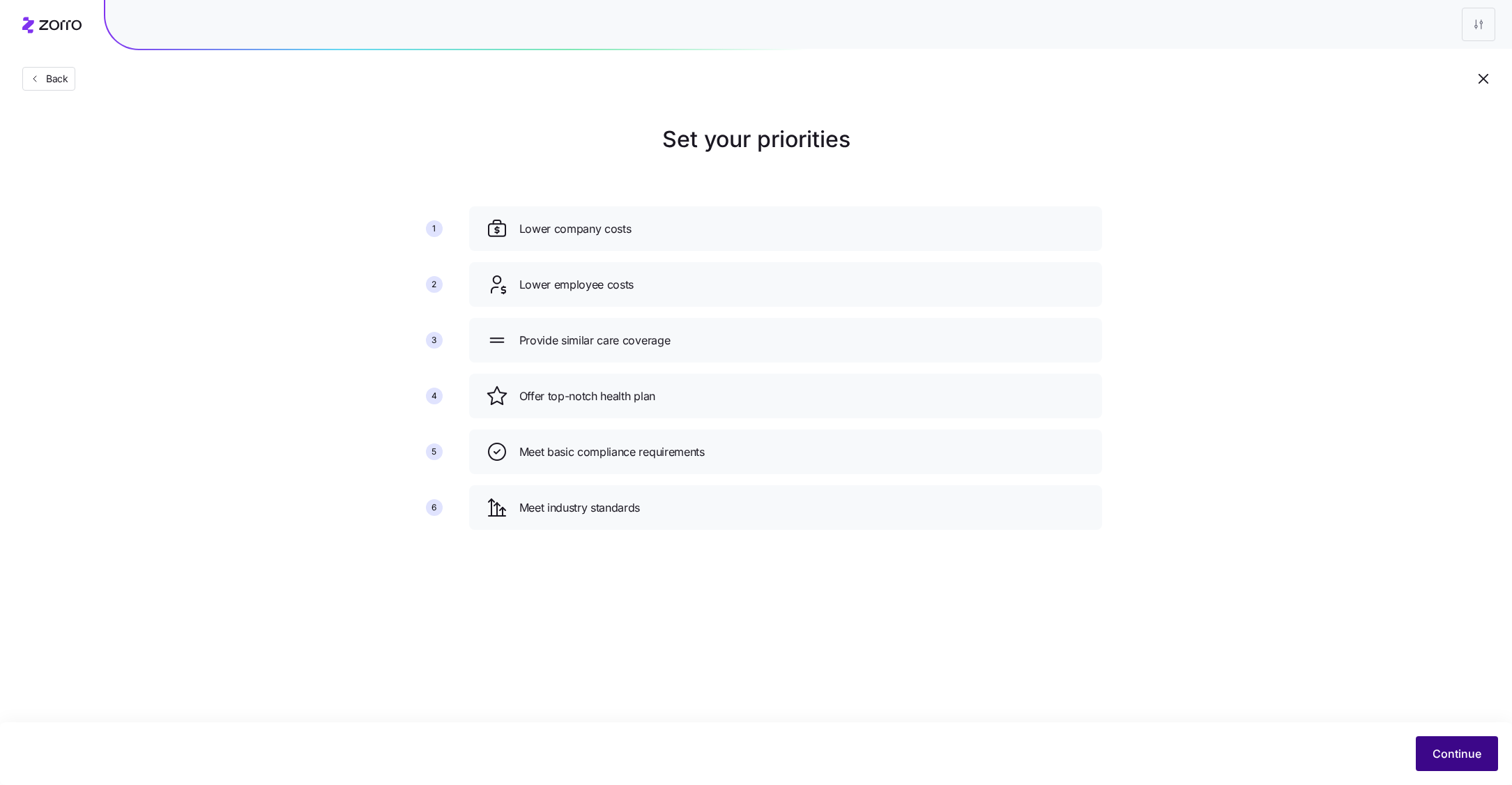
click at [1440, 747] on span "Continue" at bounding box center [1456, 753] width 48 height 17
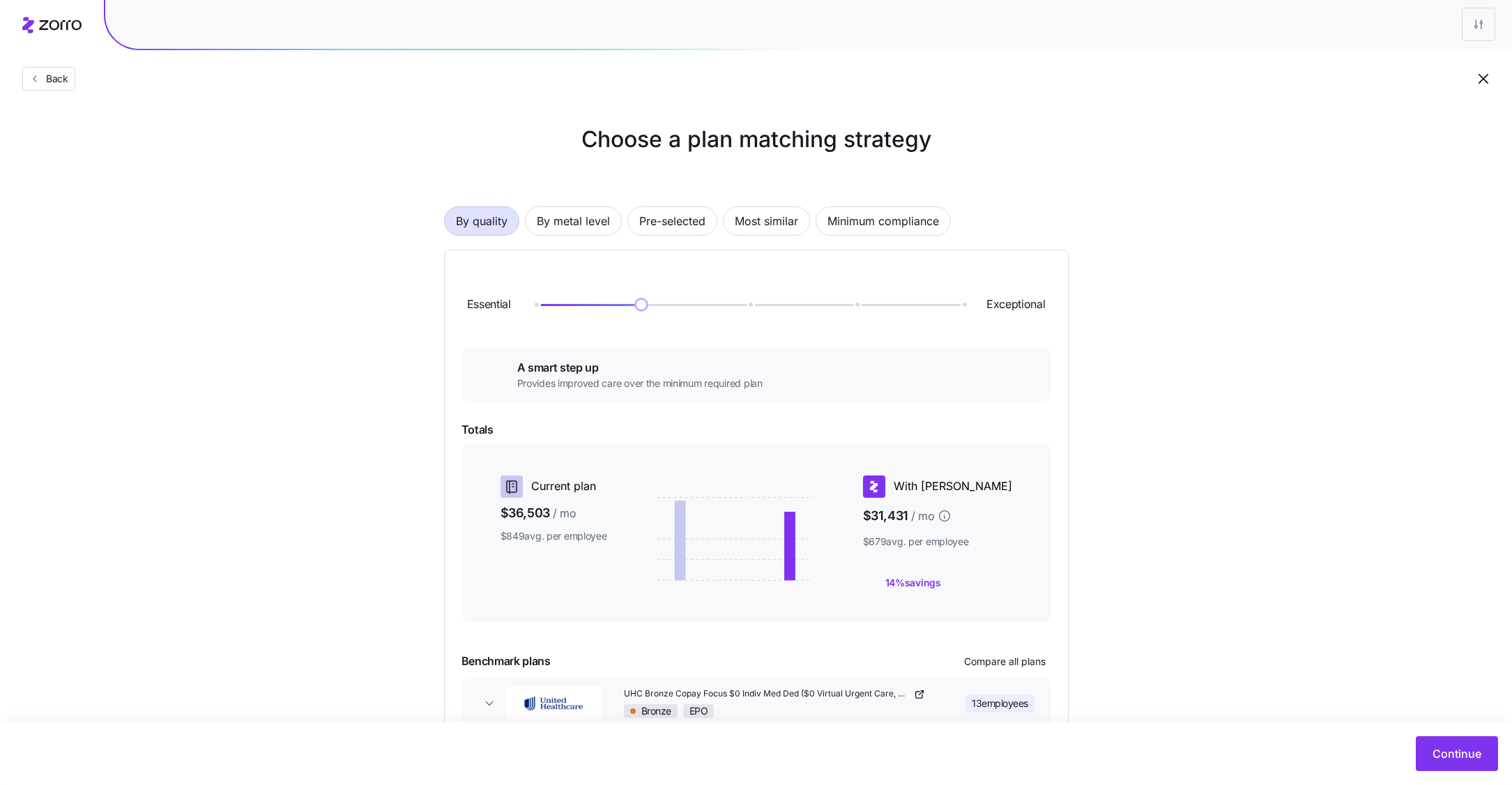
scroll to position [82, 0]
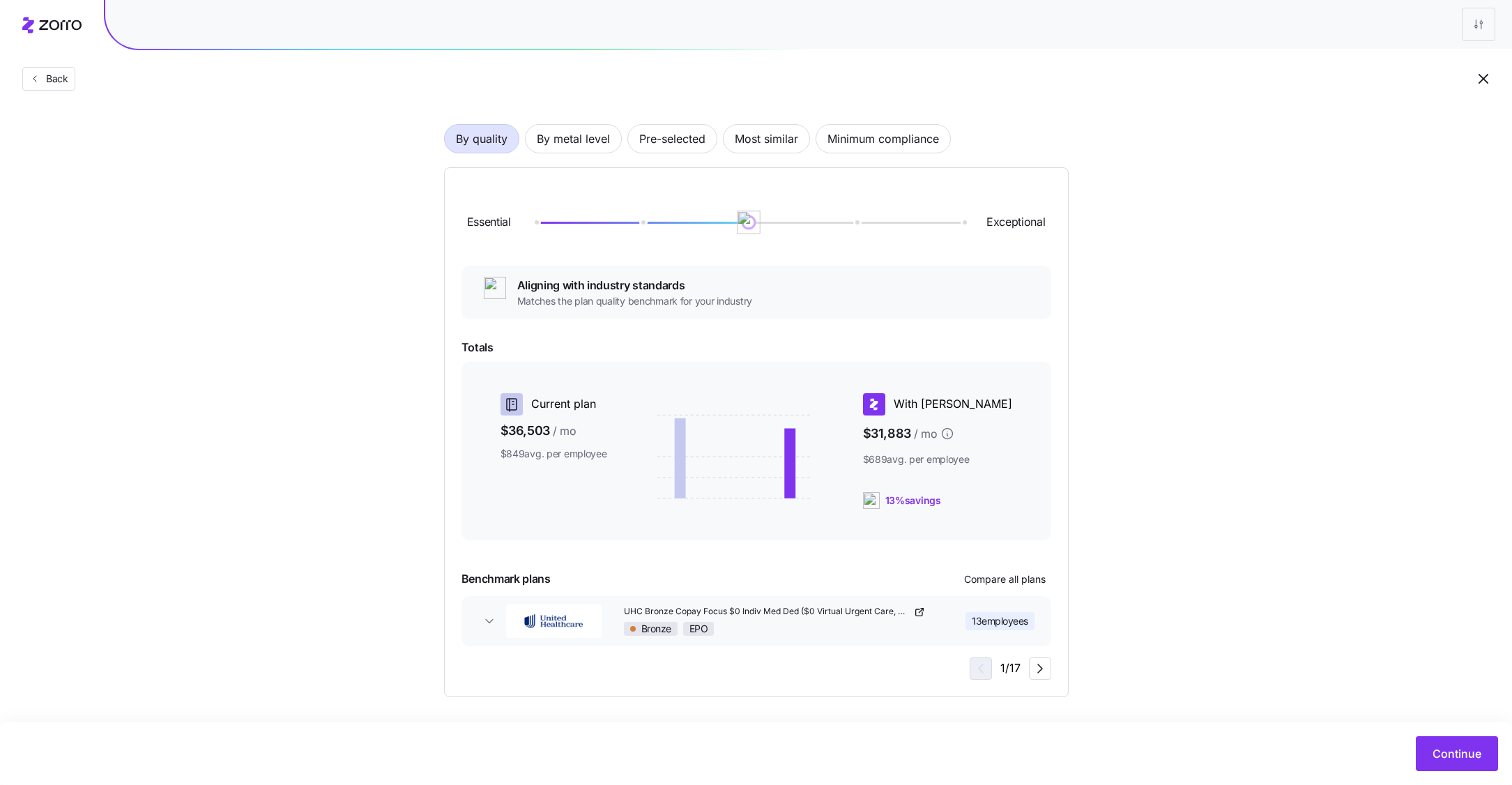
drag, startPoint x: 648, startPoint y: 225, endPoint x: 727, endPoint y: 225, distance: 79.0
click at [727, 225] on div at bounding box center [749, 223] width 428 height 9
click at [585, 143] on span "By metal level" at bounding box center [573, 138] width 73 height 28
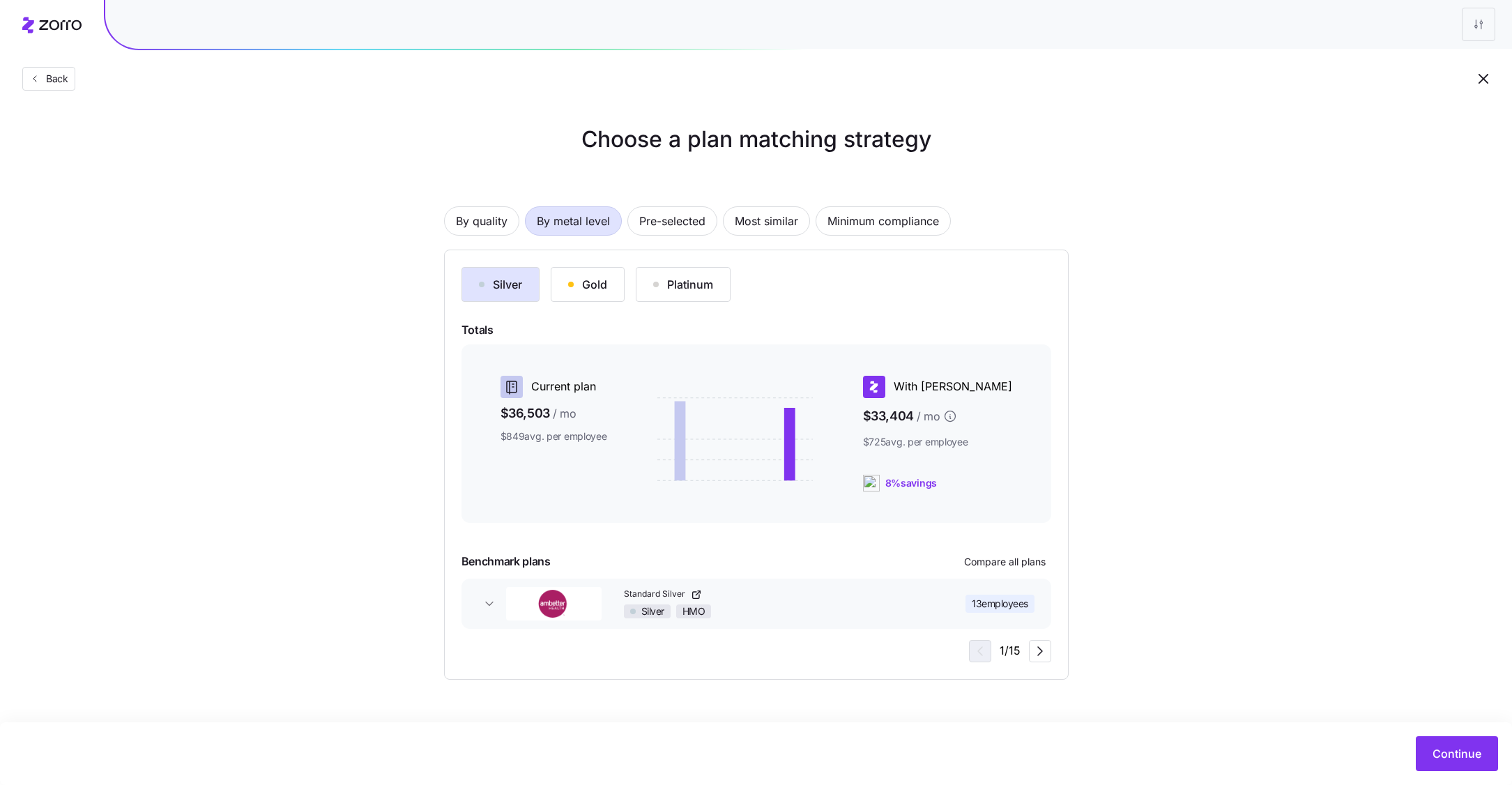
scroll to position [0, 0]
click at [496, 293] on button "Silver" at bounding box center [501, 284] width 78 height 35
click at [562, 289] on button "Gold" at bounding box center [587, 284] width 74 height 35
click at [490, 292] on div "Silver" at bounding box center [501, 284] width 43 height 17
click at [502, 226] on span "By quality" at bounding box center [481, 221] width 51 height 28
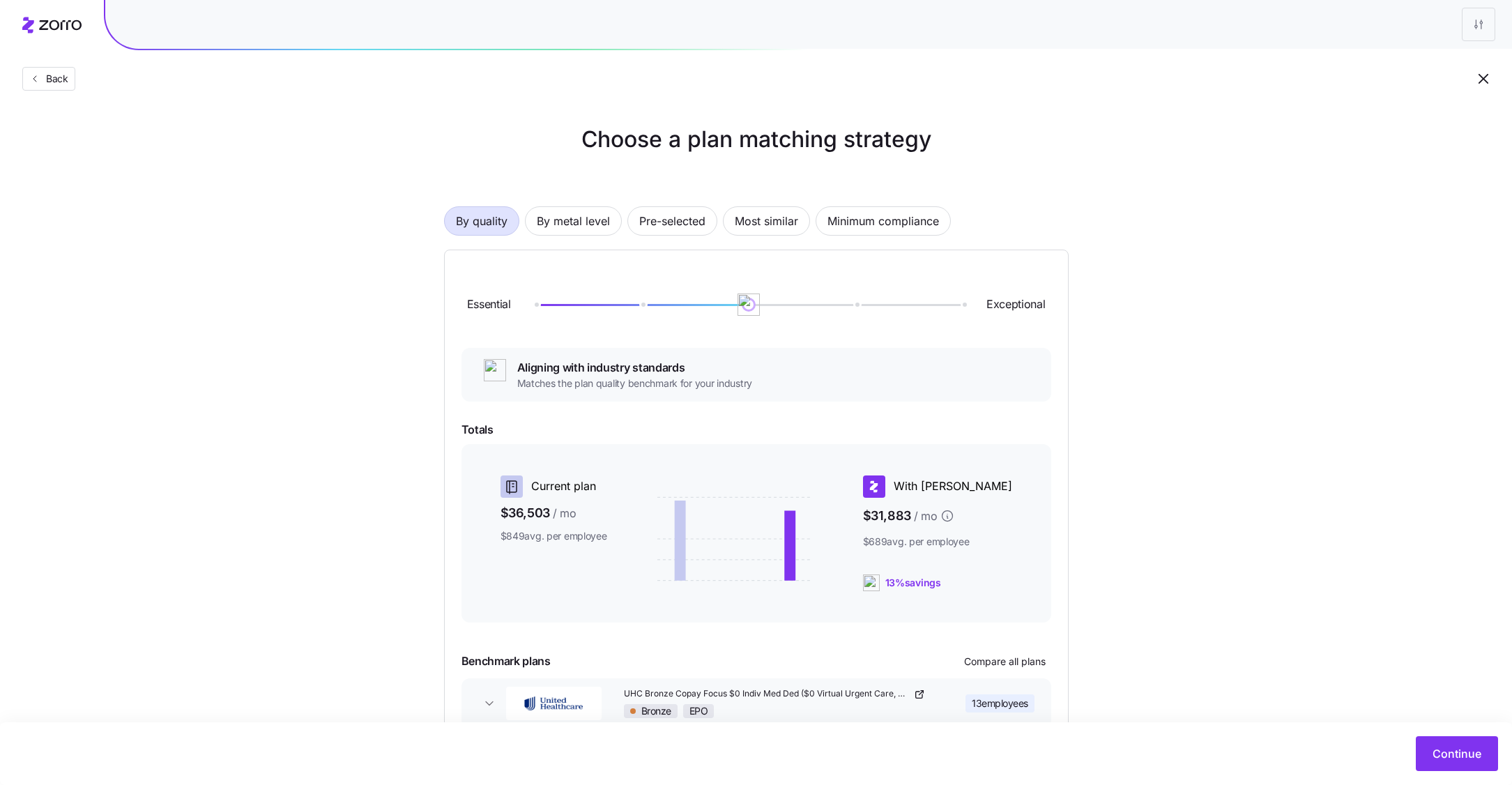
scroll to position [82, 0]
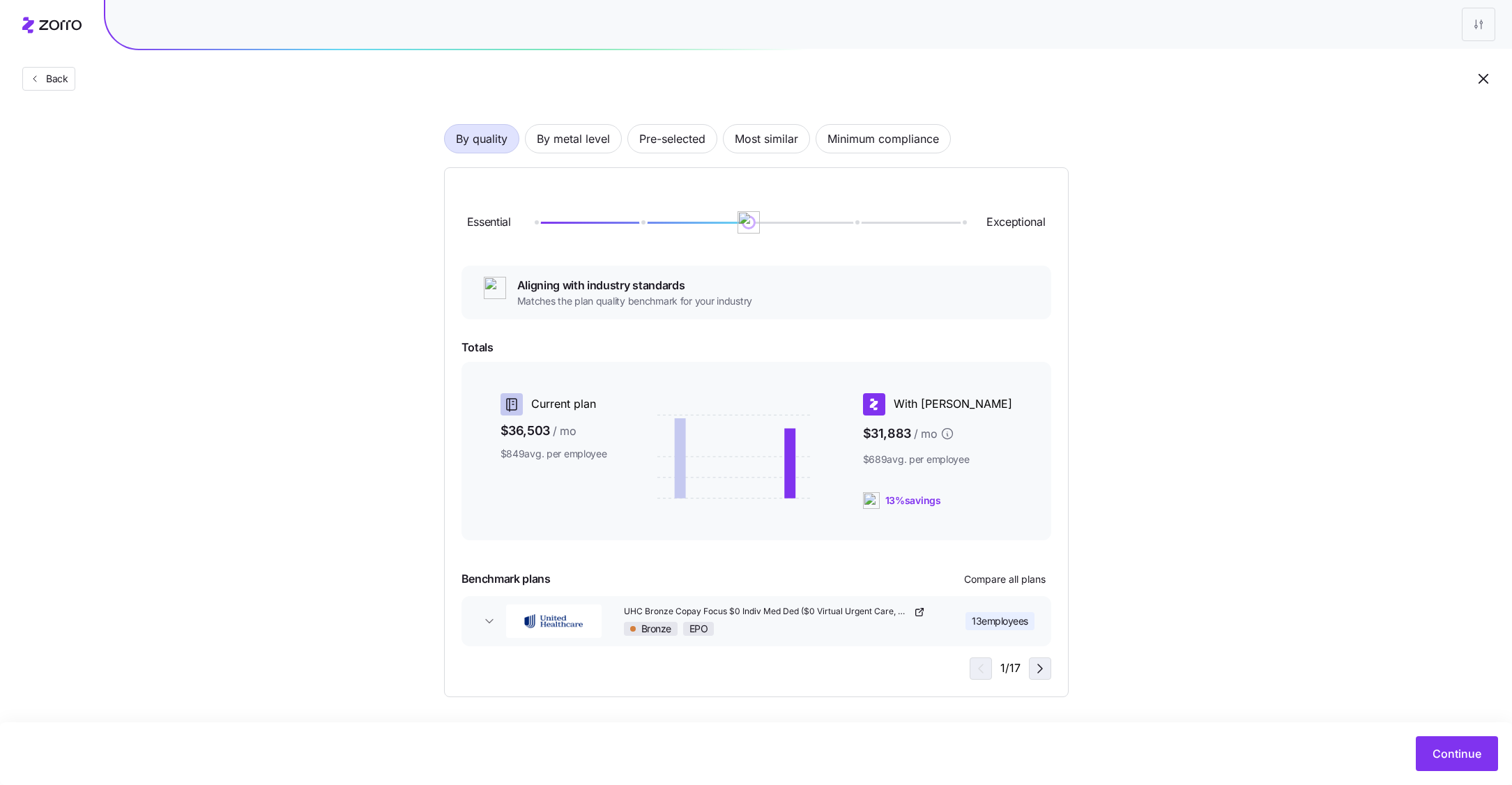
click at [1032, 674] on icon "button" at bounding box center [1040, 668] width 17 height 17
click at [1039, 674] on icon "button" at bounding box center [1040, 668] width 17 height 17
click at [1454, 752] on span "Continue" at bounding box center [1456, 753] width 48 height 17
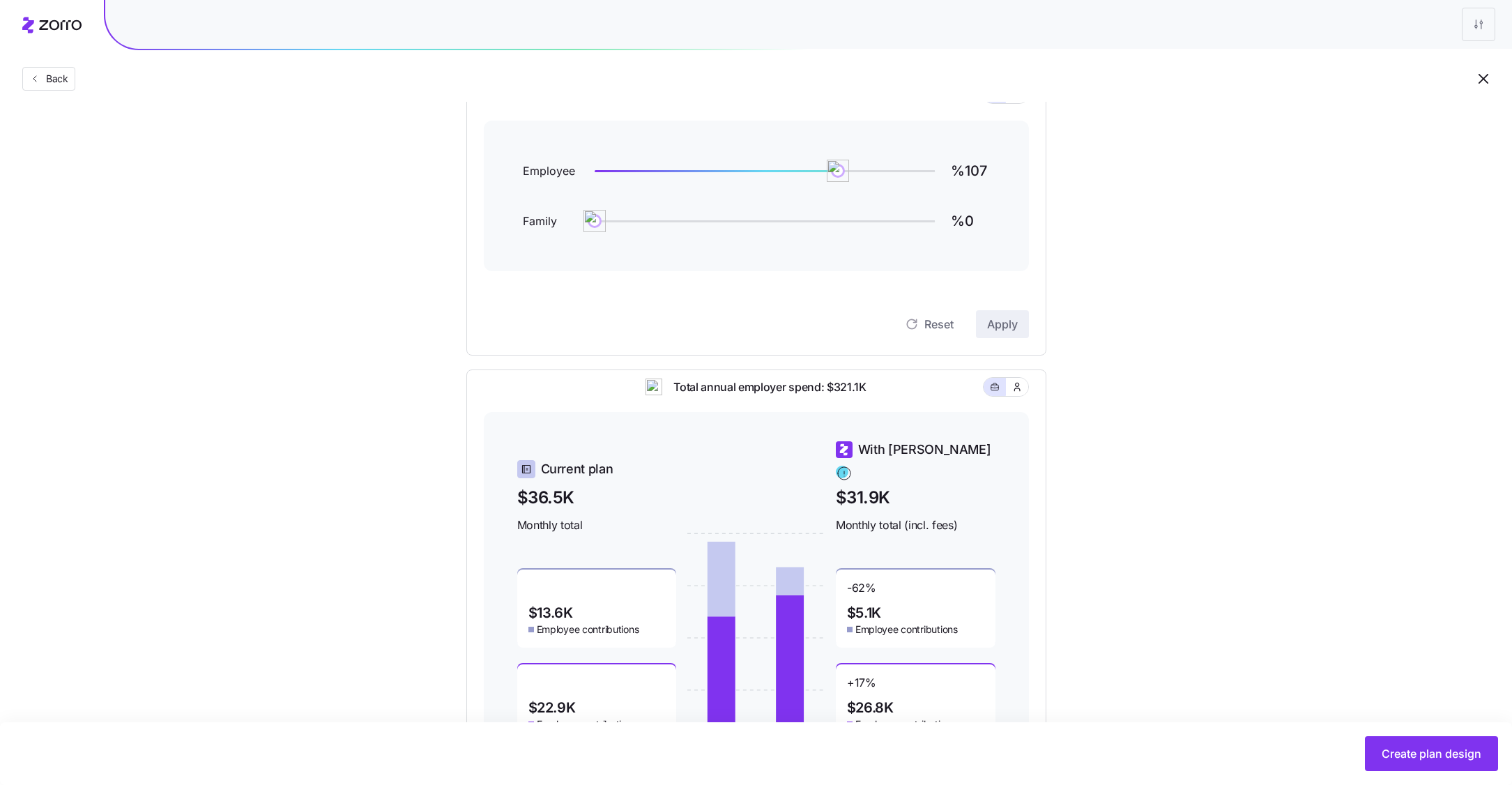
scroll to position [171, 0]
type input "%65"
drag, startPoint x: 831, startPoint y: 172, endPoint x: 741, endPoint y: 174, distance: 90.0
click at [741, 174] on img at bounding box center [742, 171] width 24 height 24
click at [1008, 332] on span "Apply" at bounding box center [1002, 324] width 30 height 17
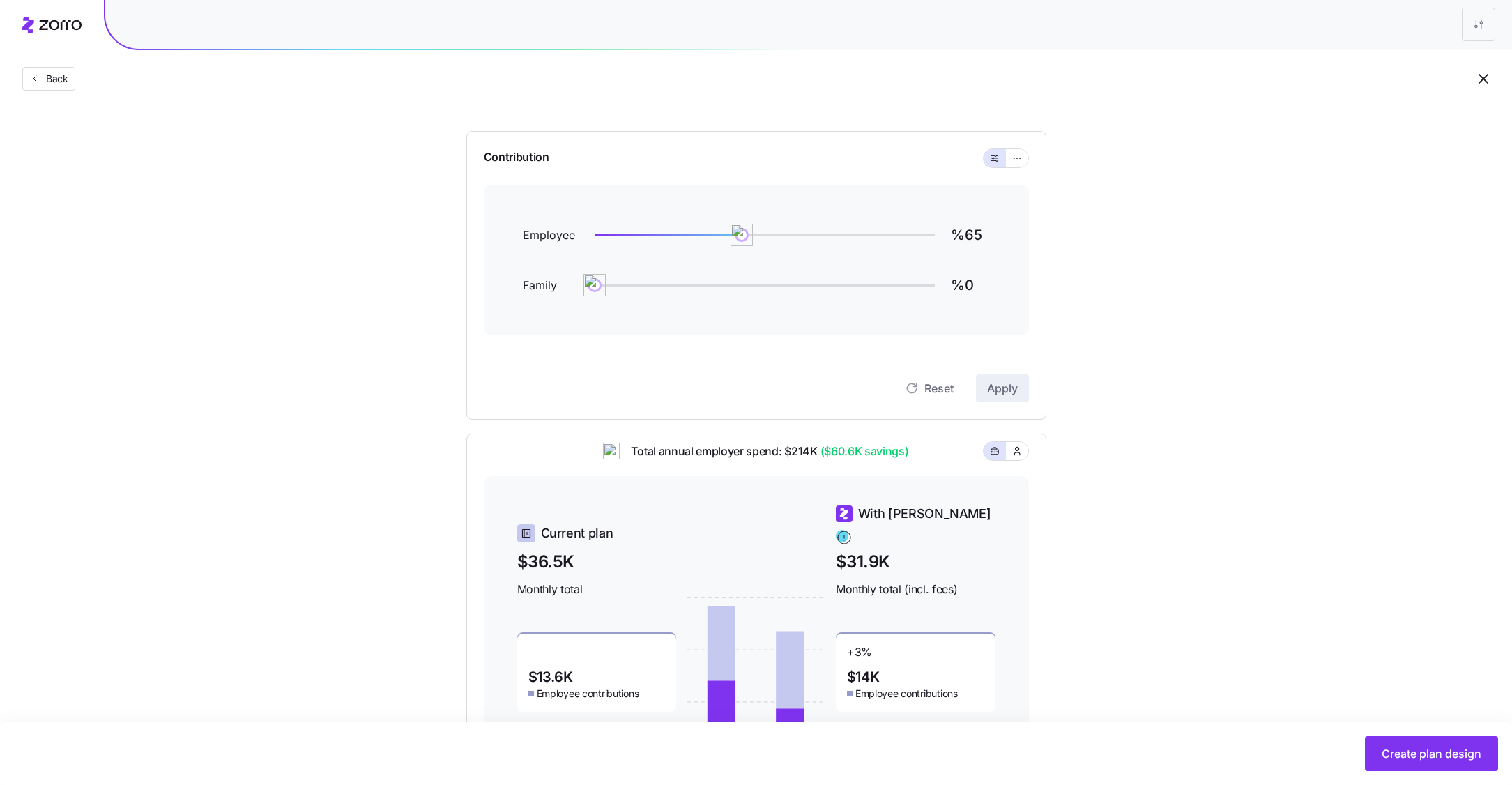
scroll to position [106, 0]
click at [1022, 167] on div at bounding box center [1006, 158] width 45 height 18
click at [1022, 158] on button "button" at bounding box center [1016, 158] width 11 height 11
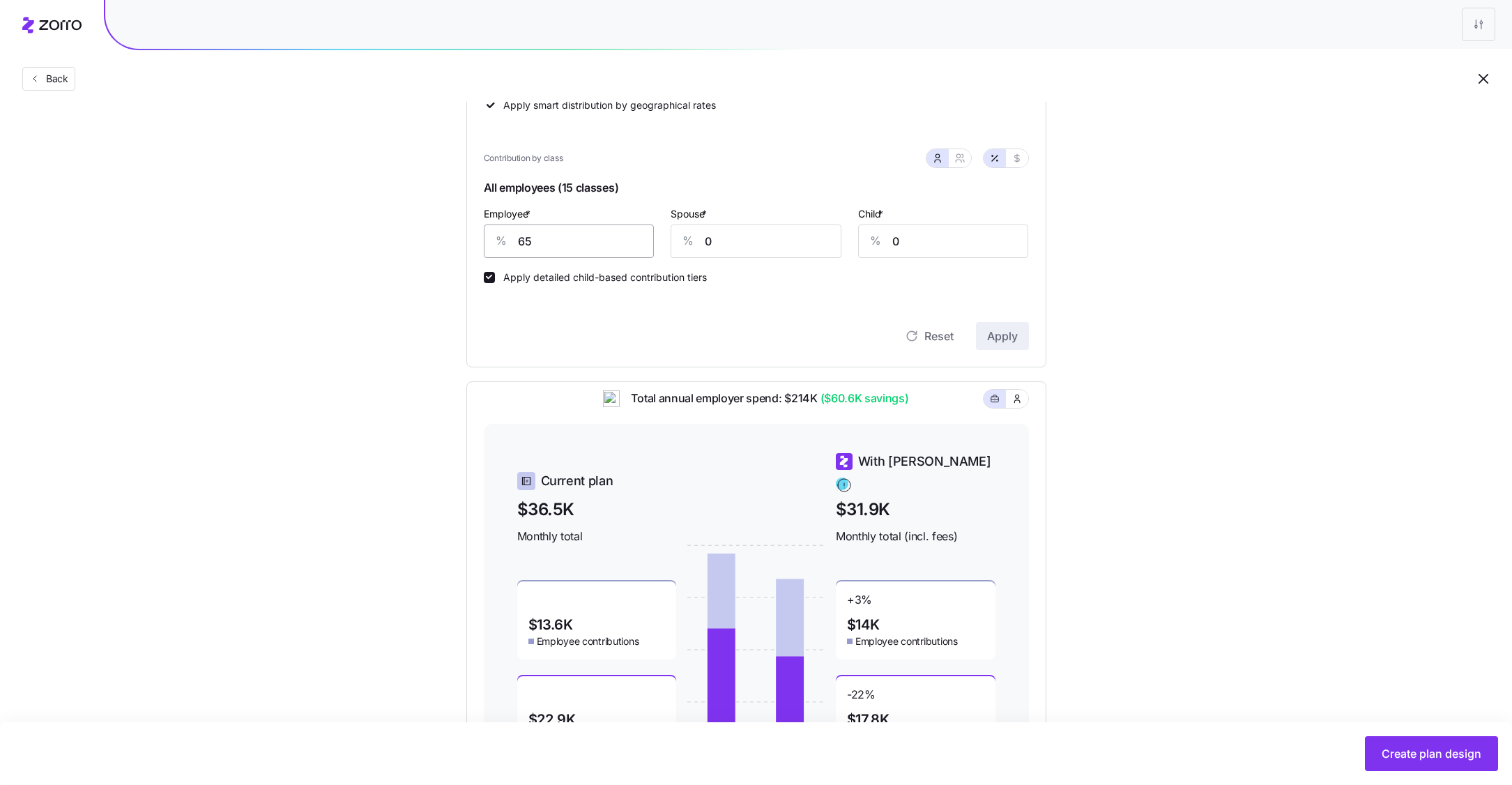
scroll to position [282, 0]
click at [817, 250] on input "0" at bounding box center [756, 242] width 171 height 33
click at [964, 158] on icon "button" at bounding box center [959, 158] width 11 height 11
type input "33"
type input "35"
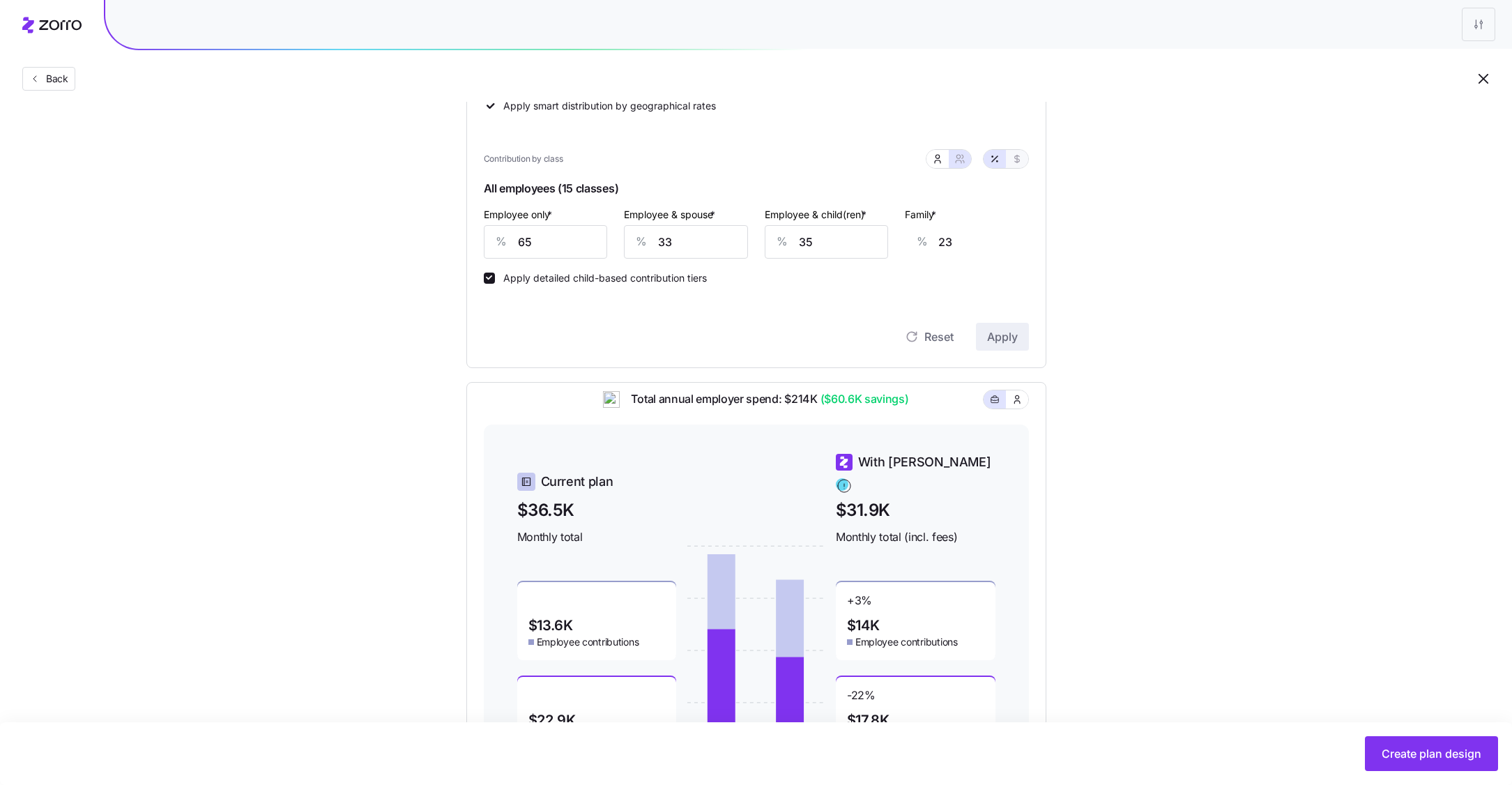
click at [1019, 164] on button "button" at bounding box center [1016, 158] width 11 height 11
type input "351"
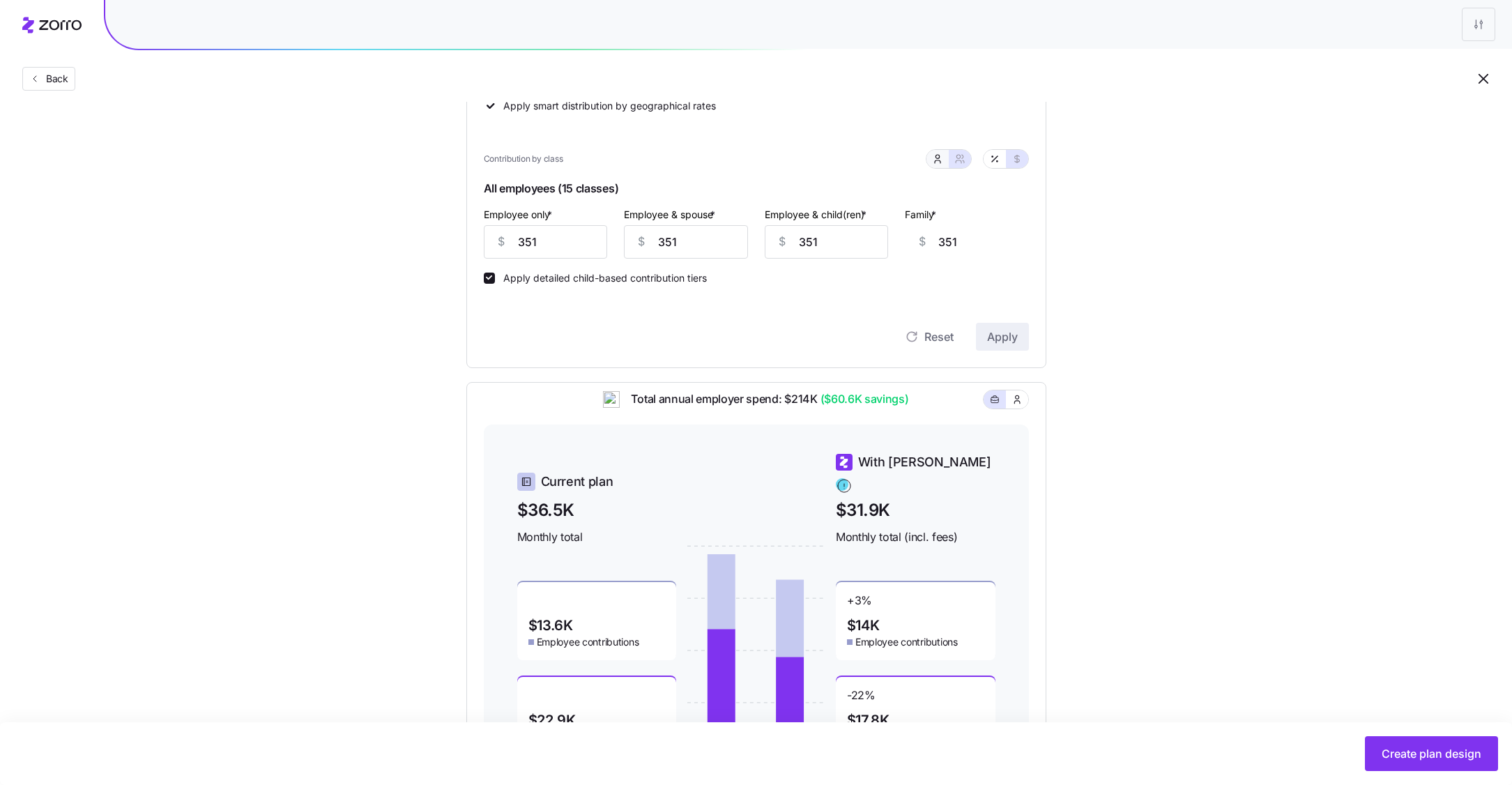
click at [936, 162] on icon "button" at bounding box center [937, 158] width 11 height 11
type input "0"
click at [998, 161] on icon "button" at bounding box center [994, 158] width 11 height 11
type input "65"
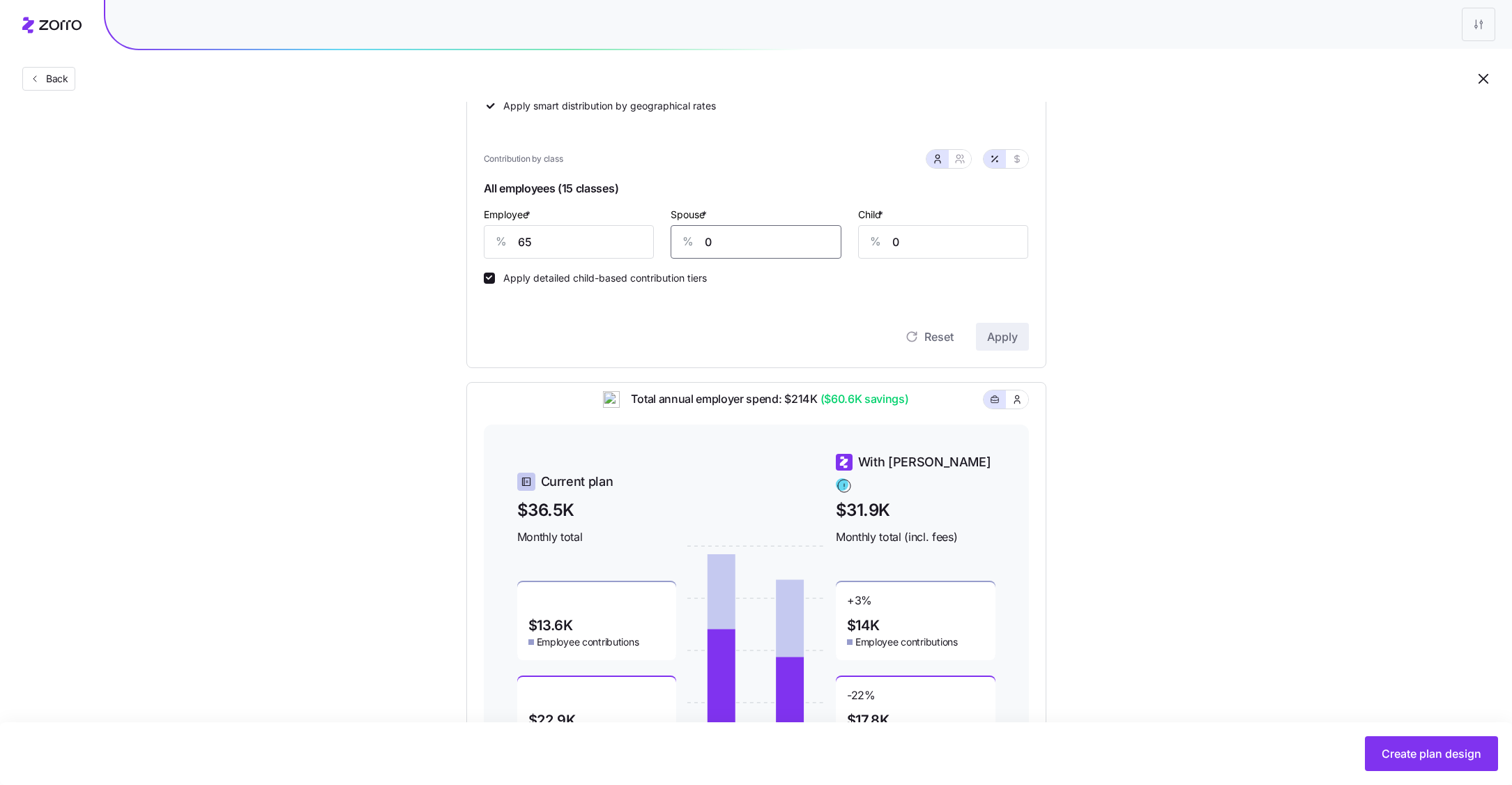
click at [741, 240] on input "0" at bounding box center [756, 242] width 171 height 33
type input "400"
type input "20"
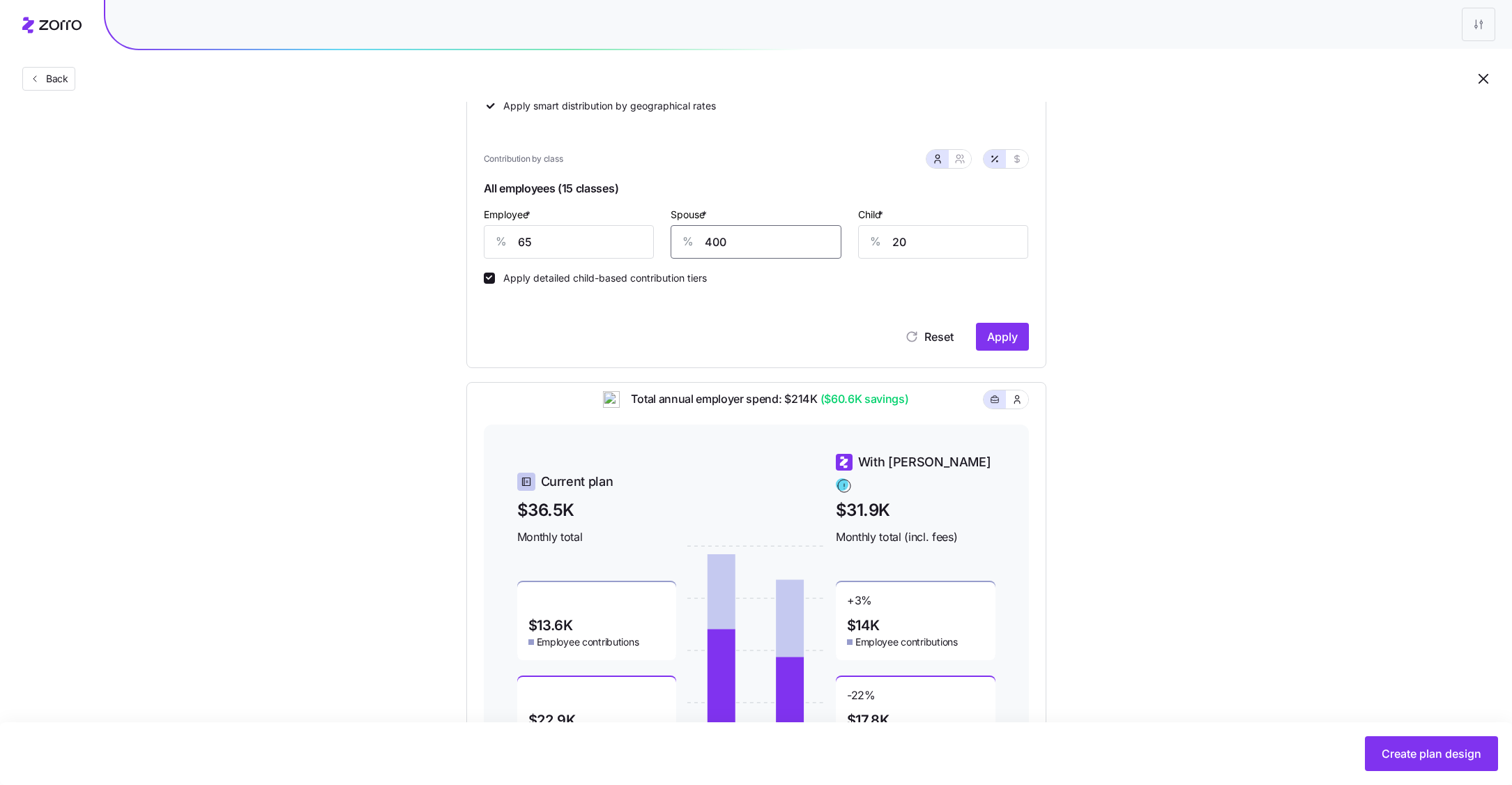
click at [726, 246] on input "400" at bounding box center [756, 242] width 171 height 33
type input "40"
click at [1000, 344] on span "Apply" at bounding box center [1002, 336] width 30 height 17
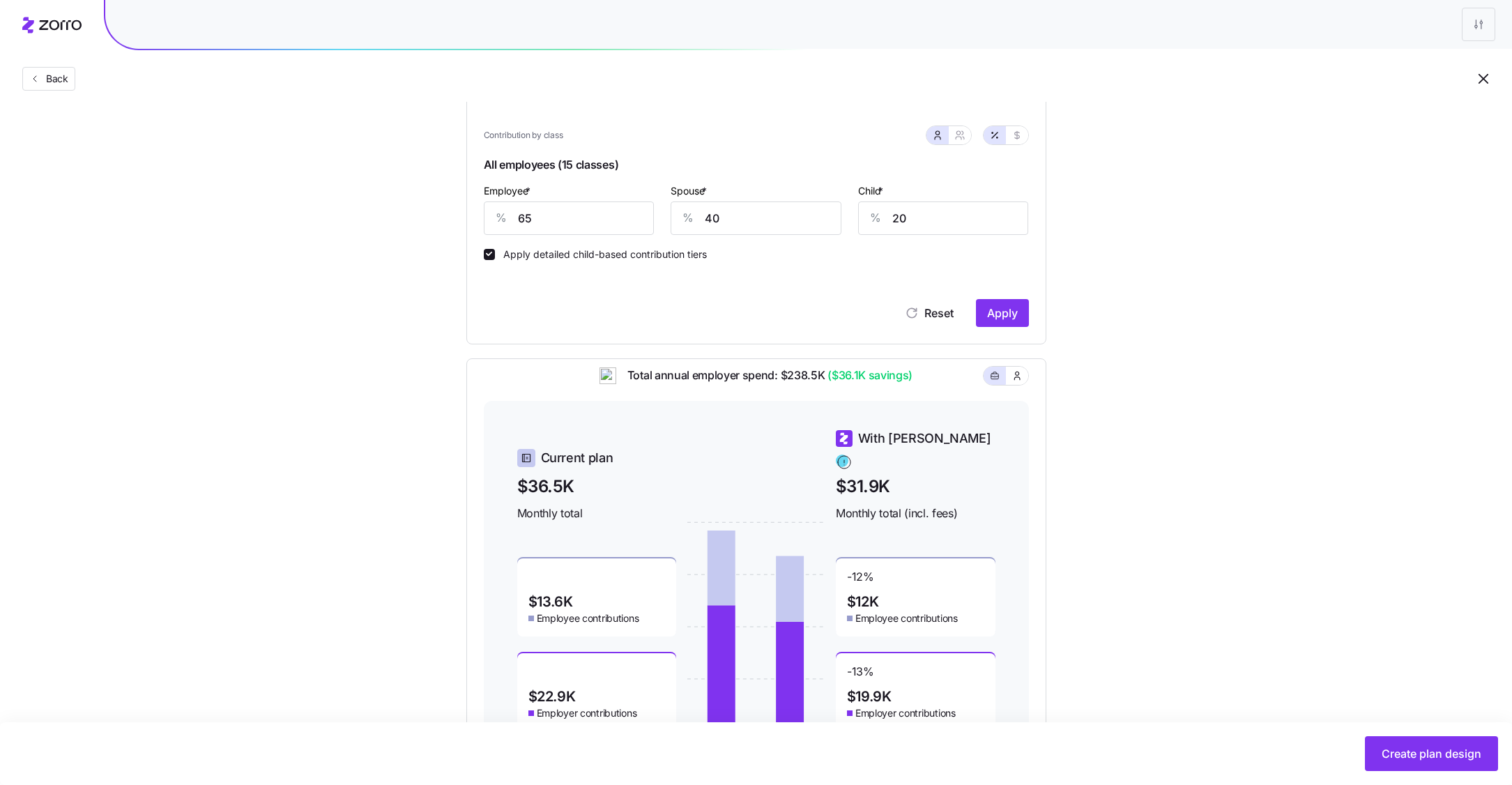
scroll to position [287, 0]
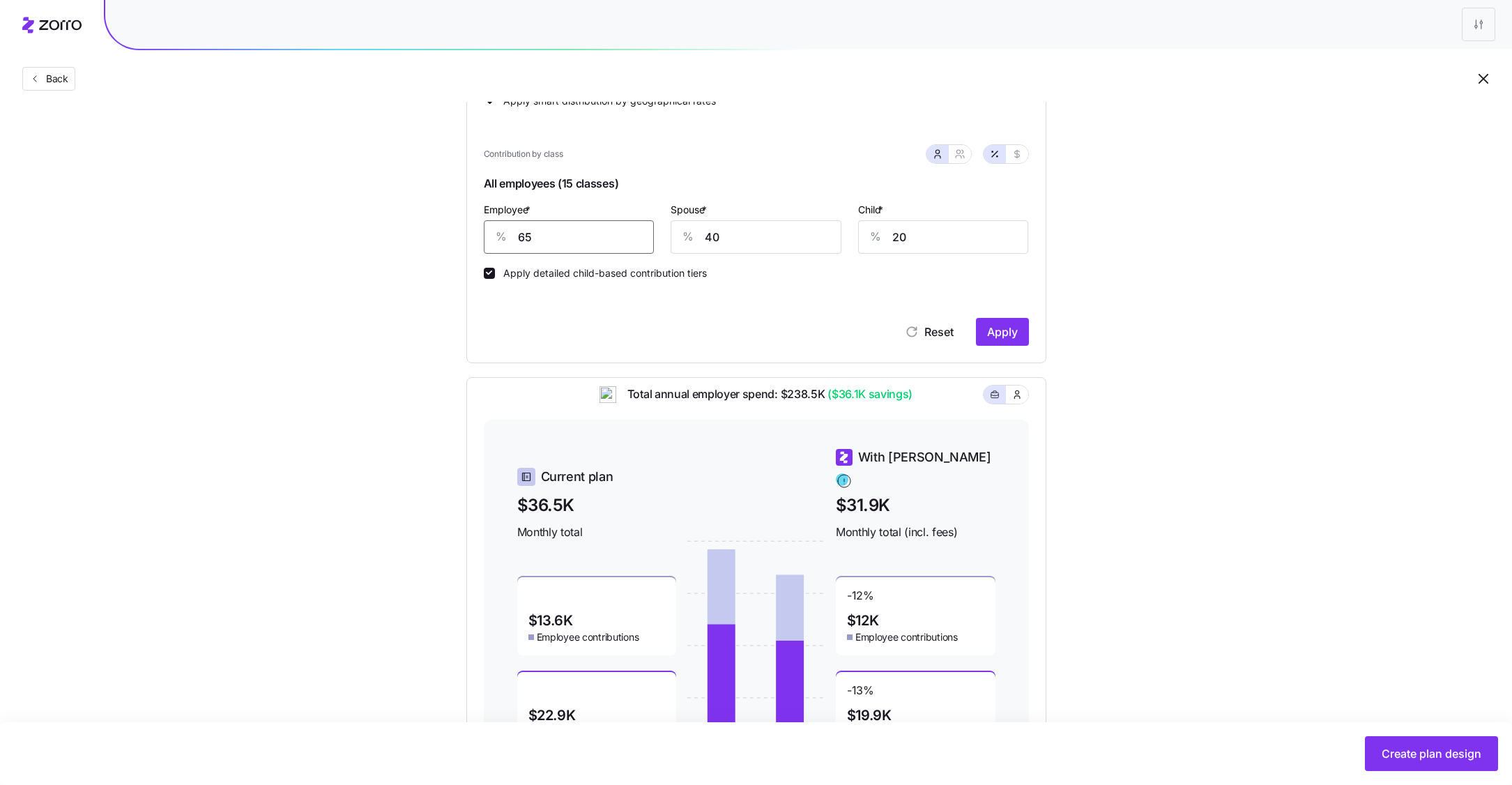
click at [572, 232] on input "65" at bounding box center [569, 237] width 171 height 33
click at [1002, 336] on span "Apply" at bounding box center [1002, 331] width 30 height 17
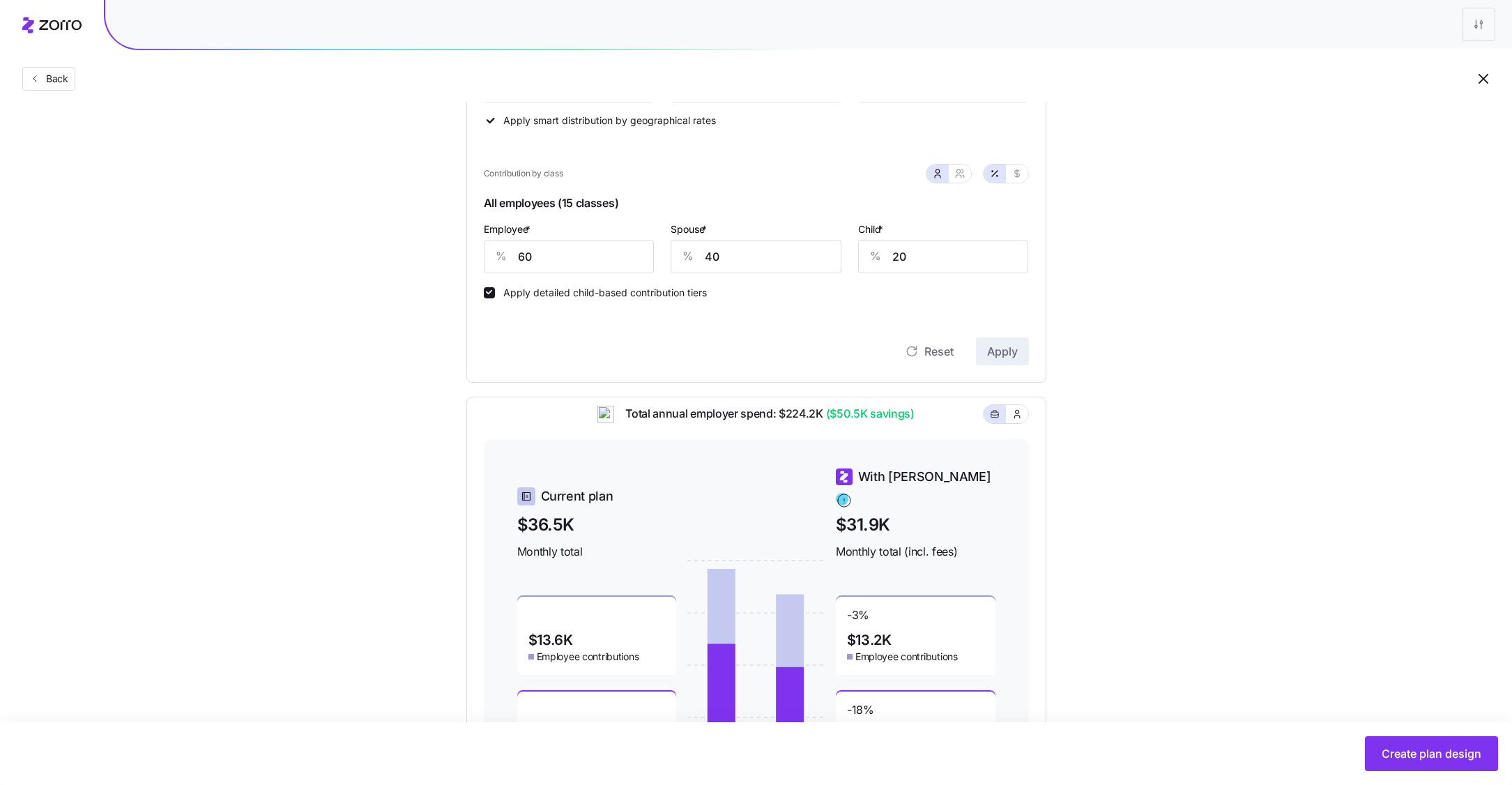
scroll to position [262, 0]
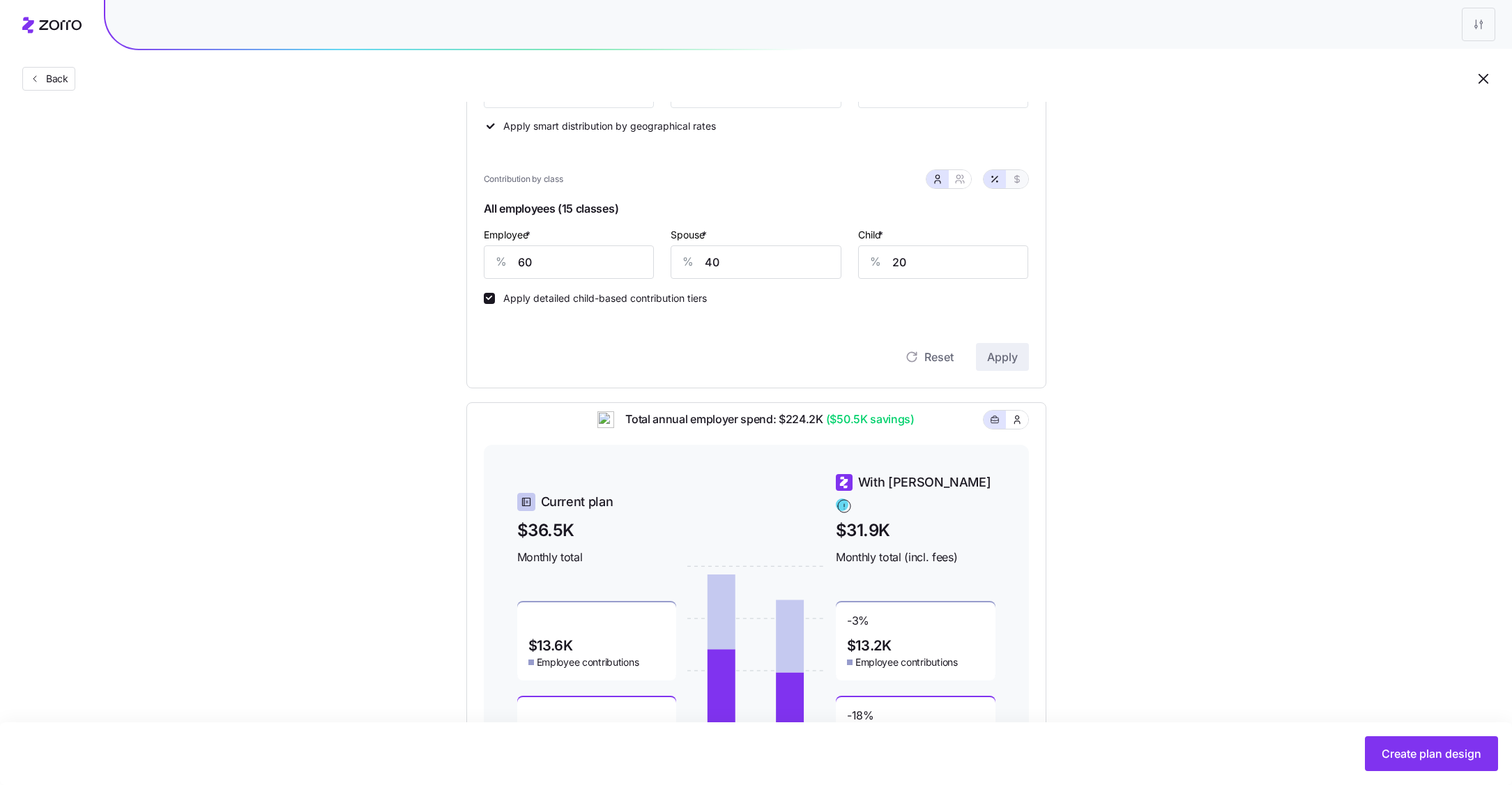
click at [1022, 182] on button "button" at bounding box center [1016, 179] width 22 height 18
type input "324"
type input "216"
type input "60"
click at [930, 266] on input "60" at bounding box center [943, 262] width 171 height 33
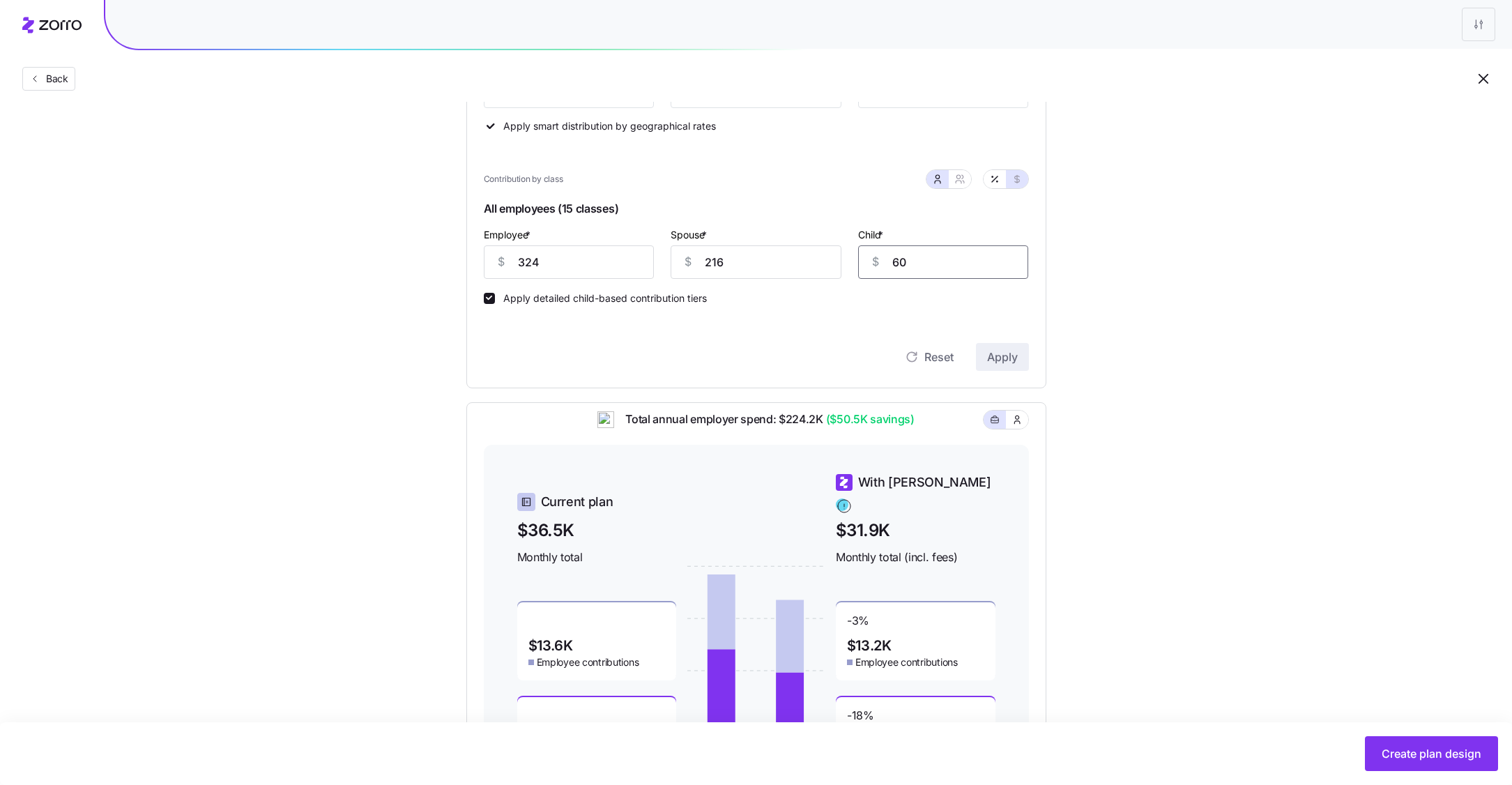
click at [930, 266] on input "60" at bounding box center [943, 262] width 171 height 33
click at [566, 259] on input "324" at bounding box center [569, 262] width 171 height 33
type input "450"
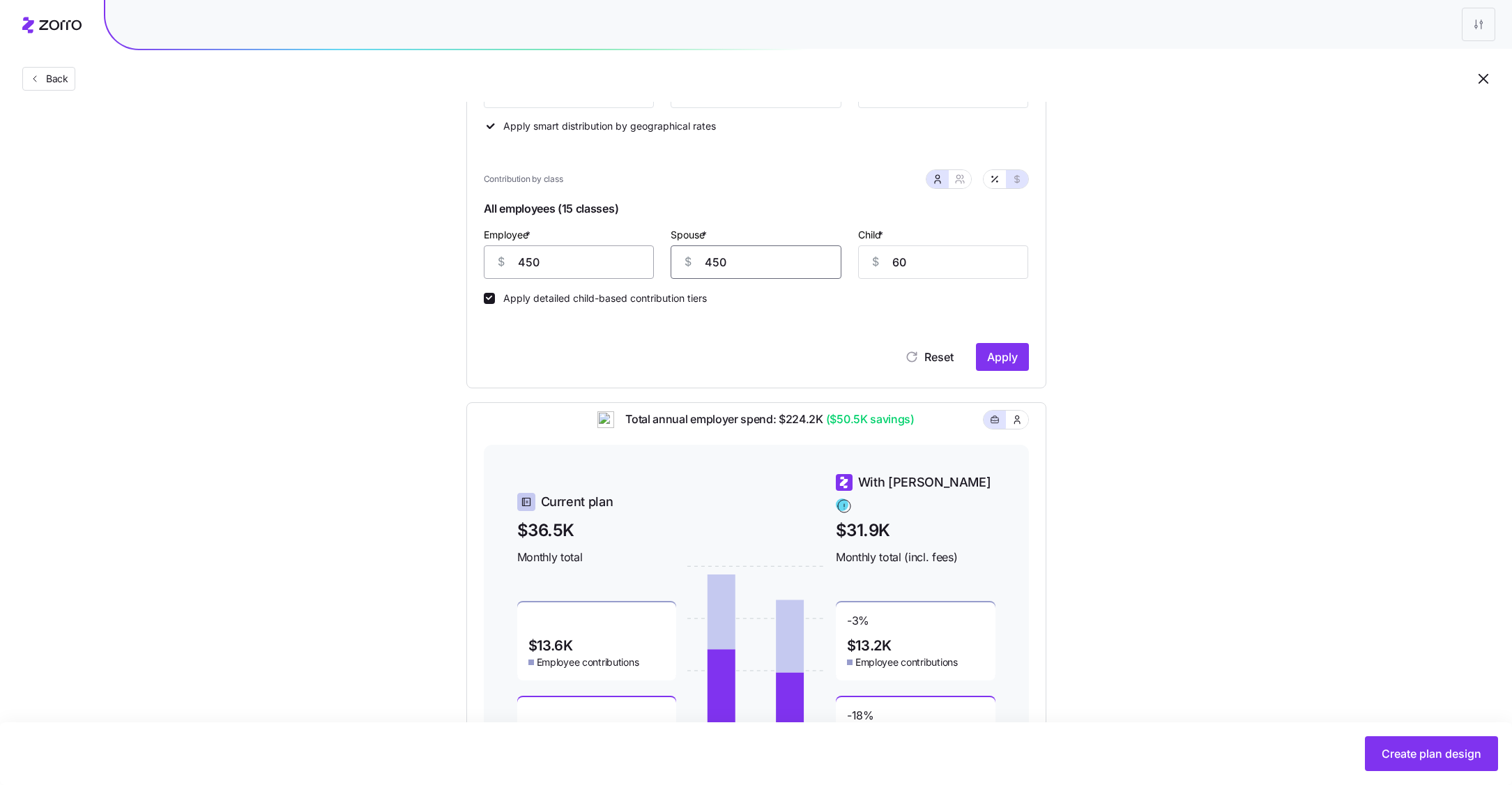
type input "450"
type input "0"
click at [733, 262] on input "450" at bounding box center [756, 262] width 171 height 33
type input "200"
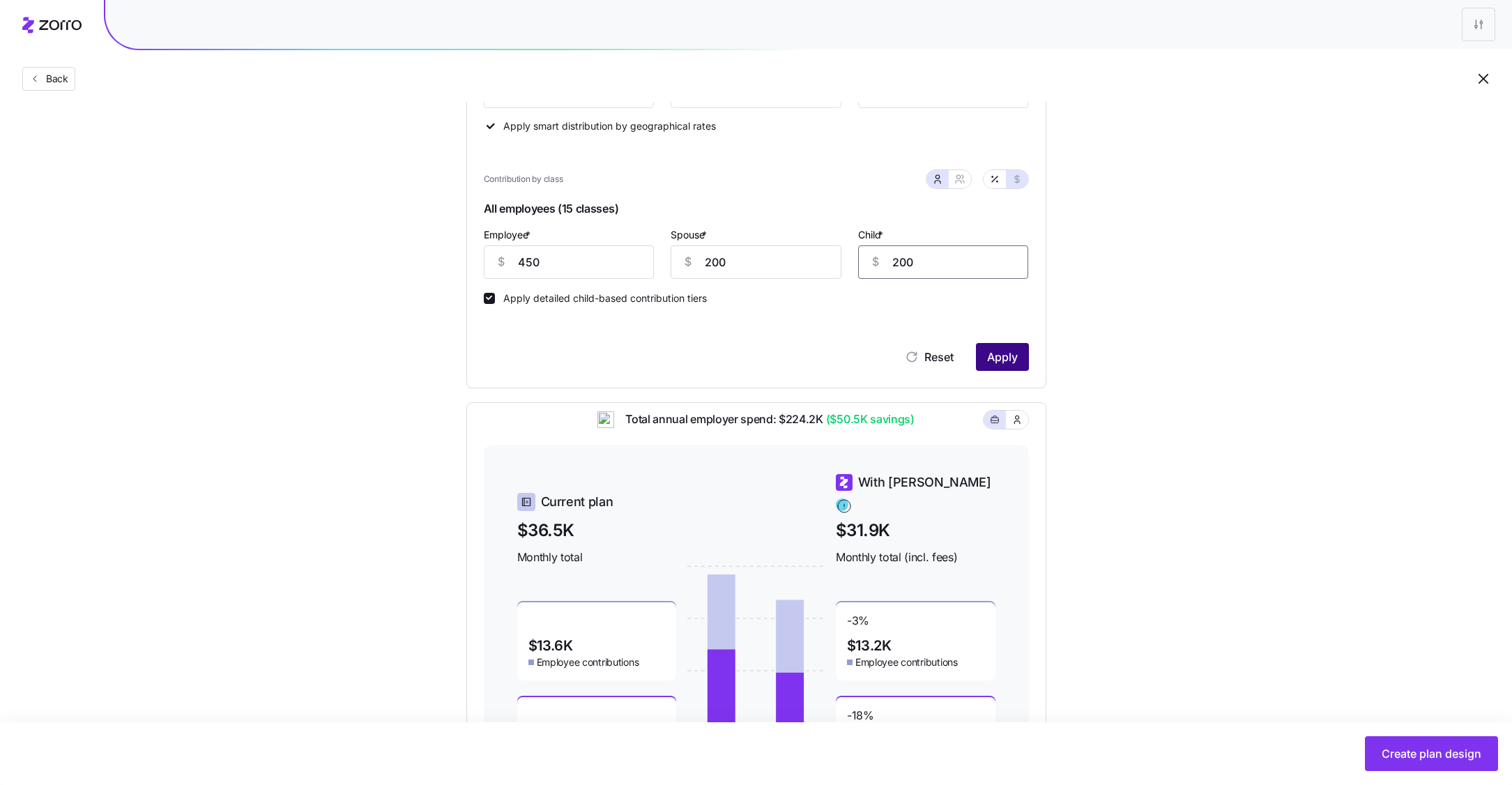
type input "200"
click at [1014, 360] on span "Apply" at bounding box center [1002, 357] width 30 height 17
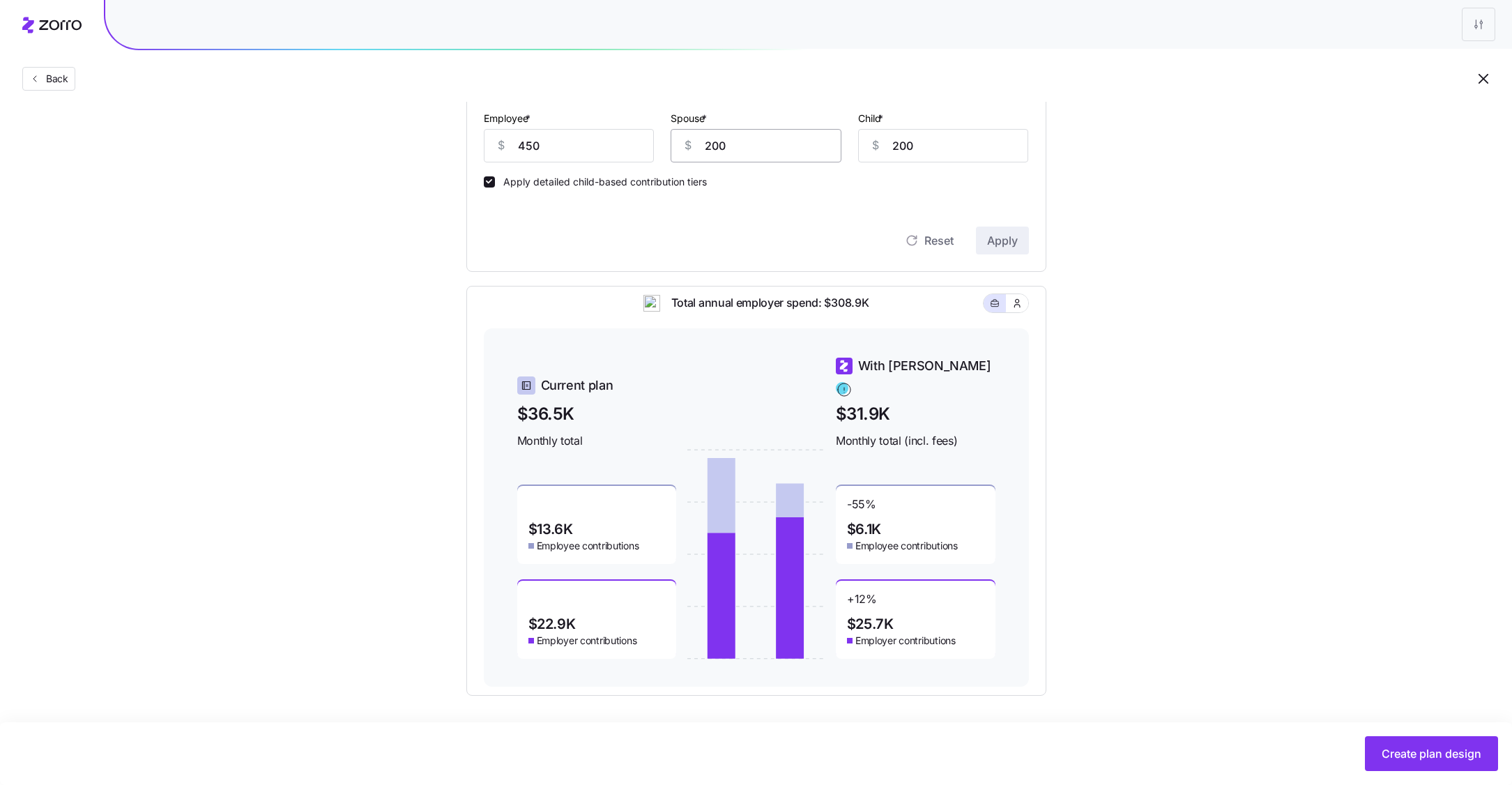
scroll to position [0, 0]
